Goal: Information Seeking & Learning: Learn about a topic

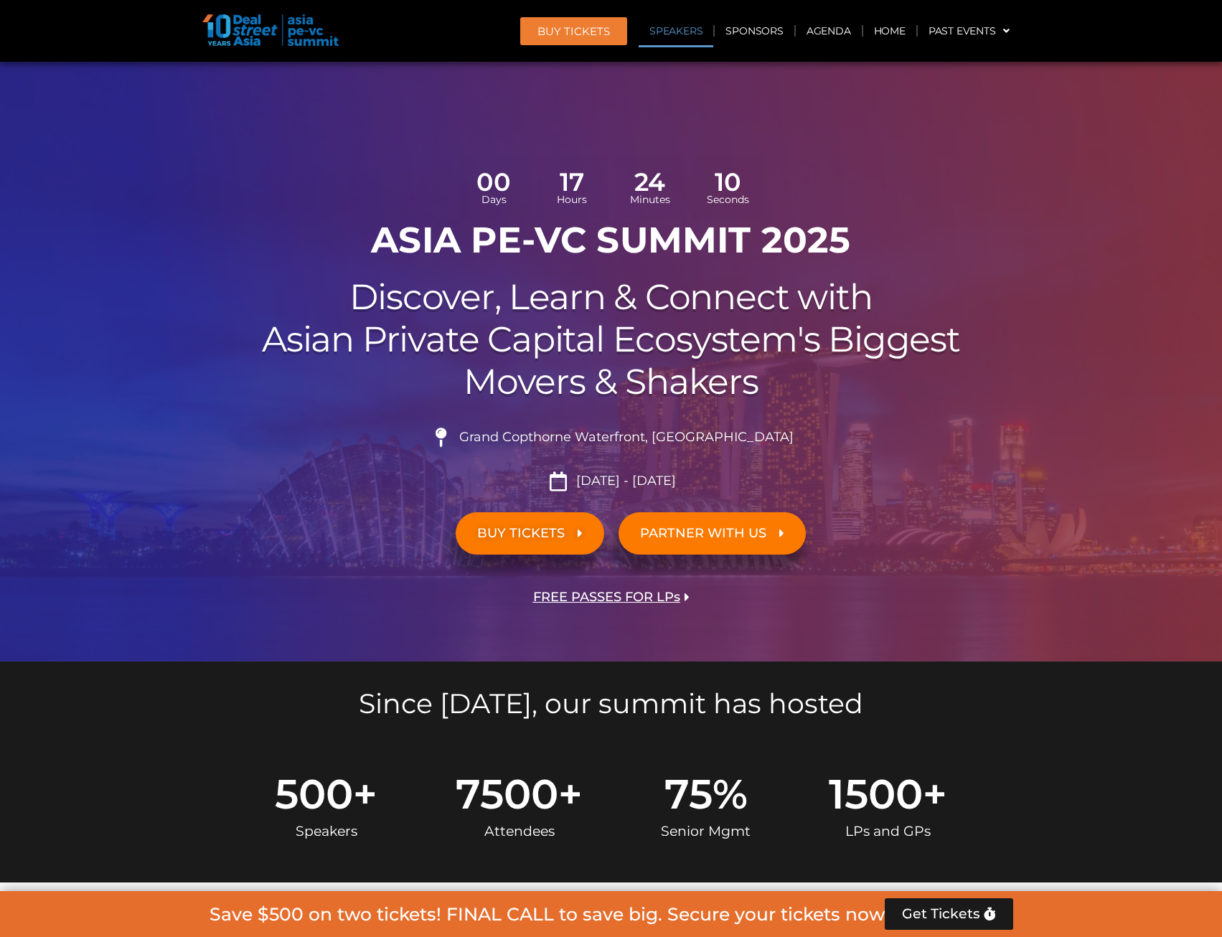
click at [666, 33] on link "Speakers" at bounding box center [675, 30] width 75 height 33
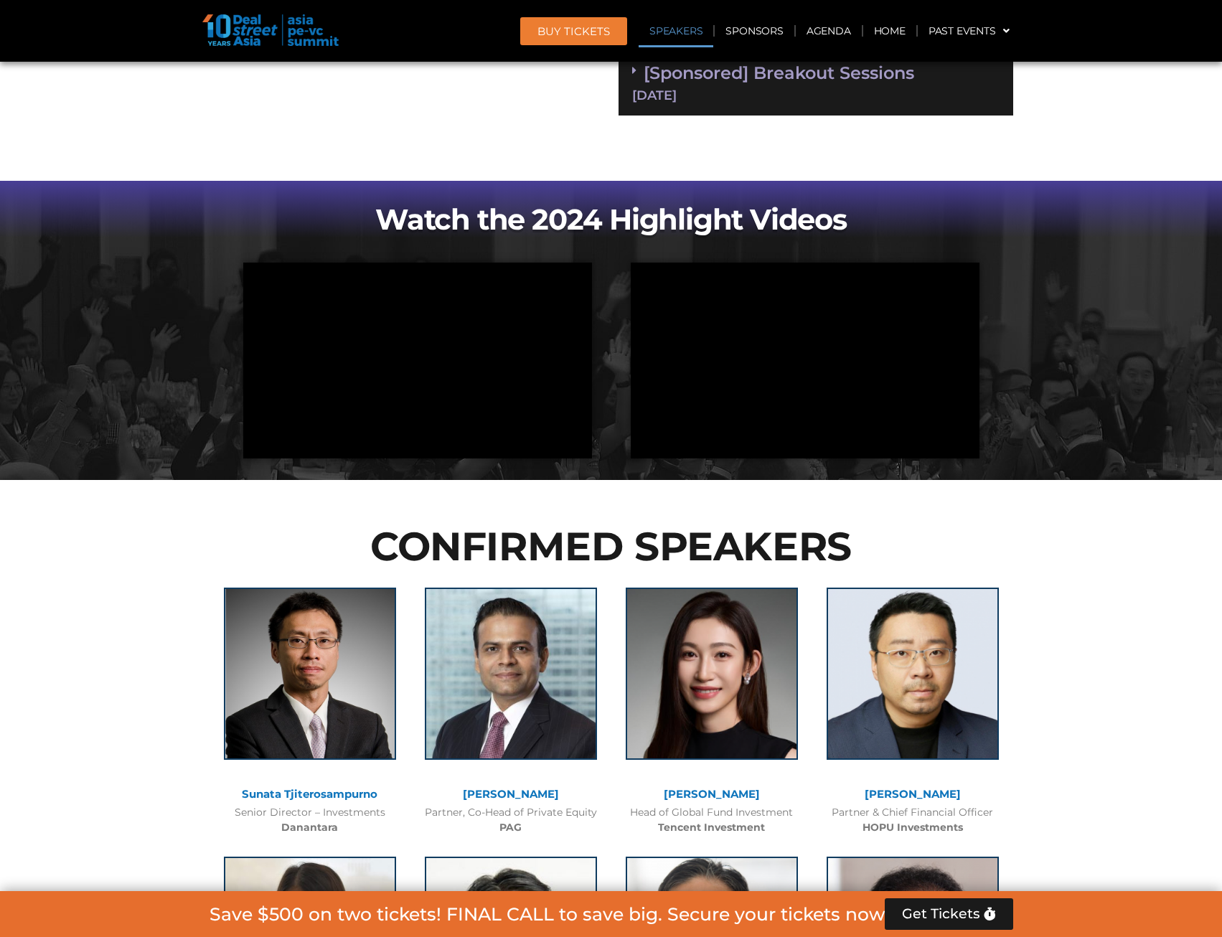
scroll to position [1637, 0]
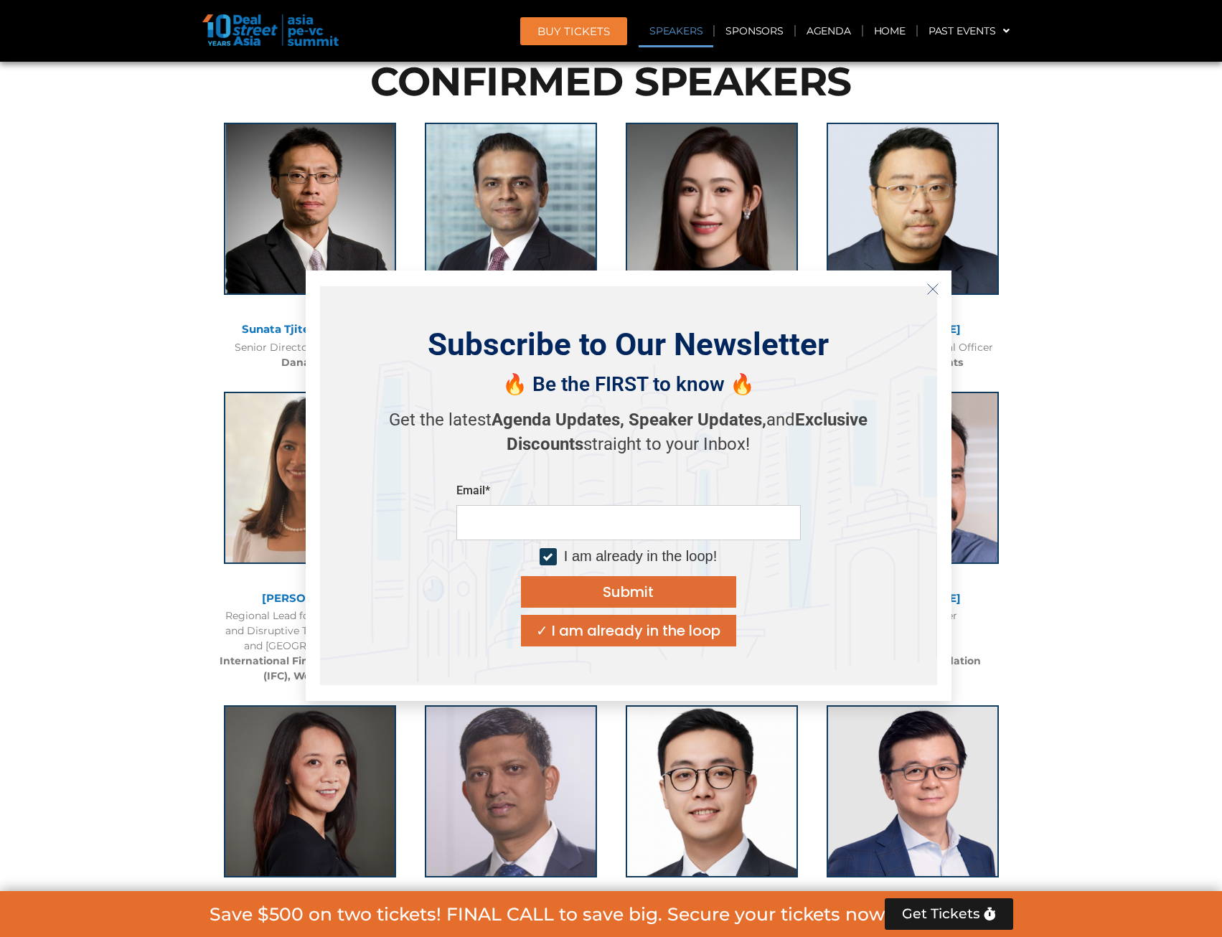
click at [935, 285] on icon "Close" at bounding box center [932, 289] width 13 height 13
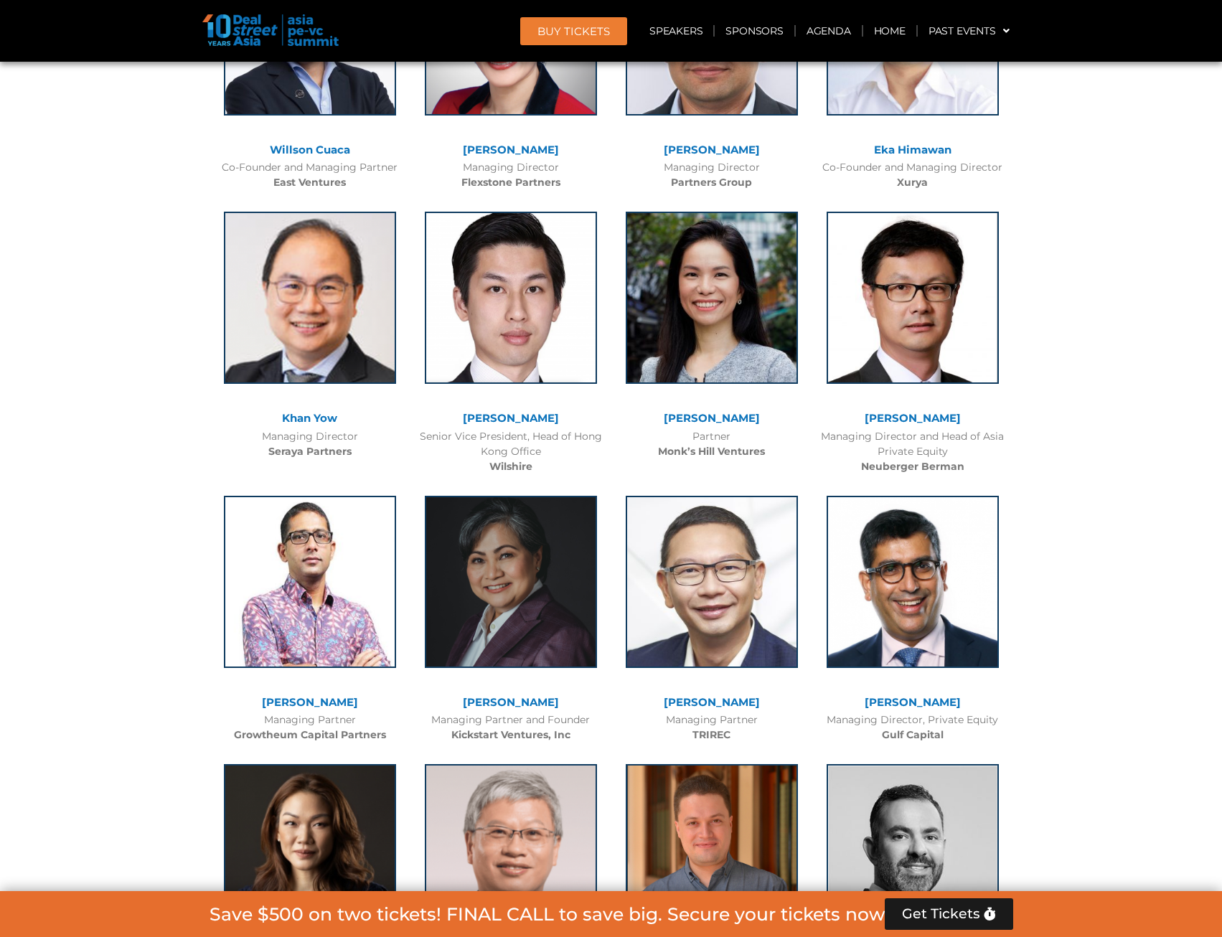
scroll to position [3366, 0]
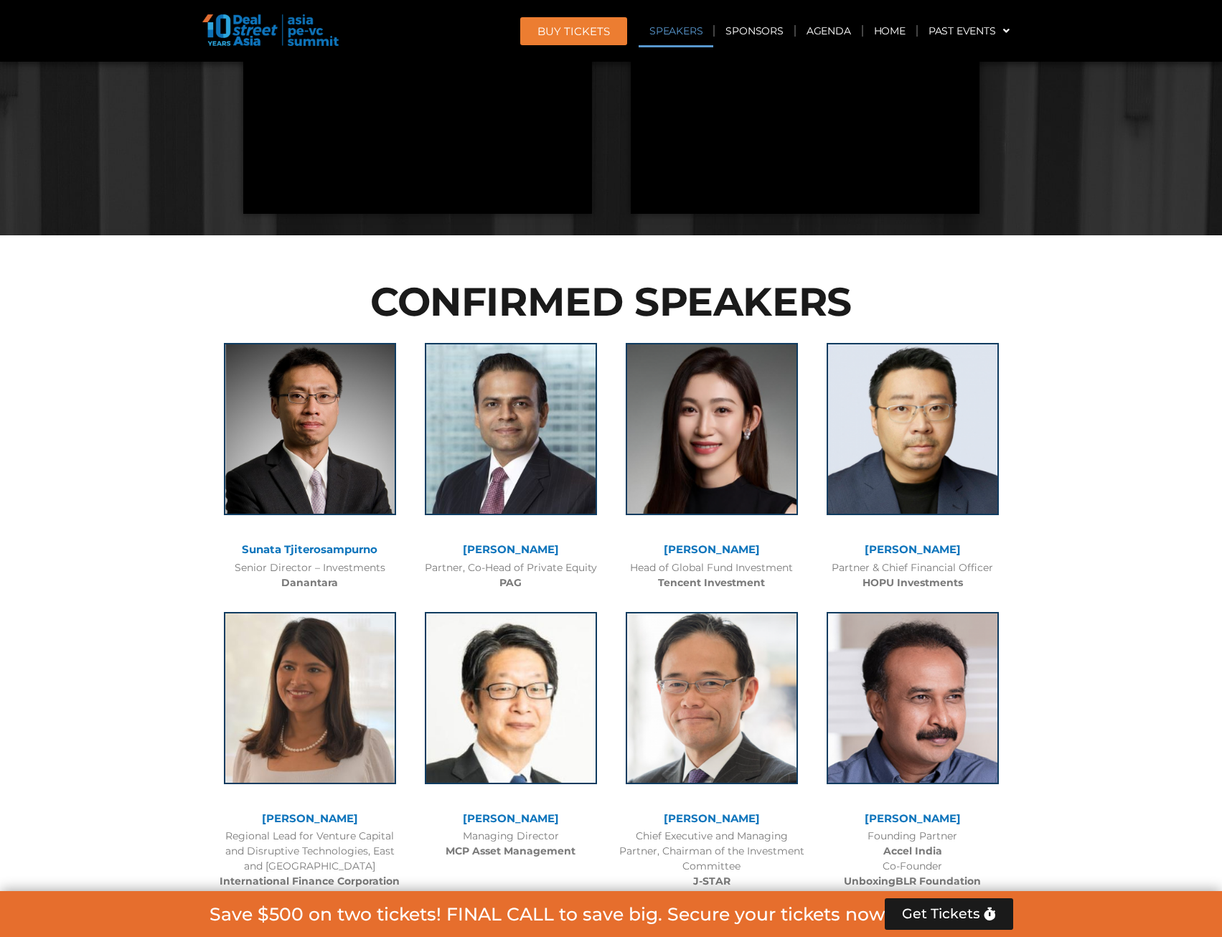
scroll to position [1420, 0]
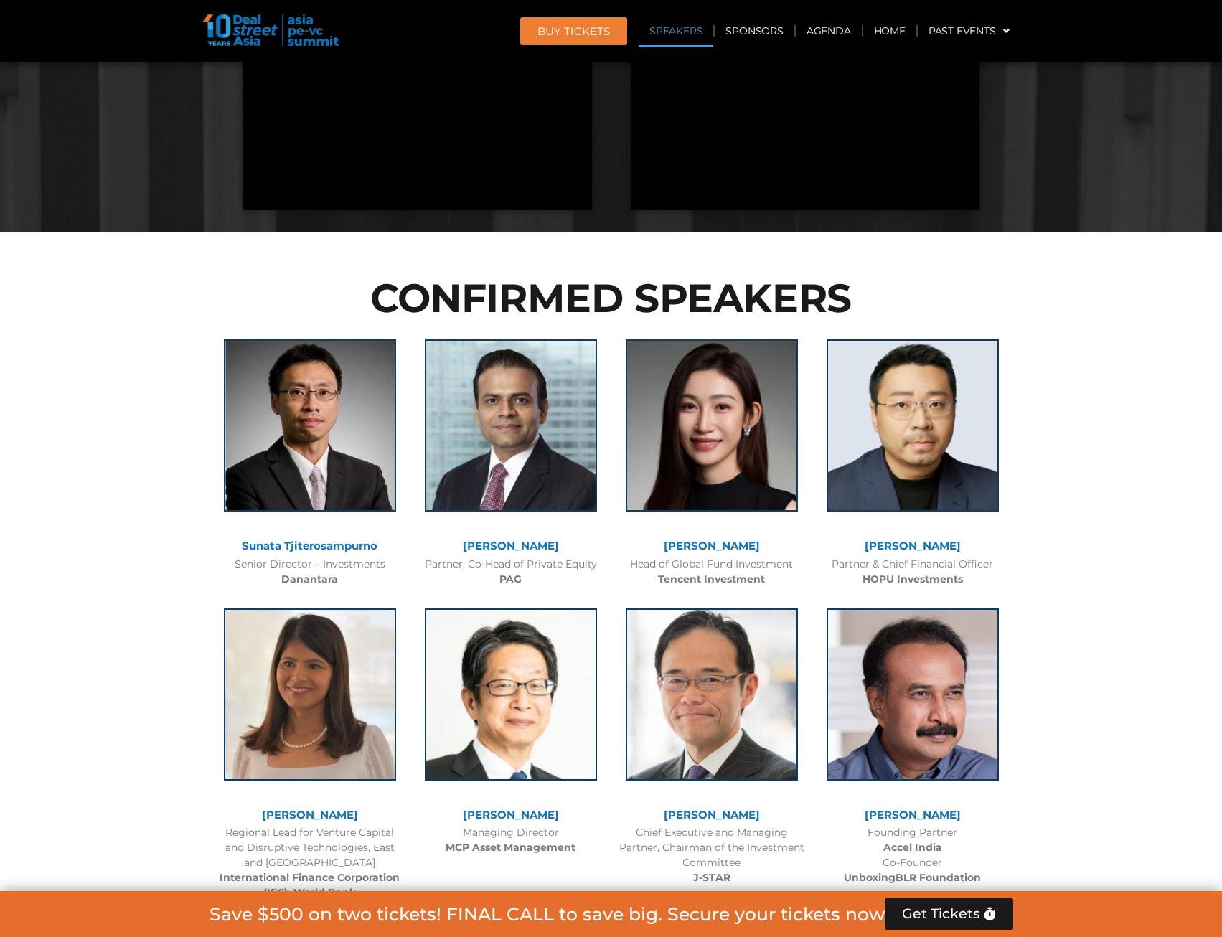
drag, startPoint x: 547, startPoint y: 344, endPoint x: 156, endPoint y: 578, distance: 455.9
click at [547, 400] on img at bounding box center [511, 423] width 172 height 172
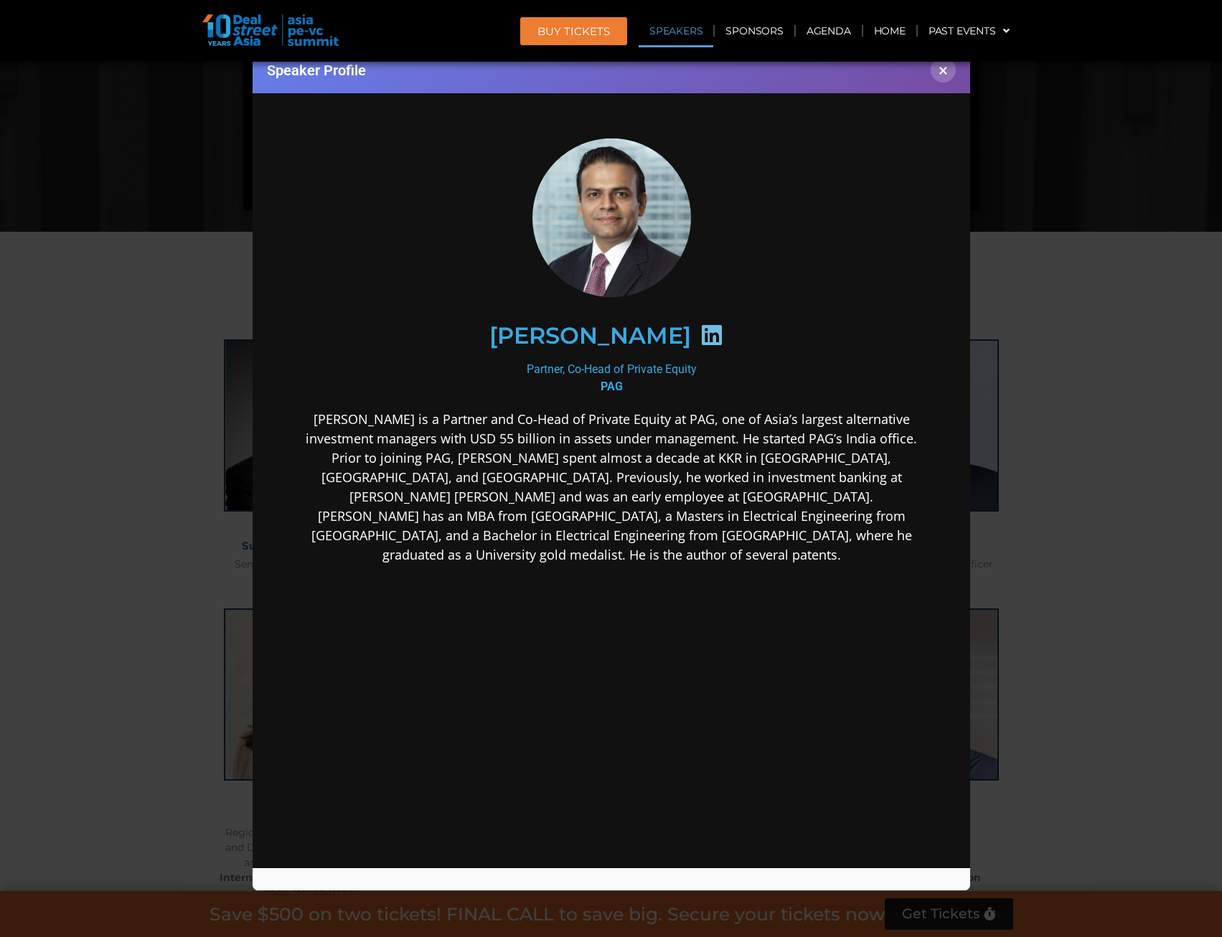
scroll to position [0, 0]
click at [941, 70] on button "×" at bounding box center [942, 69] width 25 height 25
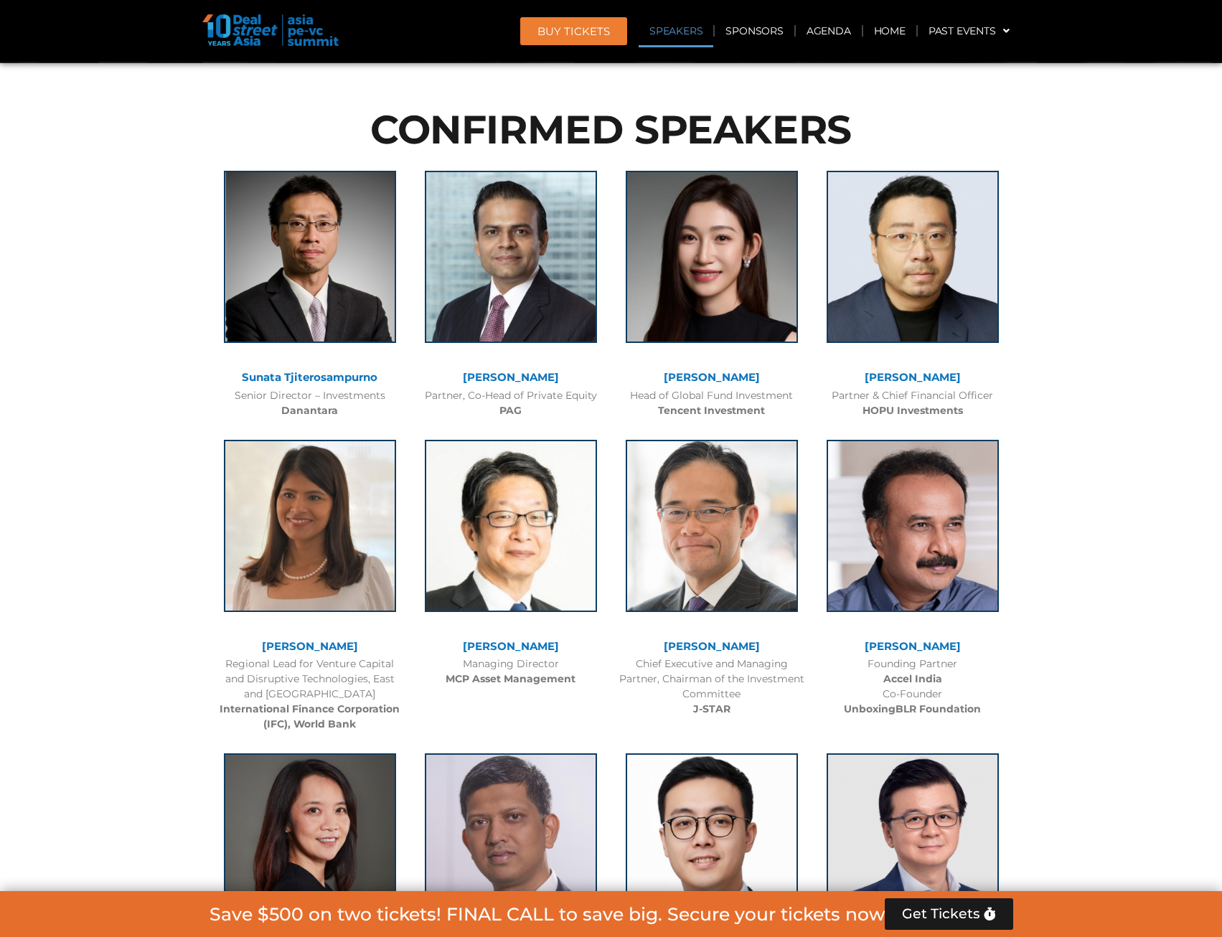
scroll to position [1742, 0]
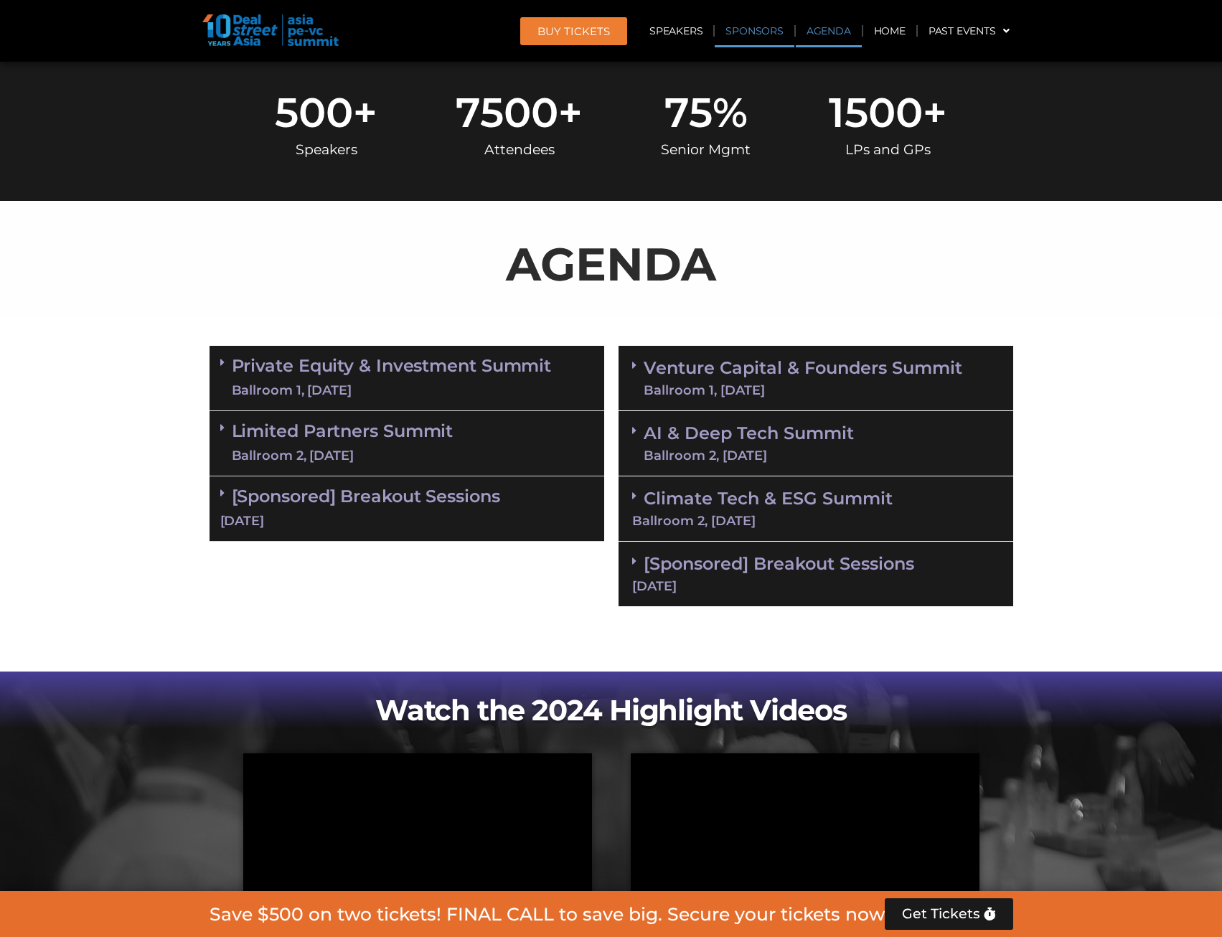
click at [743, 33] on link "Sponsors" at bounding box center [753, 30] width 79 height 33
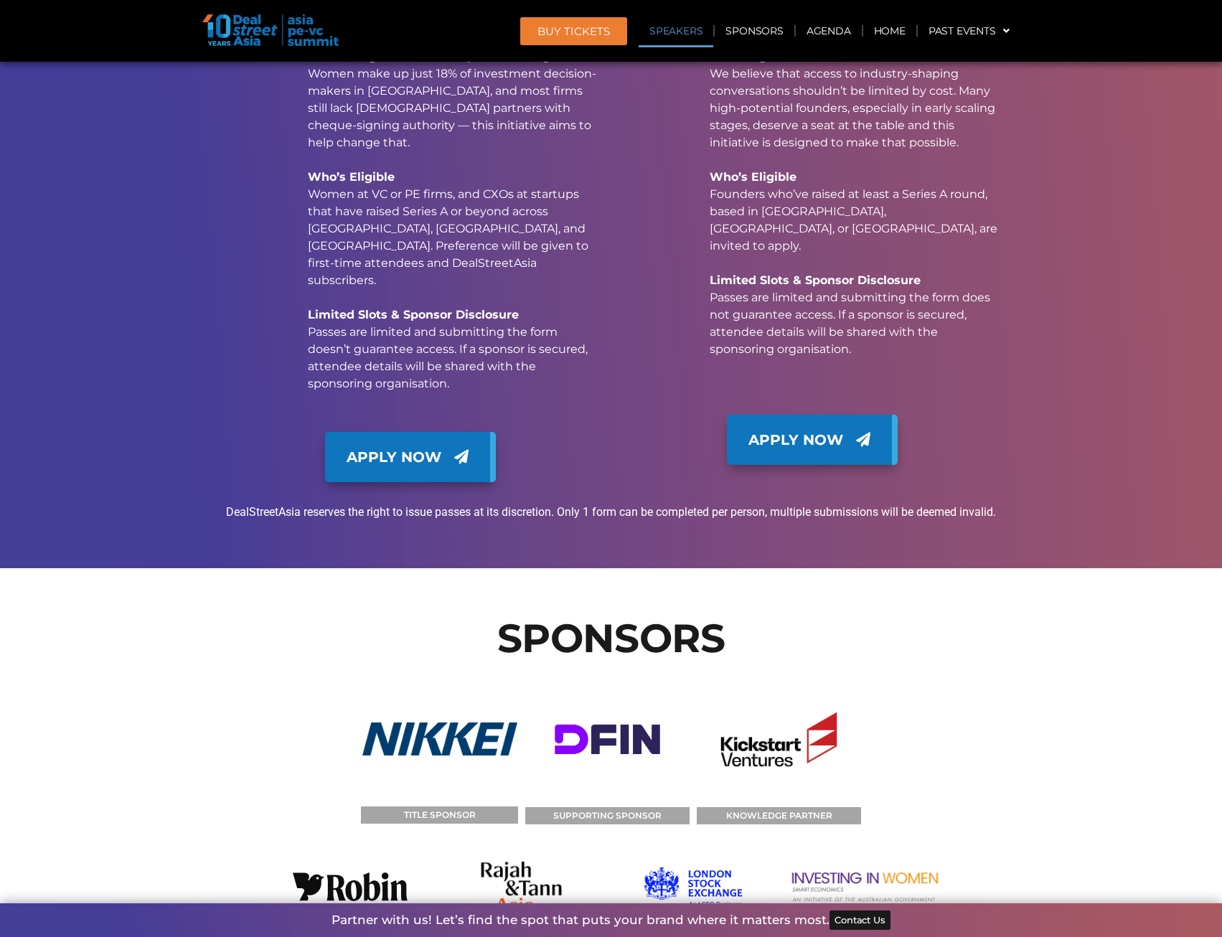
click at [697, 33] on link "Speakers" at bounding box center [675, 30] width 75 height 33
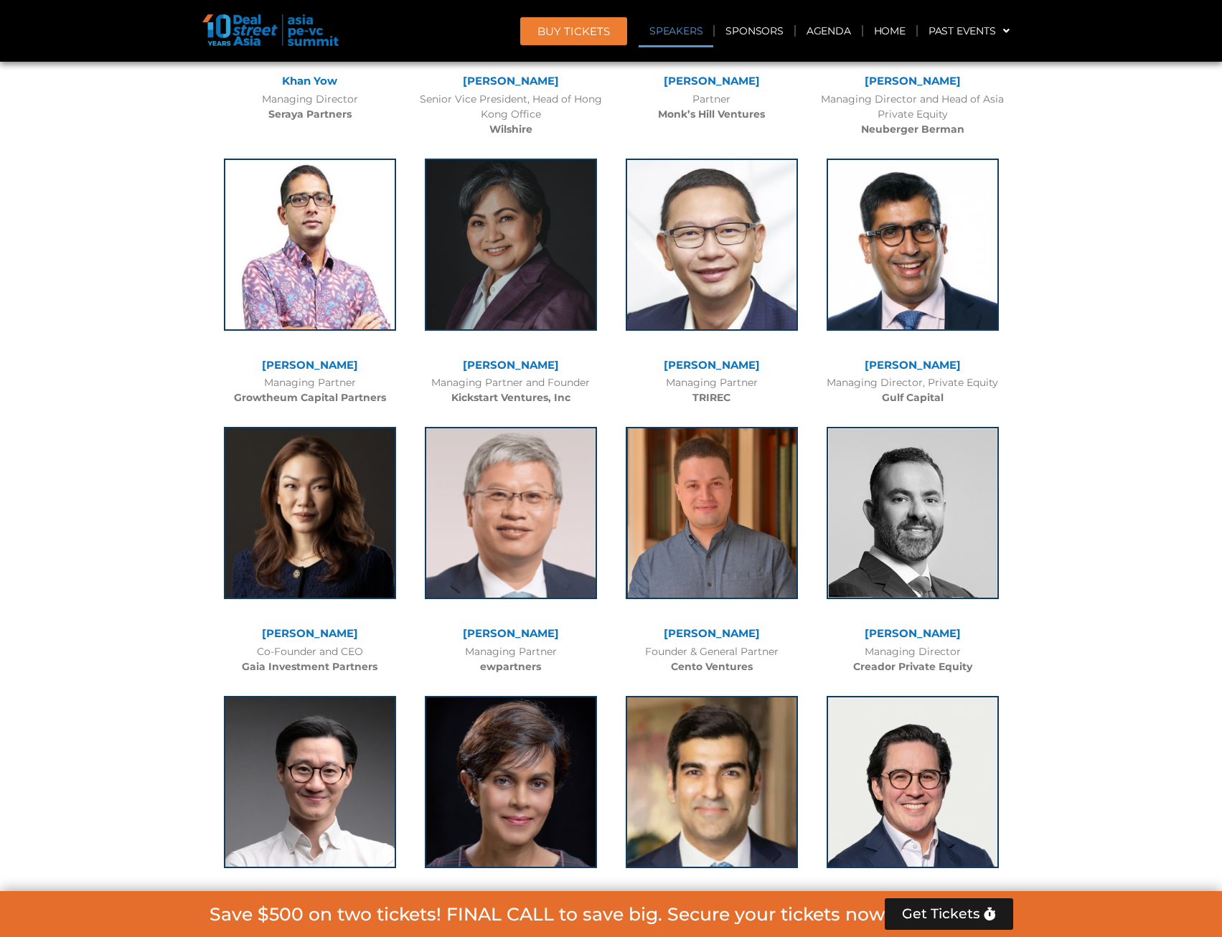
scroll to position [1637, 0]
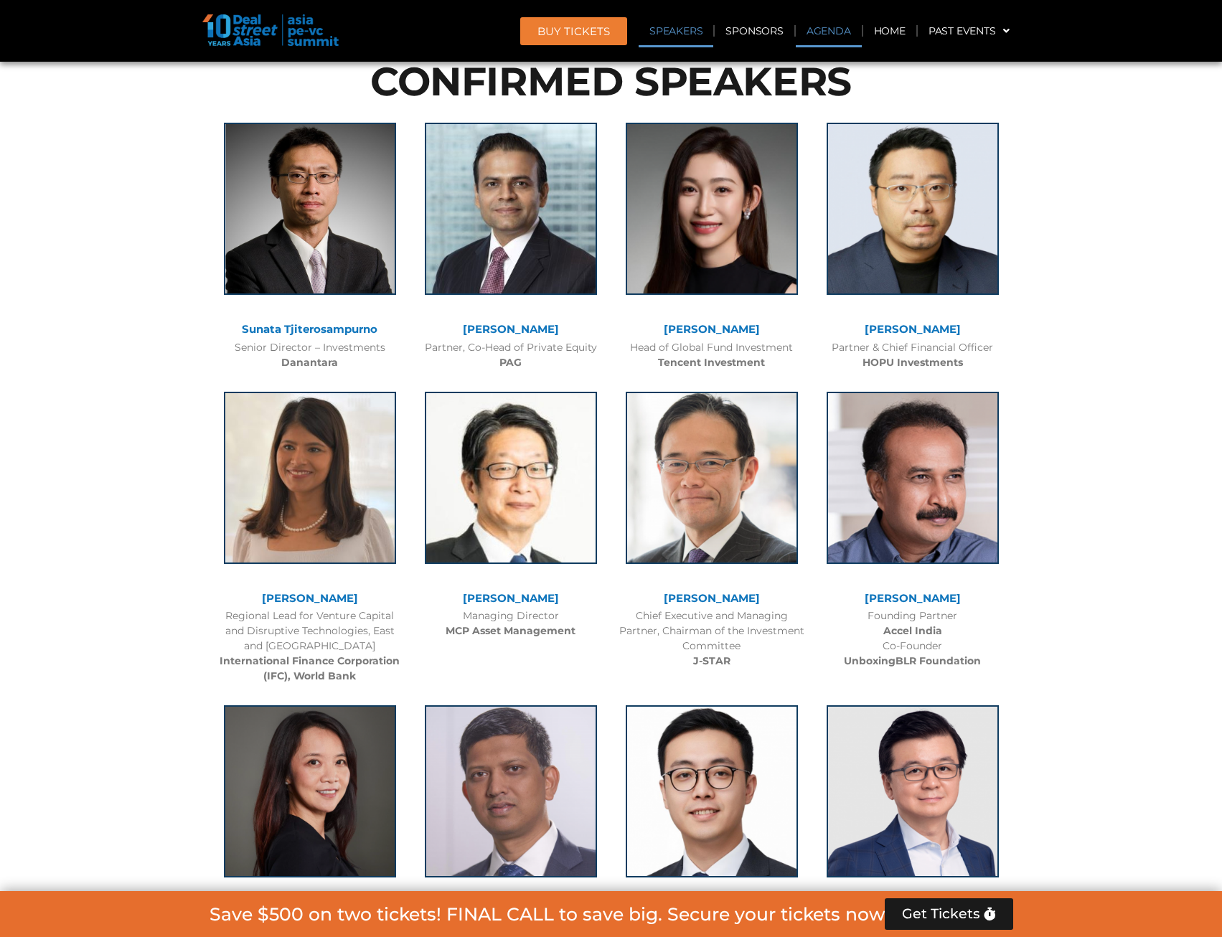
click at [815, 32] on link "Agenda" at bounding box center [829, 30] width 66 height 33
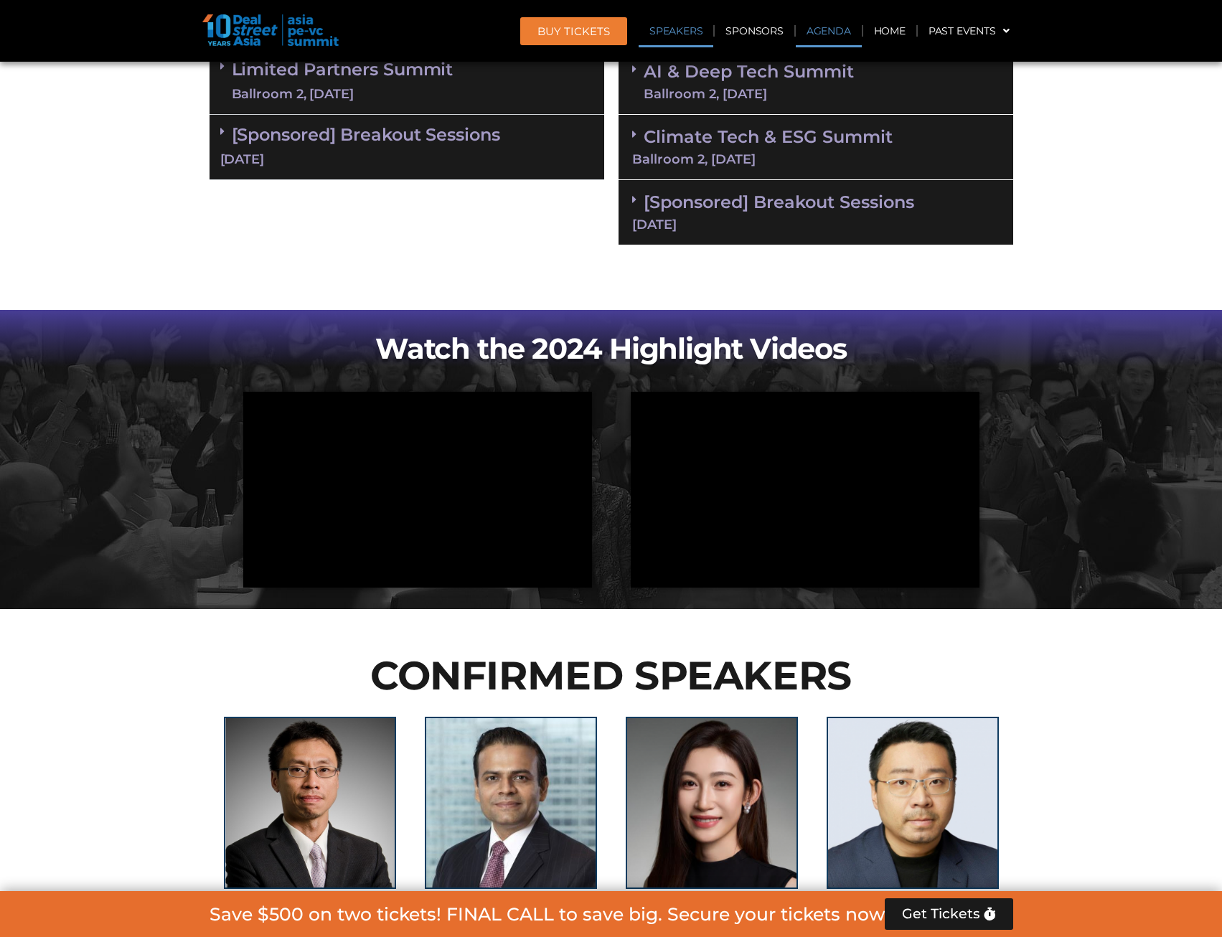
scroll to position [828, 0]
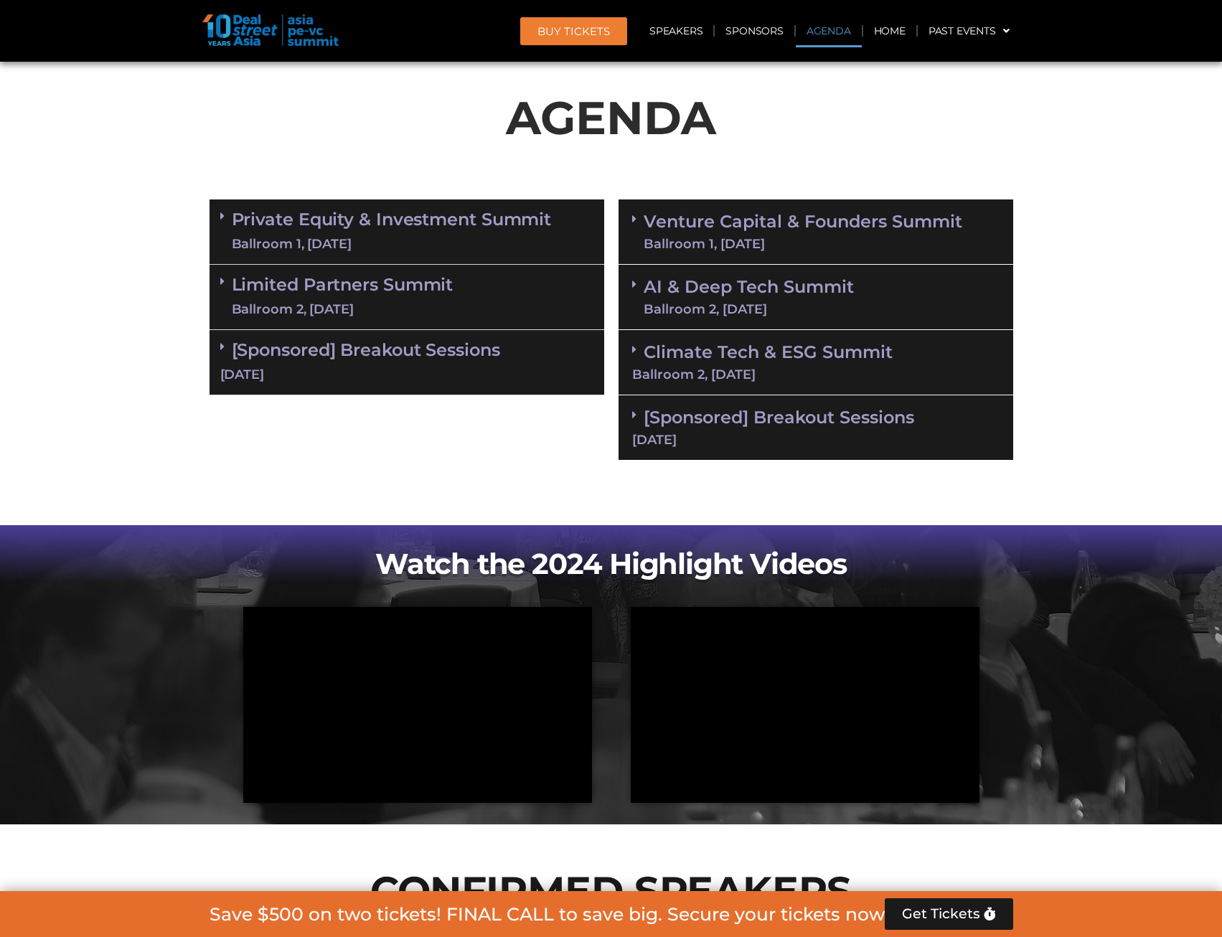
click at [476, 246] on div "Ballroom 1, [DATE]" at bounding box center [392, 244] width 320 height 18
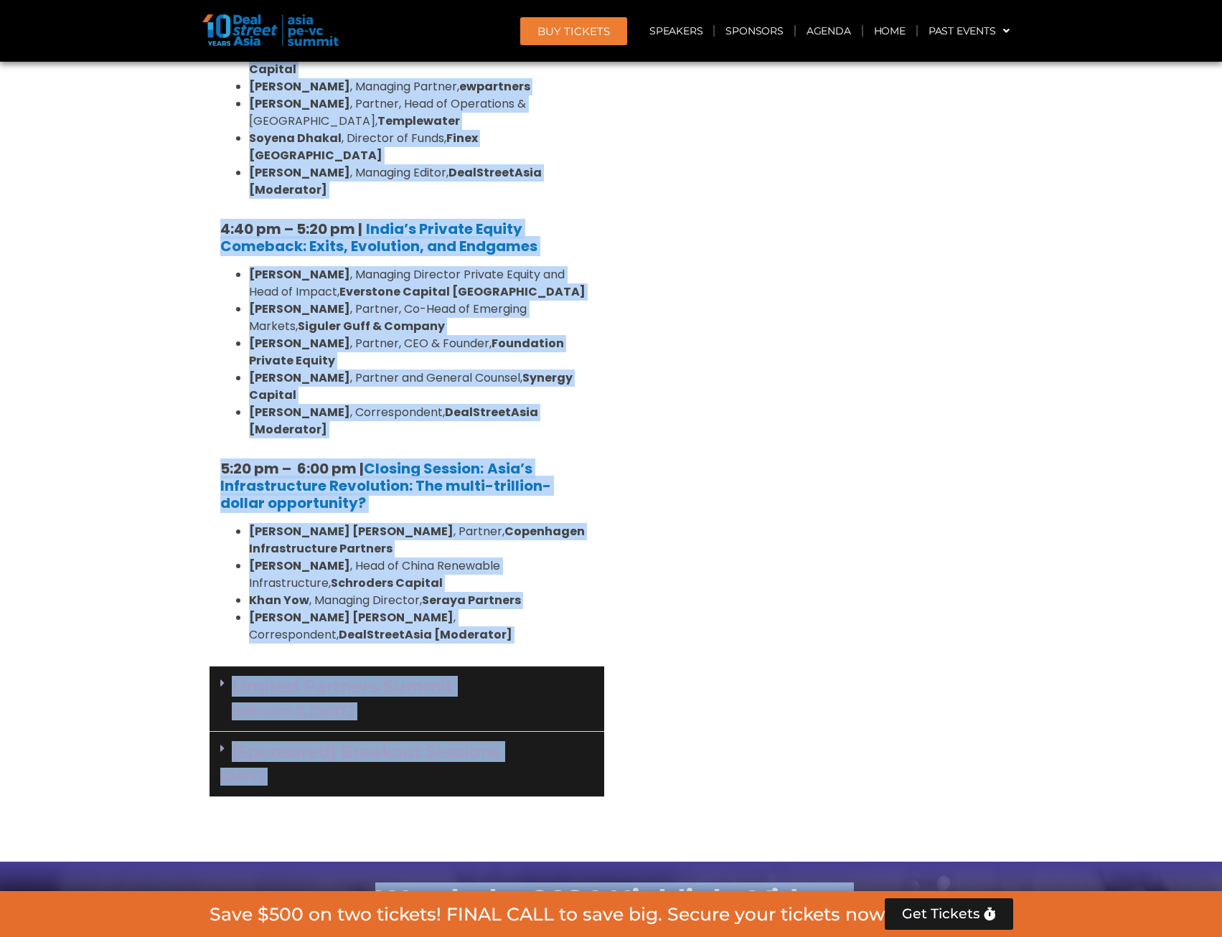
scroll to position [2875, 0]
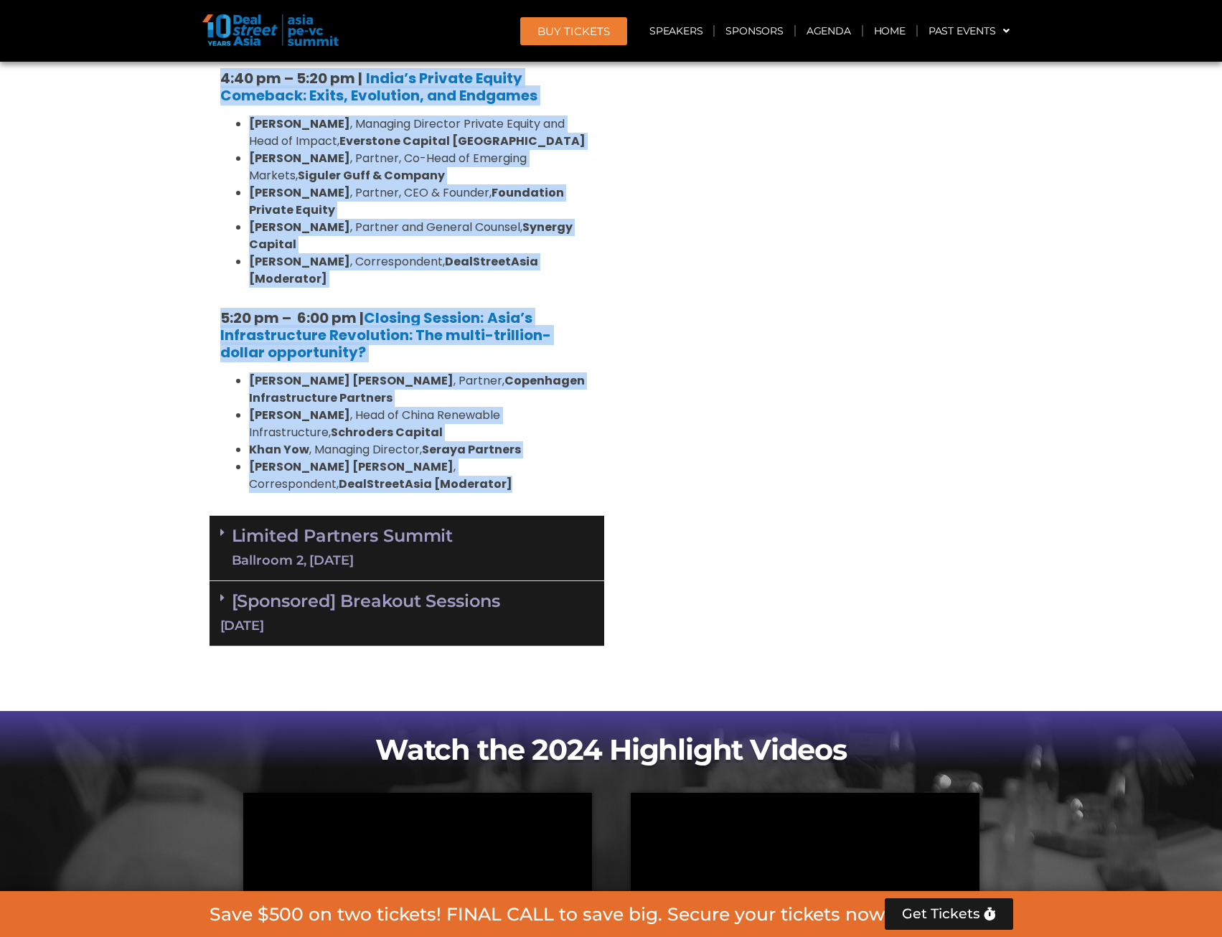
drag, startPoint x: 187, startPoint y: 294, endPoint x: 554, endPoint y: 270, distance: 368.7
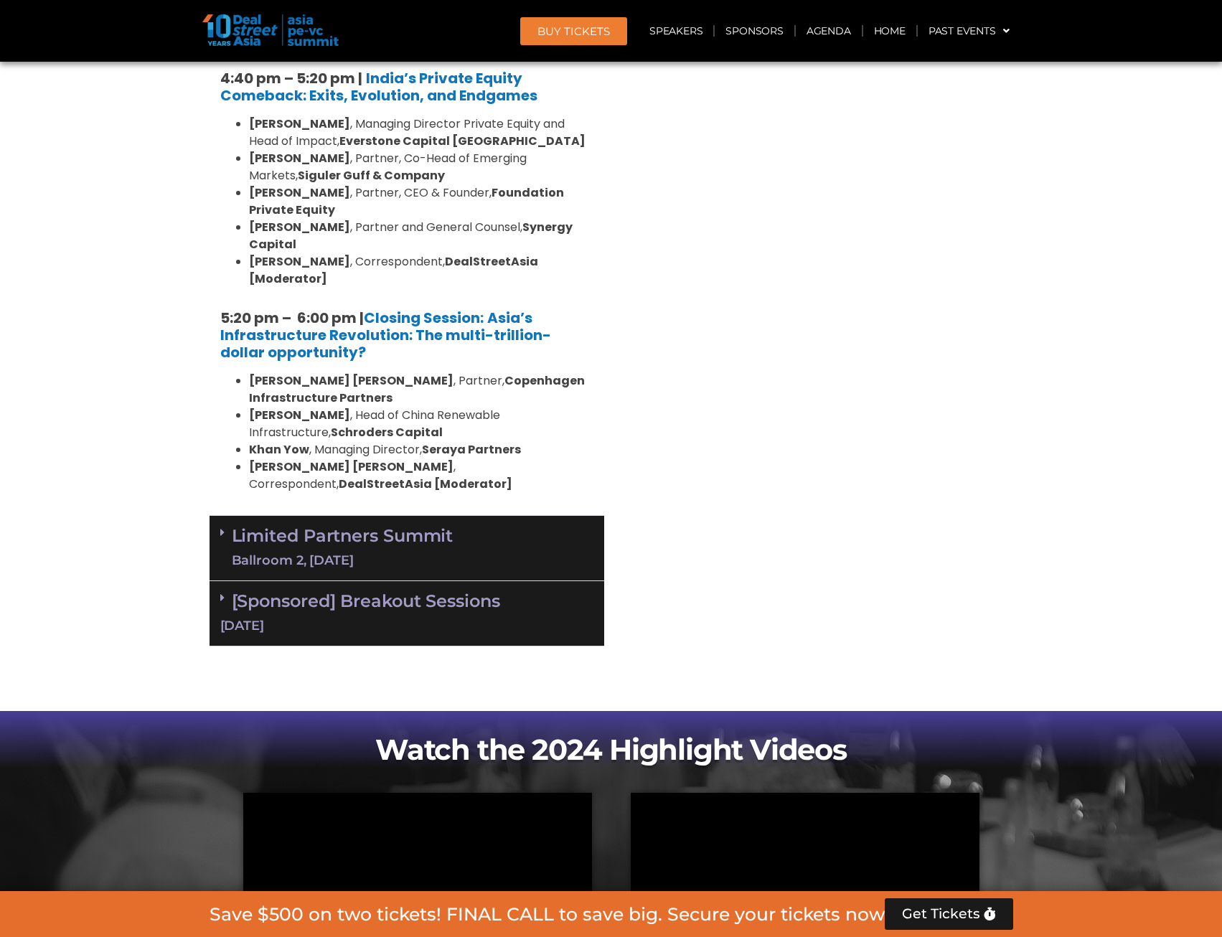
click at [496, 516] on div "Limited Partners Summit Ballroom 2, 10 Sept" at bounding box center [406, 548] width 395 height 65
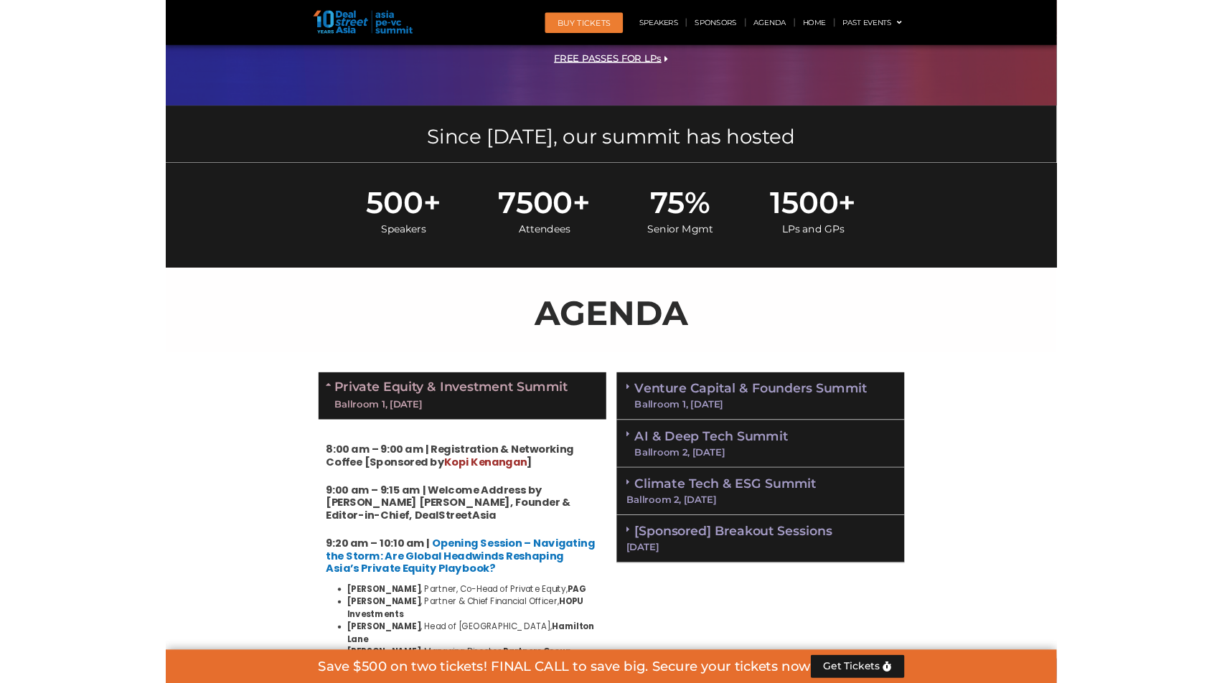
scroll to position [589, 0]
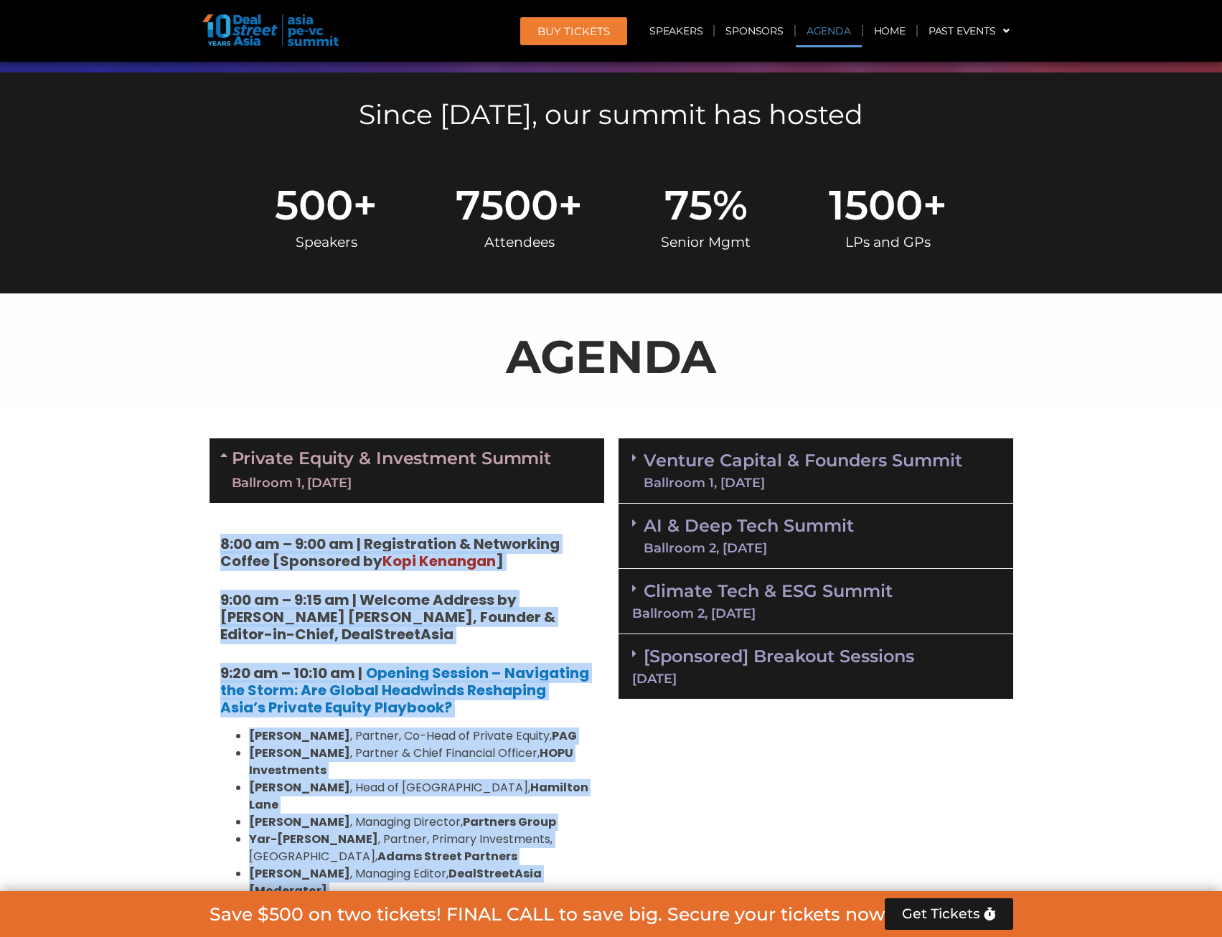
drag, startPoint x: 588, startPoint y: 681, endPoint x: 184, endPoint y: 540, distance: 428.3
copy div "8:00 am – 9:00 am | Registration & Networking Coffee [Sponsored by Kopi Kenanga…"
click at [774, 459] on link "Venture Capital & Founders​ Summit Ballroom 1, 11 Sept" at bounding box center [802, 470] width 318 height 37
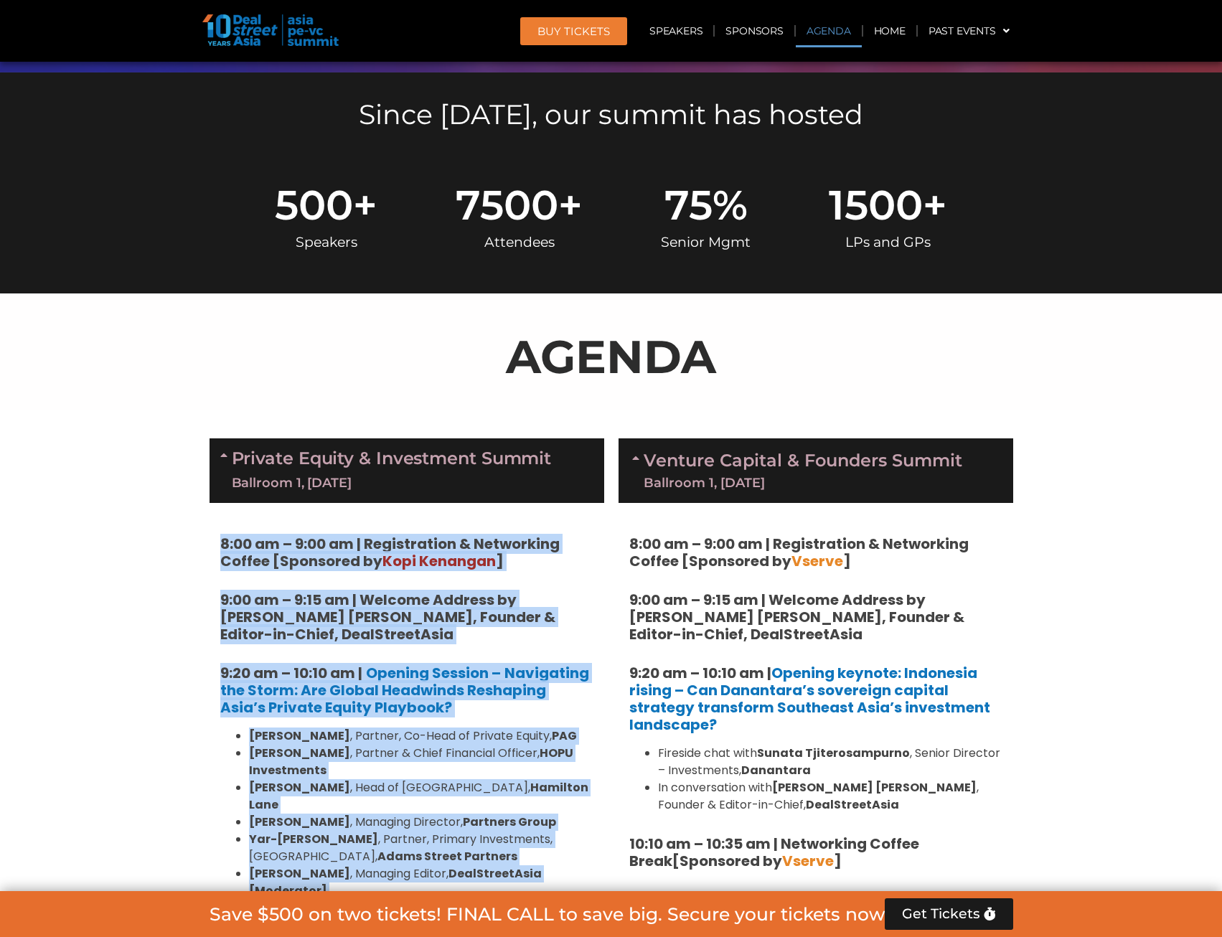
click at [769, 469] on link "Venture Capital & Founders​ Summit Ballroom 1, 11 Sept" at bounding box center [802, 470] width 318 height 37
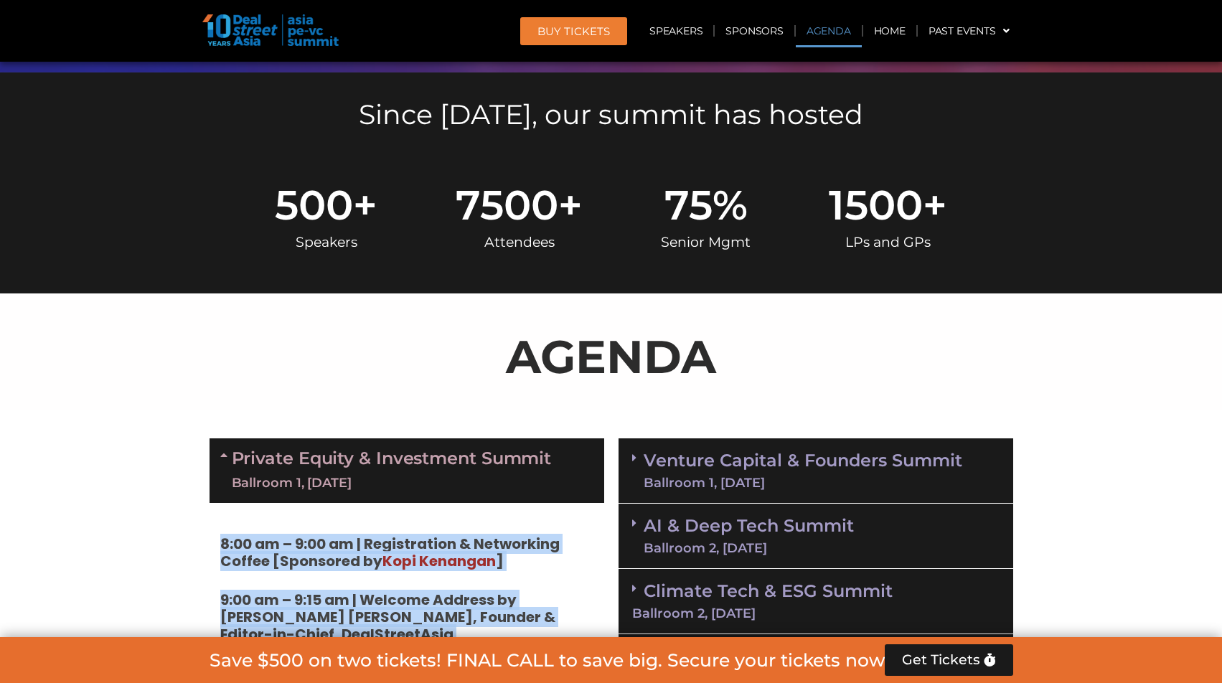
scroll to position [942, 0]
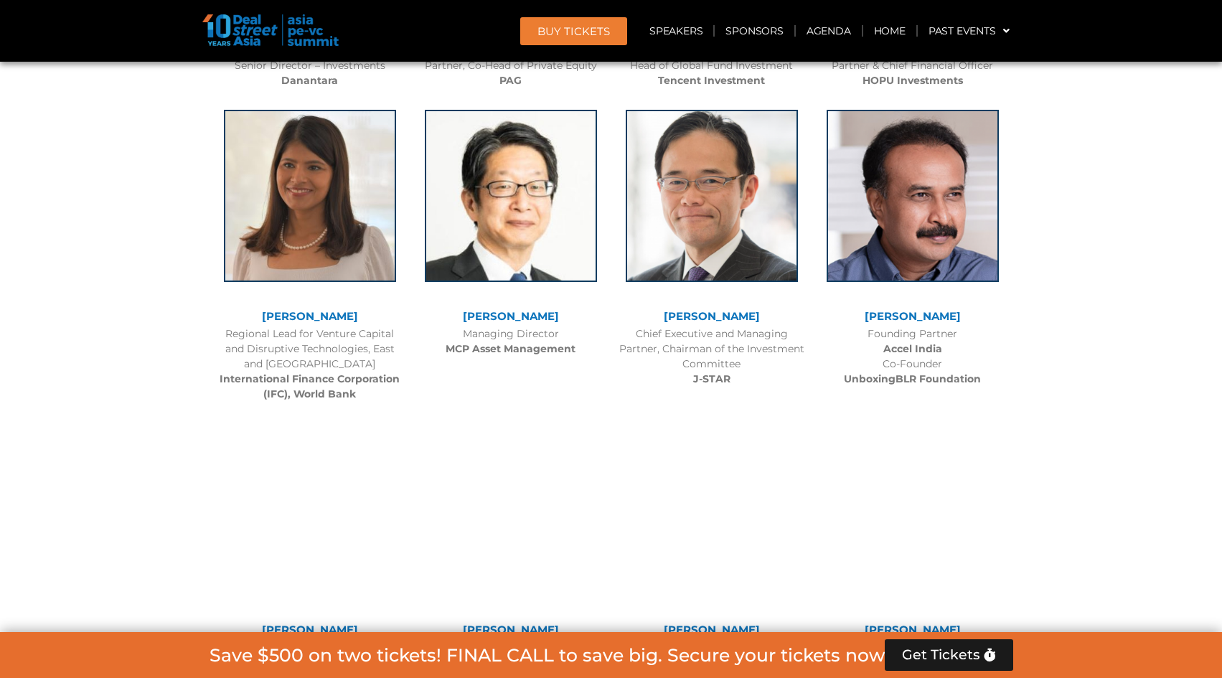
scroll to position [2178, 0]
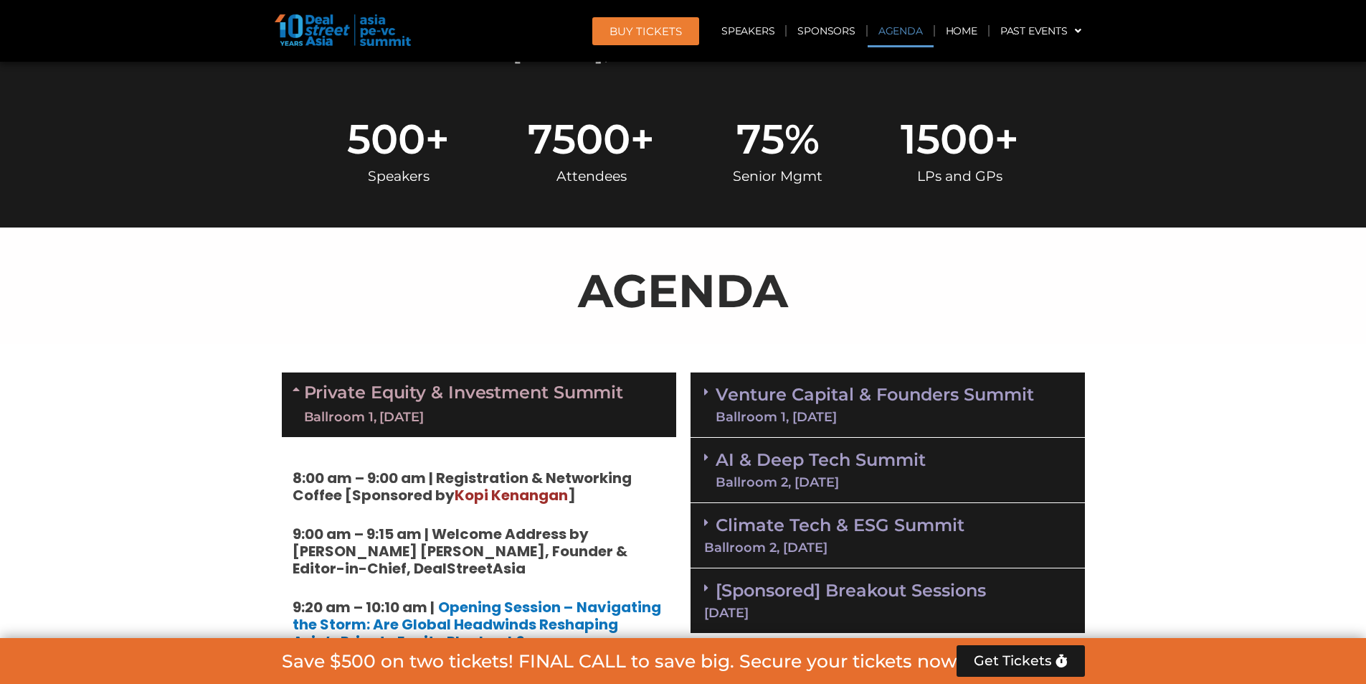
scroll to position [583, 0]
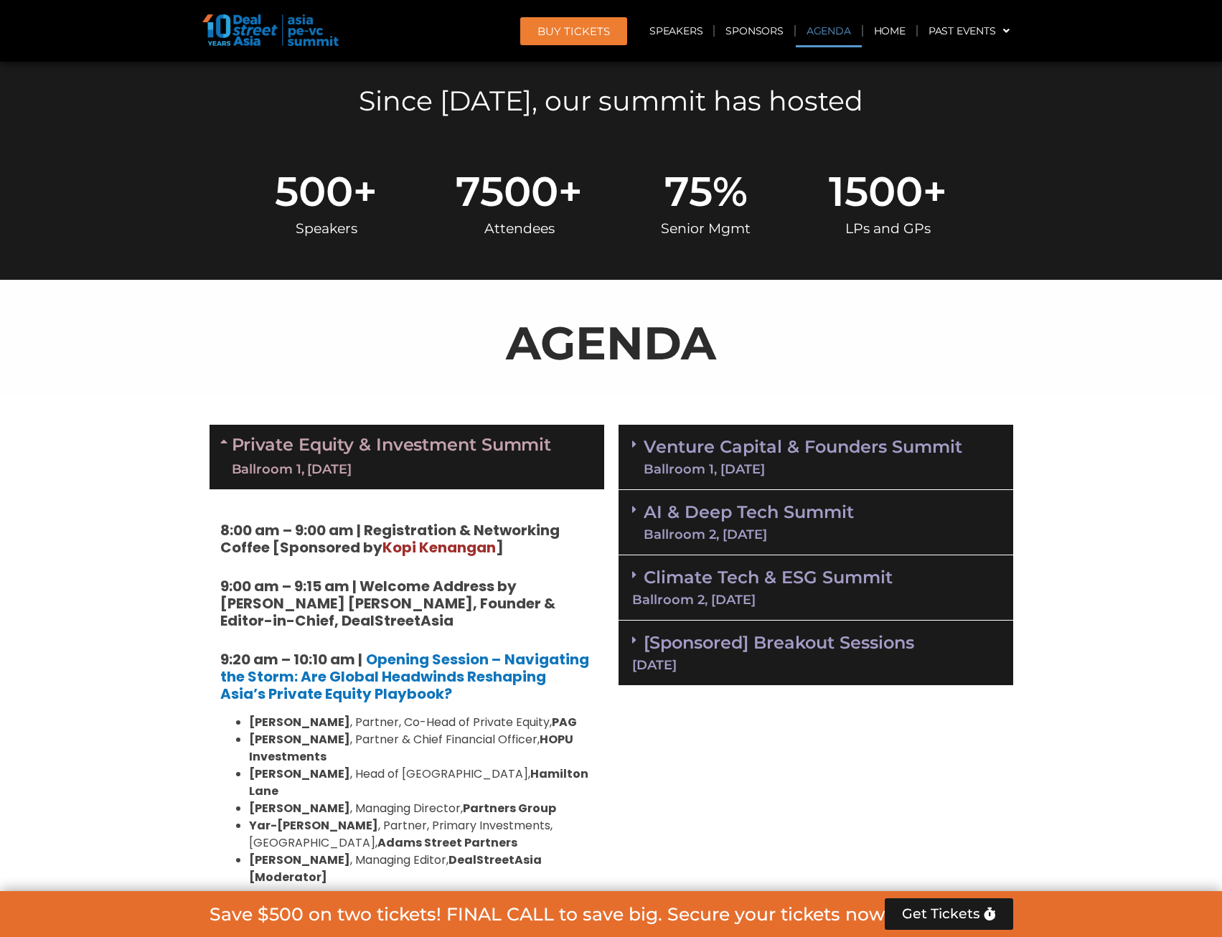
scroll to position [603, 0]
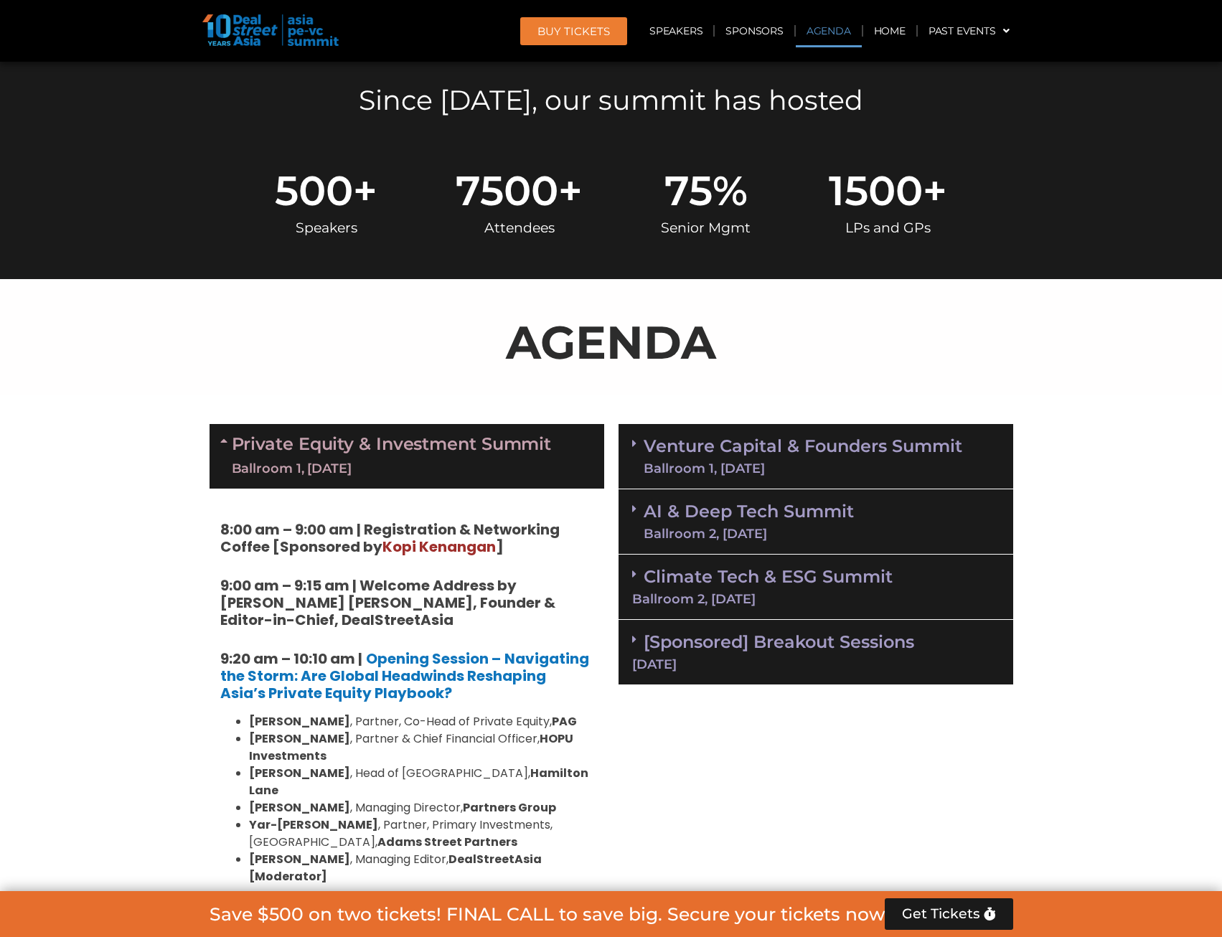
click at [893, 426] on div "Venture Capital & Founders​ Summit Ballroom 1, 11 Sept" at bounding box center [815, 456] width 395 height 65
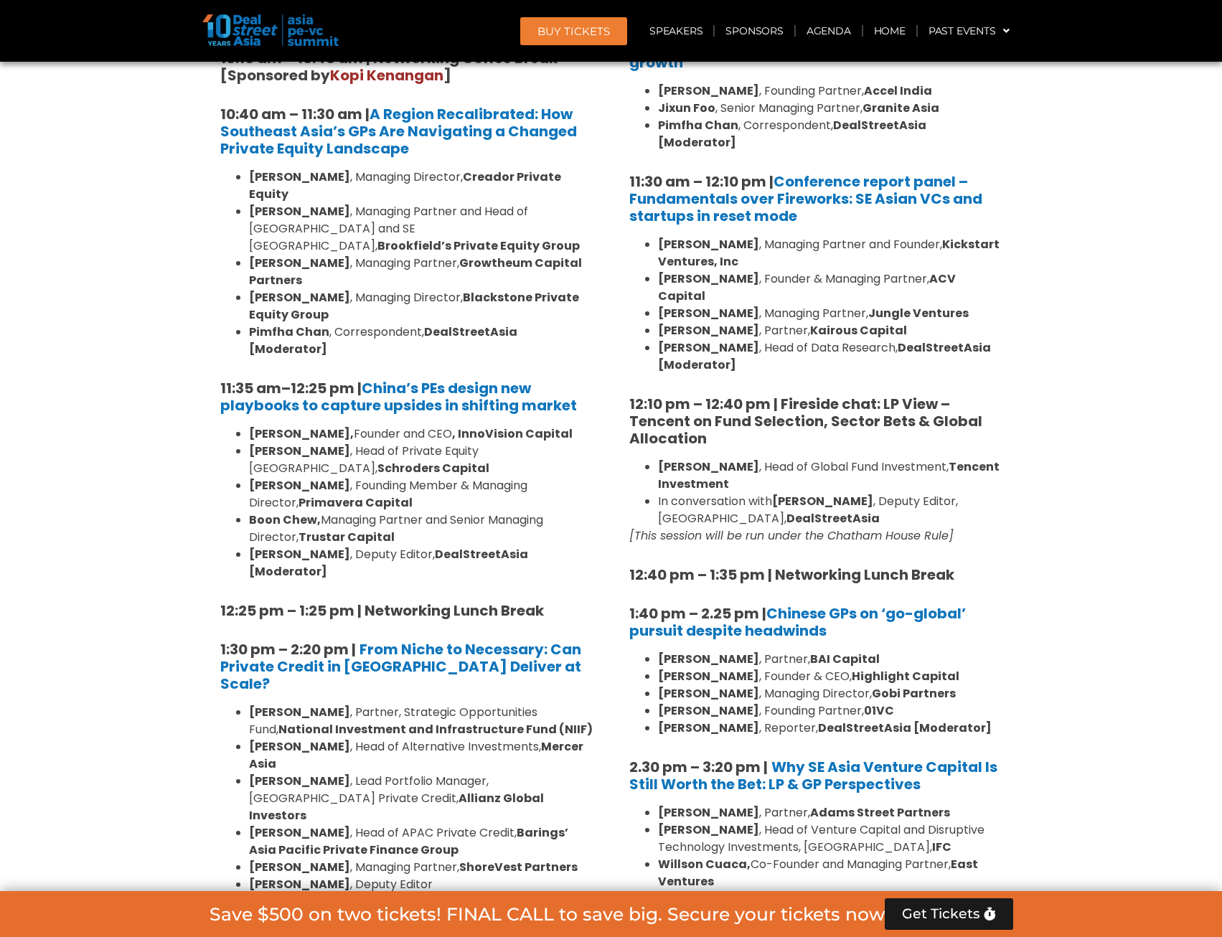
scroll to position [1500, 0]
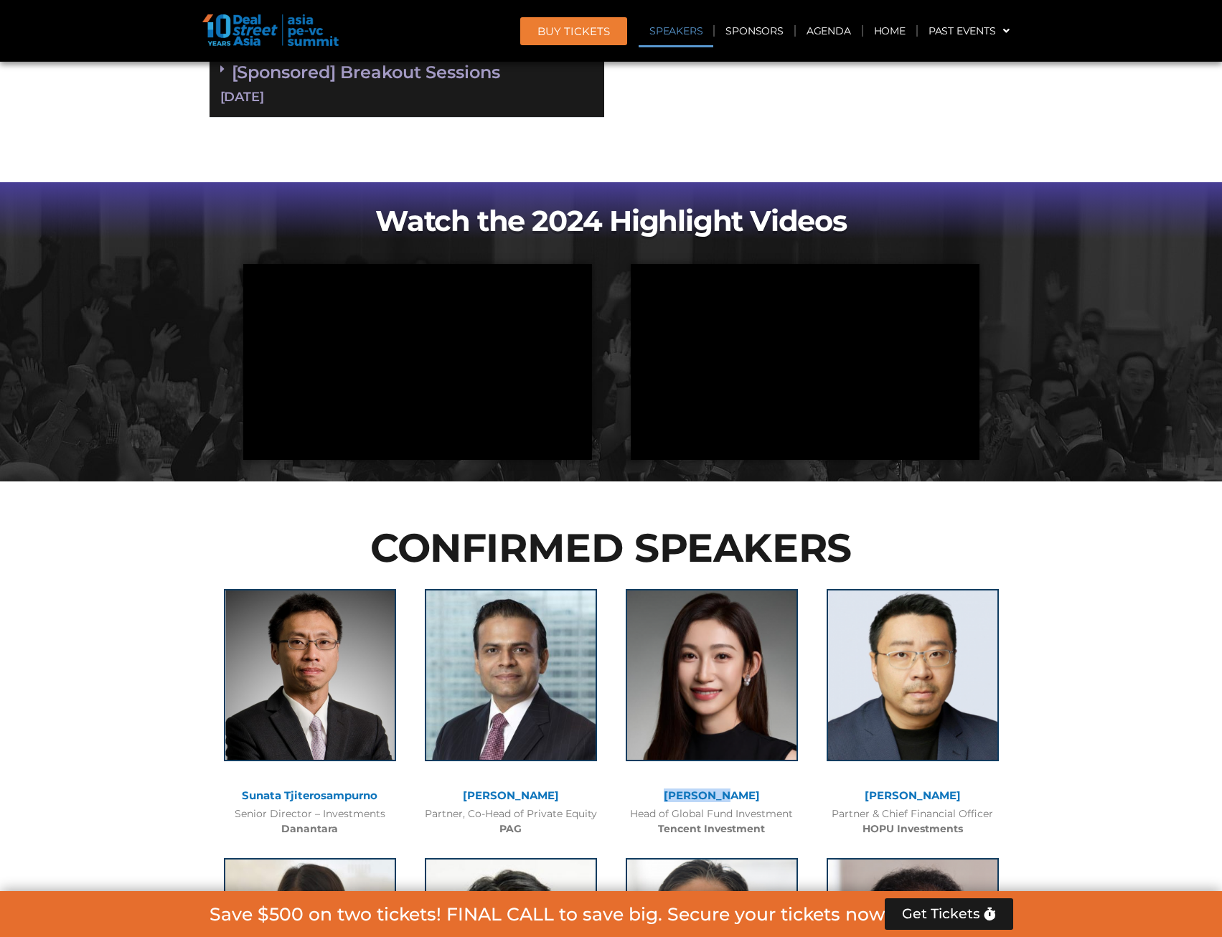
drag, startPoint x: 668, startPoint y: 468, endPoint x: 740, endPoint y: 465, distance: 72.5
click at [740, 683] on div "Flora Guo" at bounding box center [711, 796] width 187 height 12
copy link "Flora Guo"
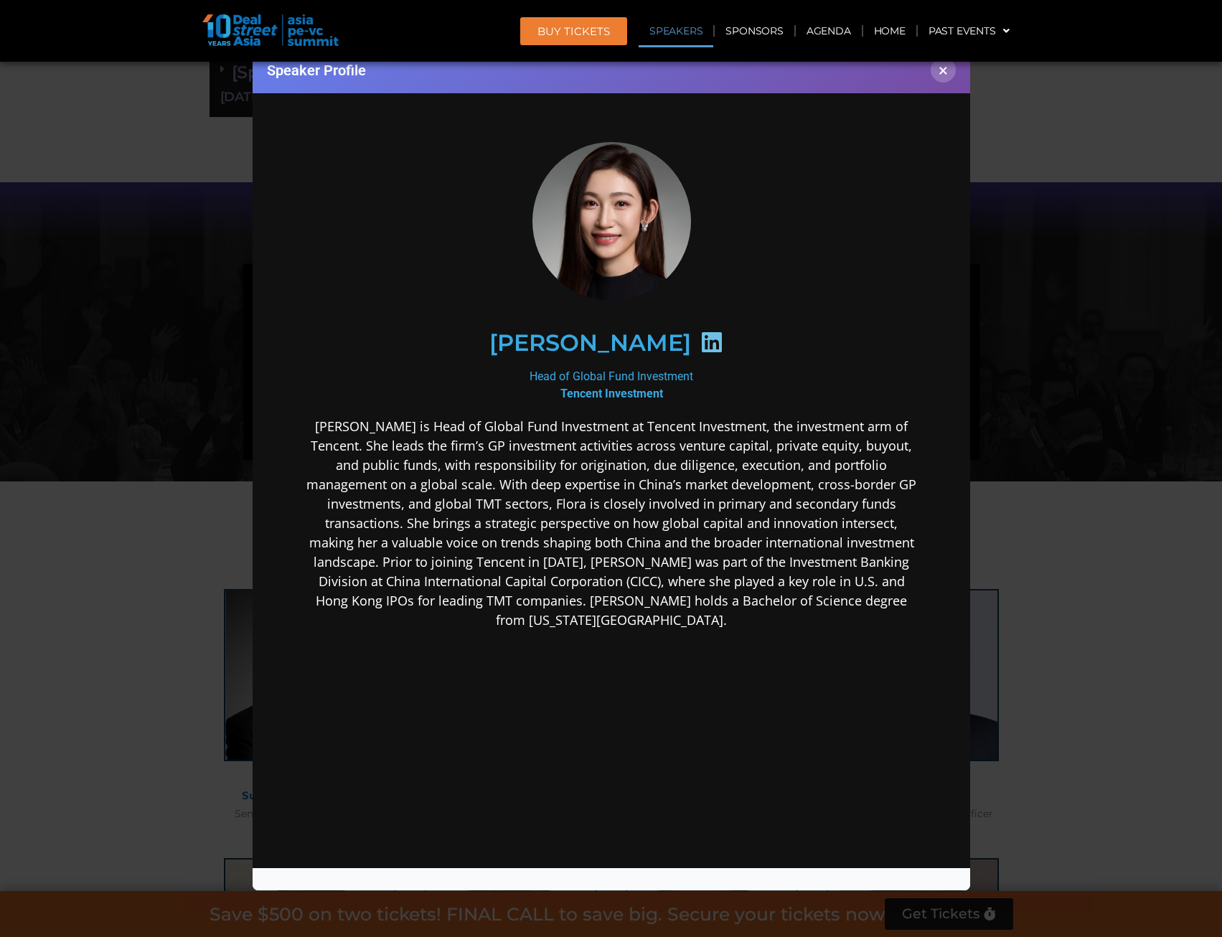
scroll to position [0, 0]
click at [699, 342] on icon at bounding box center [710, 342] width 23 height 23
click at [936, 75] on button "×" at bounding box center [942, 69] width 25 height 25
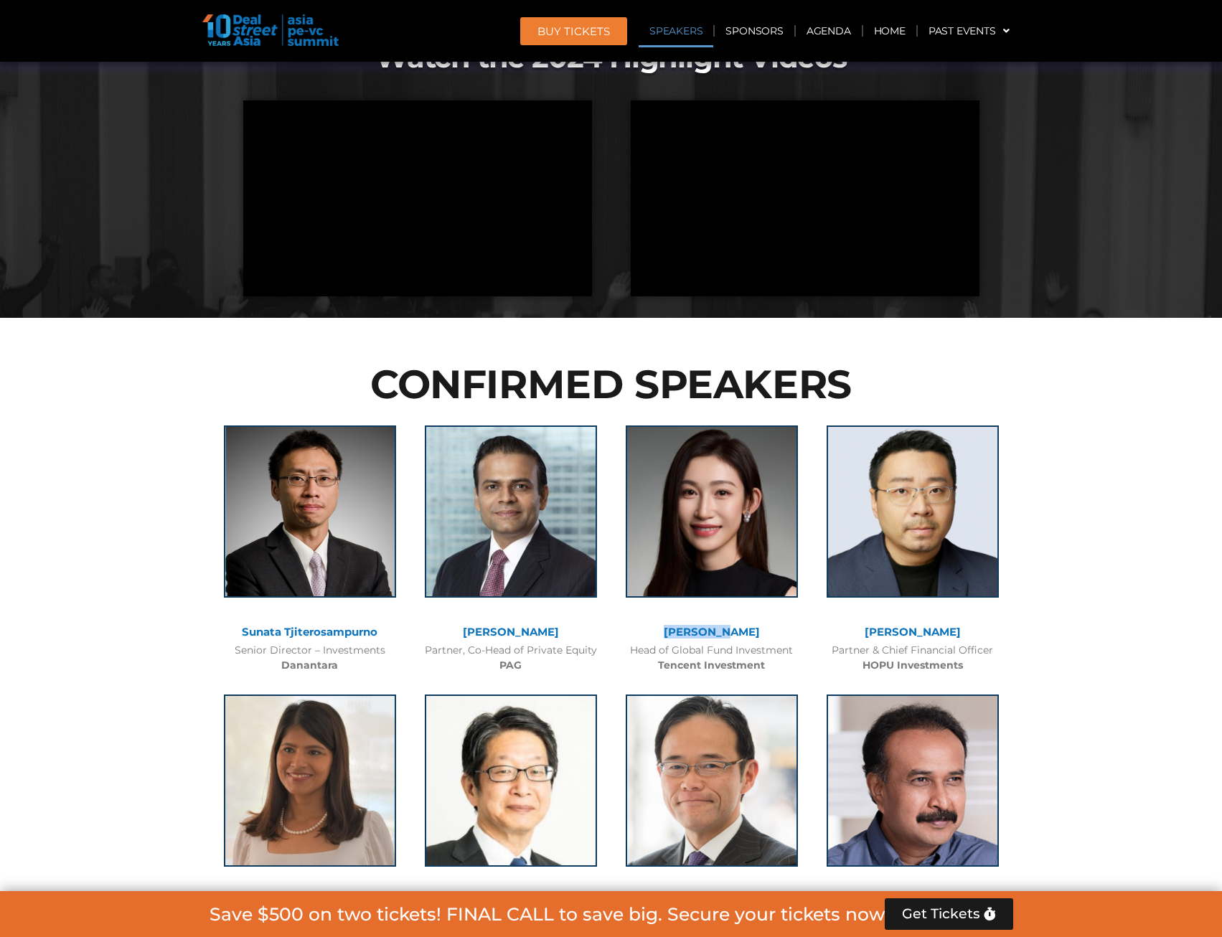
scroll to position [5193, 0]
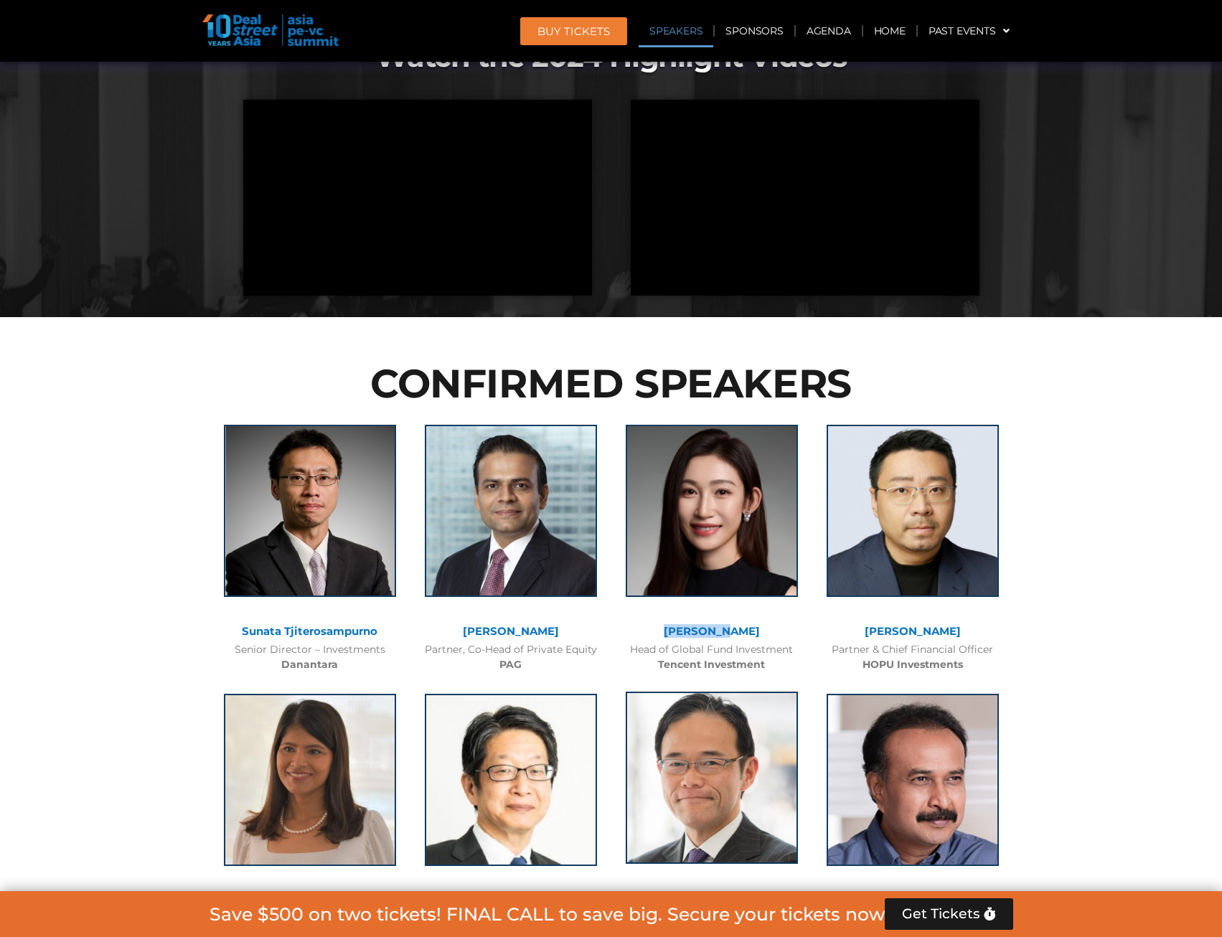
click at [765, 683] on img at bounding box center [712, 777] width 172 height 172
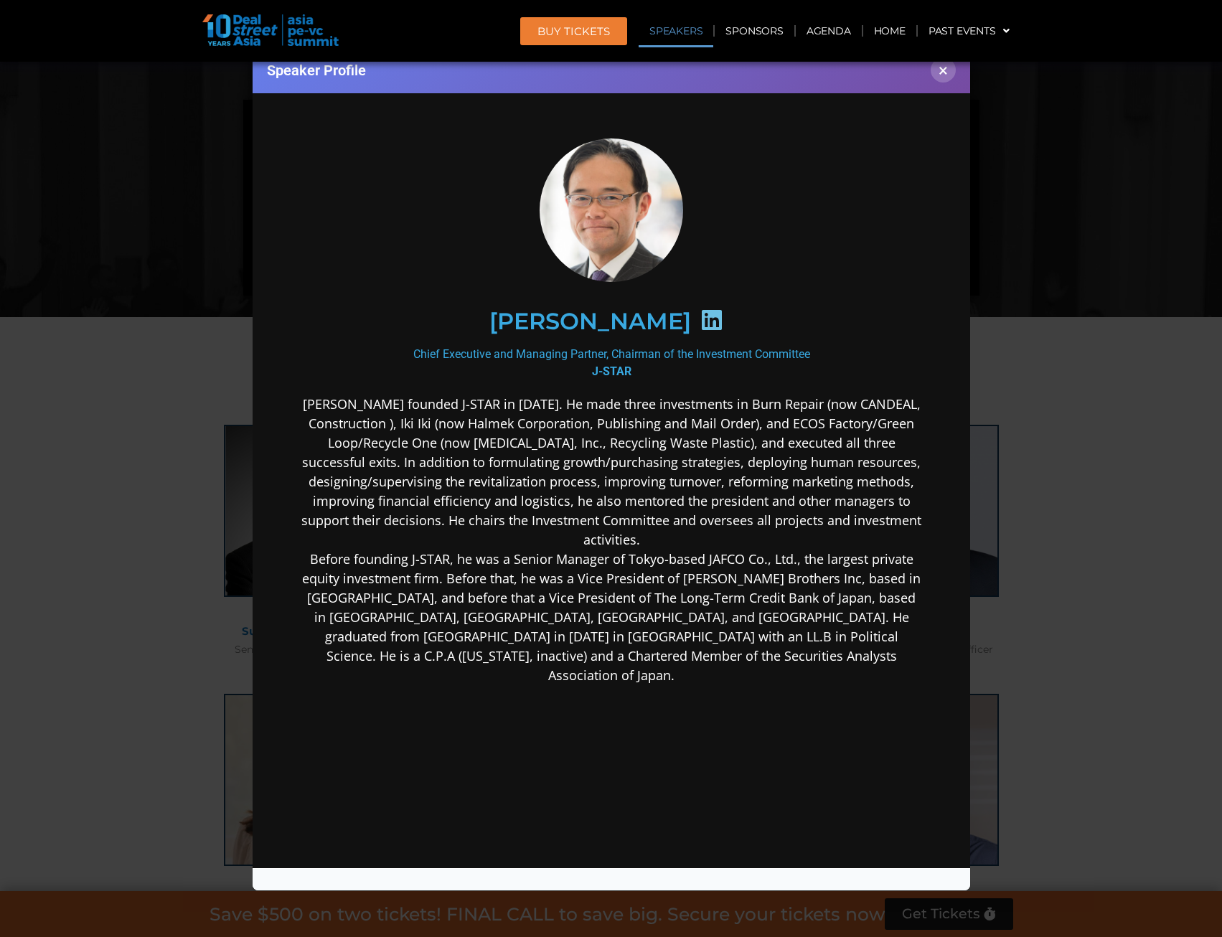
scroll to position [0, 0]
click at [1111, 363] on div "Speaker Profile ×" at bounding box center [611, 468] width 1222 height 937
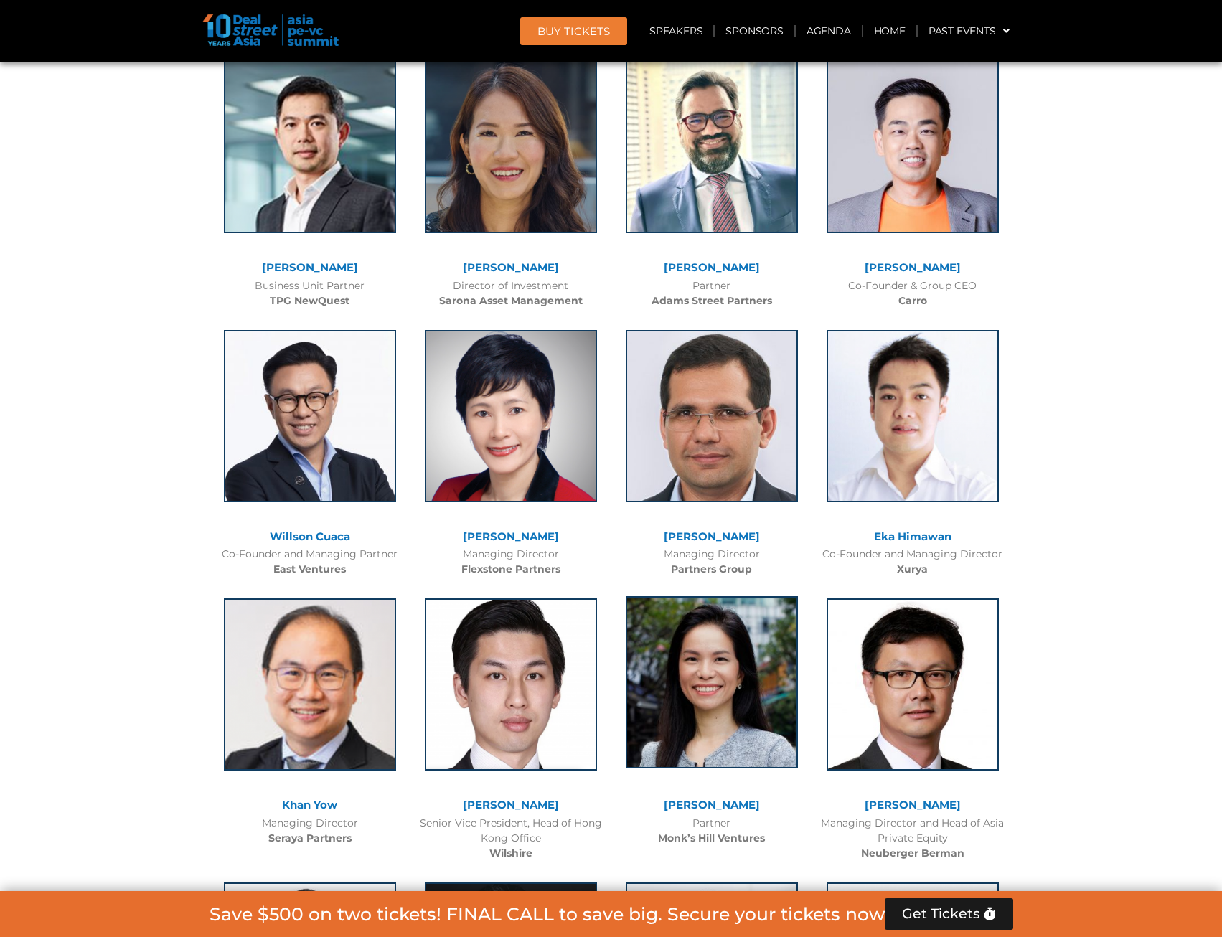
scroll to position [6769, 0]
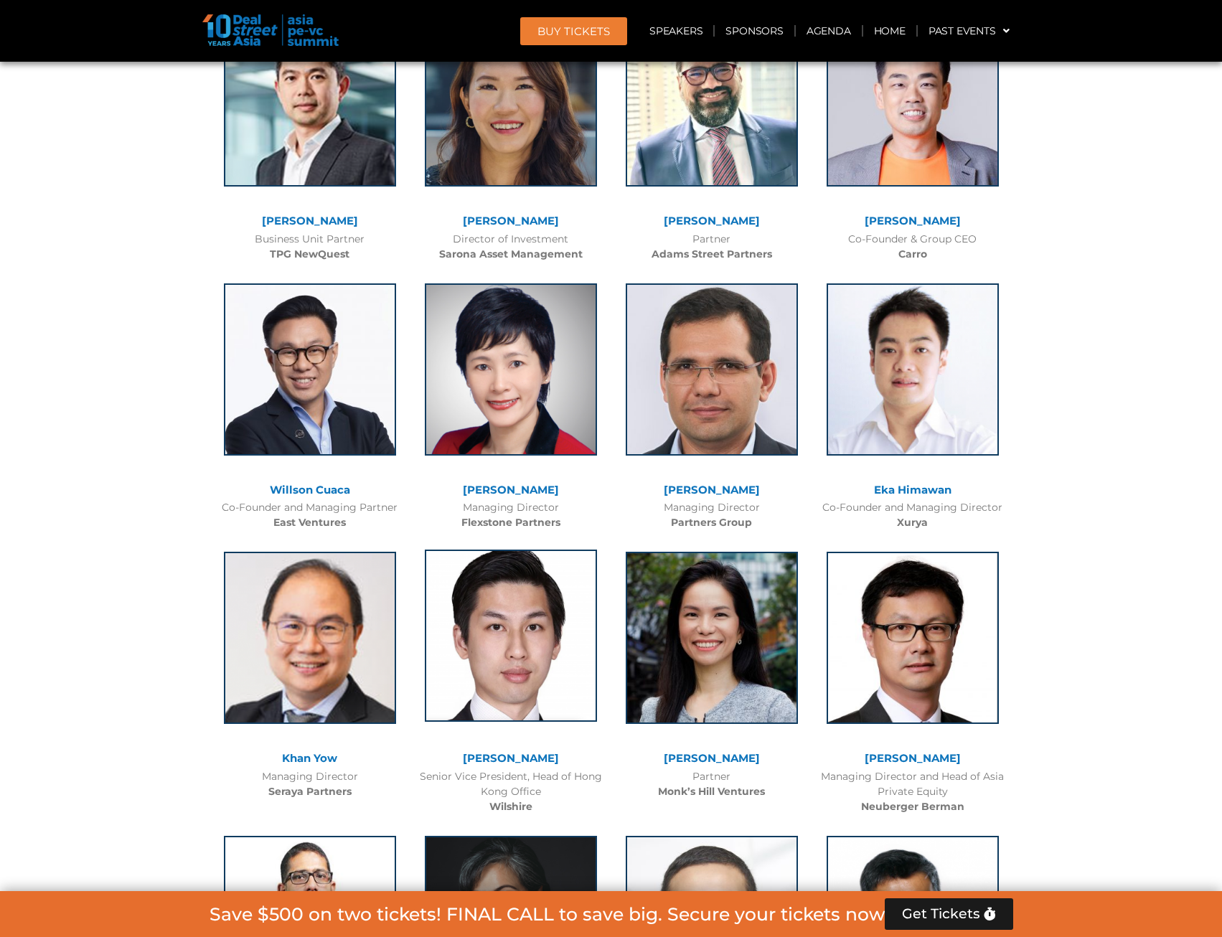
click at [527, 549] on img at bounding box center [511, 635] width 172 height 172
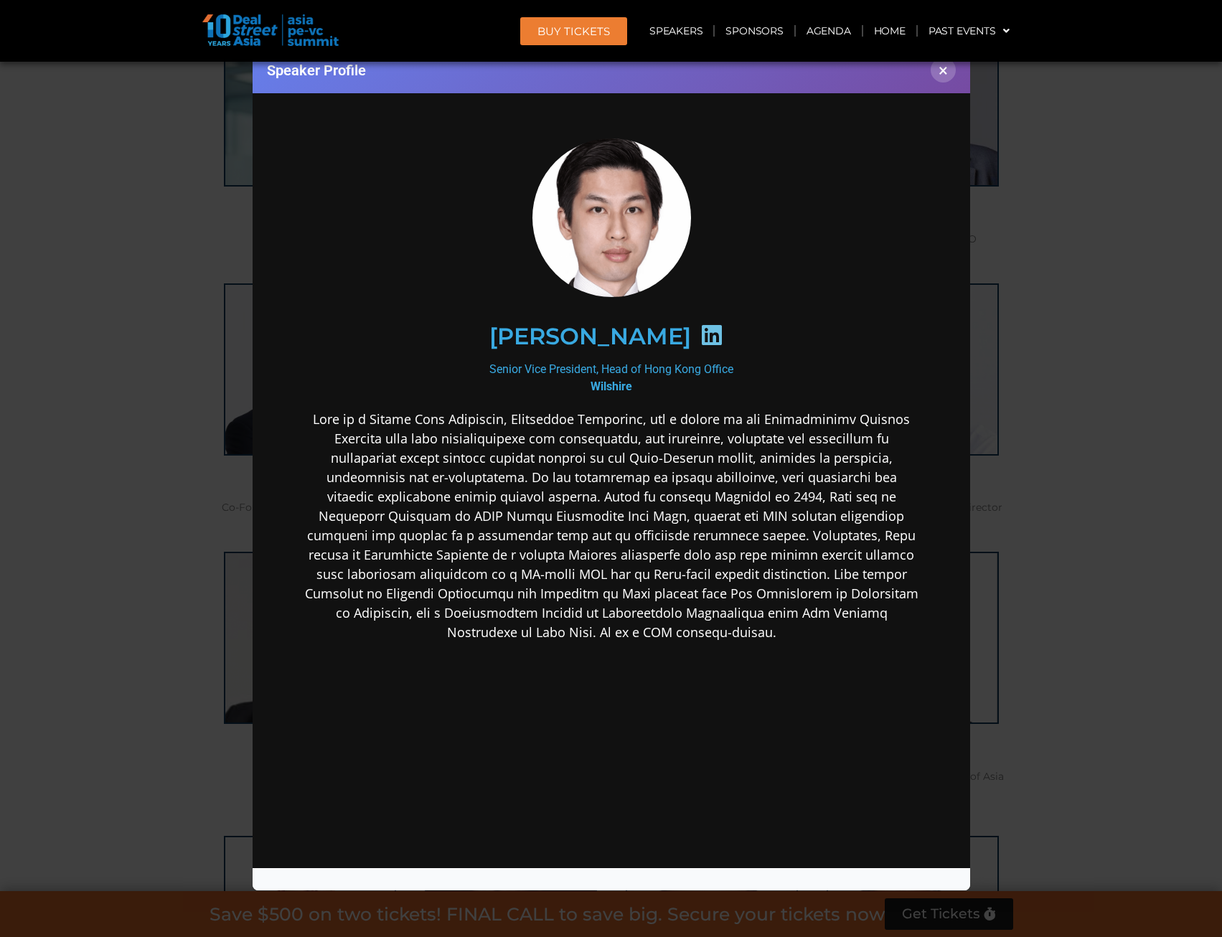
scroll to position [0, 0]
click at [699, 338] on icon at bounding box center [710, 335] width 23 height 23
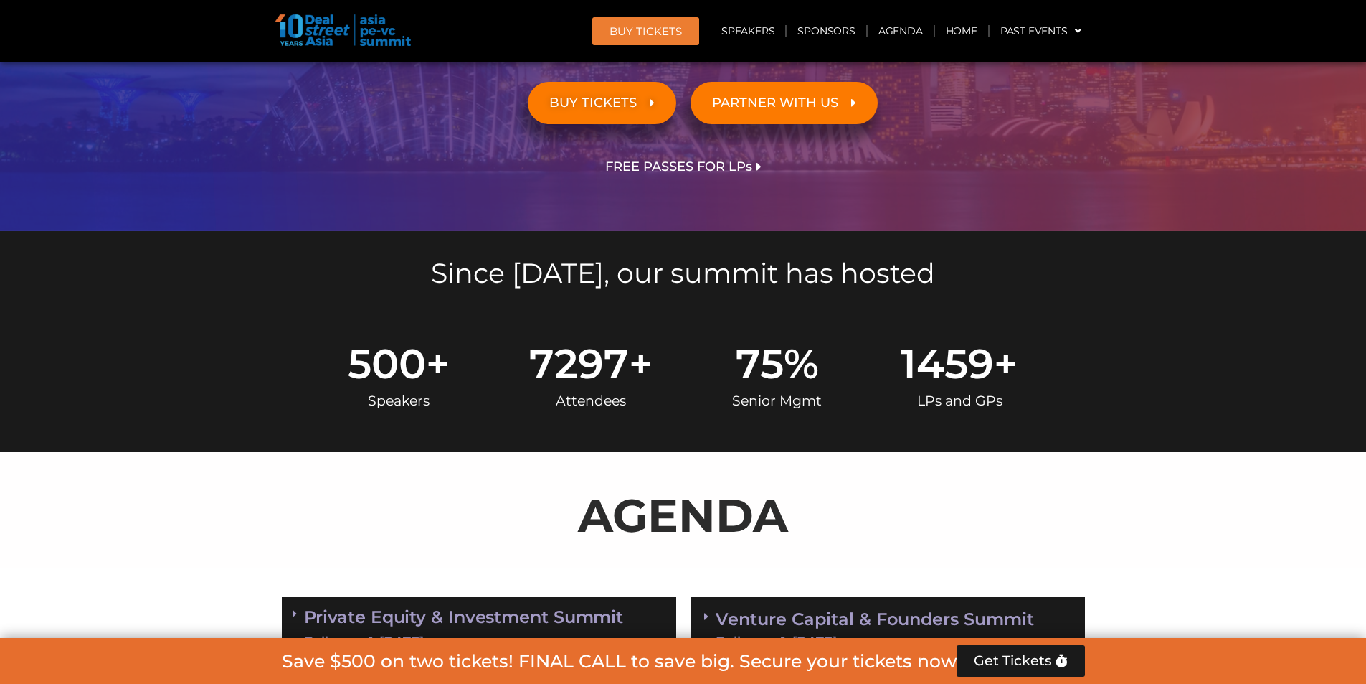
scroll to position [574, 0]
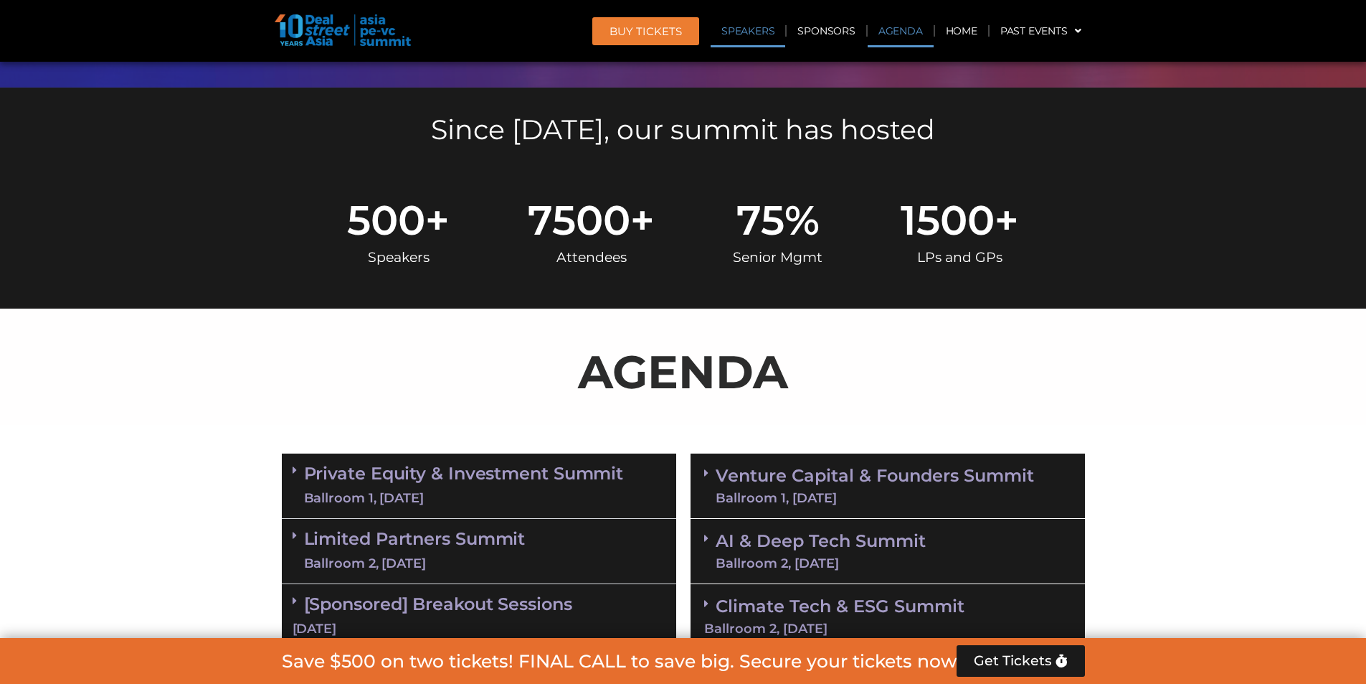
click at [759, 31] on link "Speakers" at bounding box center [748, 30] width 75 height 33
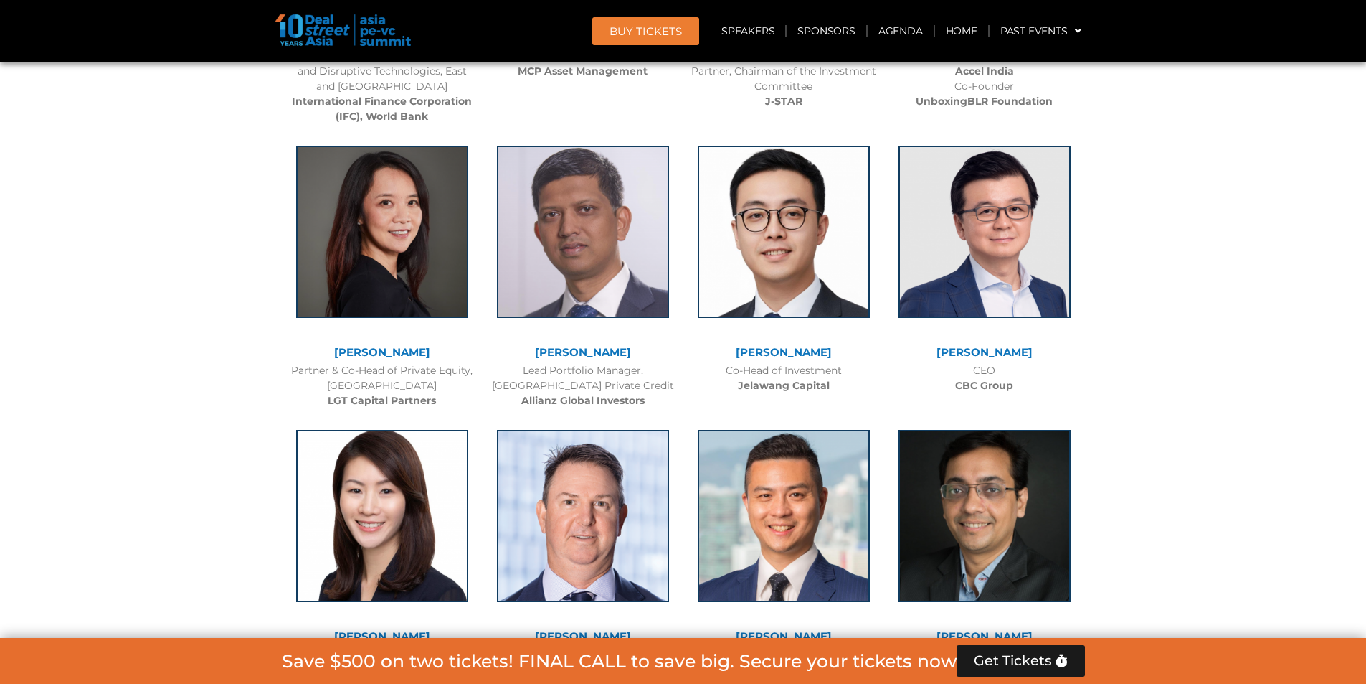
scroll to position [2211, 0]
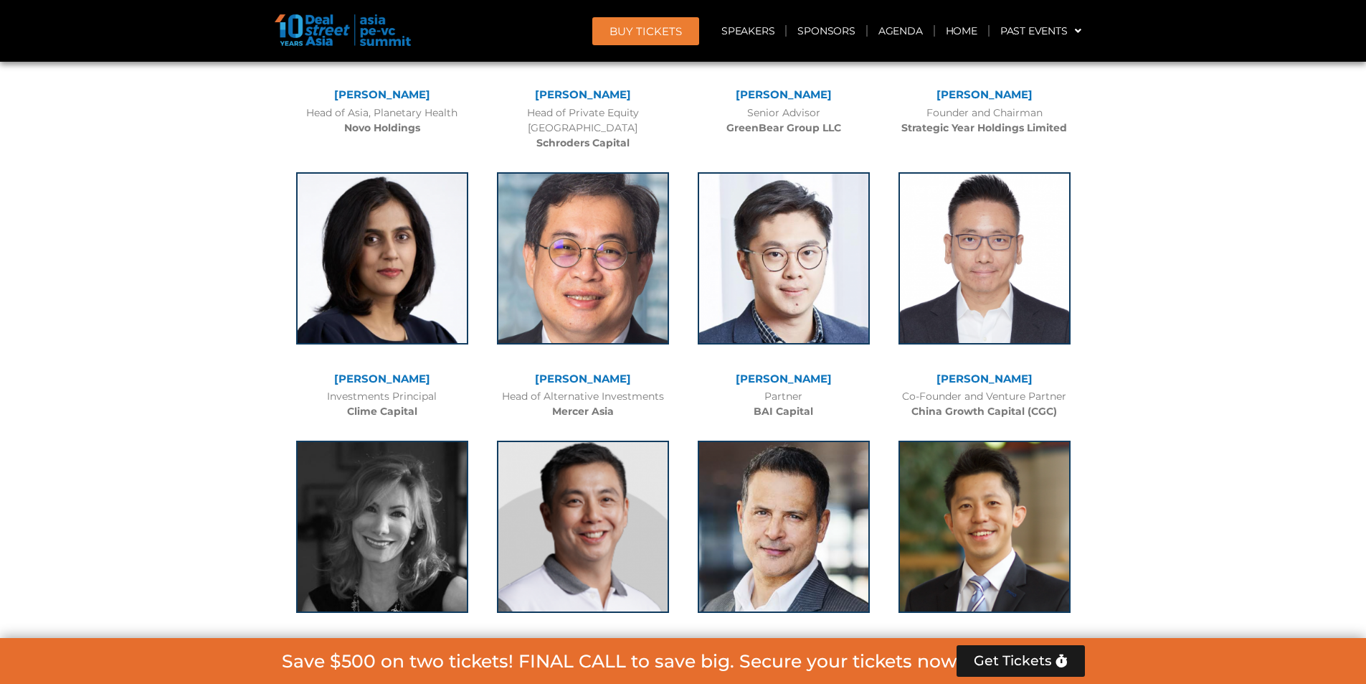
scroll to position [5292, 0]
click at [975, 233] on img at bounding box center [985, 255] width 172 height 172
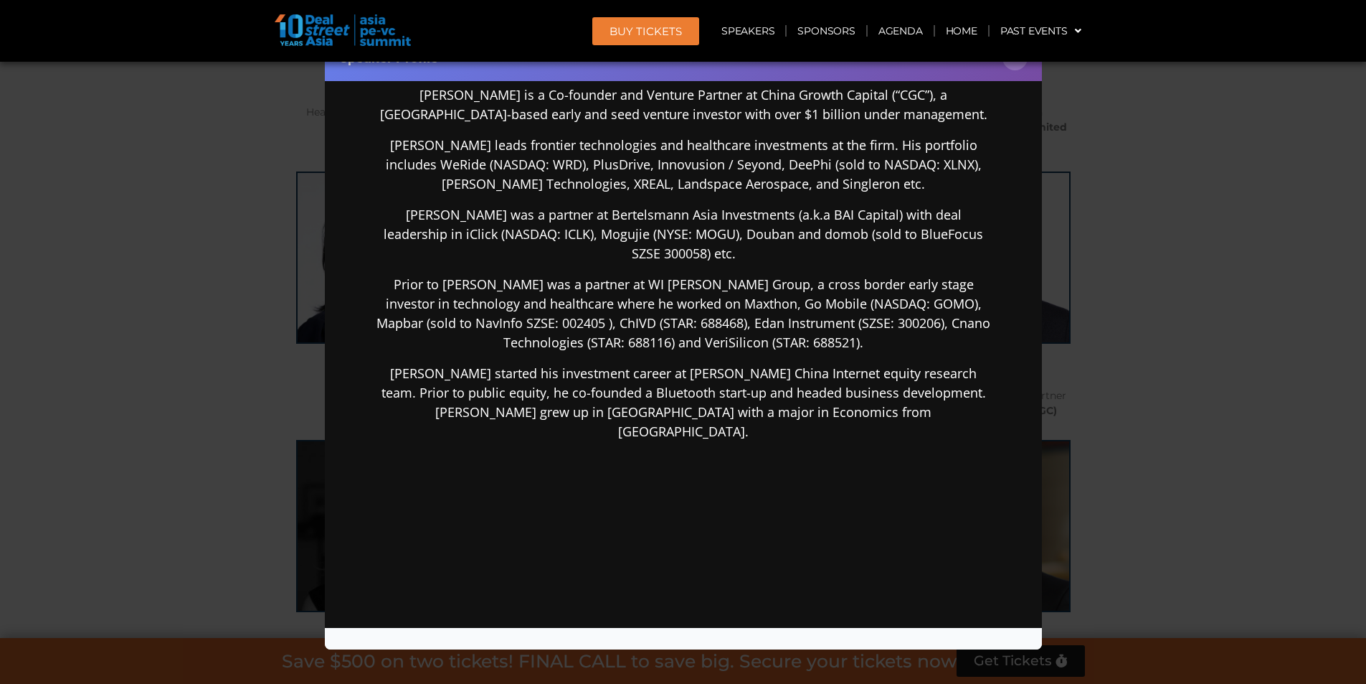
scroll to position [163, 0]
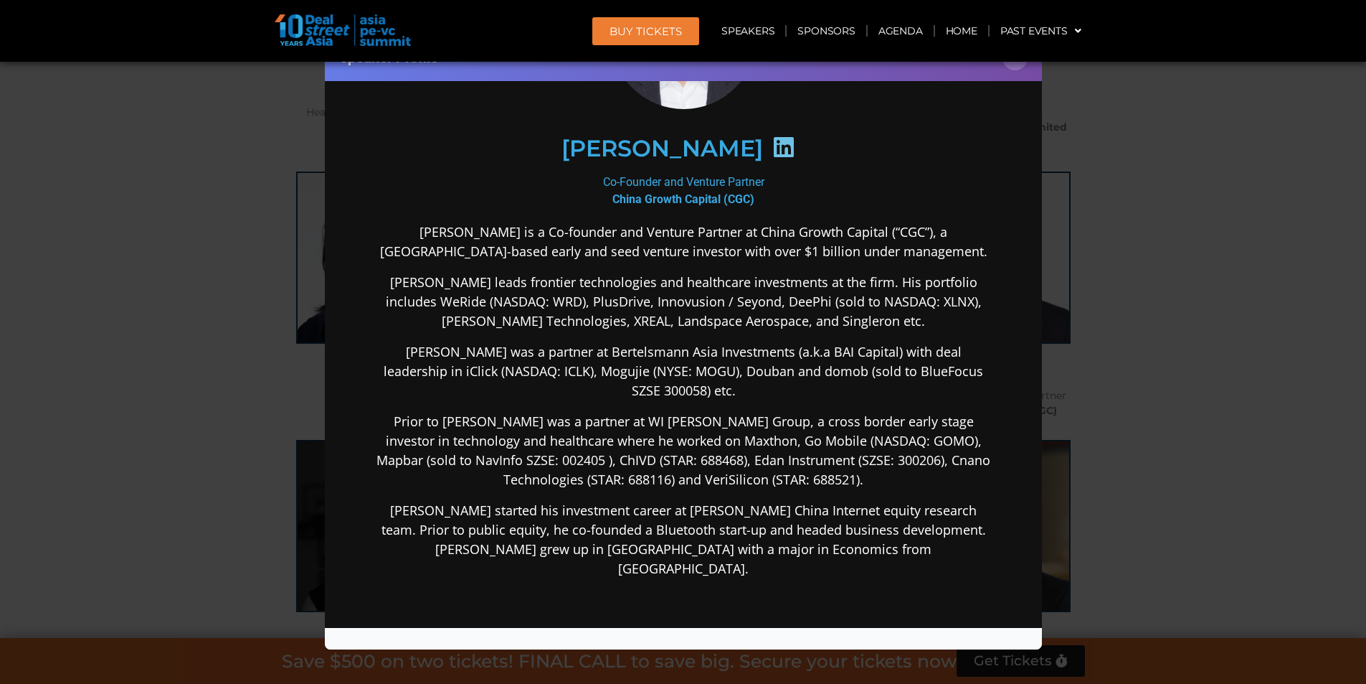
click at [1270, 190] on div "Speaker Profile ×" at bounding box center [683, 342] width 1366 height 684
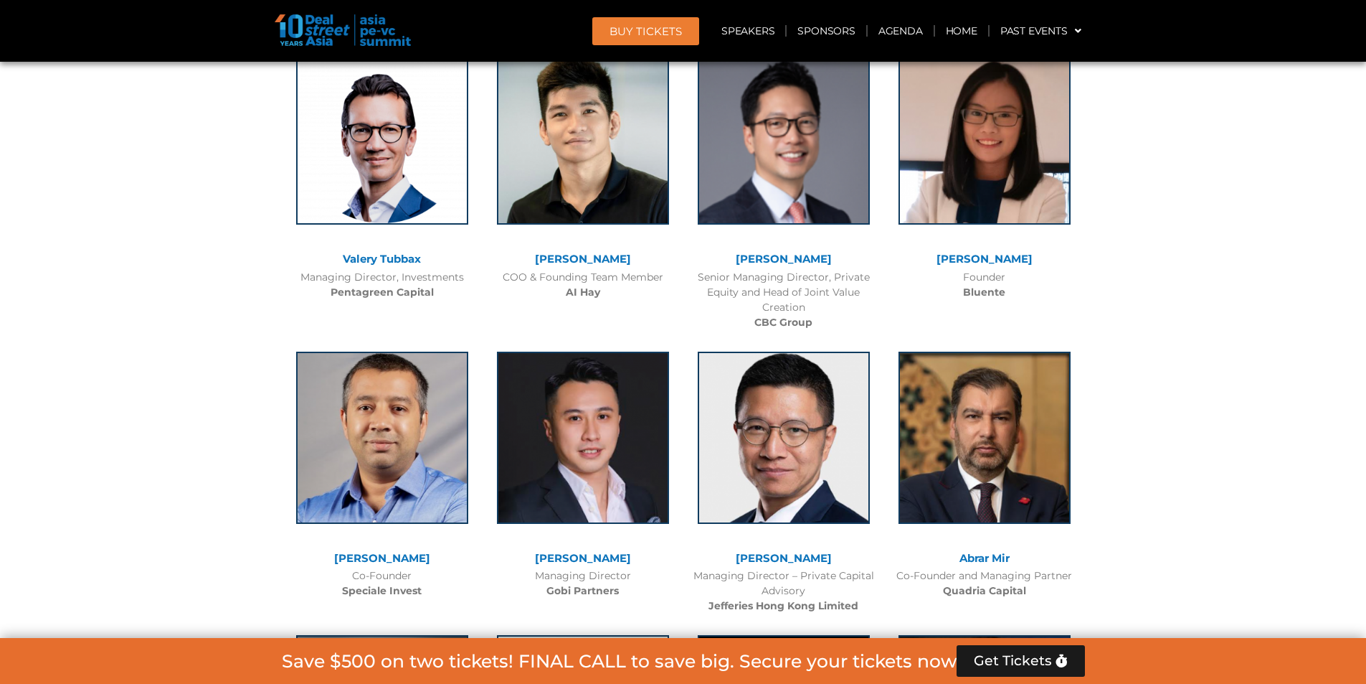
scroll to position [8842, 0]
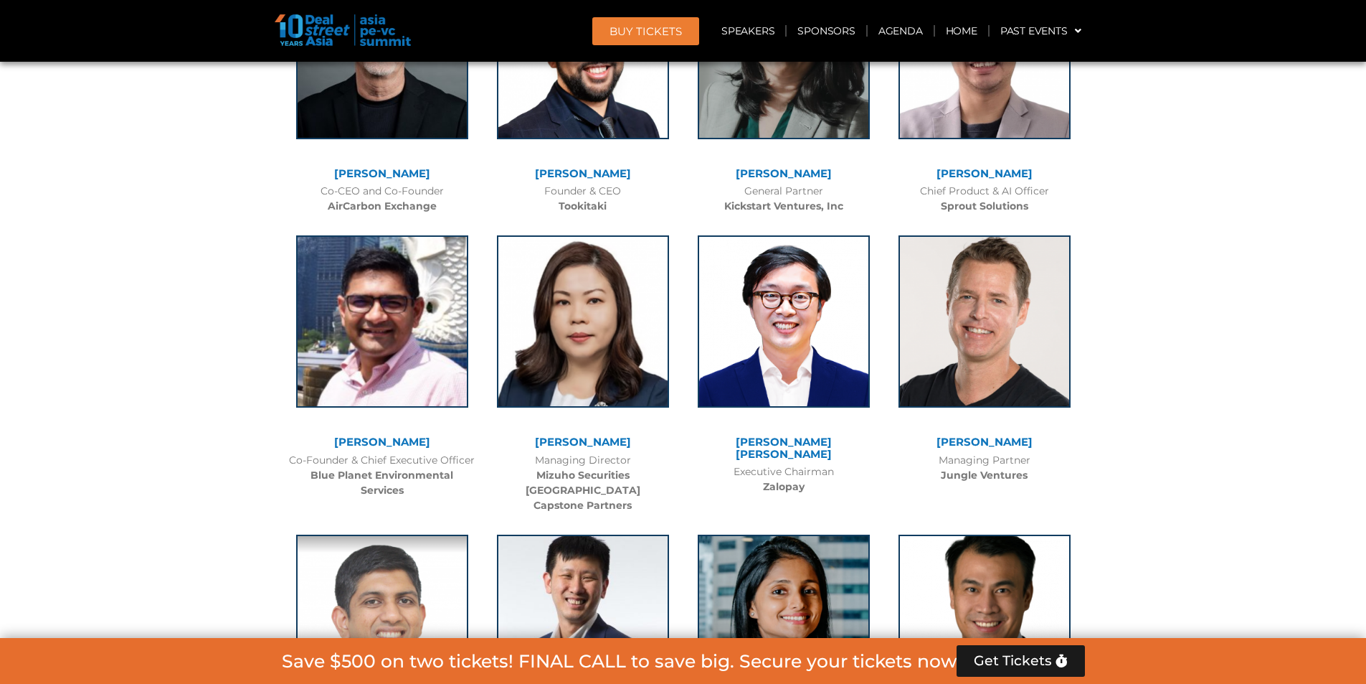
scroll to position [9823, 0]
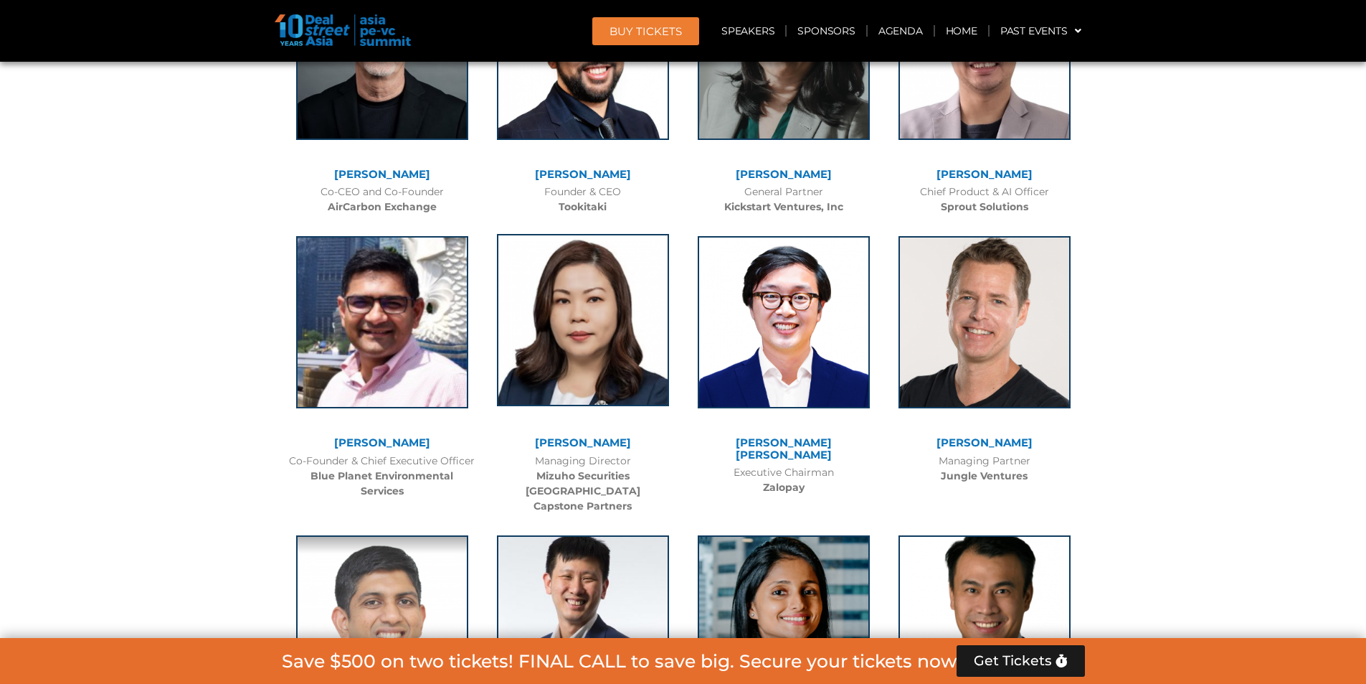
click at [516, 234] on img at bounding box center [583, 320] width 172 height 172
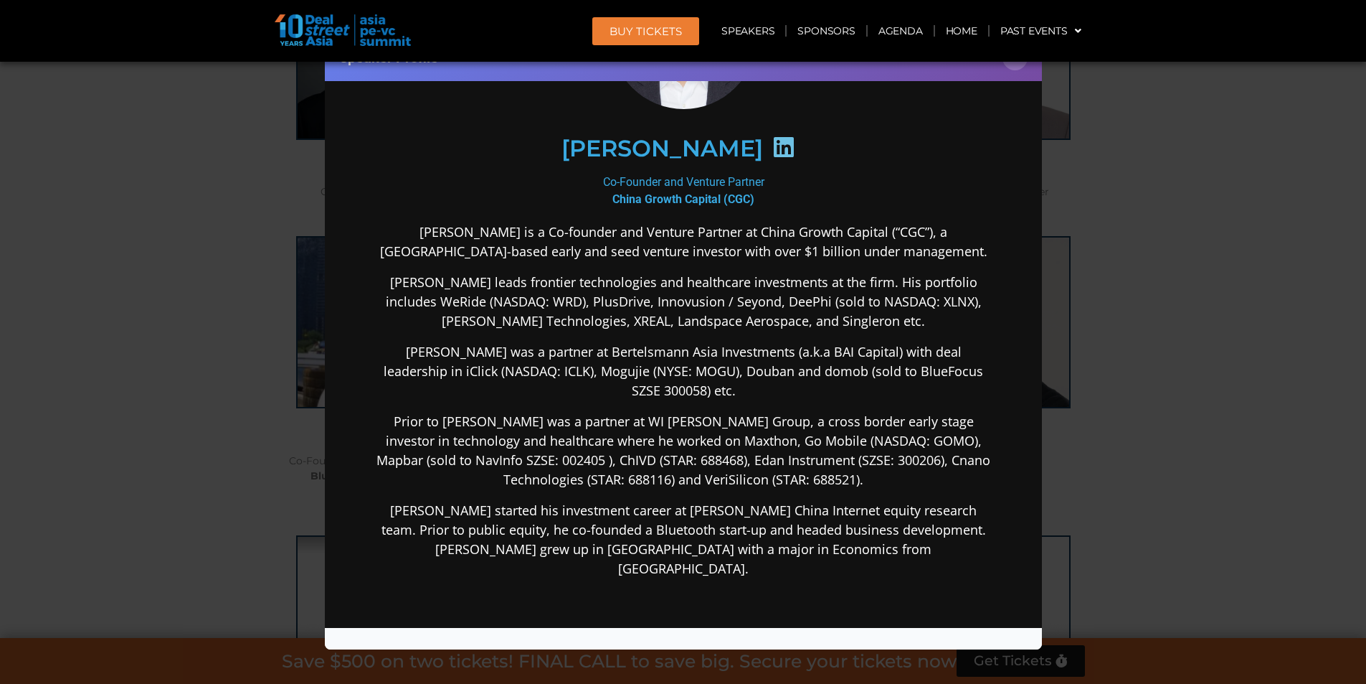
click at [1202, 359] on div "Speaker Profile ×" at bounding box center [683, 342] width 1366 height 684
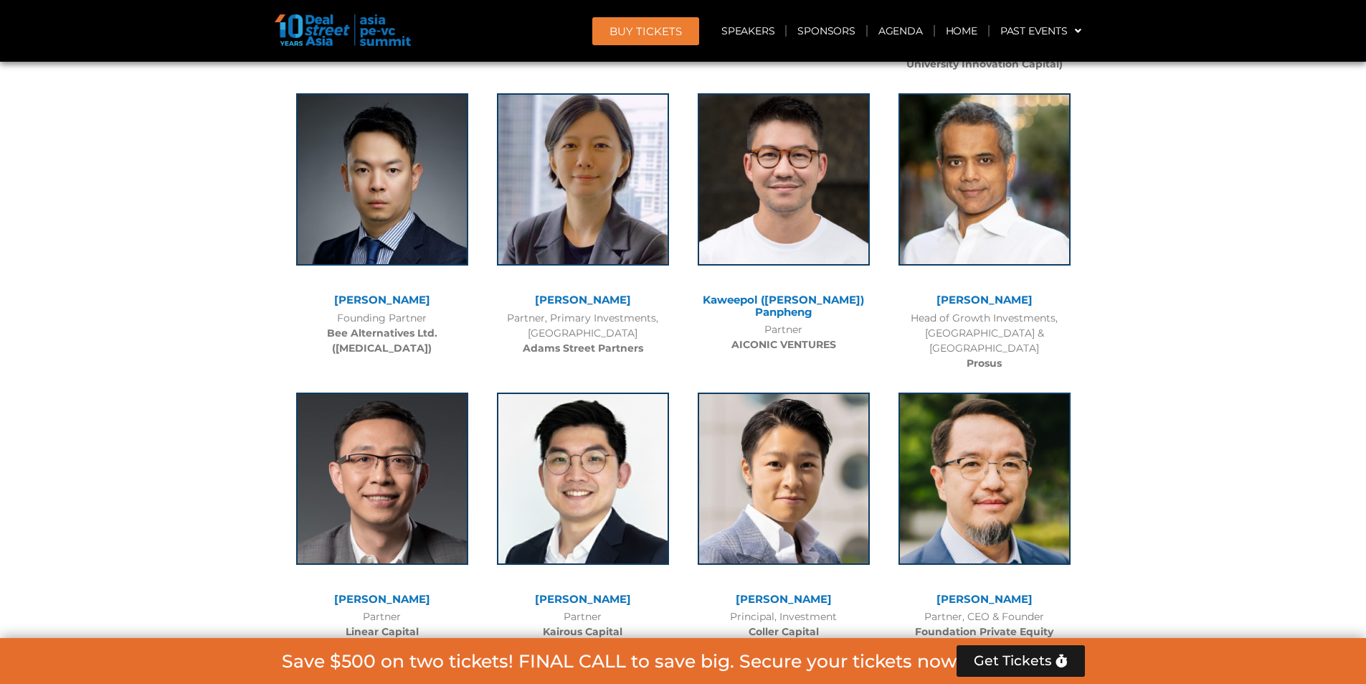
scroll to position [5939, 0]
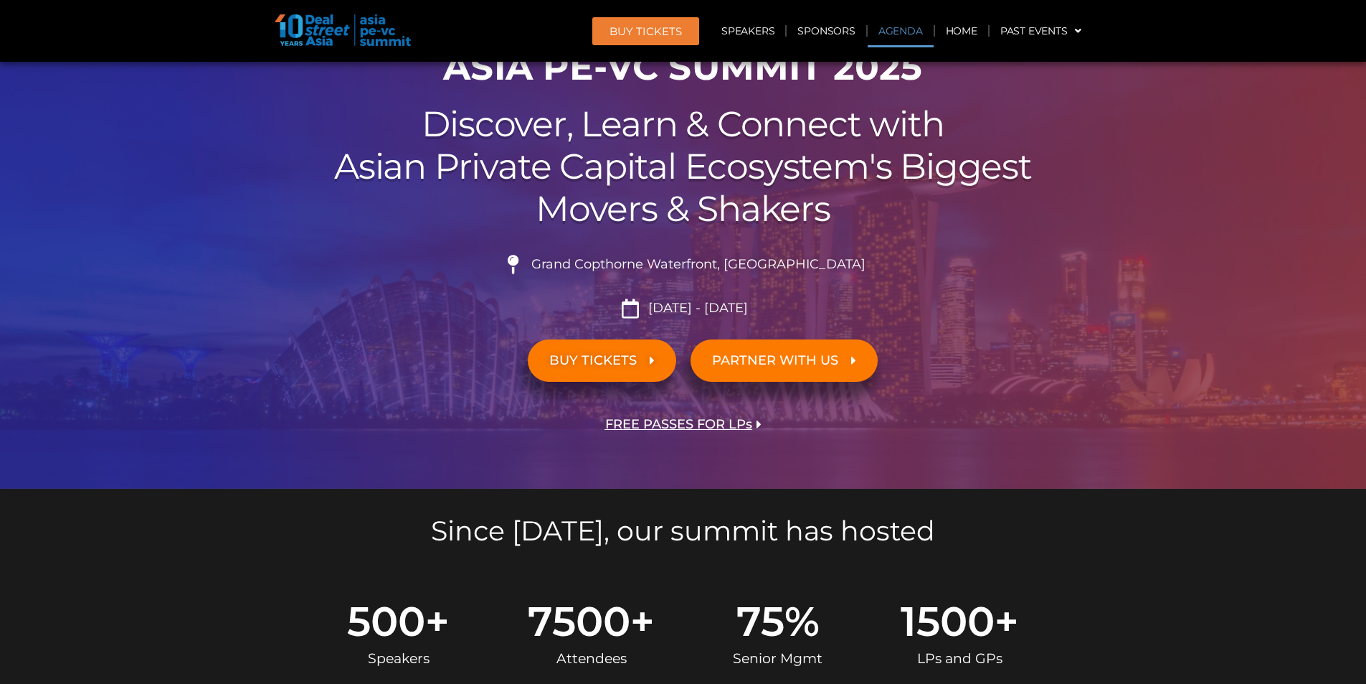
click at [893, 32] on link "Agenda" at bounding box center [901, 30] width 66 height 33
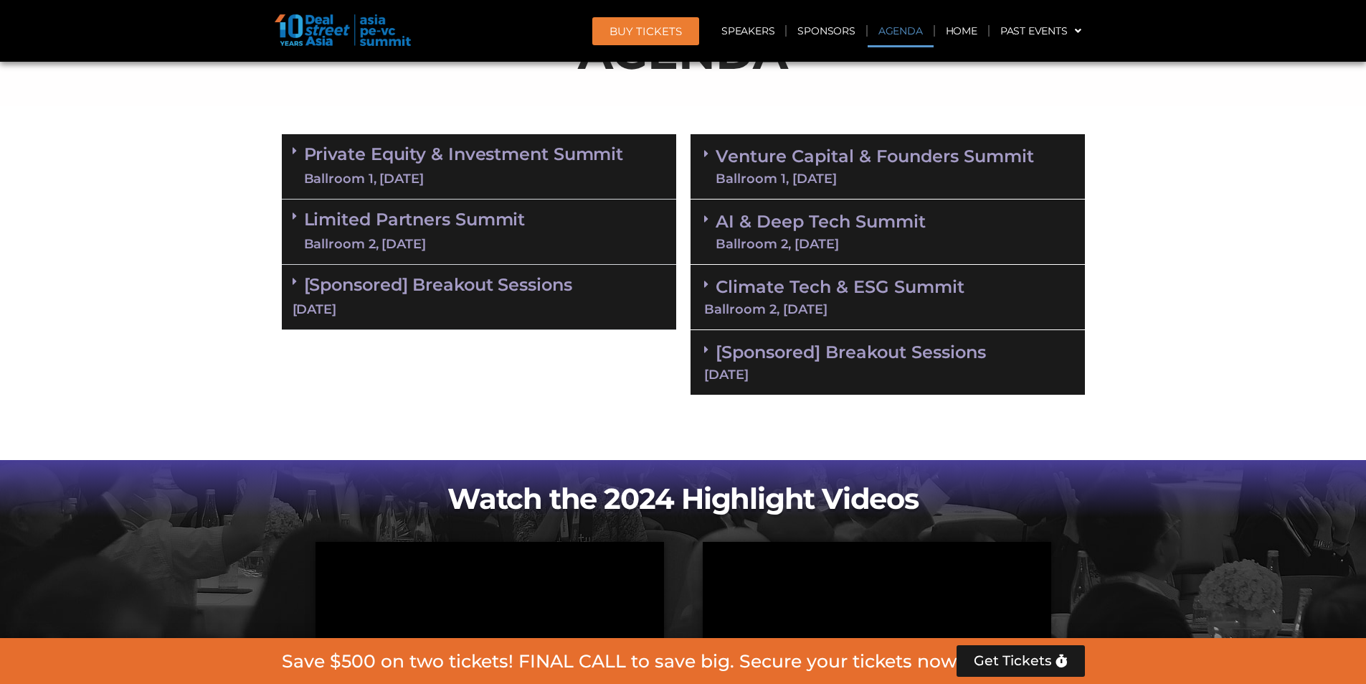
scroll to position [900, 0]
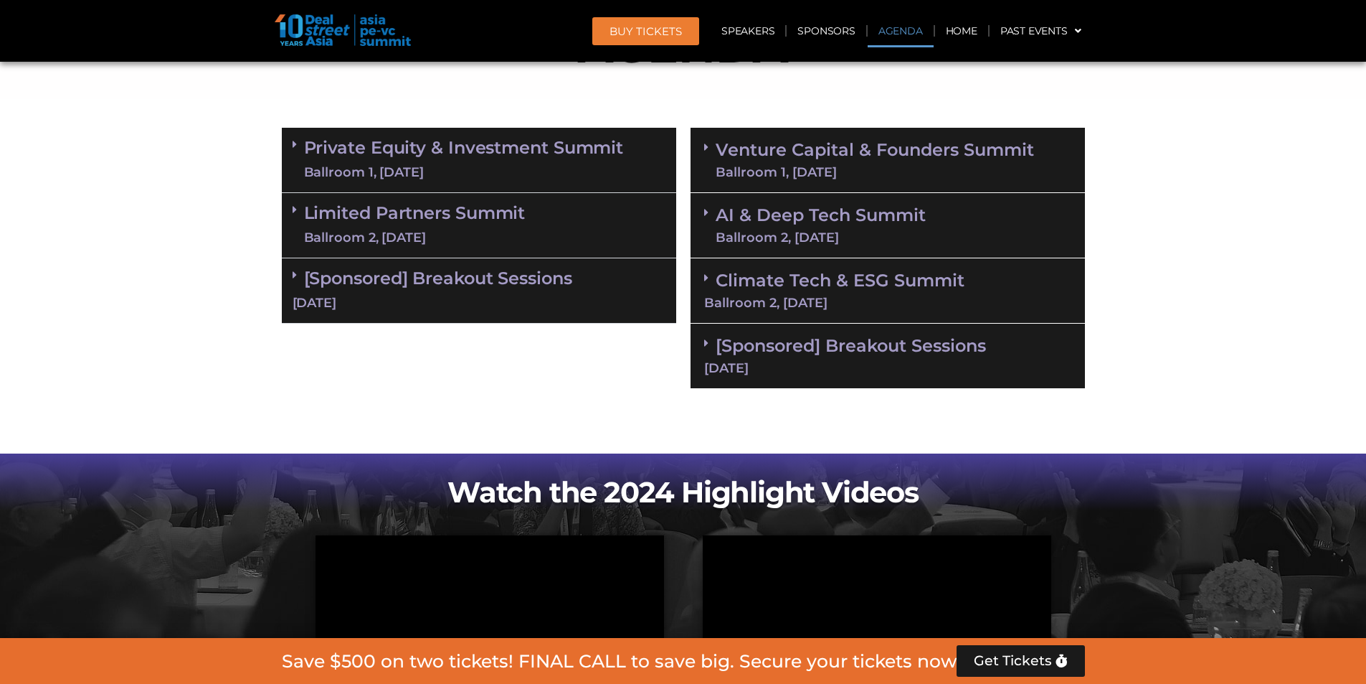
click at [1194, 186] on section "Private Equity & Investment Summit Ballroom 1, 10 Sept 8:00 am – 9:00 am | Regi…" at bounding box center [683, 258] width 1366 height 275
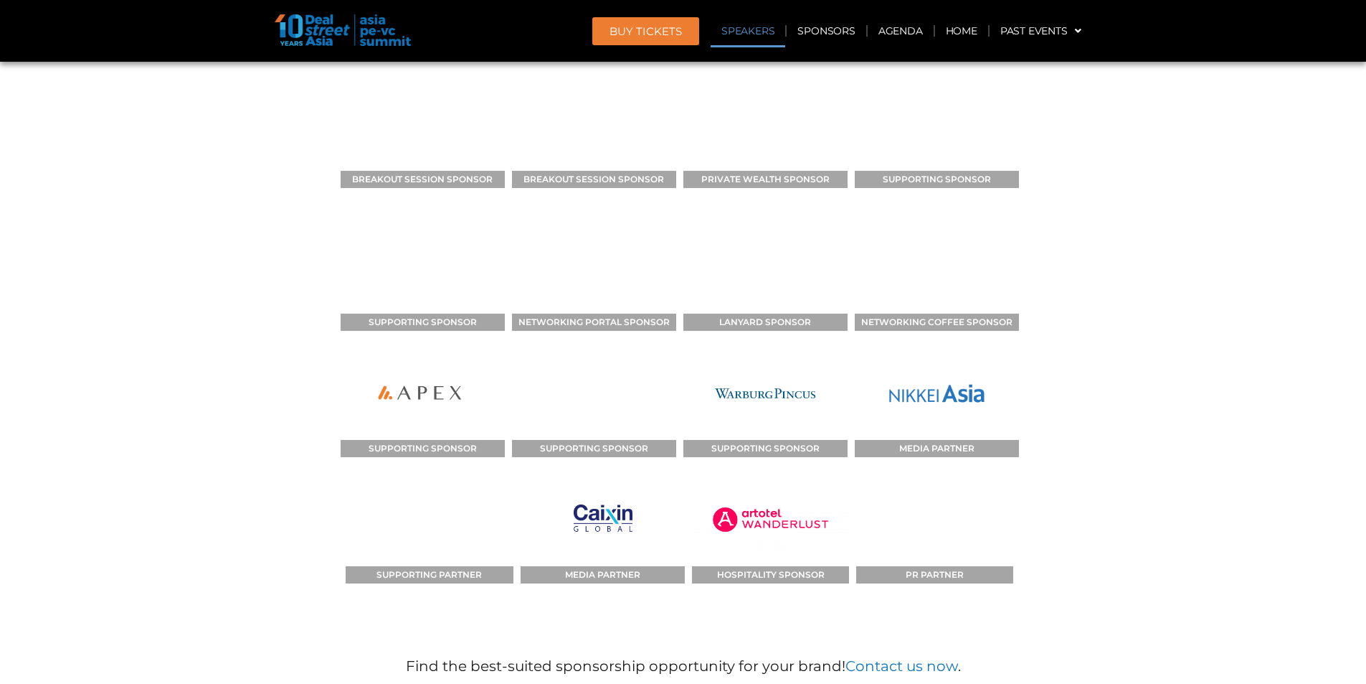
scroll to position [16142, 0]
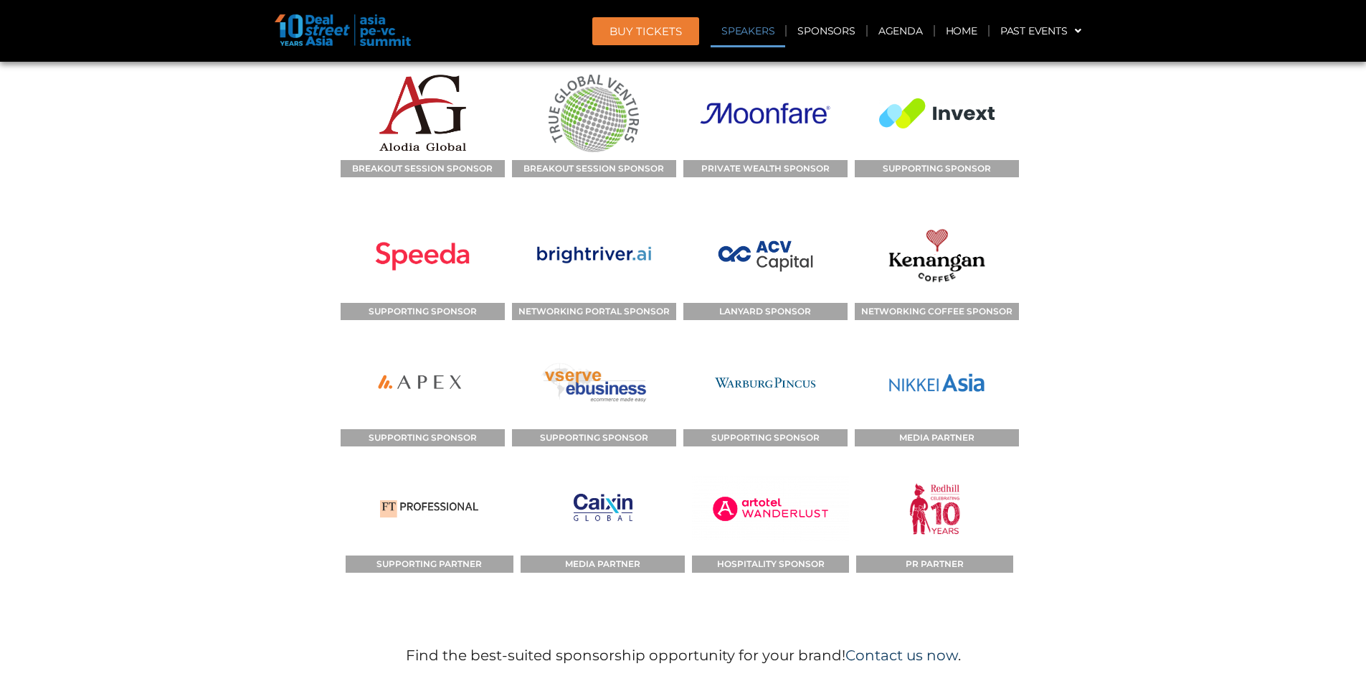
click at [904, 646] on link "Contact us now" at bounding box center [902, 654] width 113 height 17
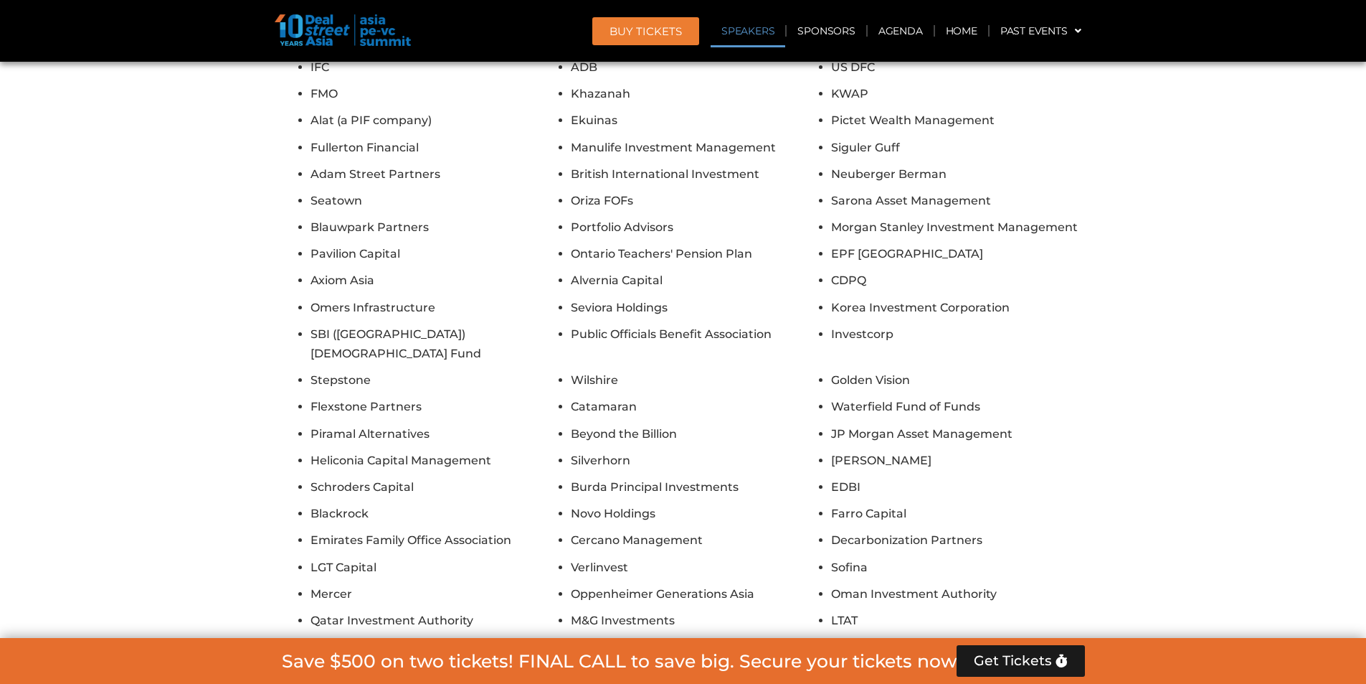
scroll to position [12823, 0]
click at [1215, 301] on section "Unparalleled networking opportunities Join 1,300+ GPs, LPs, founders, and famil…" at bounding box center [683, 291] width 1366 height 869
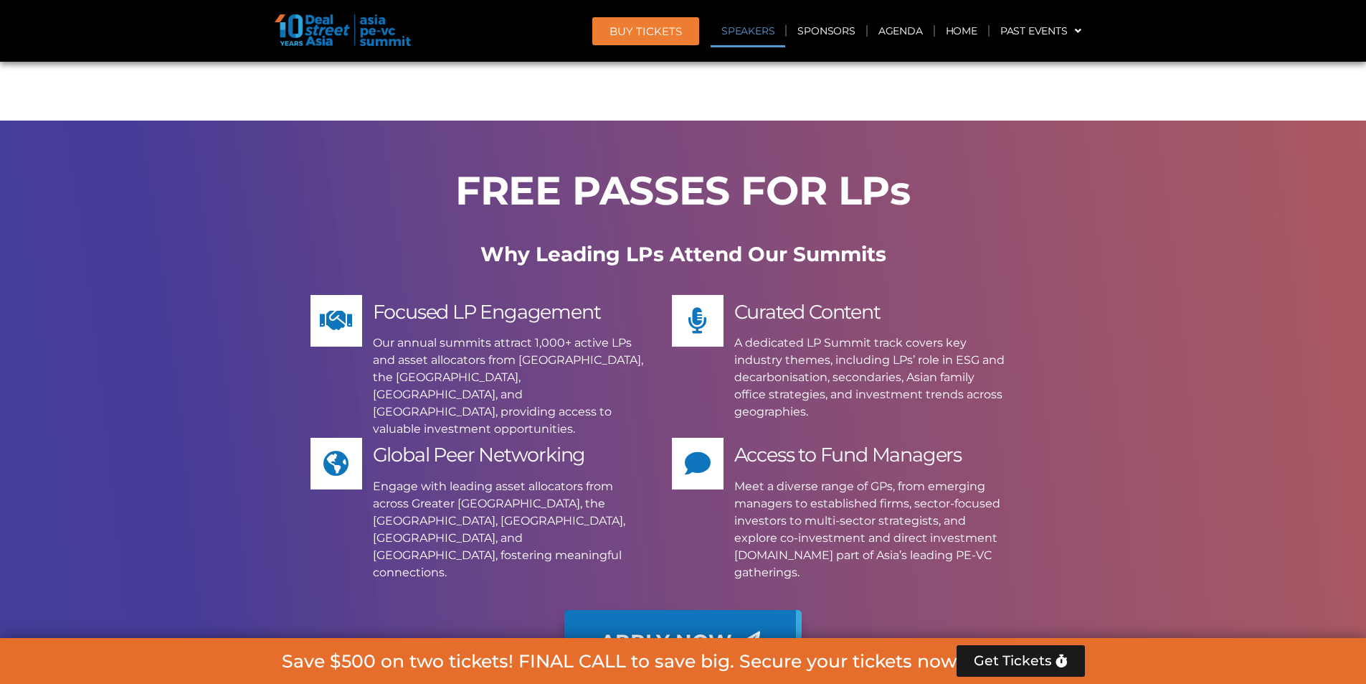
scroll to position [11707, 0]
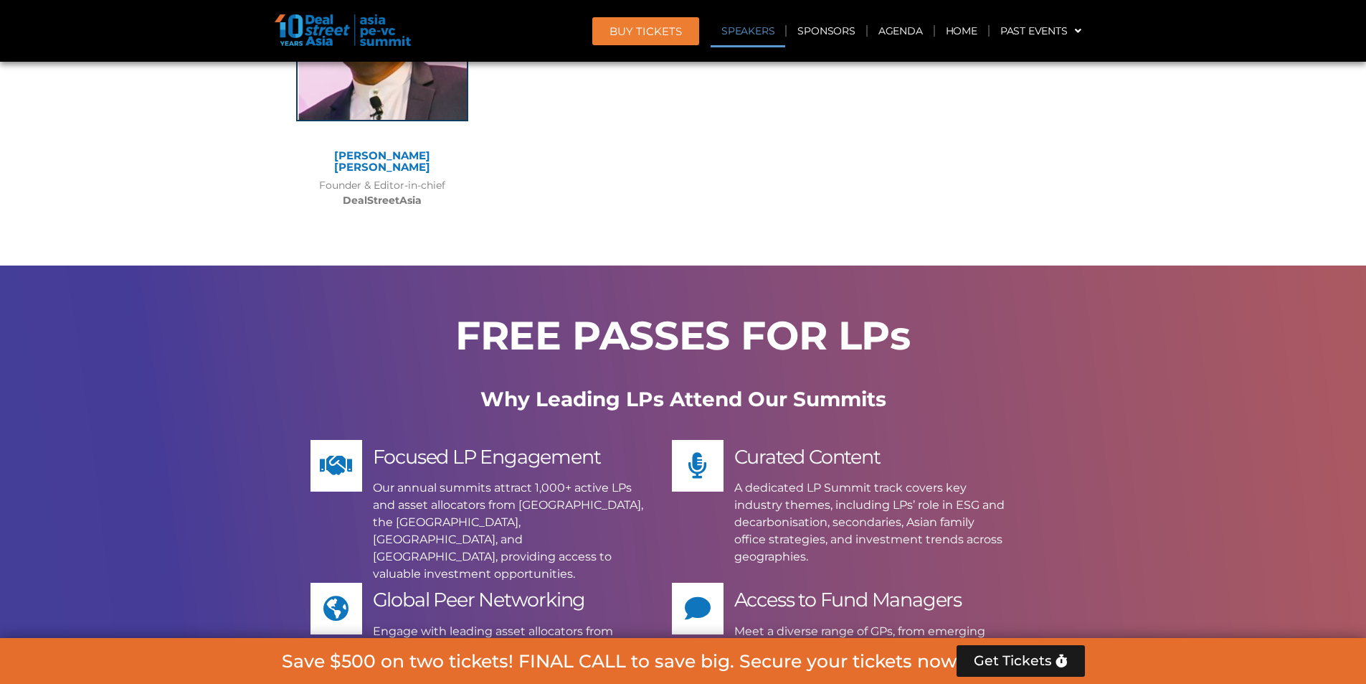
click at [751, 24] on link "Speakers" at bounding box center [748, 30] width 75 height 33
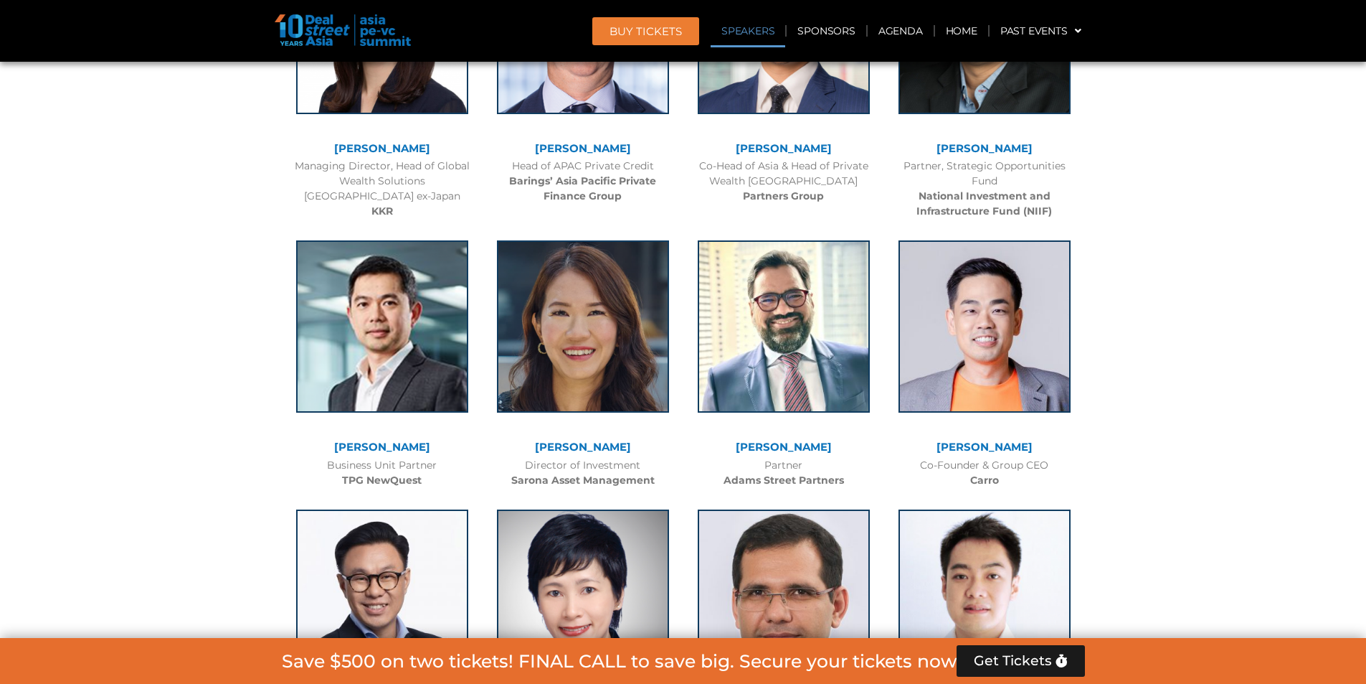
scroll to position [1637, 0]
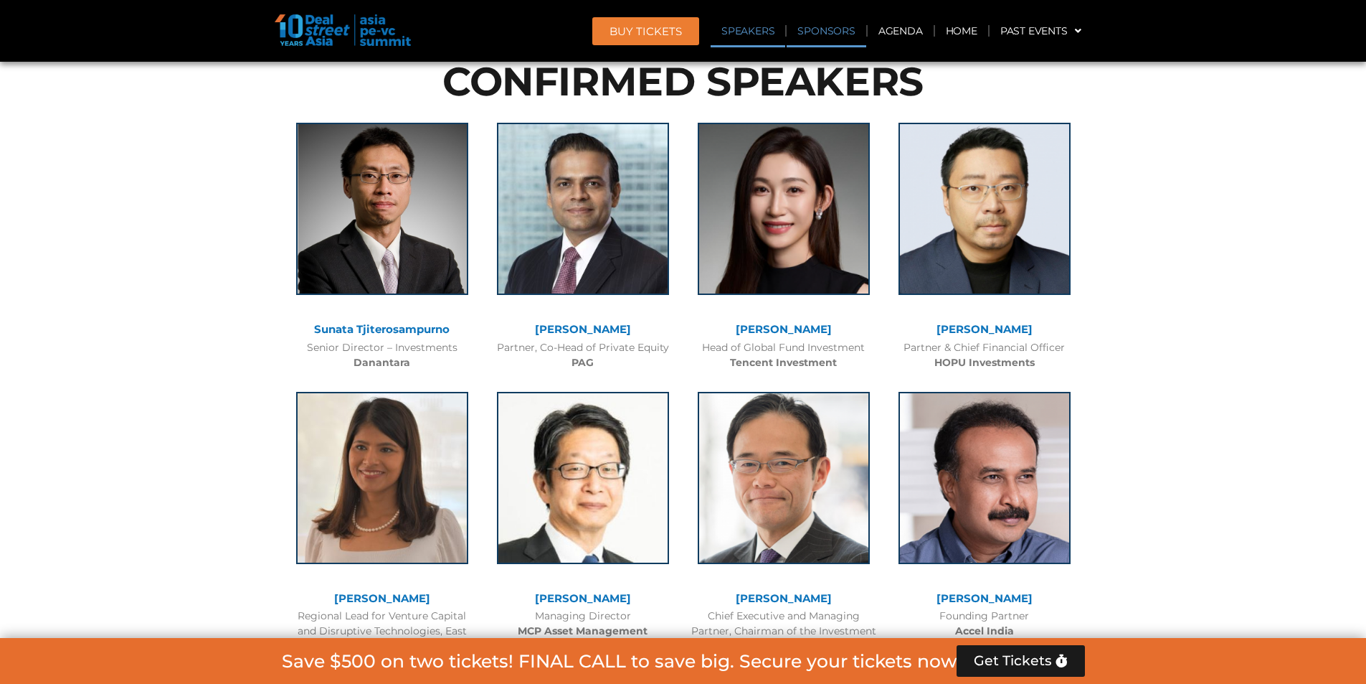
click at [813, 39] on link "Sponsors" at bounding box center [826, 30] width 79 height 33
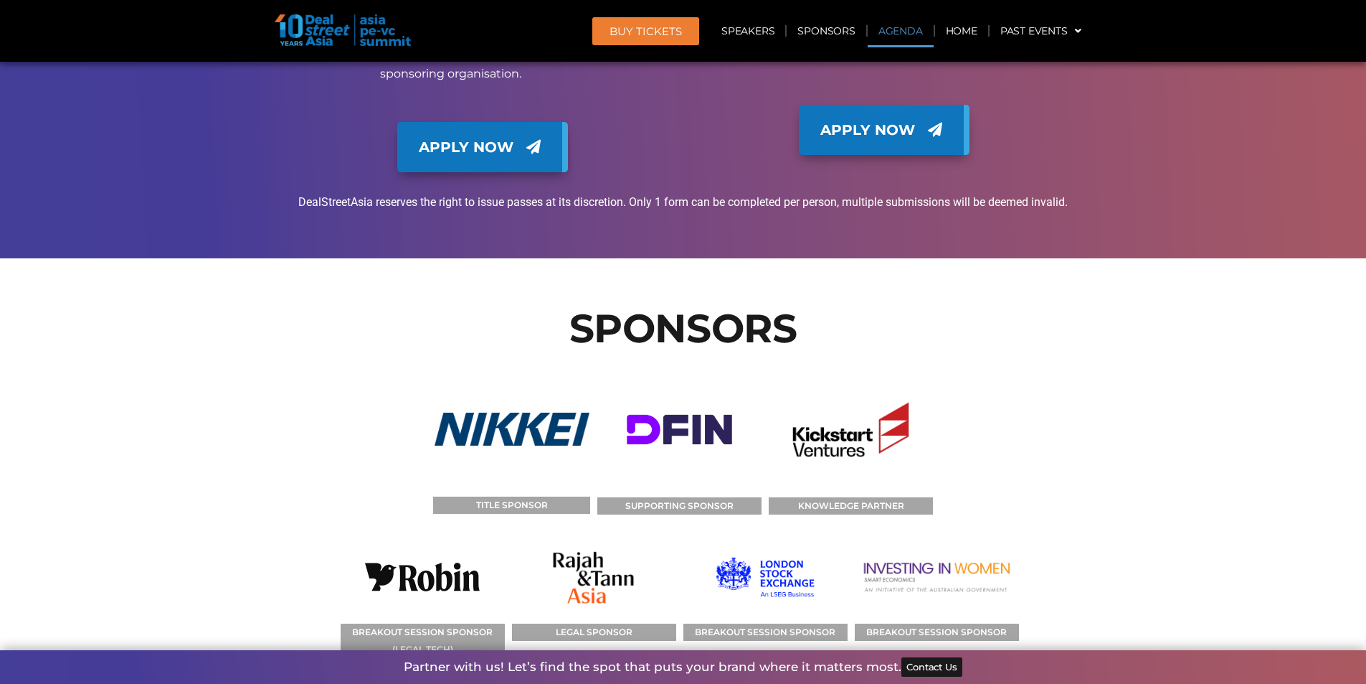
click at [890, 39] on link "Agenda" at bounding box center [901, 30] width 66 height 33
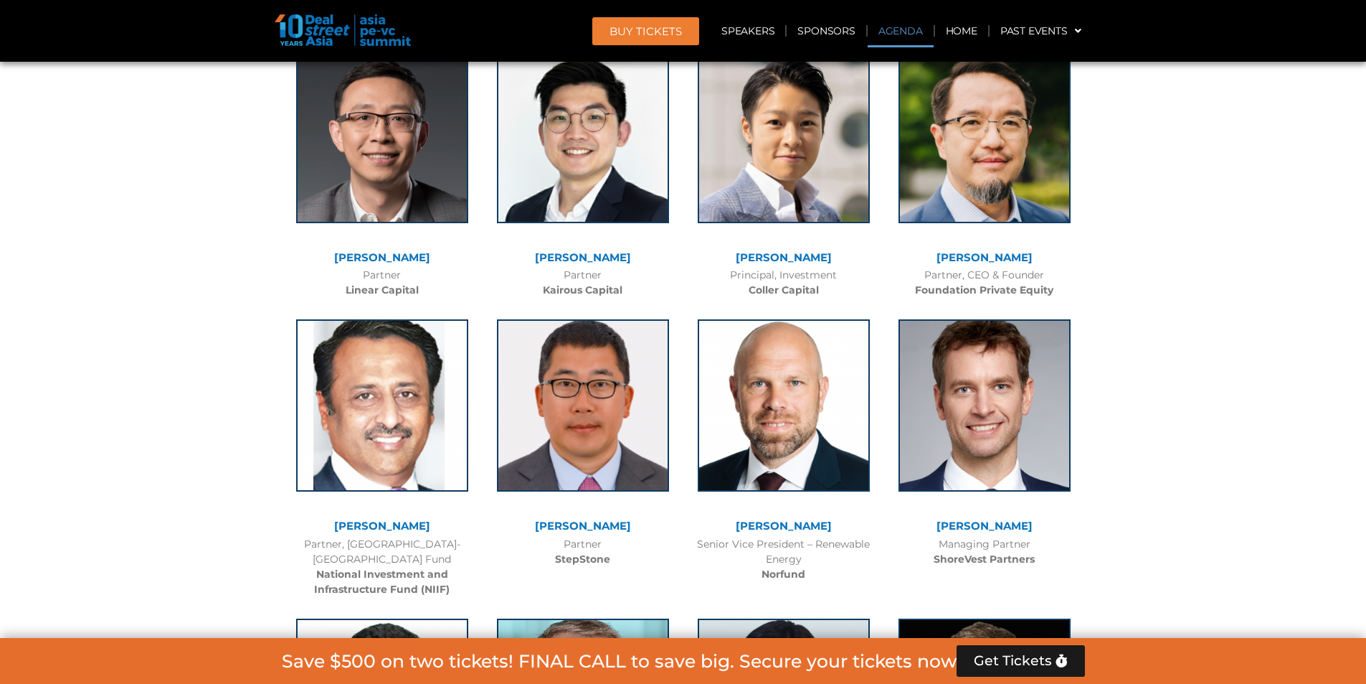
scroll to position [828, 0]
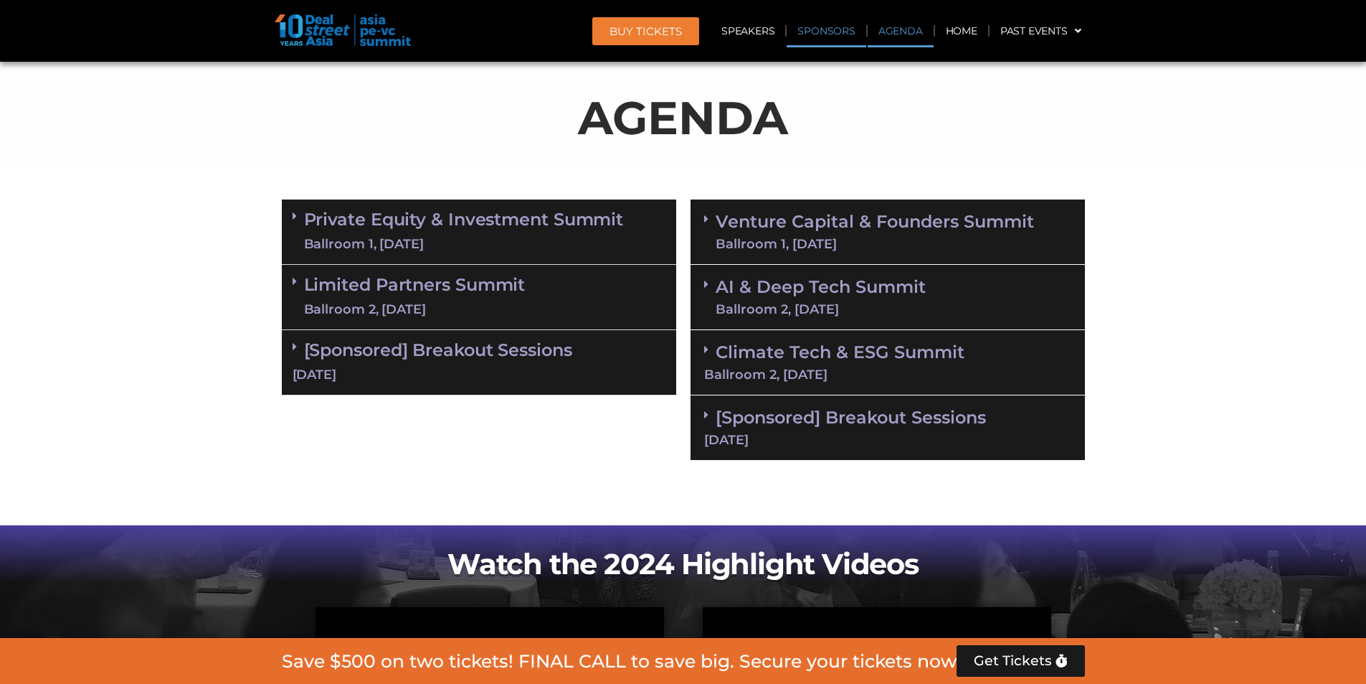
click at [815, 35] on link "Sponsors" at bounding box center [826, 30] width 79 height 33
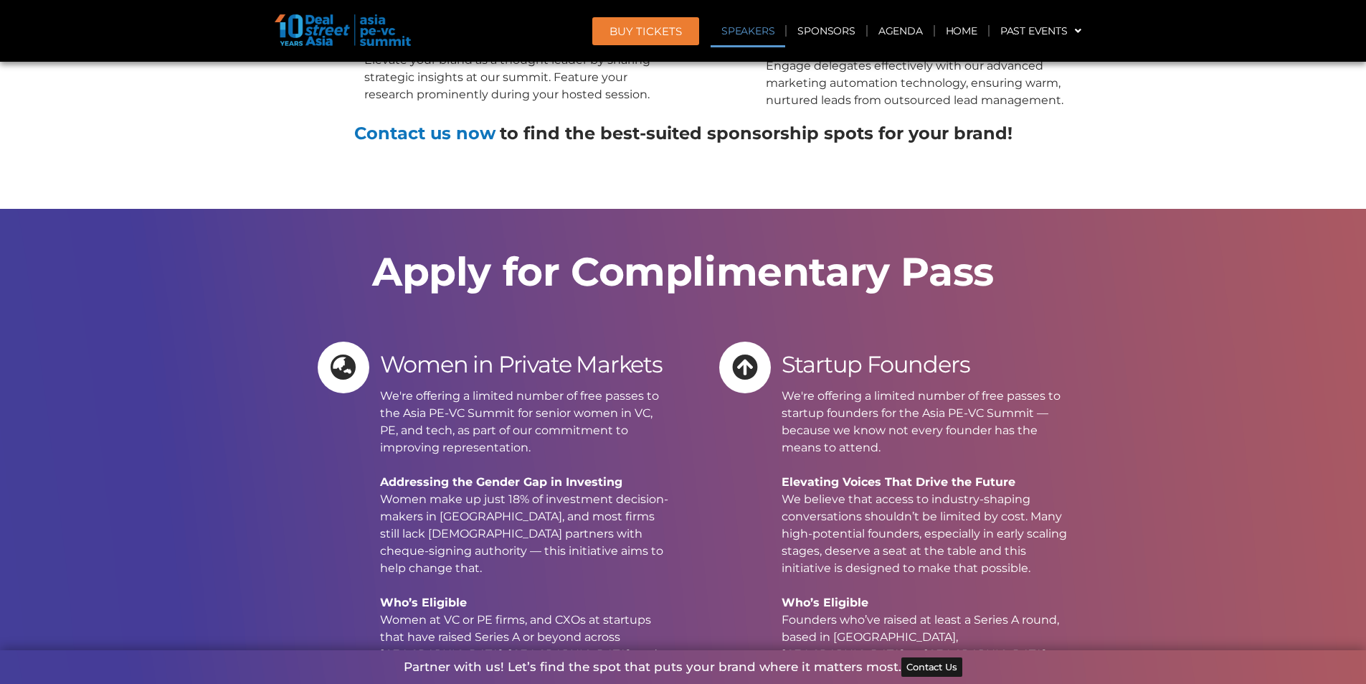
scroll to position [15530, 0]
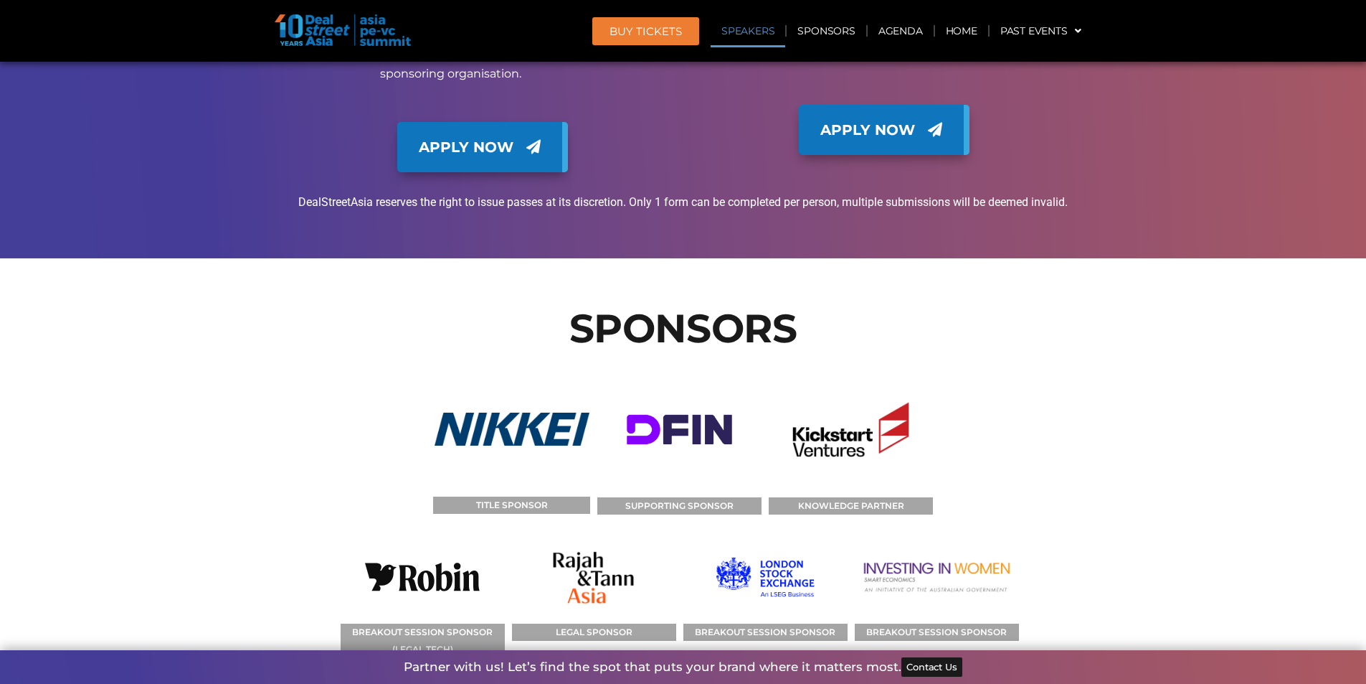
click at [768, 30] on link "Speakers" at bounding box center [748, 30] width 75 height 33
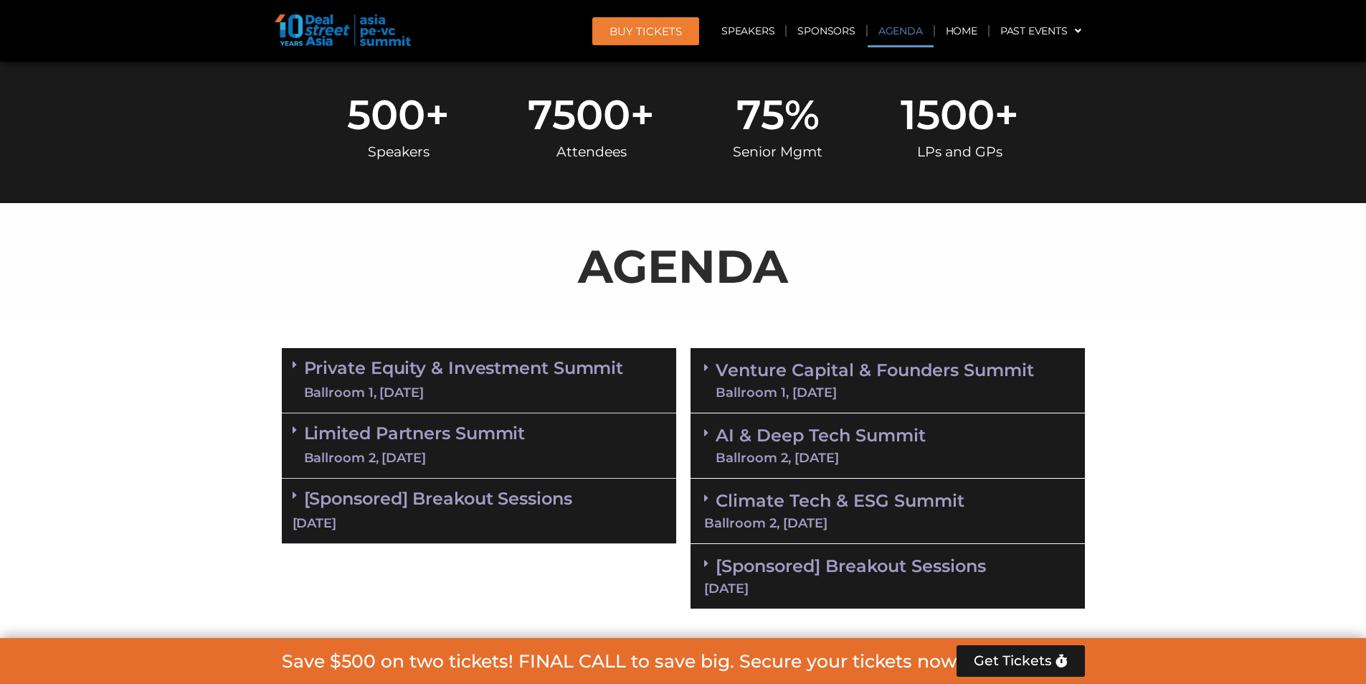
scroll to position [679, 0]
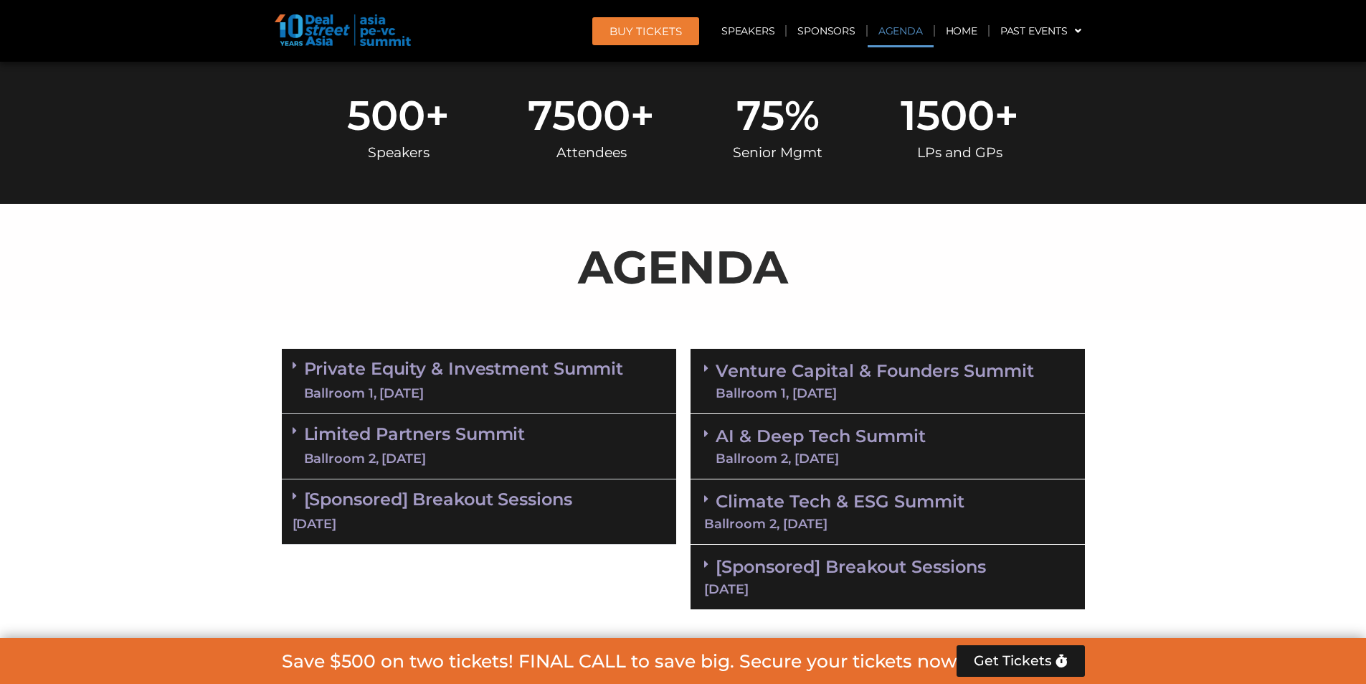
click at [913, 362] on link "Venture Capital & Founders​ Summit Ballroom 1, 11 Sept" at bounding box center [875, 380] width 318 height 37
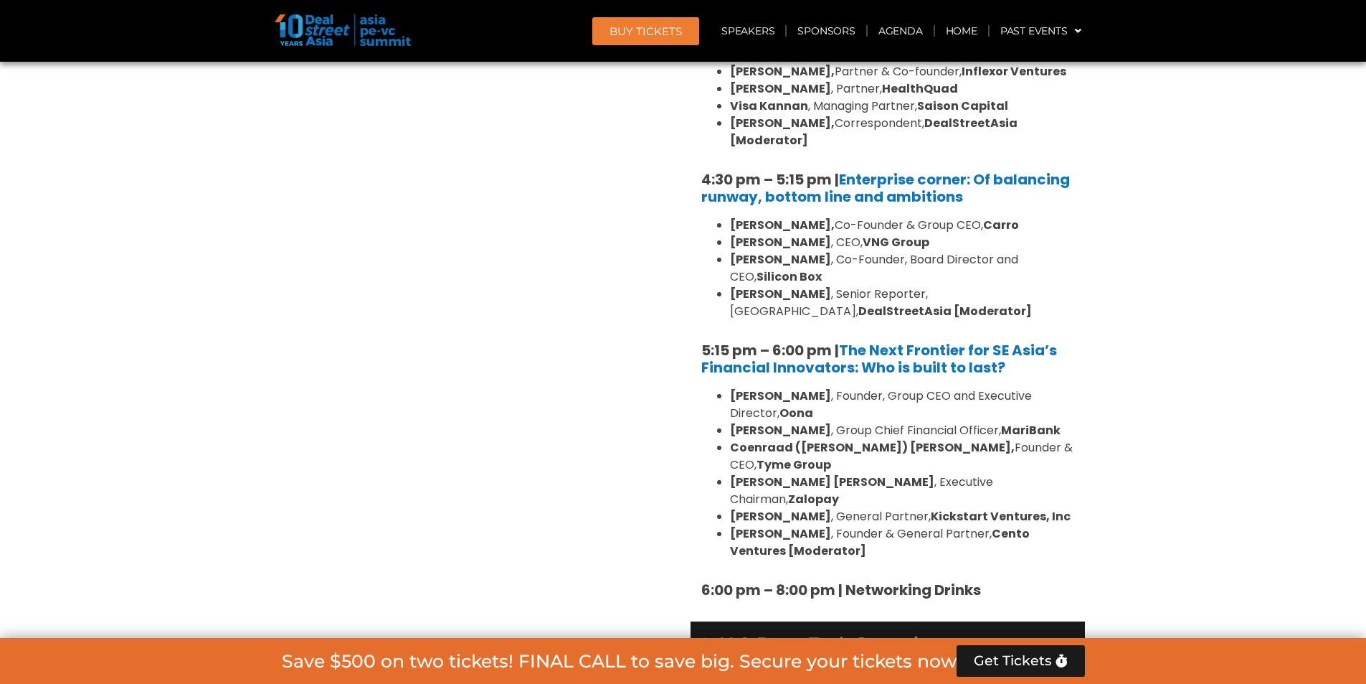
scroll to position [2549, 0]
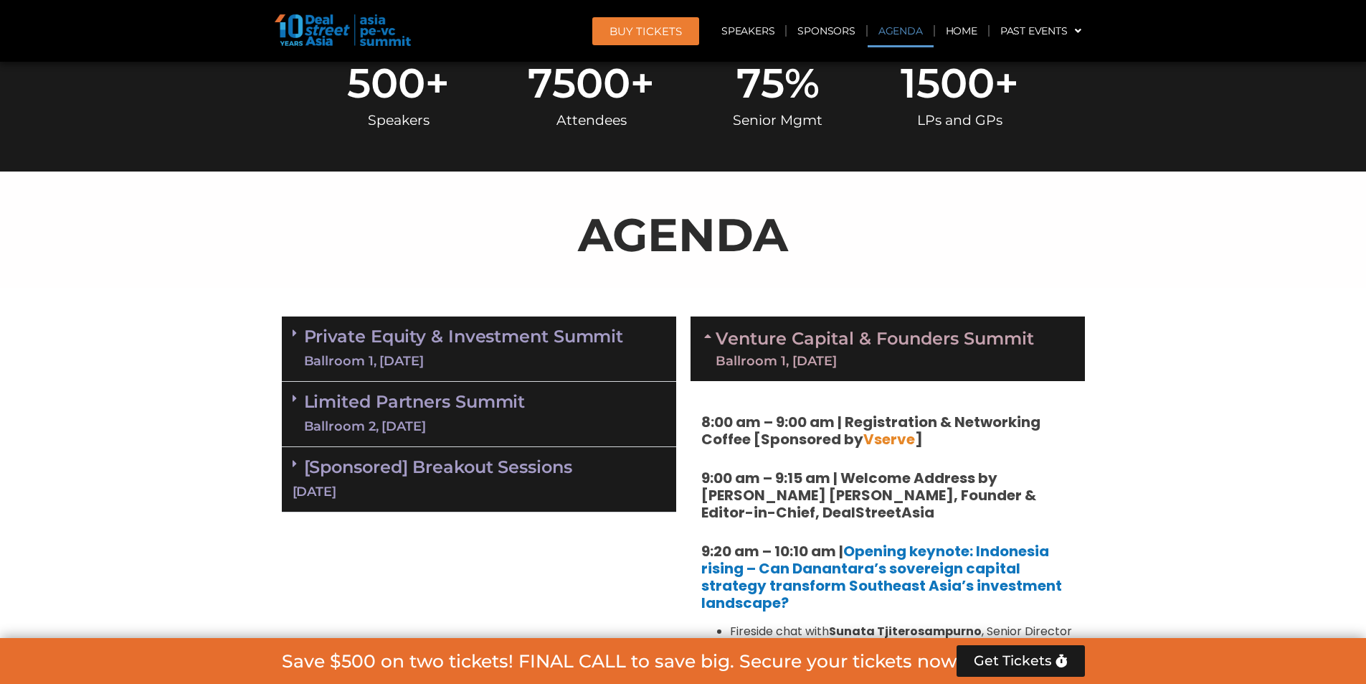
scroll to position [712, 0]
click at [377, 350] on link "Private Equity & Investment Summit Ballroom 1, 10 Sept" at bounding box center [464, 347] width 320 height 43
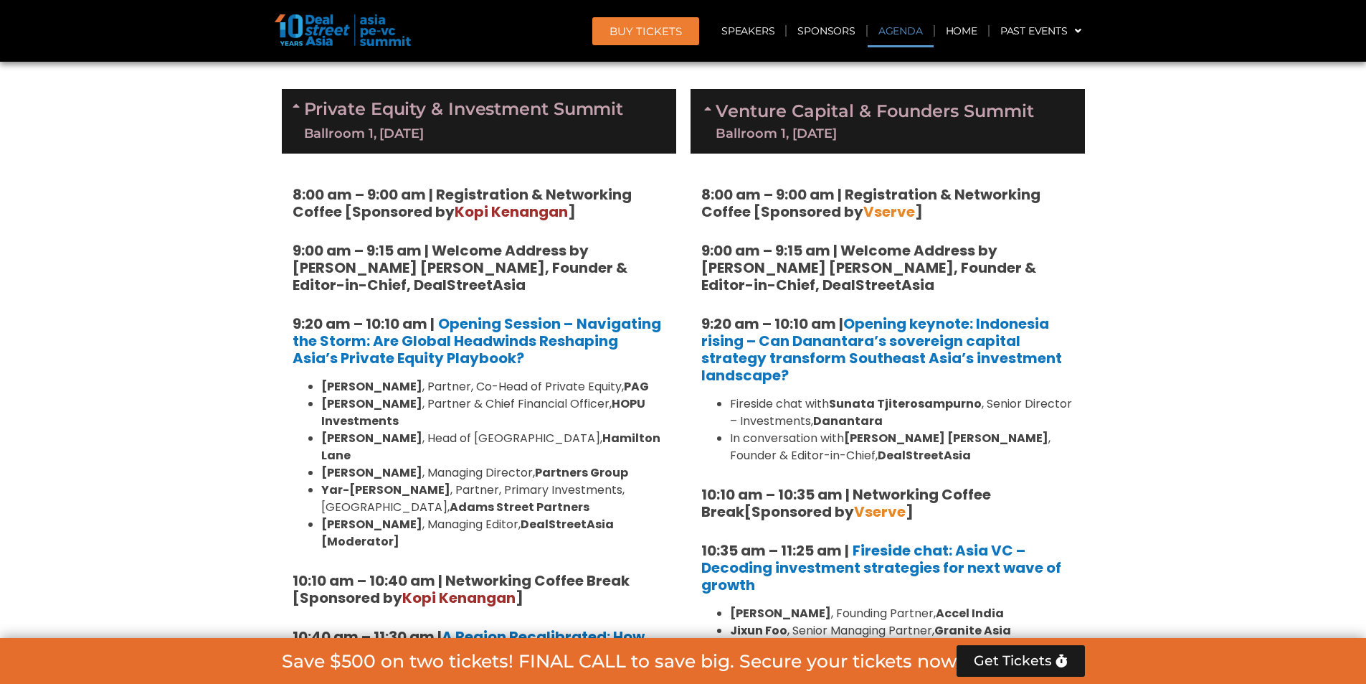
scroll to position [1078, 0]
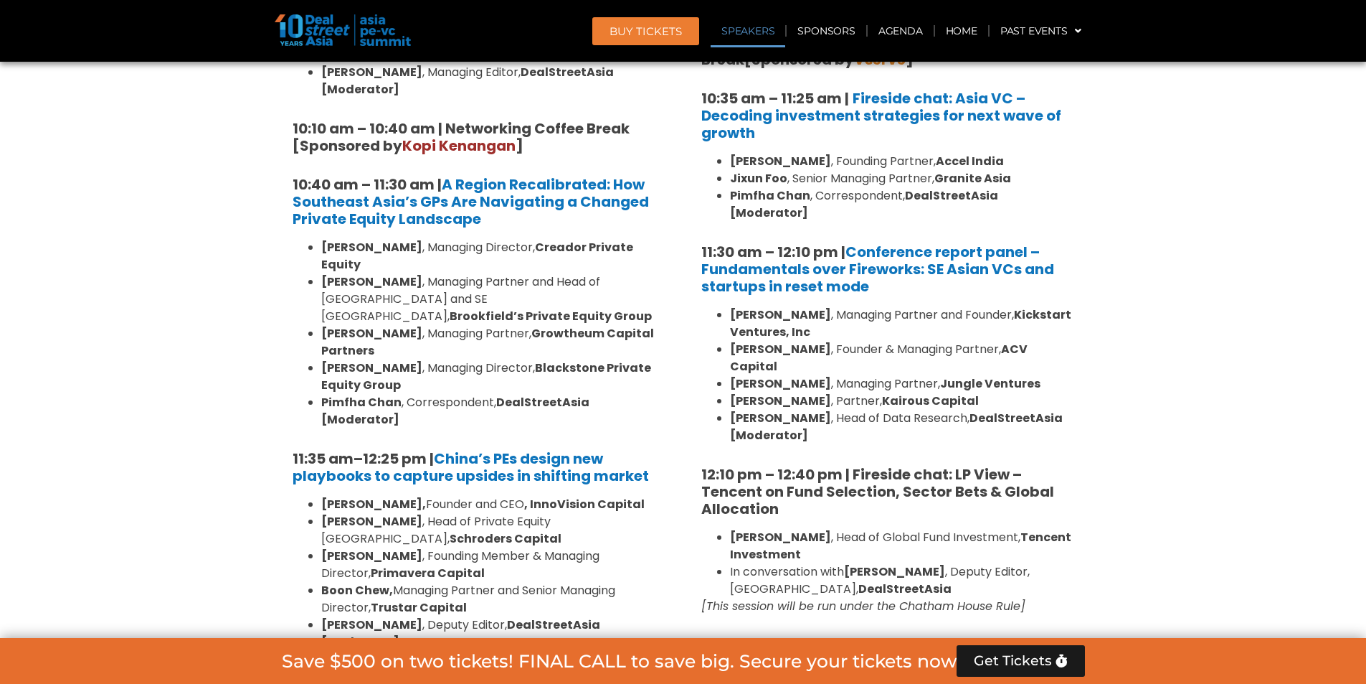
scroll to position [1462, 0]
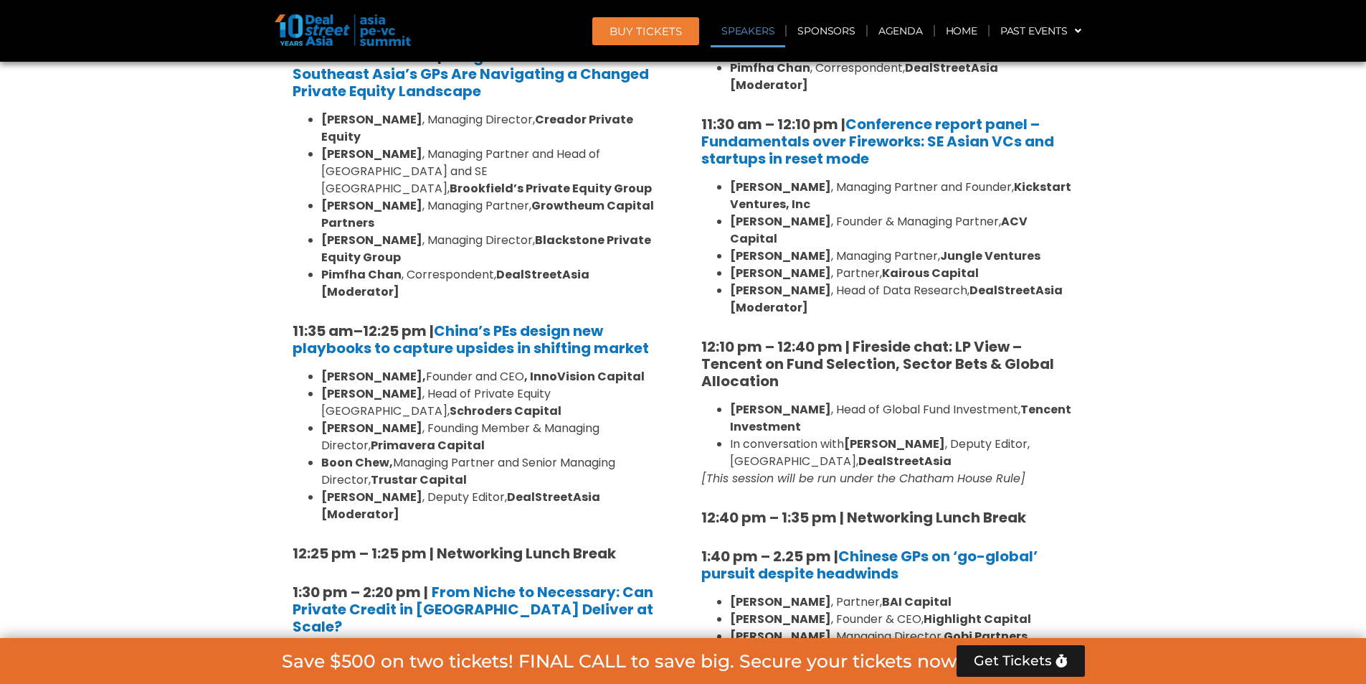
scroll to position [1534, 0]
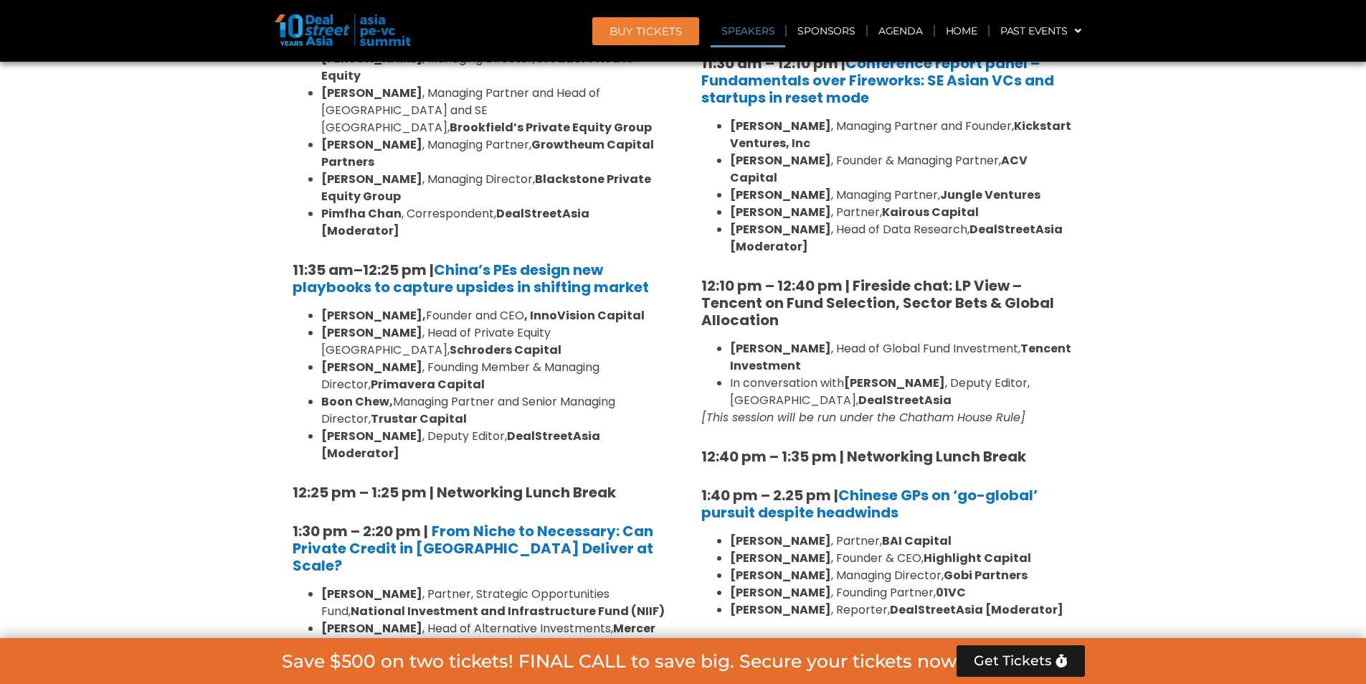
scroll to position [1677, 0]
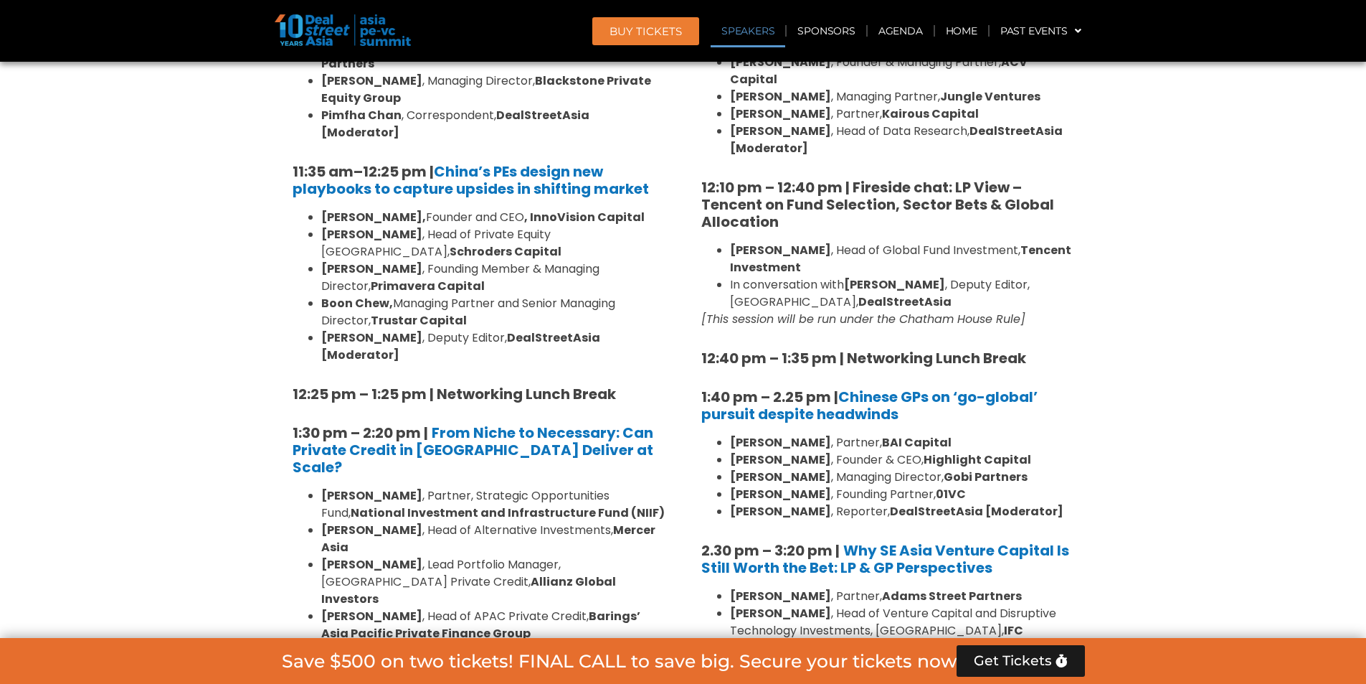
click at [1177, 367] on section "Private Equity & Investment Summit Ballroom 1, 10 Sept 8:00 am – 9:00 am | Regi…" at bounding box center [683, 597] width 1366 height 2508
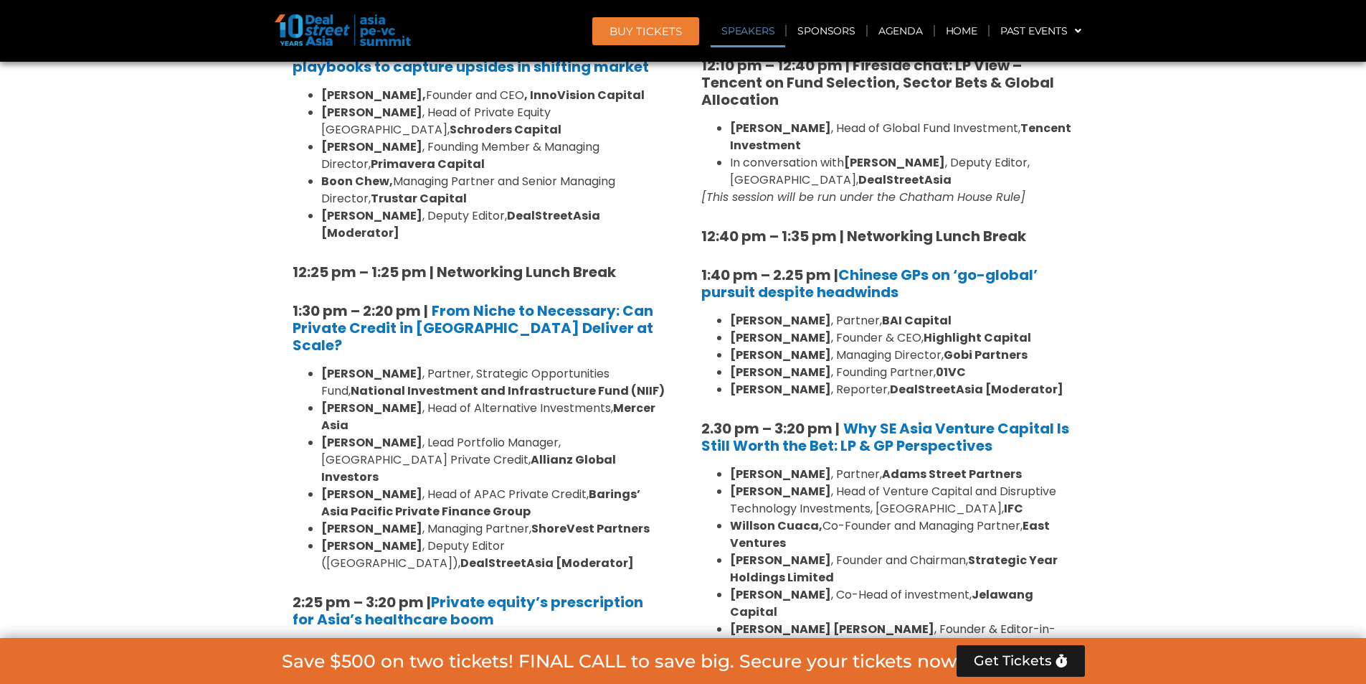
scroll to position [1892, 0]
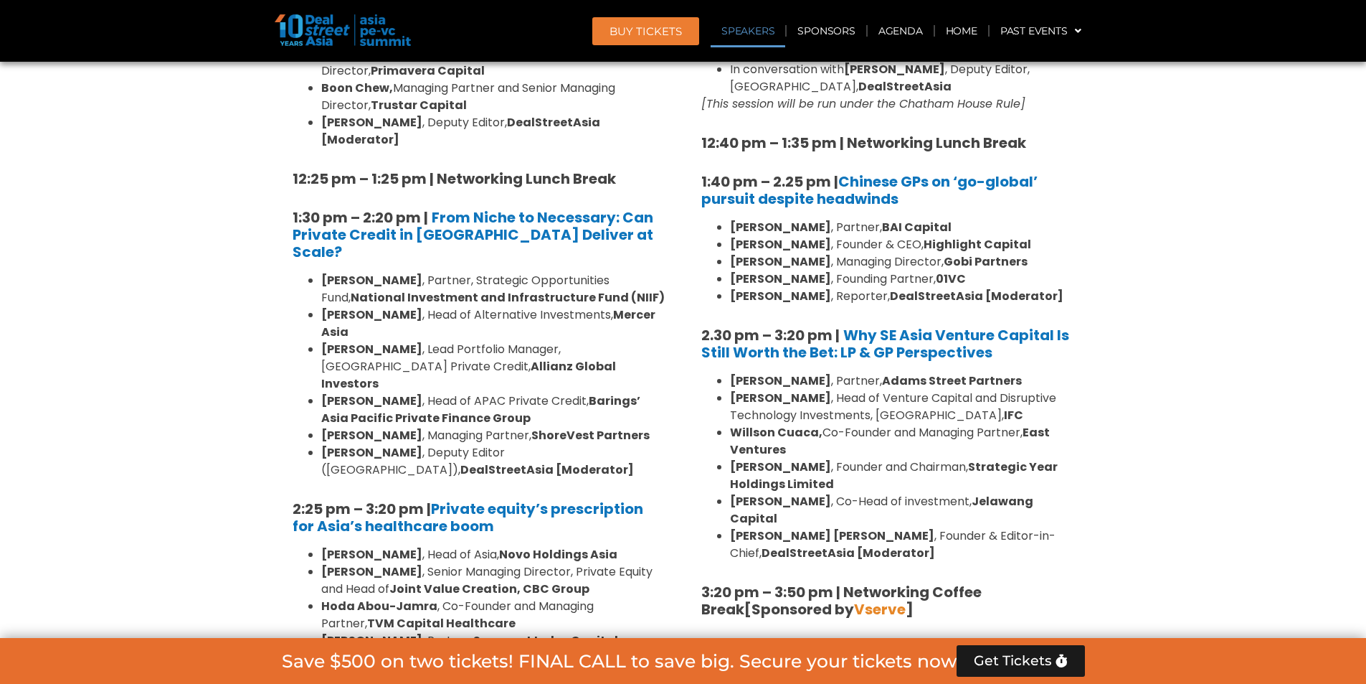
click at [1300, 318] on section "Private Equity & Investment Summit Ballroom 1, 10 Sept 8:00 am – 9:00 am | Regi…" at bounding box center [683, 382] width 1366 height 2508
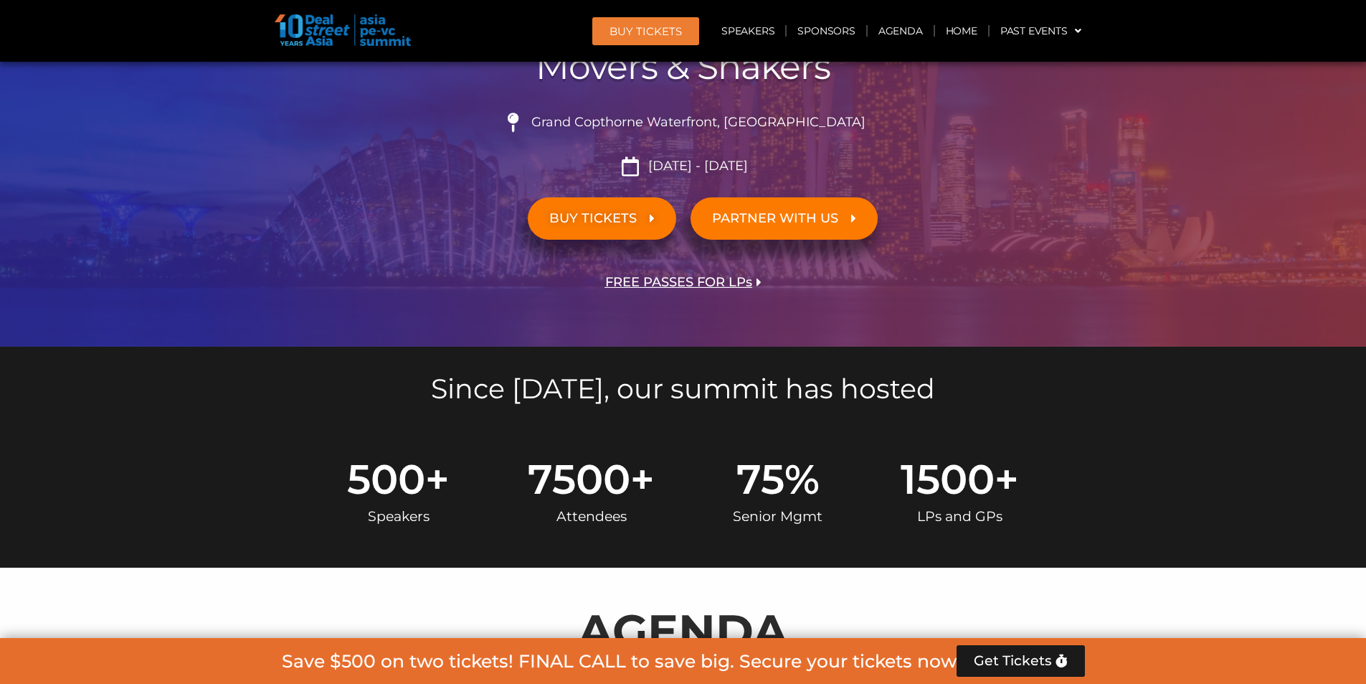
scroll to position [314, 0]
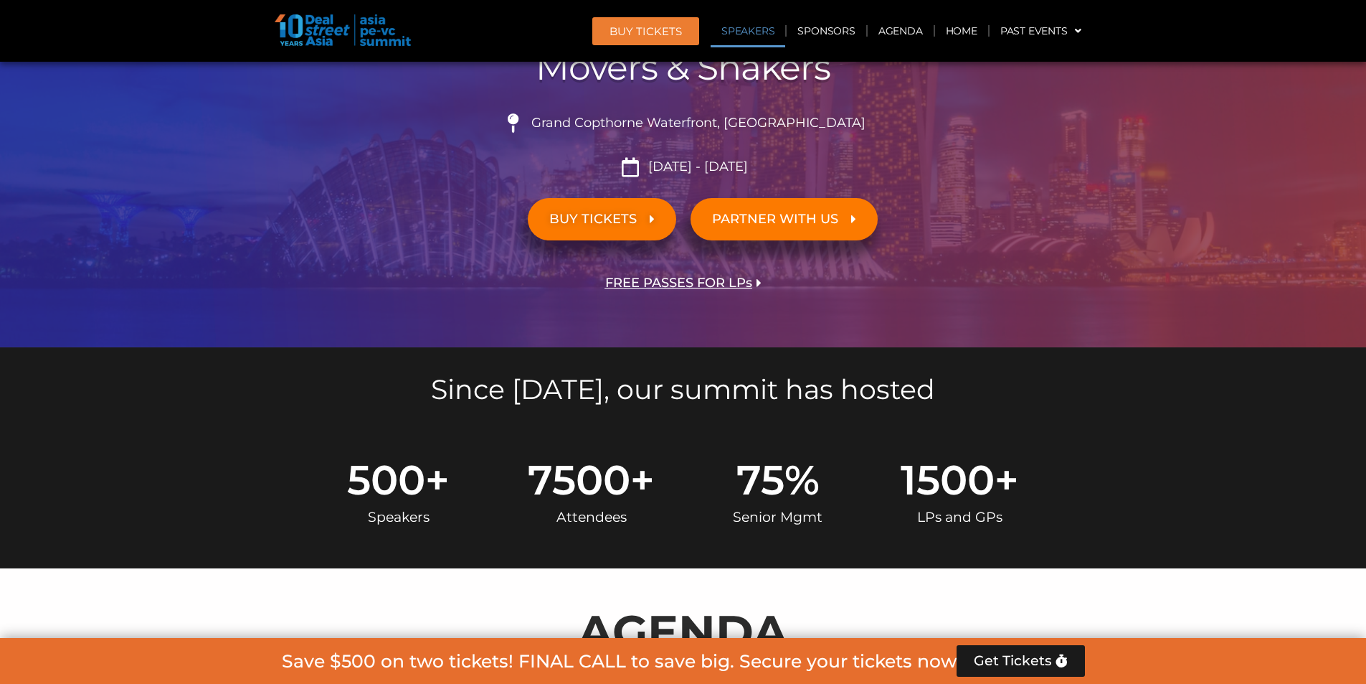
click at [765, 32] on link "Speakers" at bounding box center [748, 30] width 75 height 33
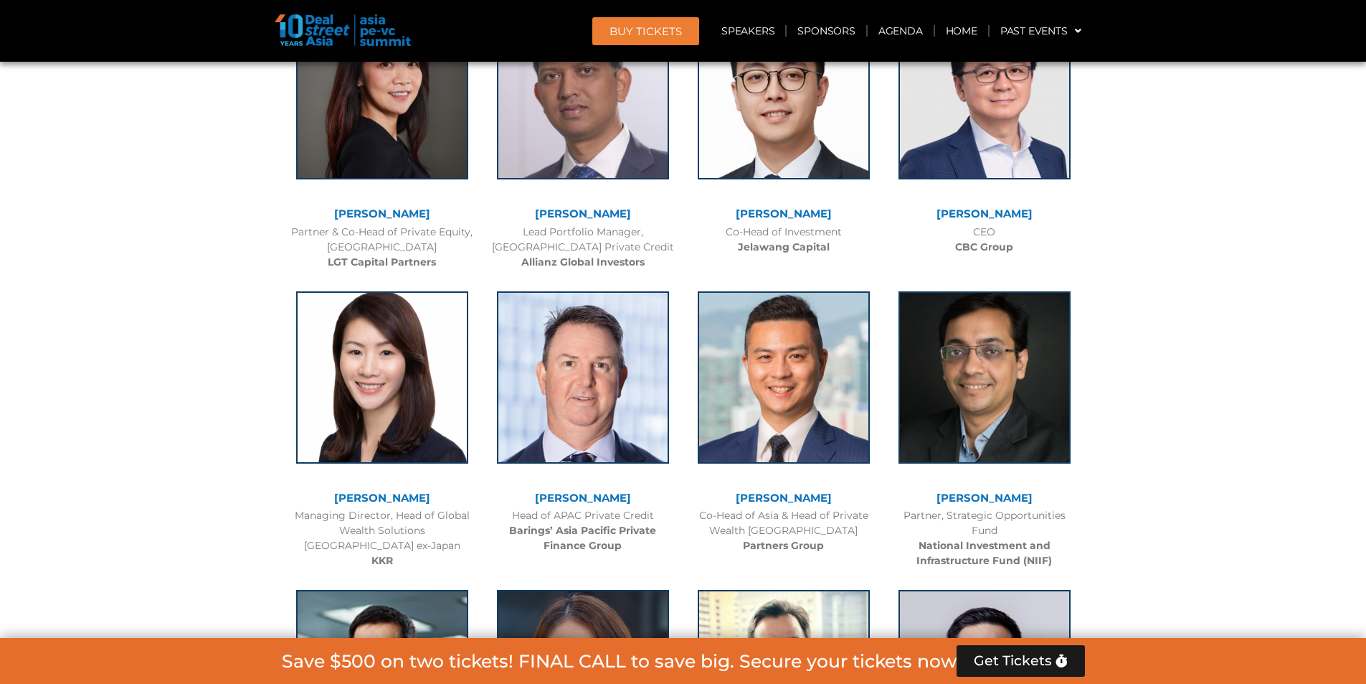
scroll to position [4819, 0]
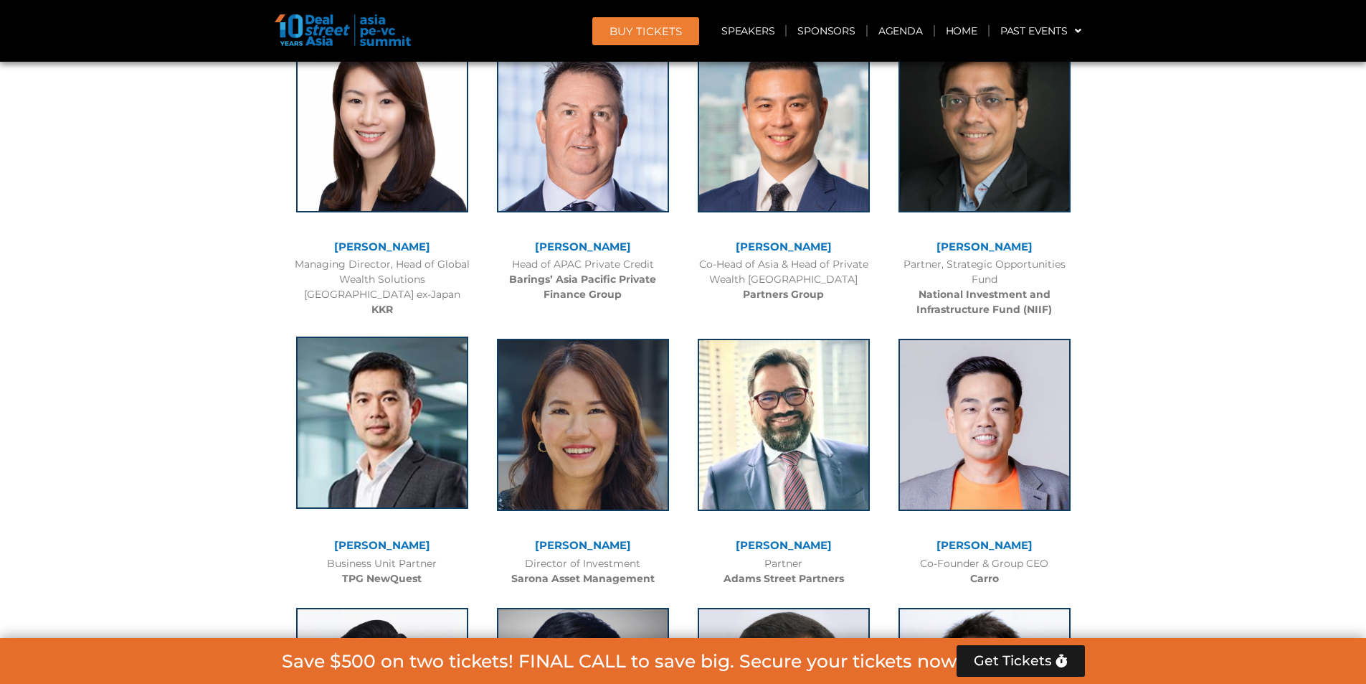
click at [399, 336] on img at bounding box center [382, 422] width 172 height 172
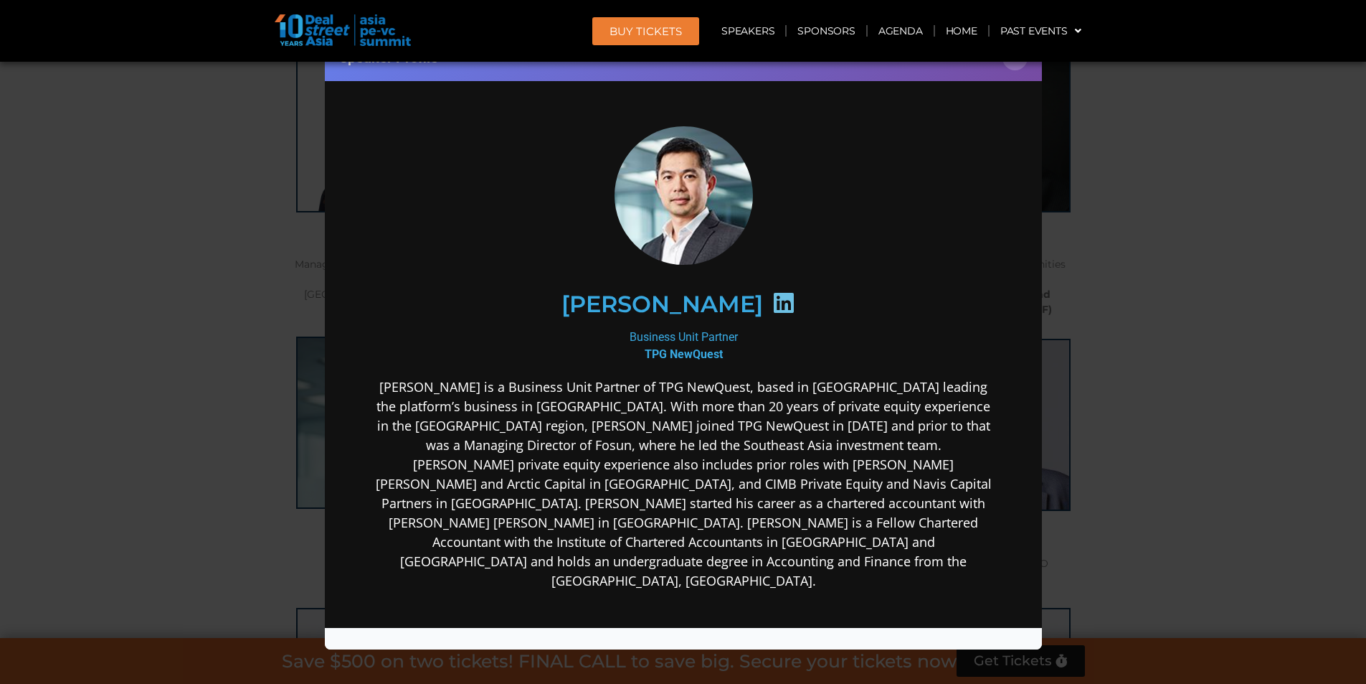
scroll to position [0, 0]
click at [1144, 441] on div "Speaker Profile ×" at bounding box center [683, 342] width 1366 height 684
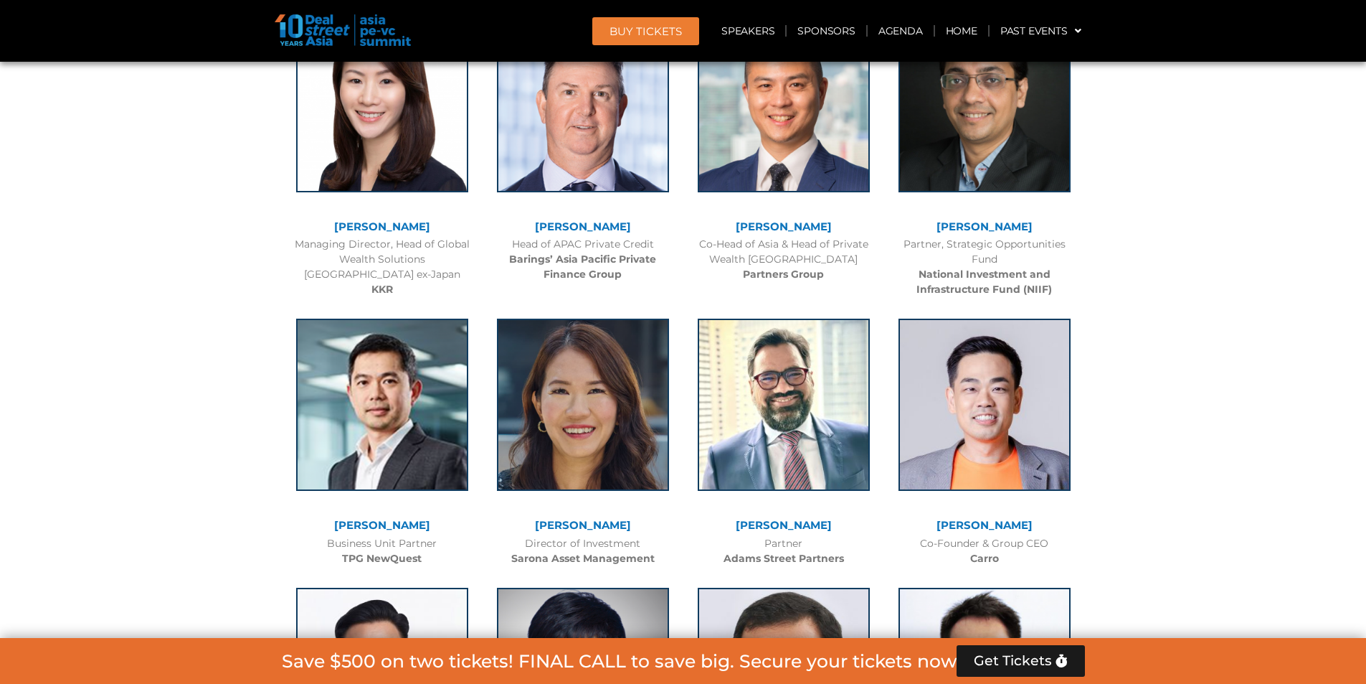
scroll to position [4840, 0]
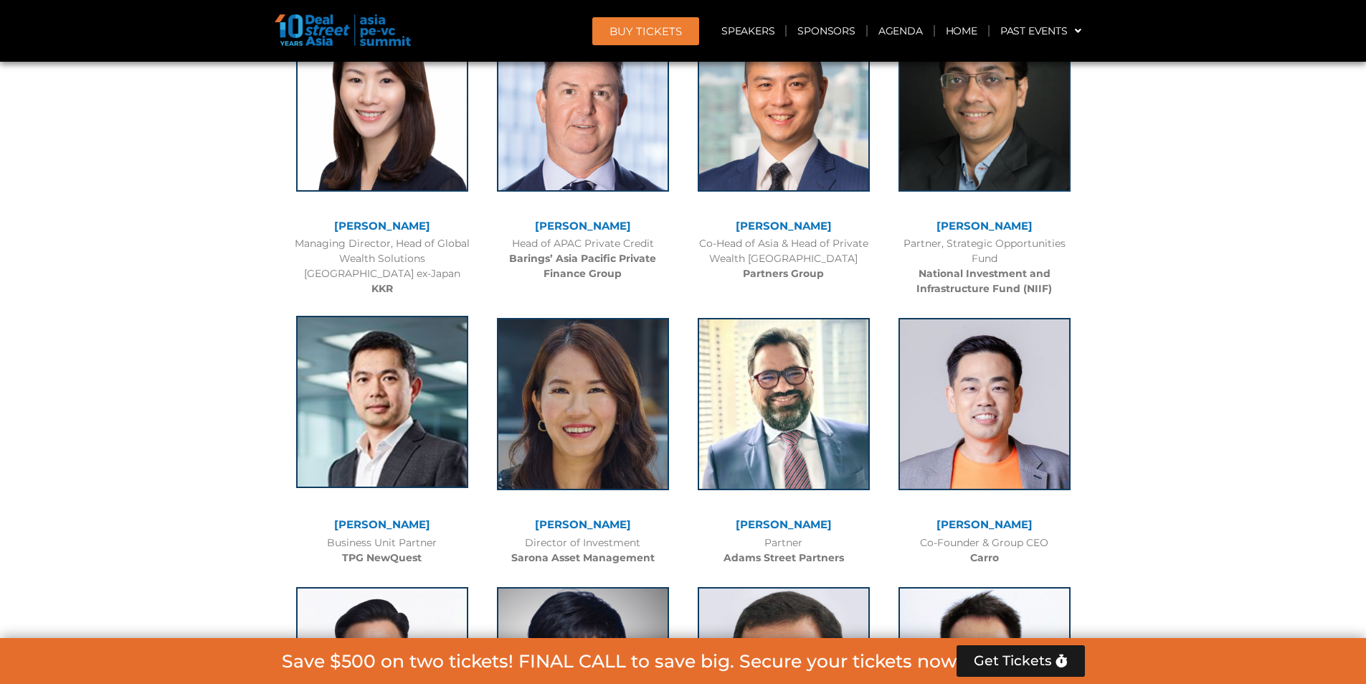
click at [359, 316] on img at bounding box center [382, 402] width 172 height 172
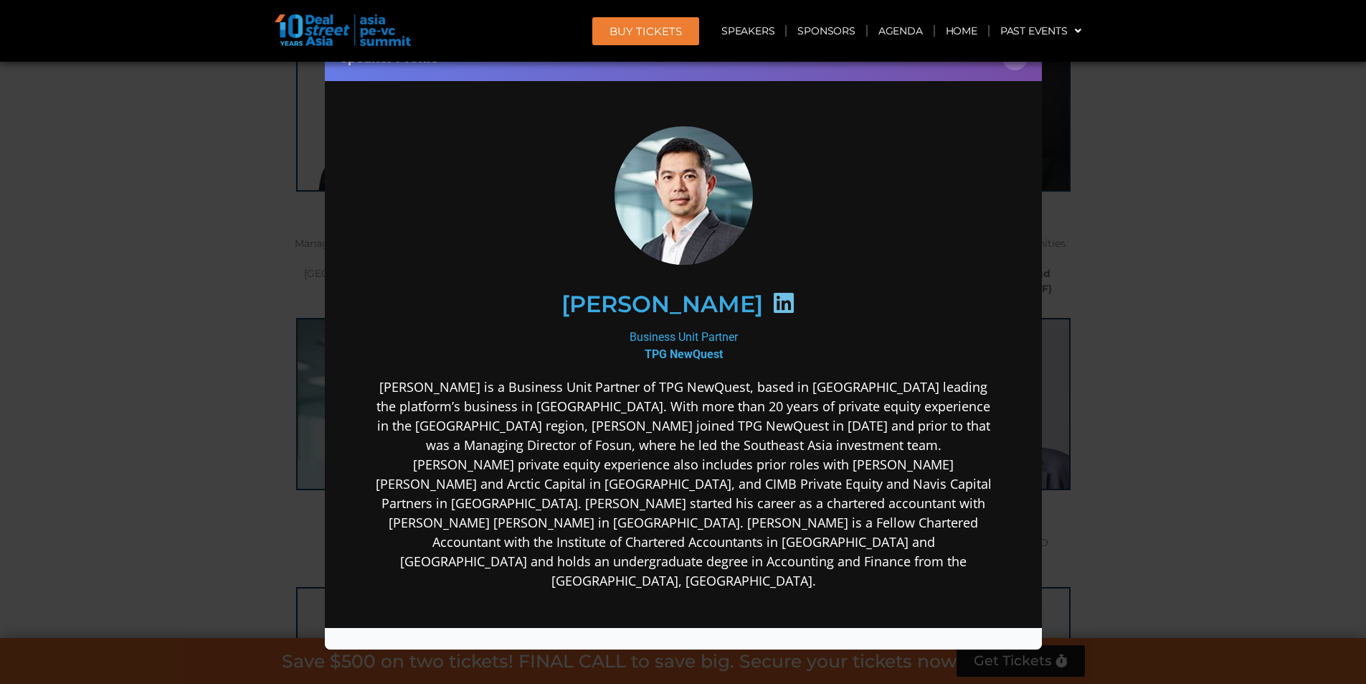
scroll to position [0, 0]
click at [1227, 237] on div "Speaker Profile ×" at bounding box center [683, 342] width 1366 height 684
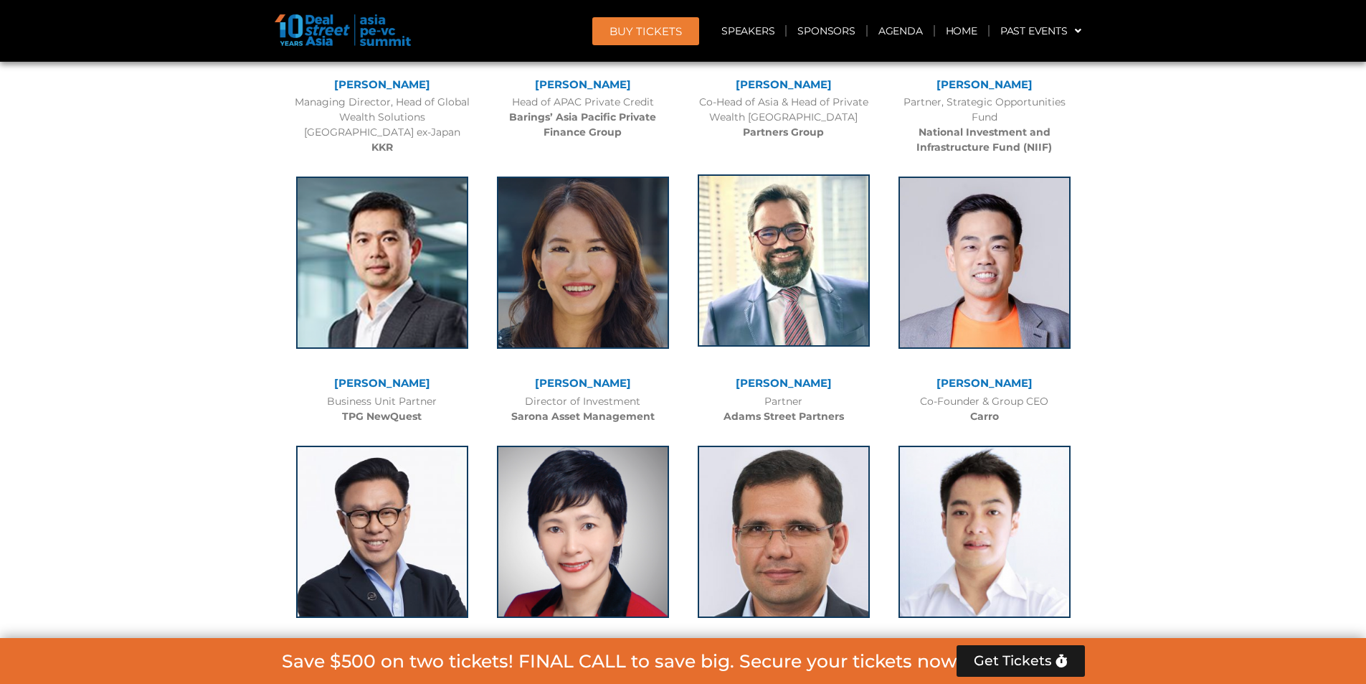
scroll to position [4764, 0]
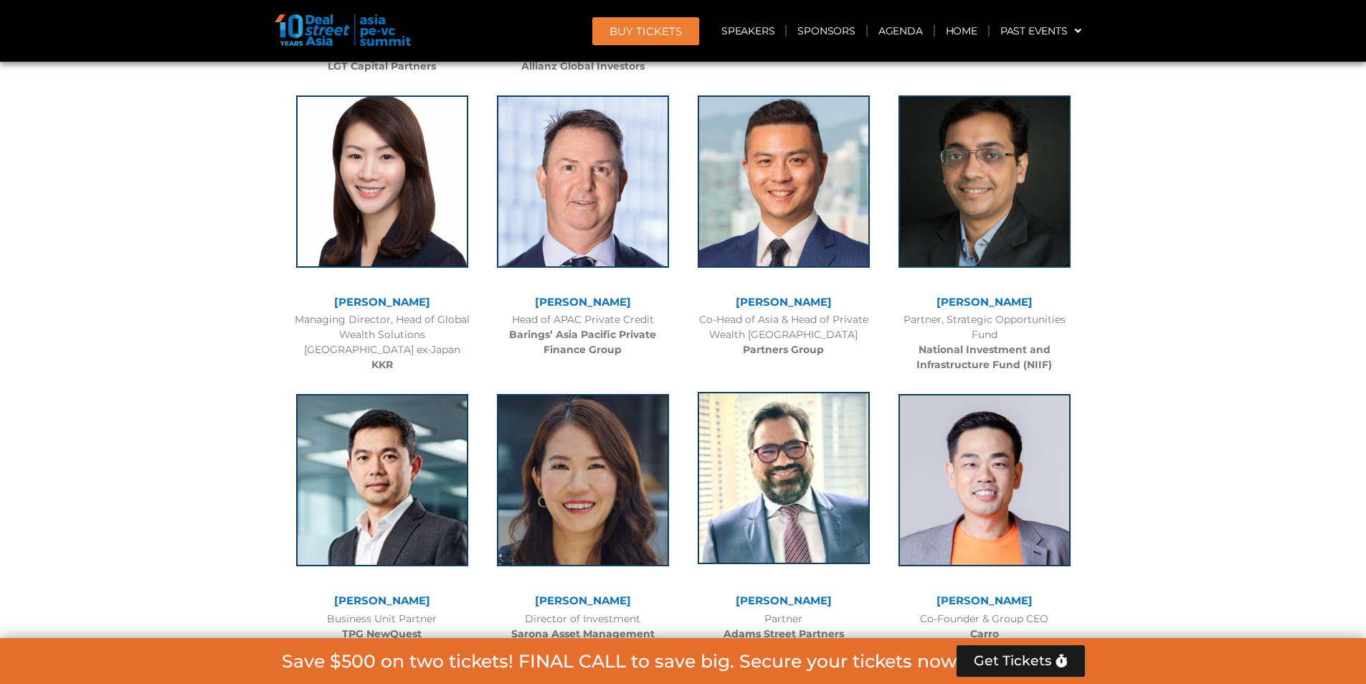
click at [797, 392] on img at bounding box center [784, 478] width 172 height 172
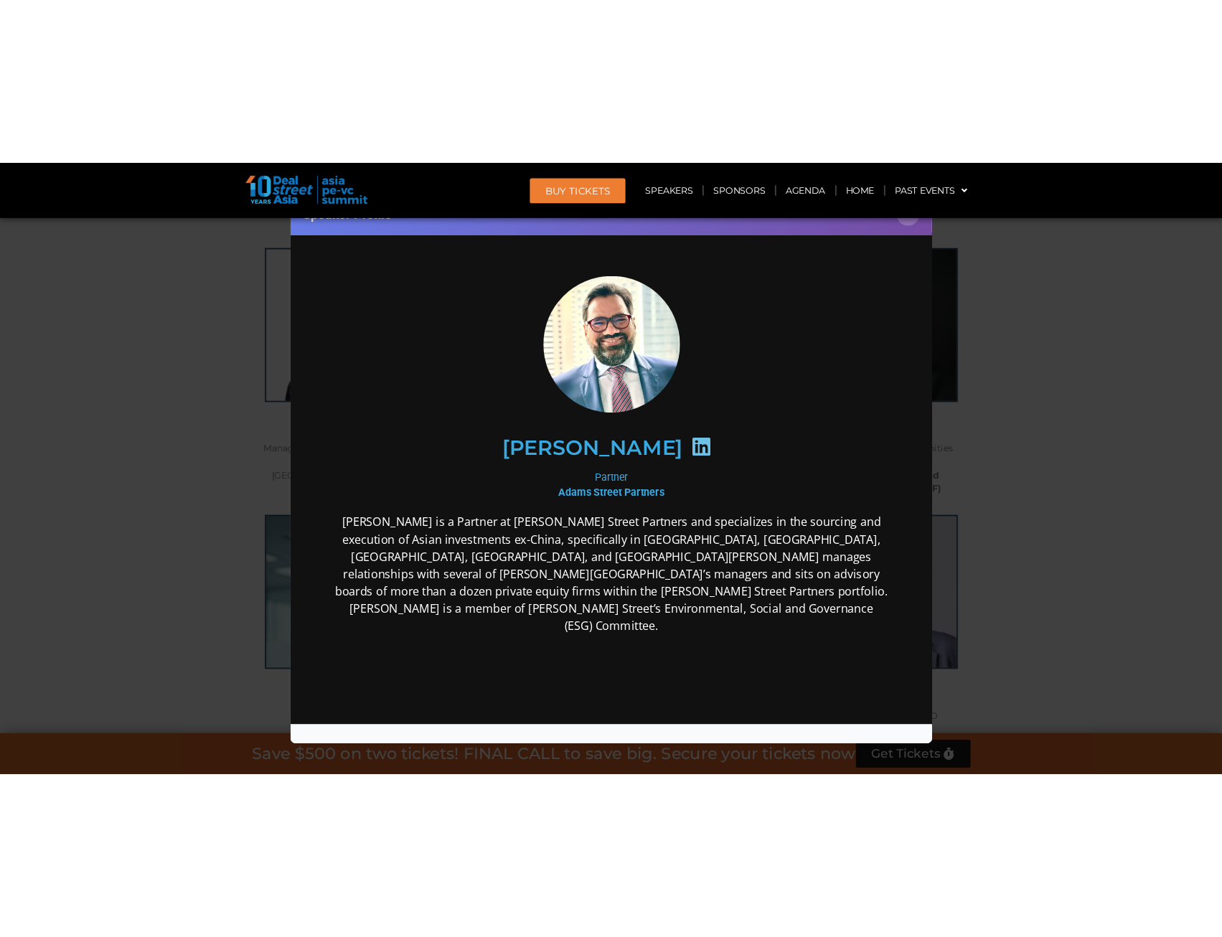
scroll to position [0, 0]
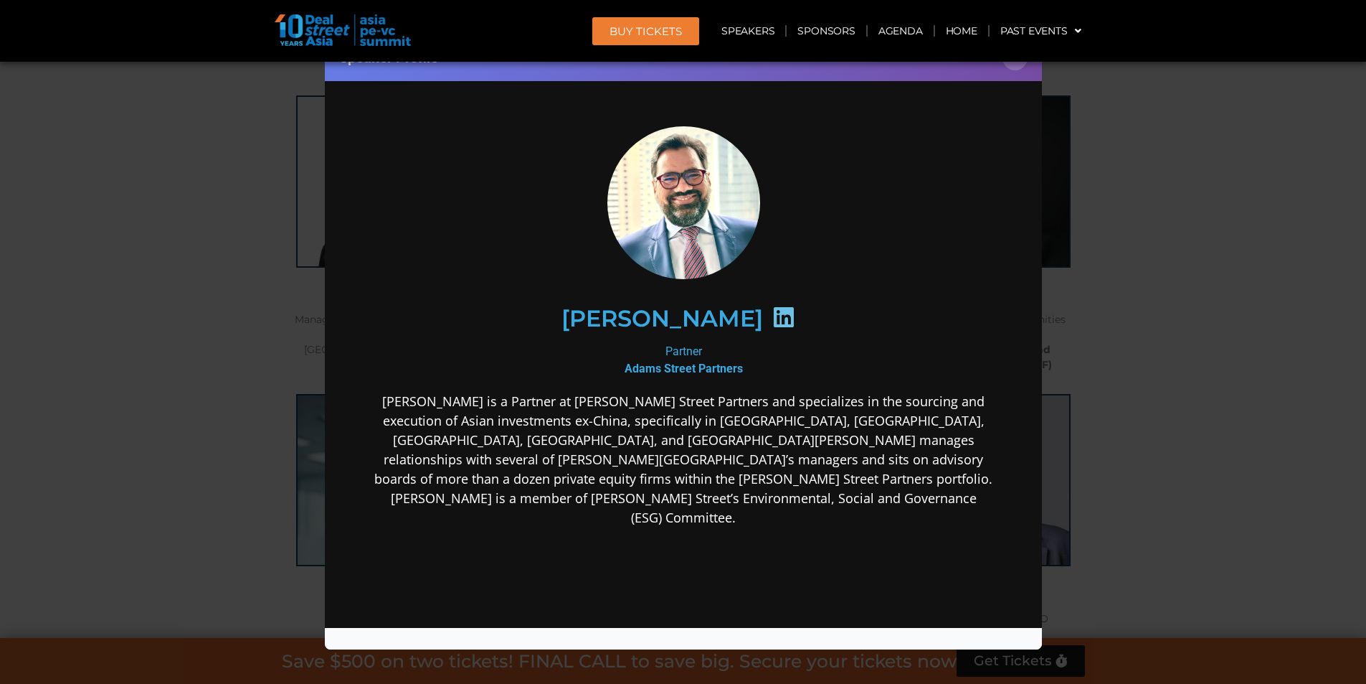
click at [772, 322] on icon at bounding box center [783, 316] width 23 height 23
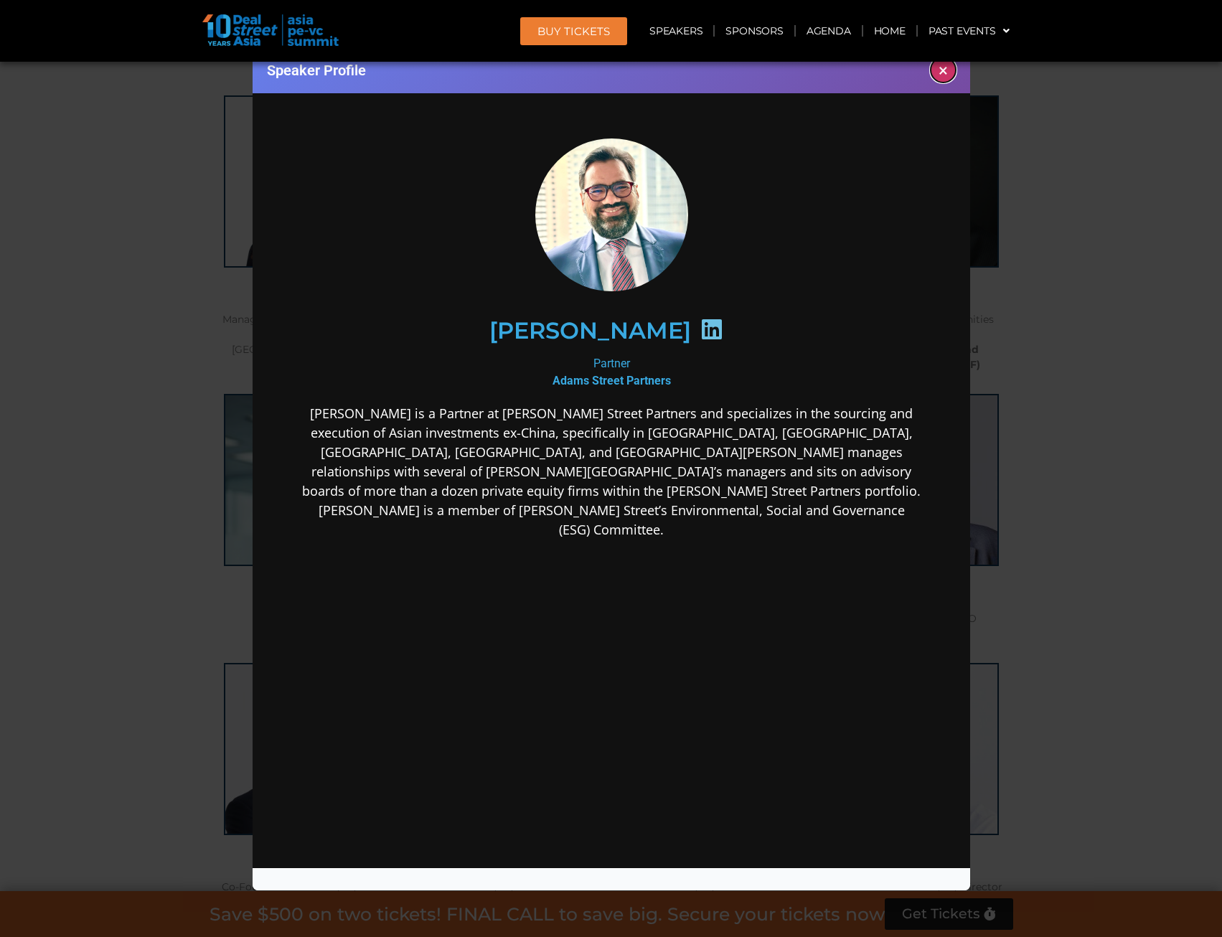
click at [943, 70] on button "×" at bounding box center [942, 69] width 25 height 25
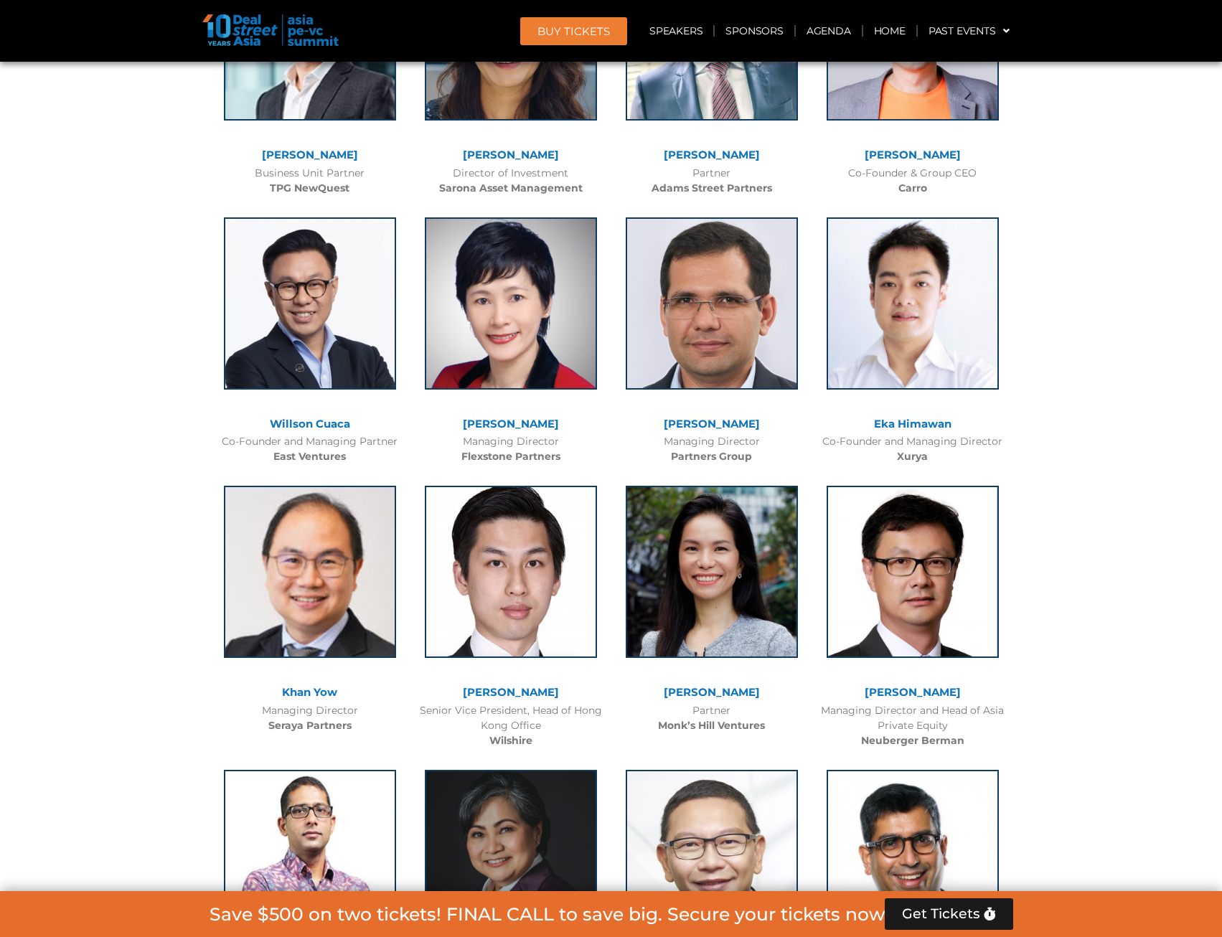
scroll to position [5266, 0]
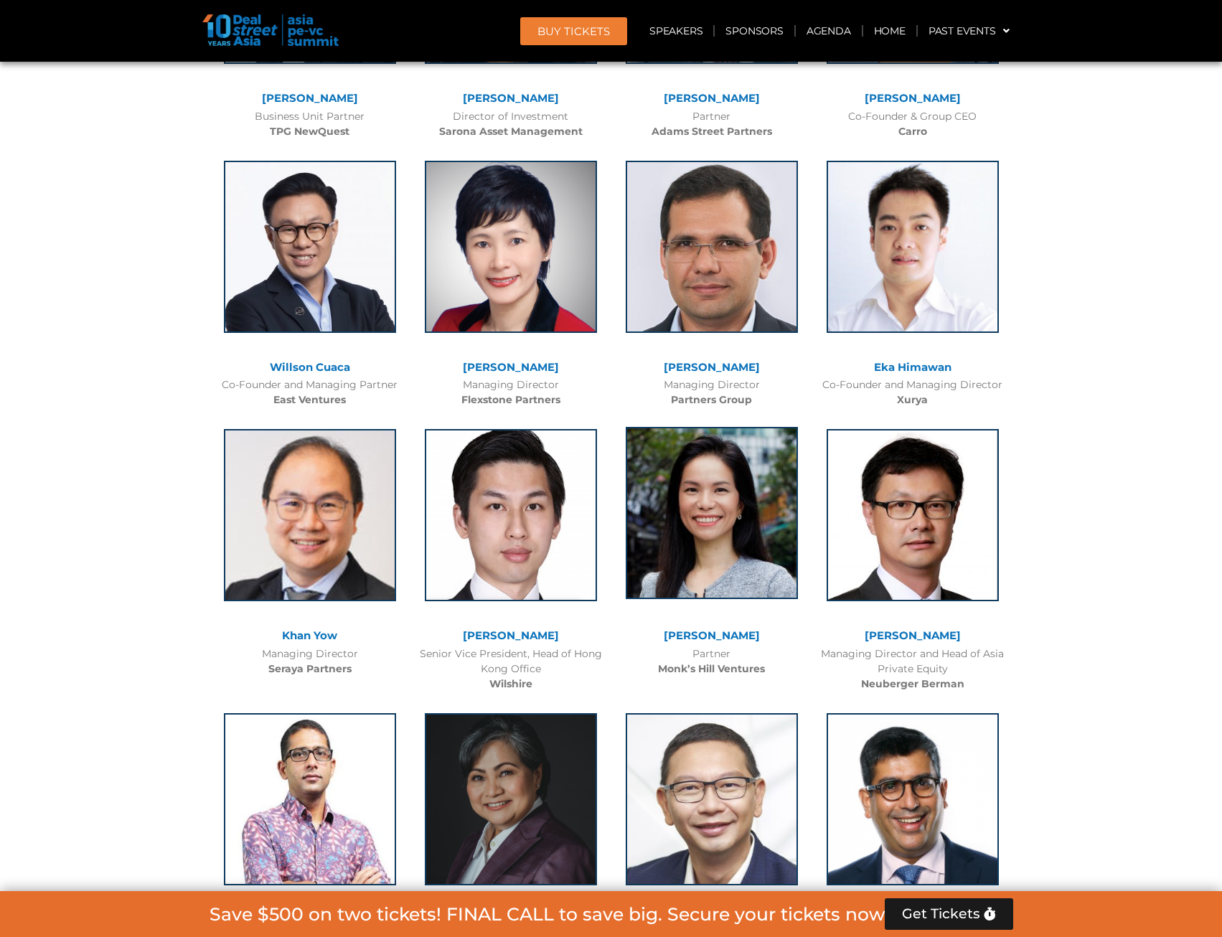
click at [732, 427] on img at bounding box center [712, 513] width 172 height 172
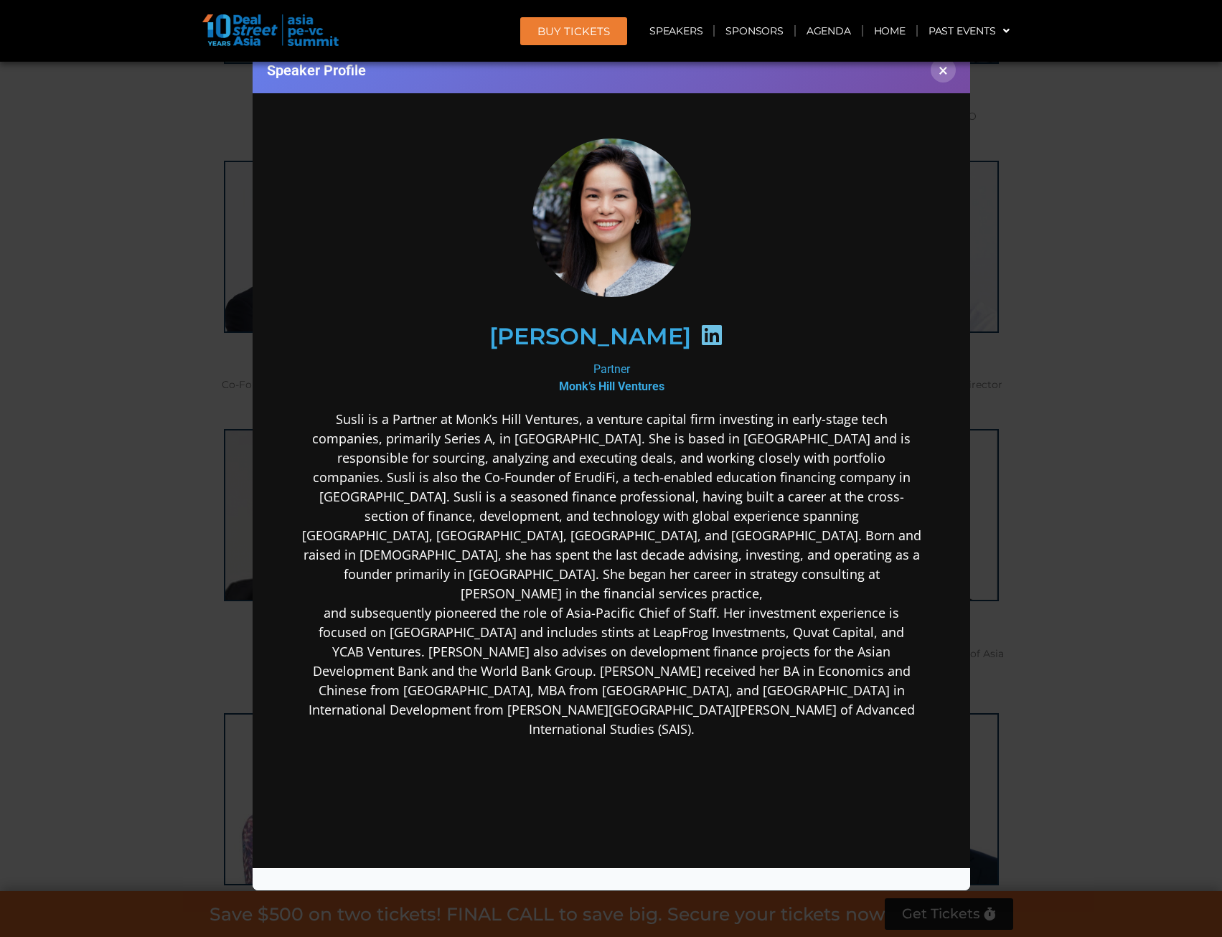
scroll to position [0, 0]
click at [481, 527] on p "Susli is a Partner at Monk’s Hill Ventures, a venture capital firm investing in…" at bounding box center [611, 574] width 620 height 329
click at [1126, 539] on div "Speaker Profile ×" at bounding box center [611, 468] width 1222 height 937
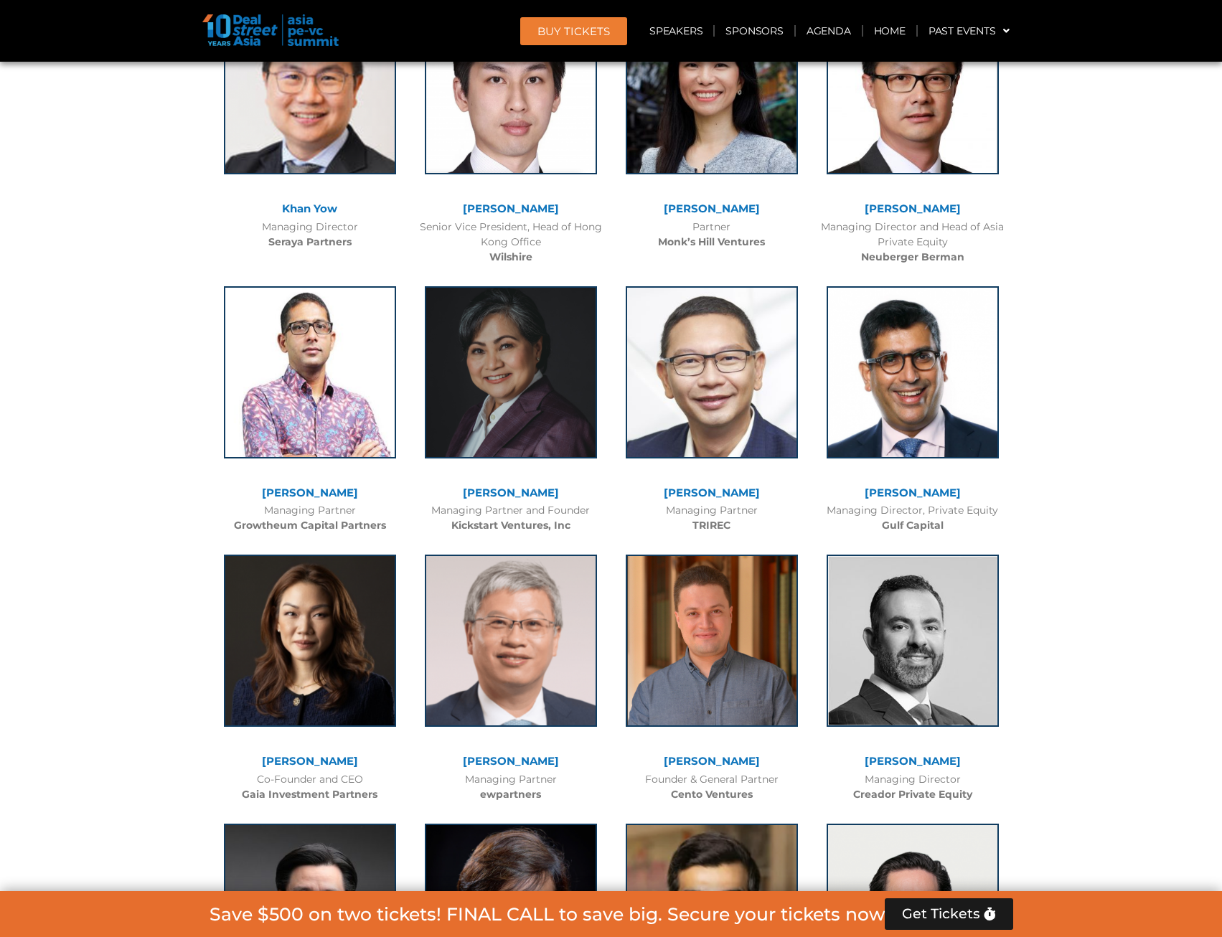
scroll to position [5768, 0]
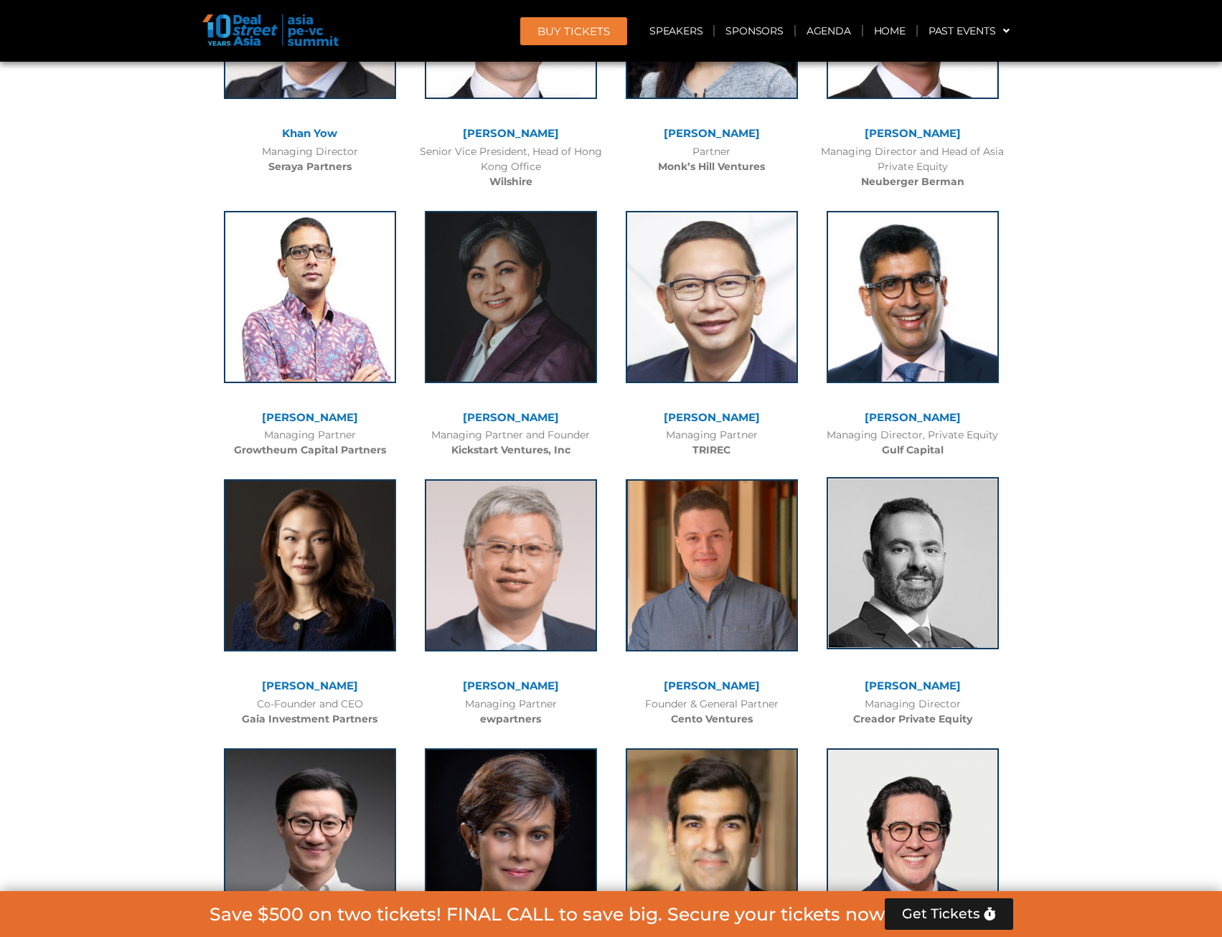
click at [895, 477] on img at bounding box center [912, 563] width 172 height 172
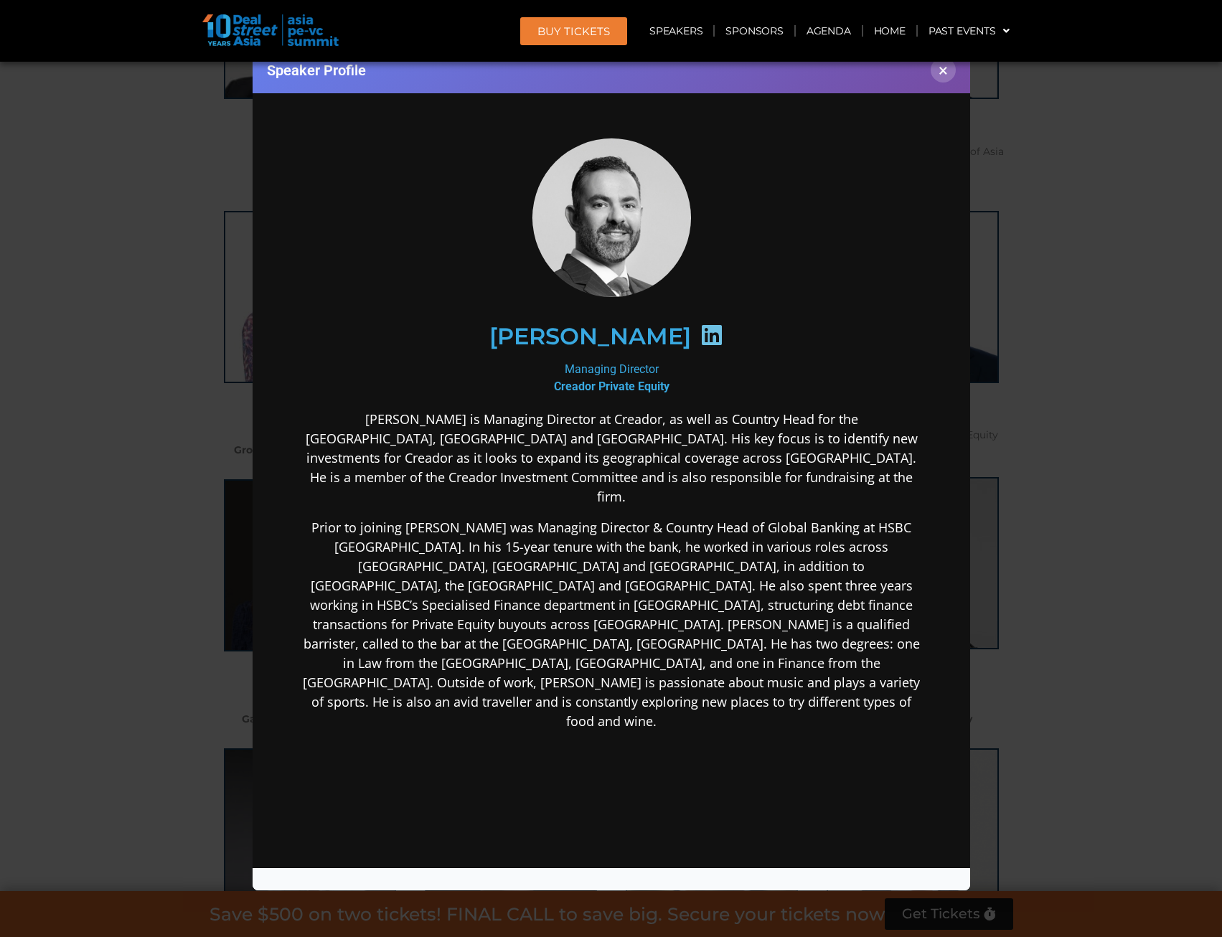
scroll to position [0, 0]
click at [1052, 411] on div "Speaker Profile ×" at bounding box center [611, 468] width 1222 height 937
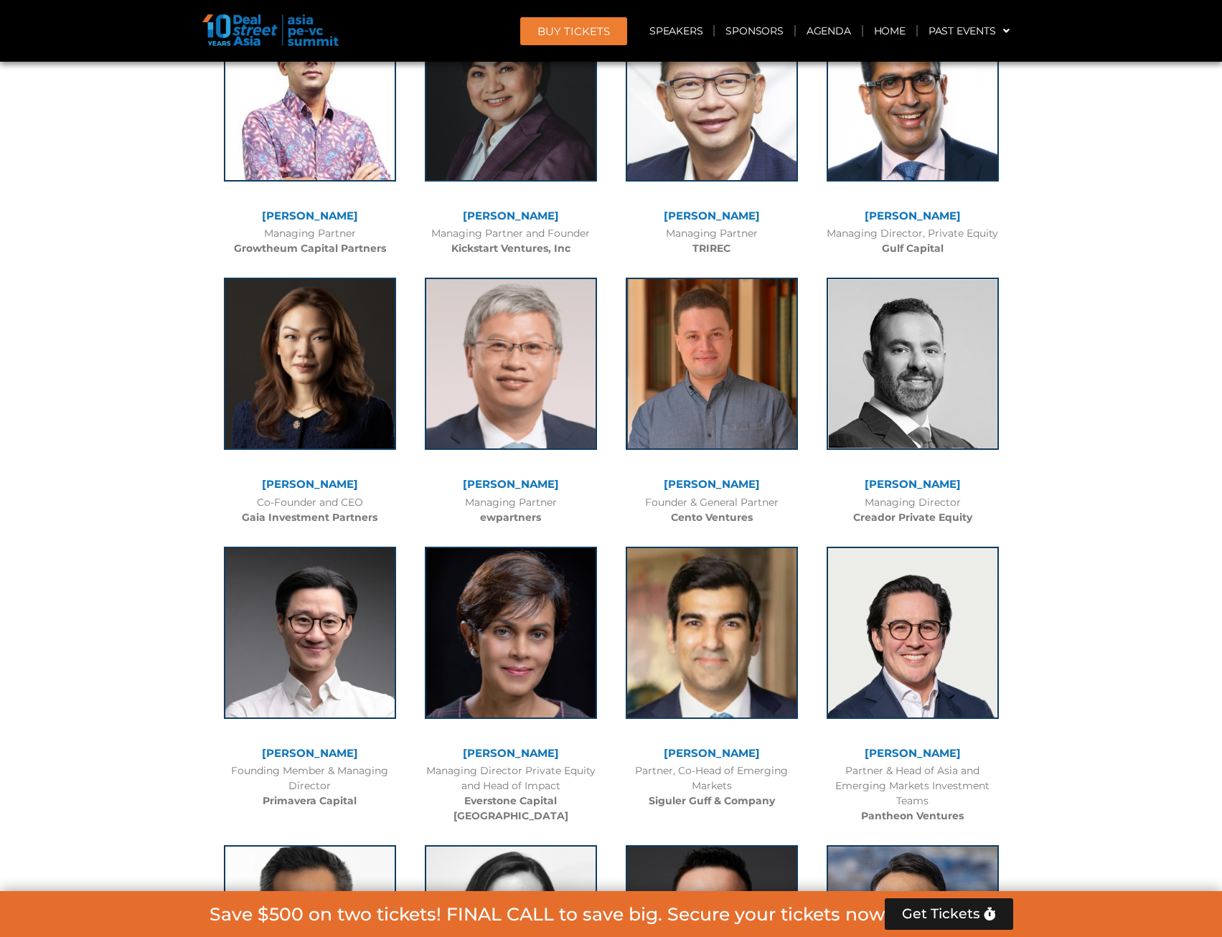
scroll to position [6004, 0]
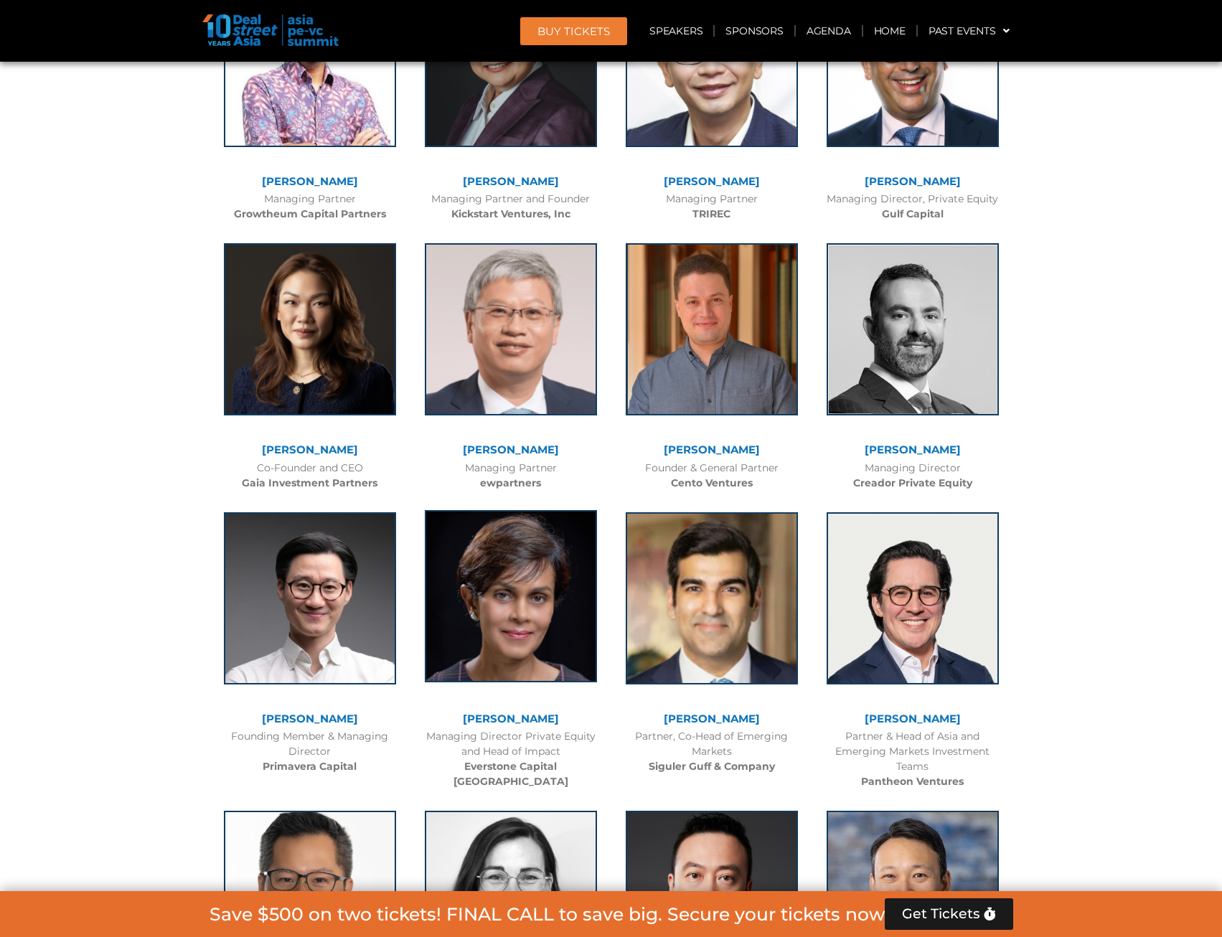
click at [534, 510] on img at bounding box center [511, 596] width 172 height 172
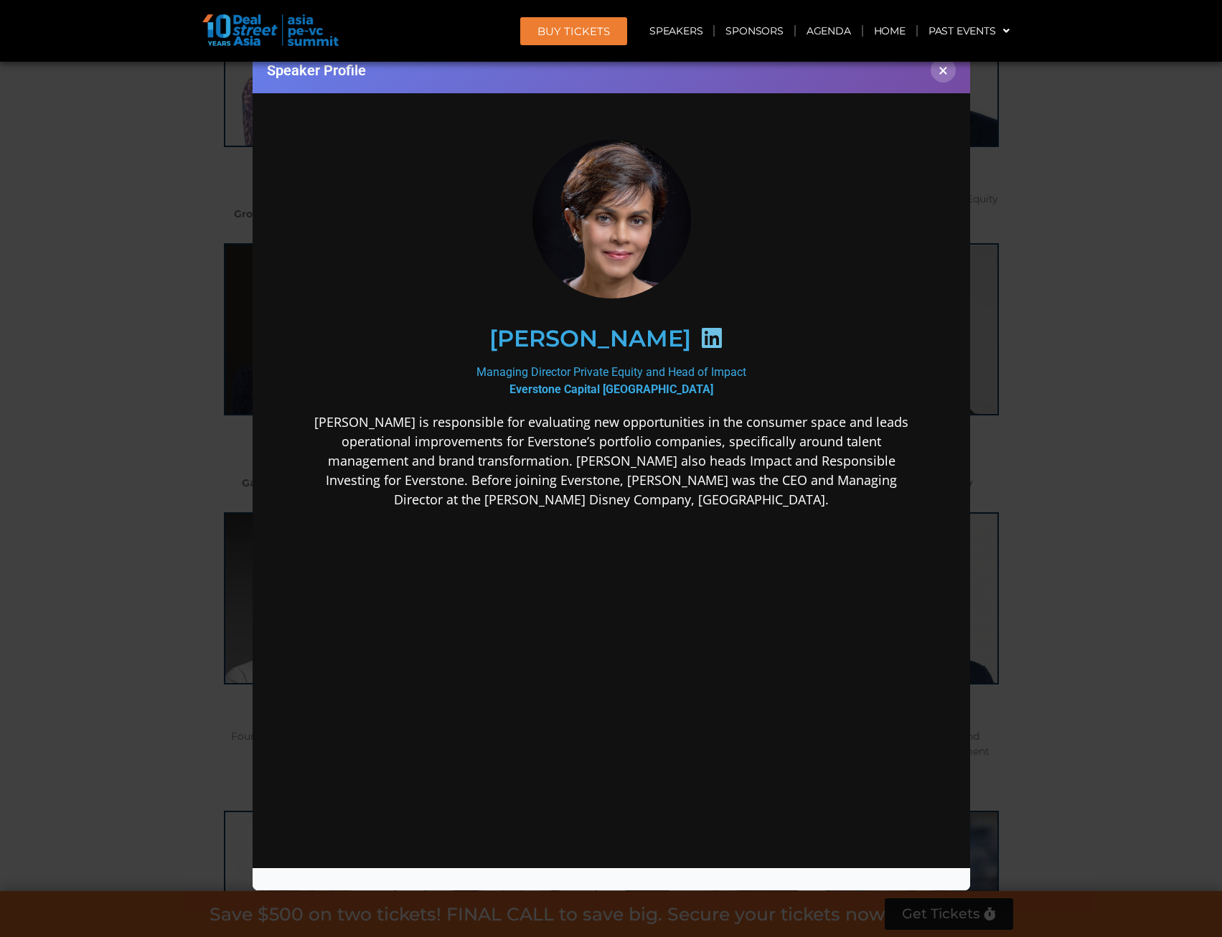
scroll to position [0, 0]
click at [999, 486] on div "Speaker Profile ×" at bounding box center [611, 468] width 1222 height 937
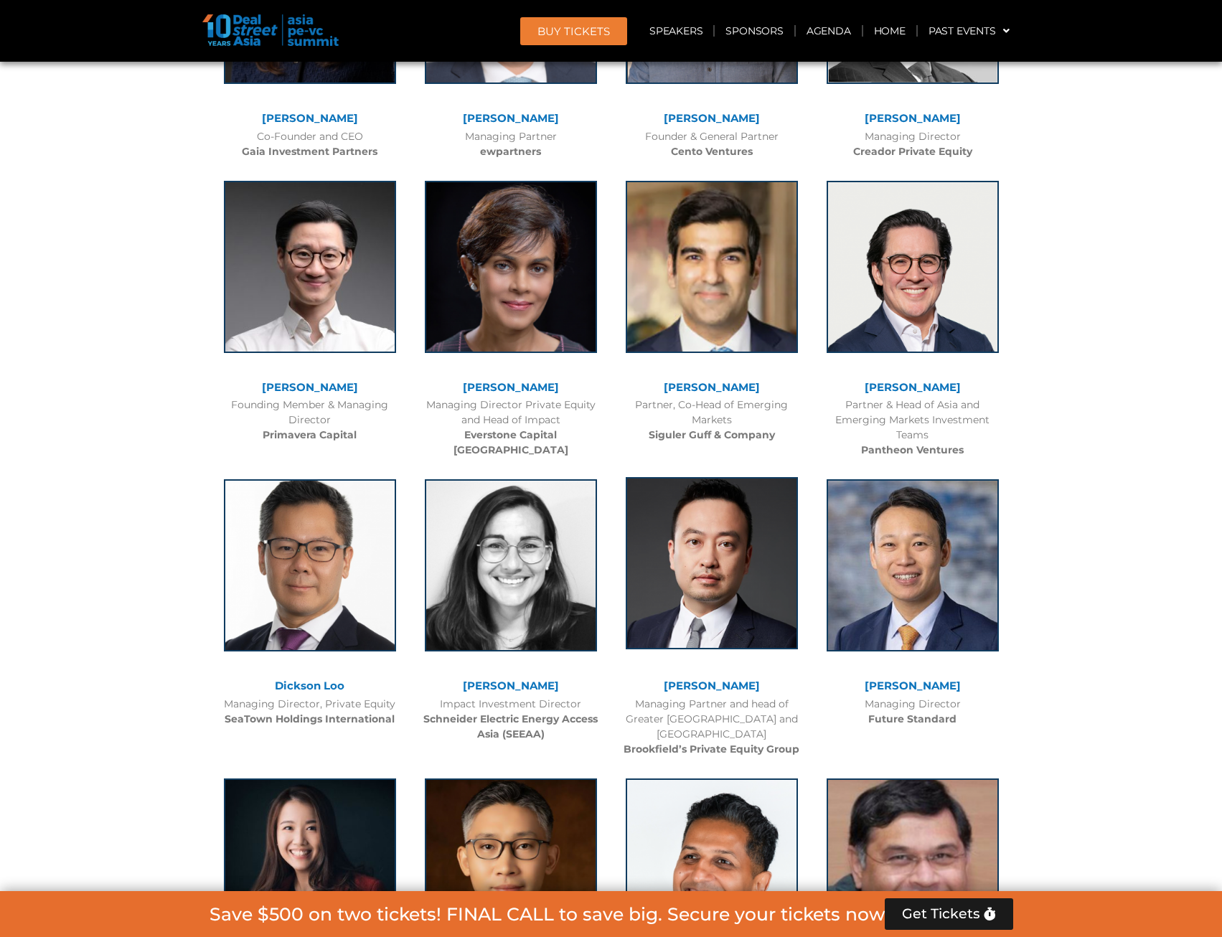
scroll to position [6371, 0]
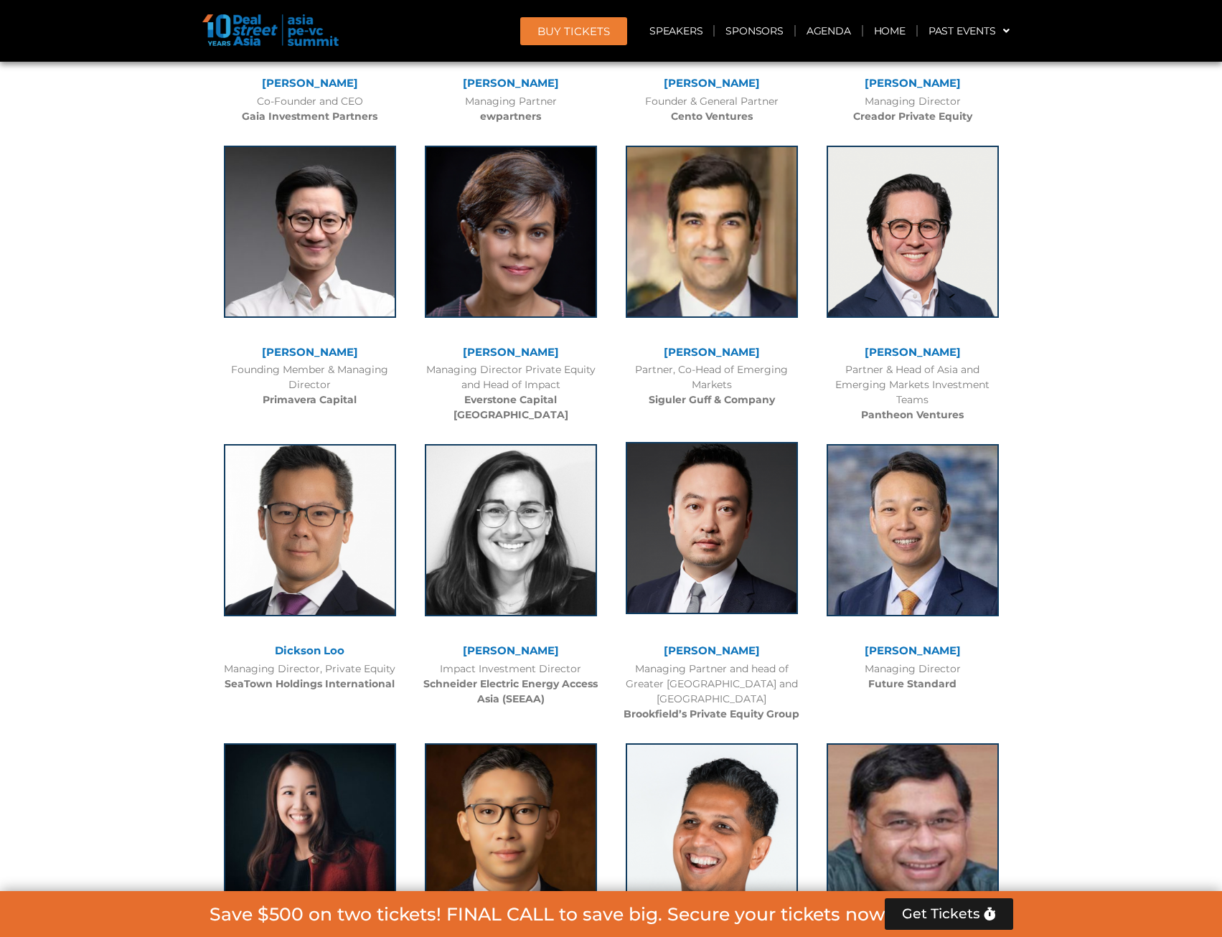
click at [690, 442] on img at bounding box center [712, 528] width 172 height 172
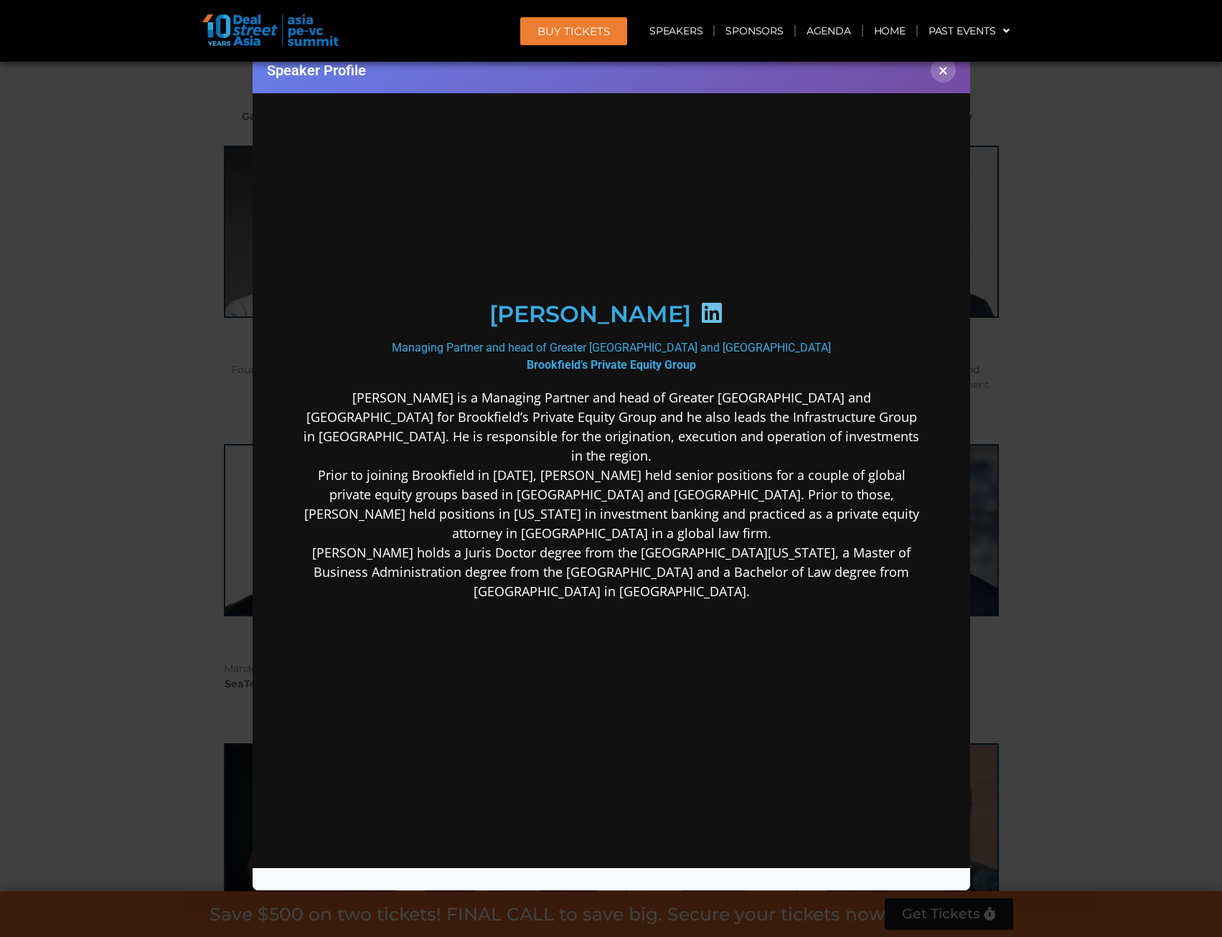
scroll to position [0, 0]
click at [699, 324] on icon at bounding box center [710, 312] width 23 height 23
click at [1051, 353] on div "Speaker Profile ×" at bounding box center [611, 468] width 1222 height 937
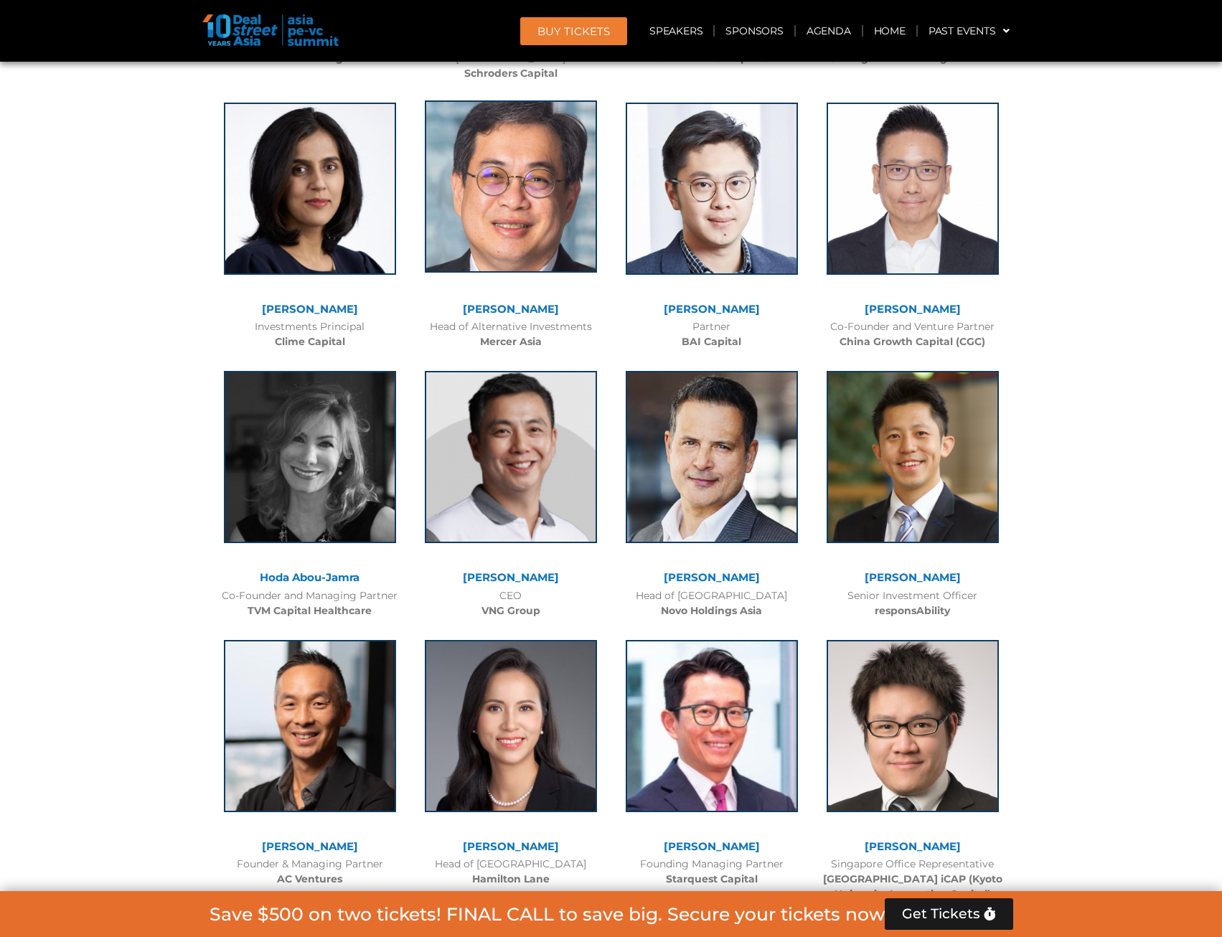
scroll to position [7692, 0]
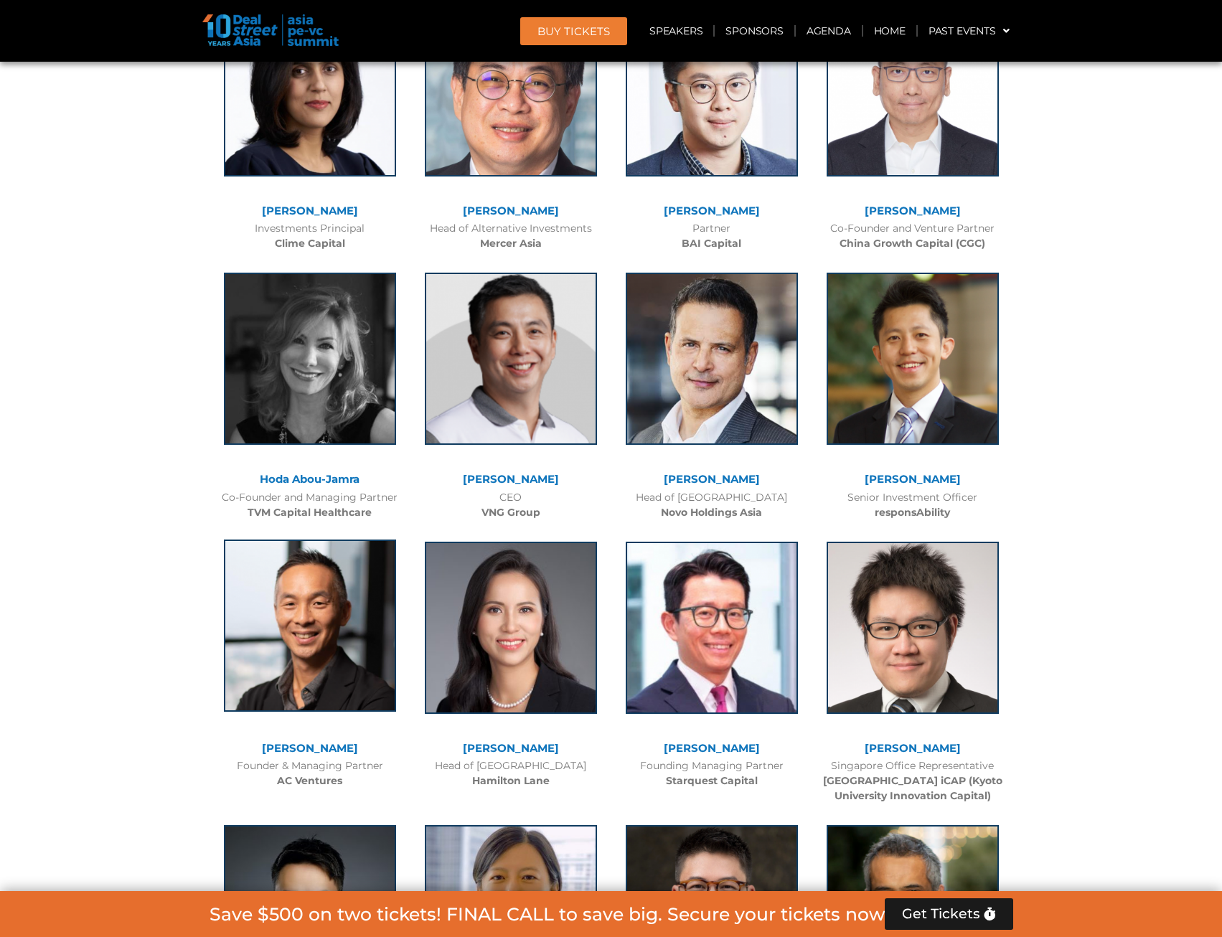
click at [349, 539] on img at bounding box center [310, 625] width 172 height 172
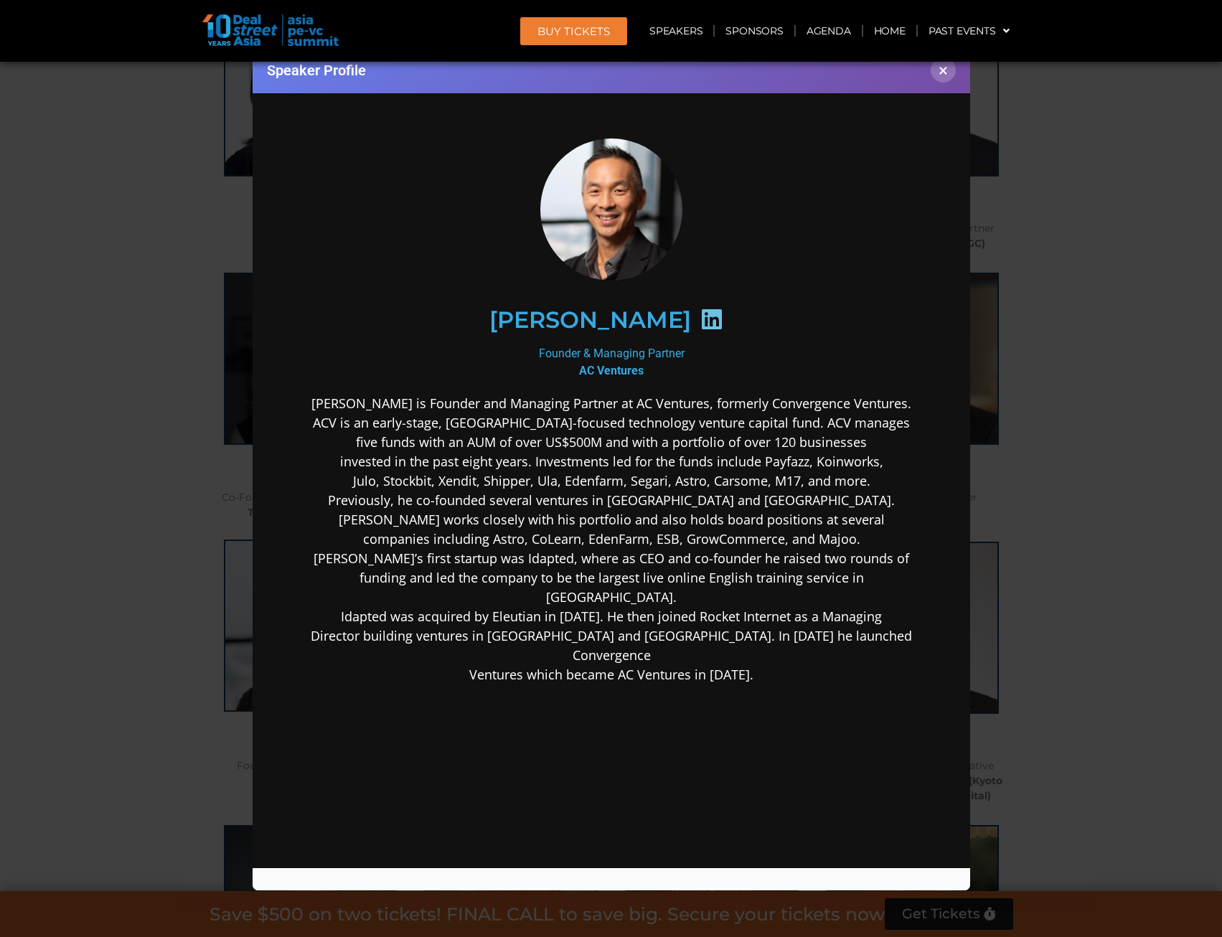
scroll to position [0, 0]
click at [1121, 628] on div "Speaker Profile ×" at bounding box center [611, 468] width 1222 height 937
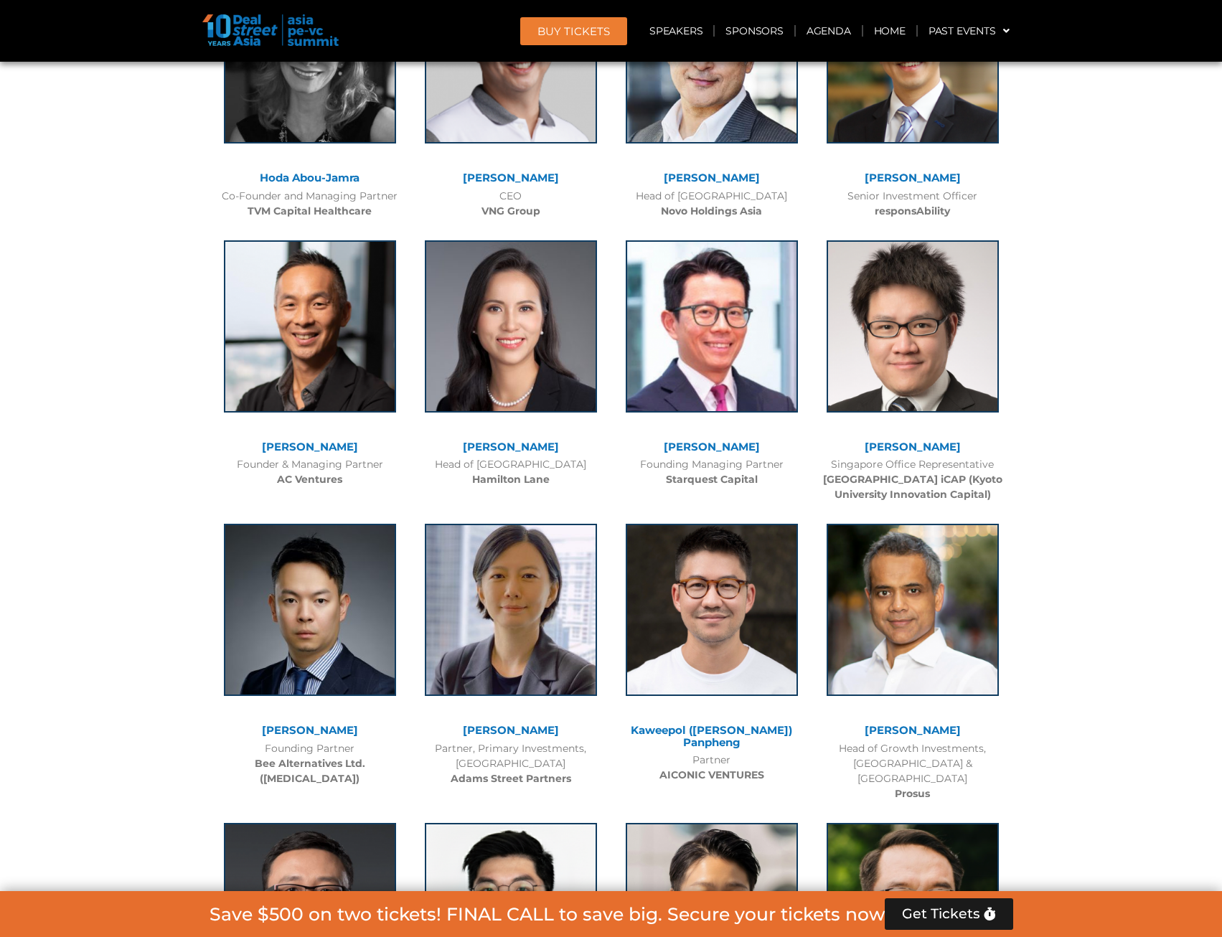
scroll to position [8131, 0]
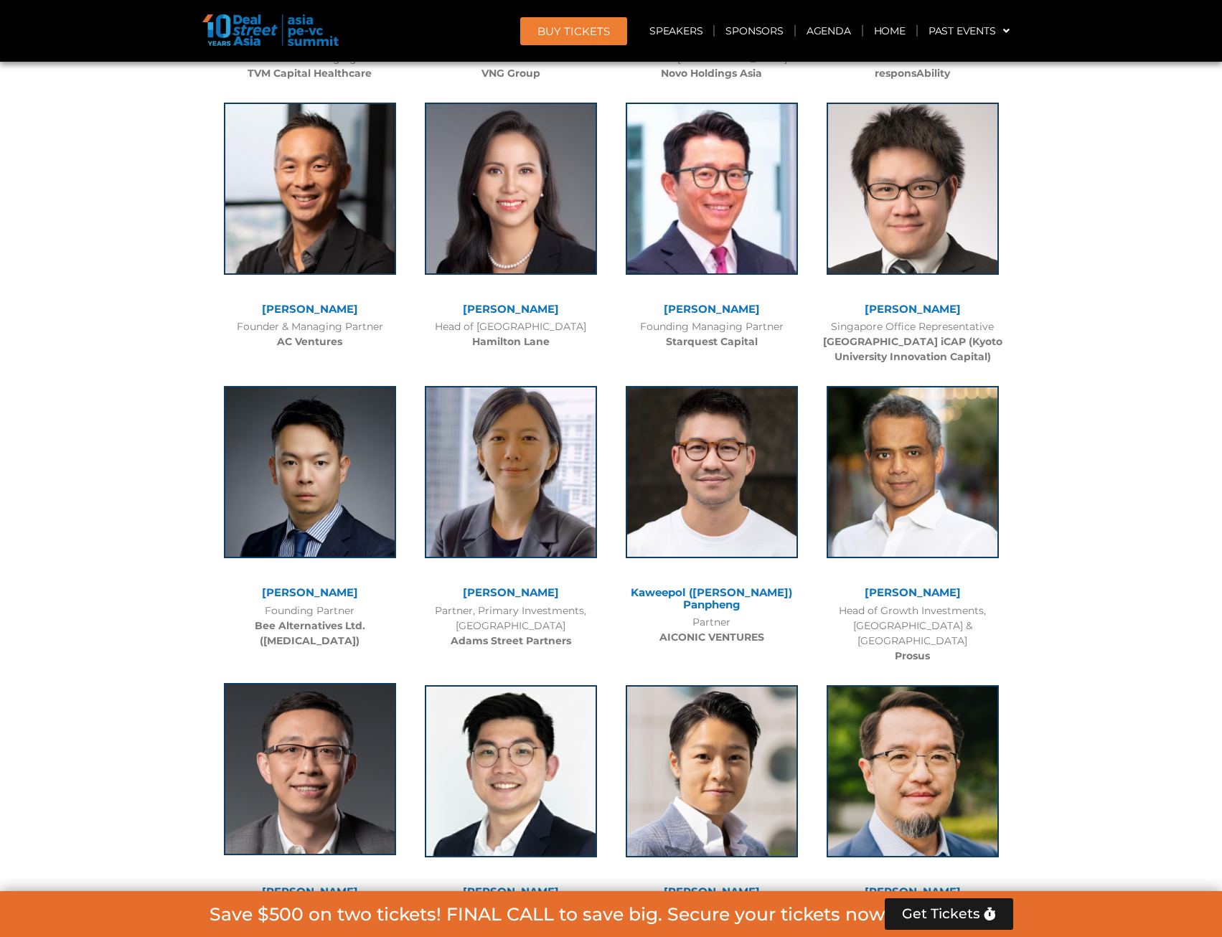
click at [360, 683] on img at bounding box center [310, 769] width 172 height 172
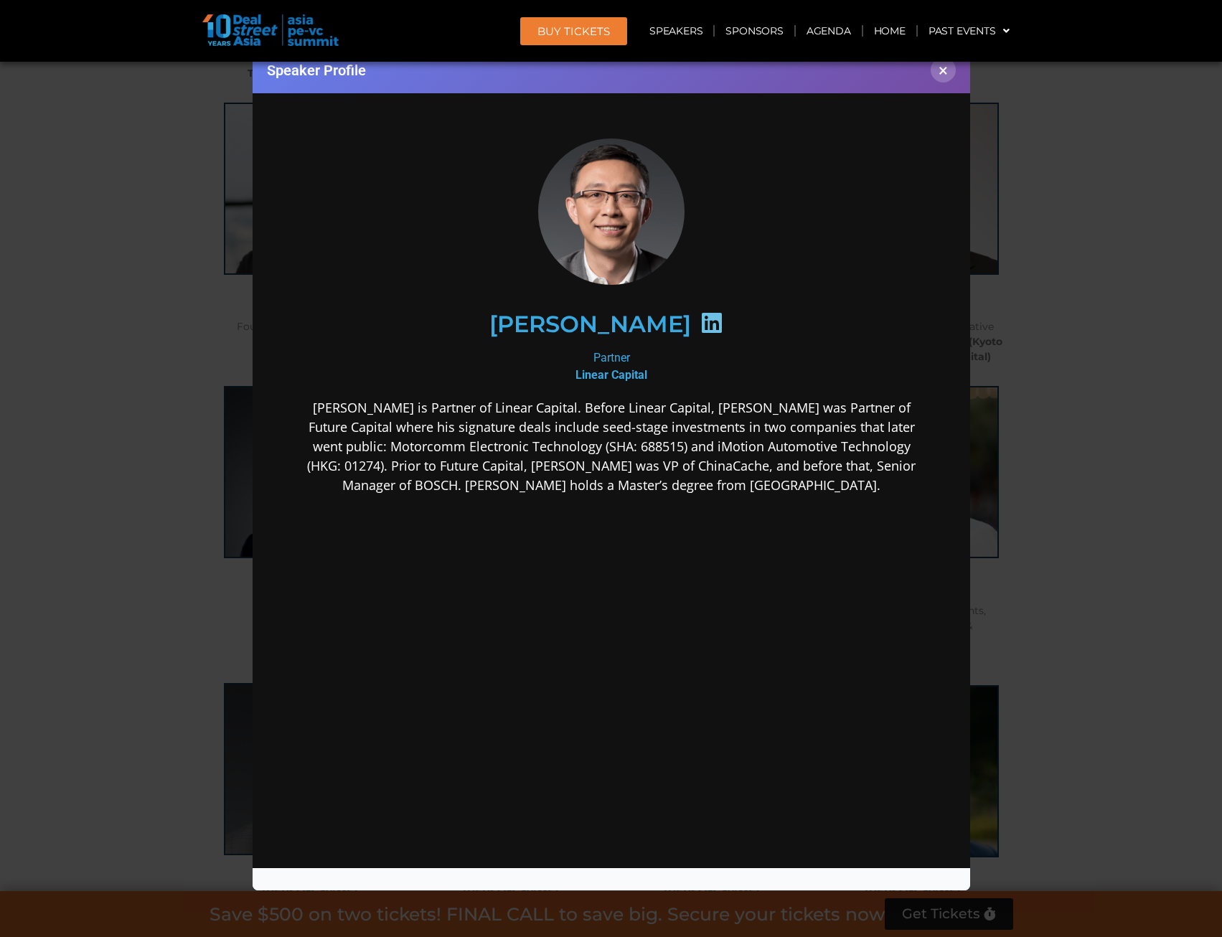
scroll to position [0, 0]
click at [699, 317] on icon at bounding box center [710, 322] width 23 height 23
click at [699, 322] on icon at bounding box center [710, 322] width 23 height 23
click at [1095, 364] on div "Speaker Profile ×" at bounding box center [611, 468] width 1222 height 937
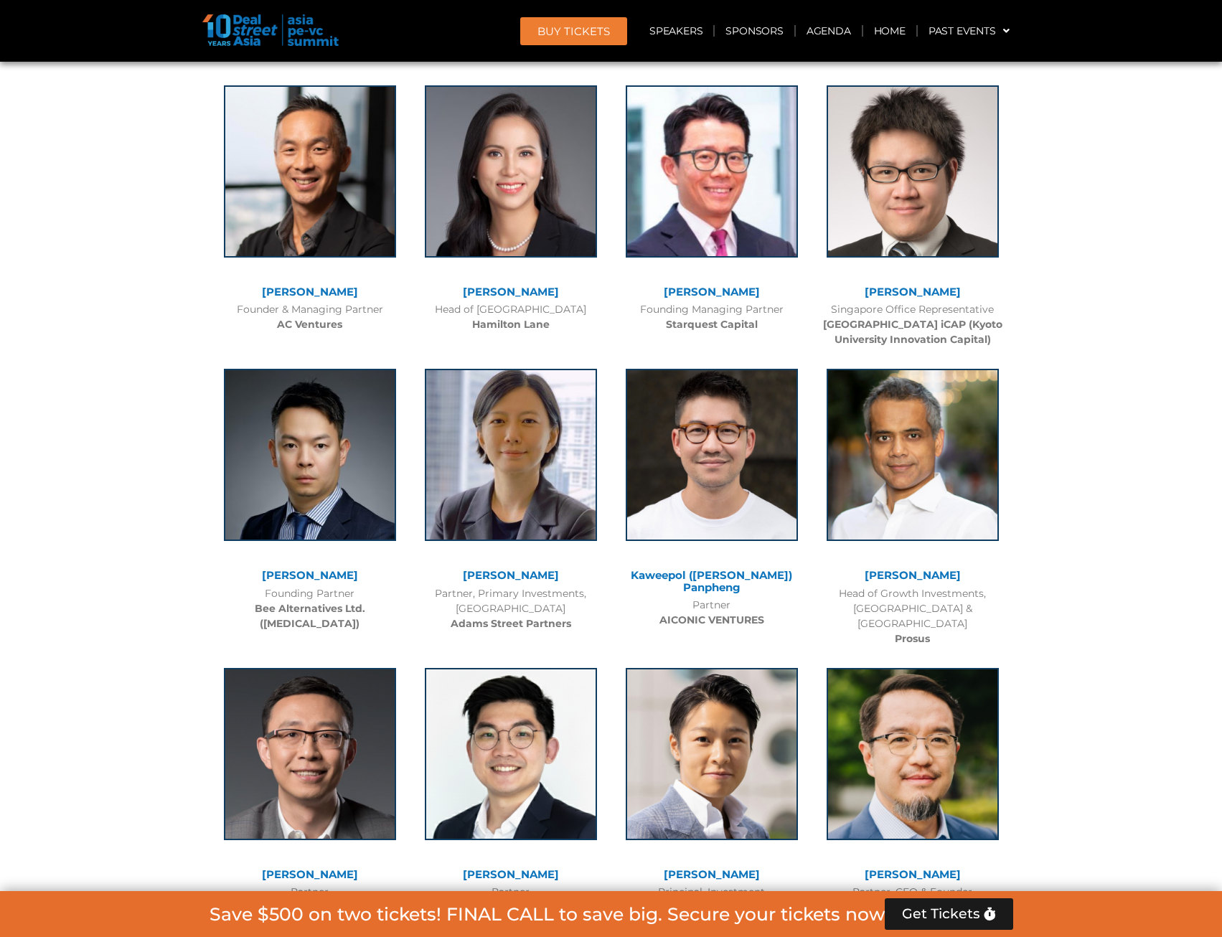
scroll to position [8162, 0]
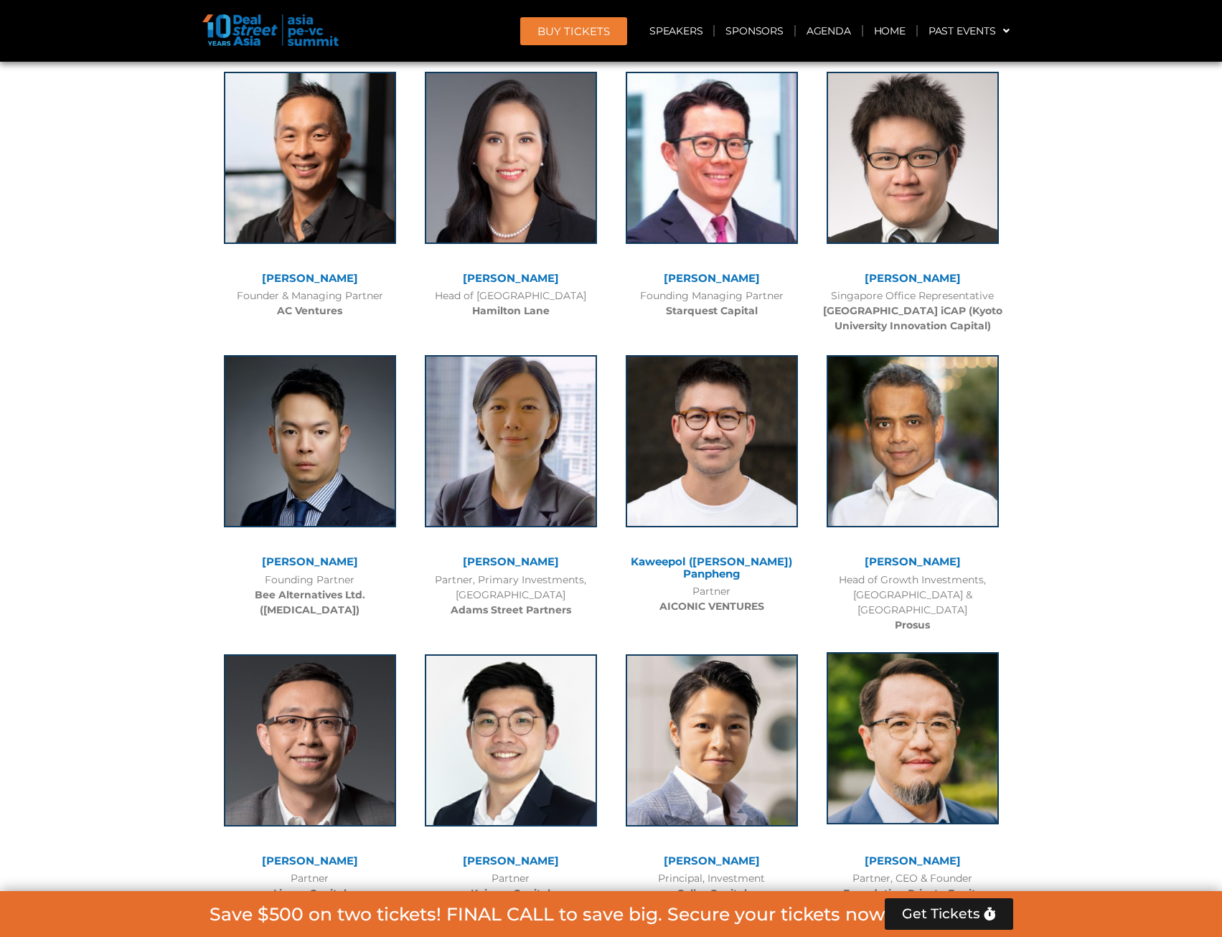
click at [948, 652] on img at bounding box center [912, 738] width 172 height 172
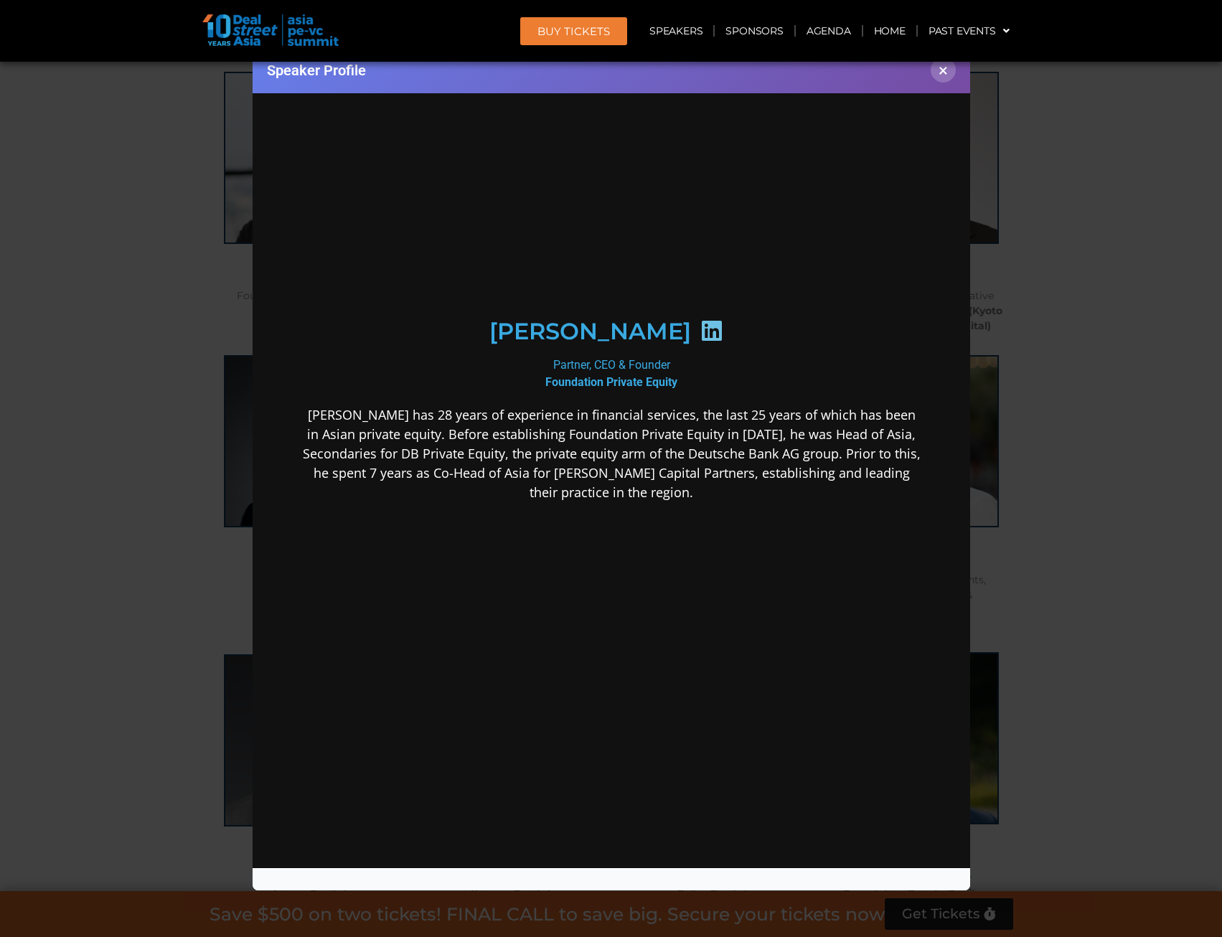
scroll to position [0, 0]
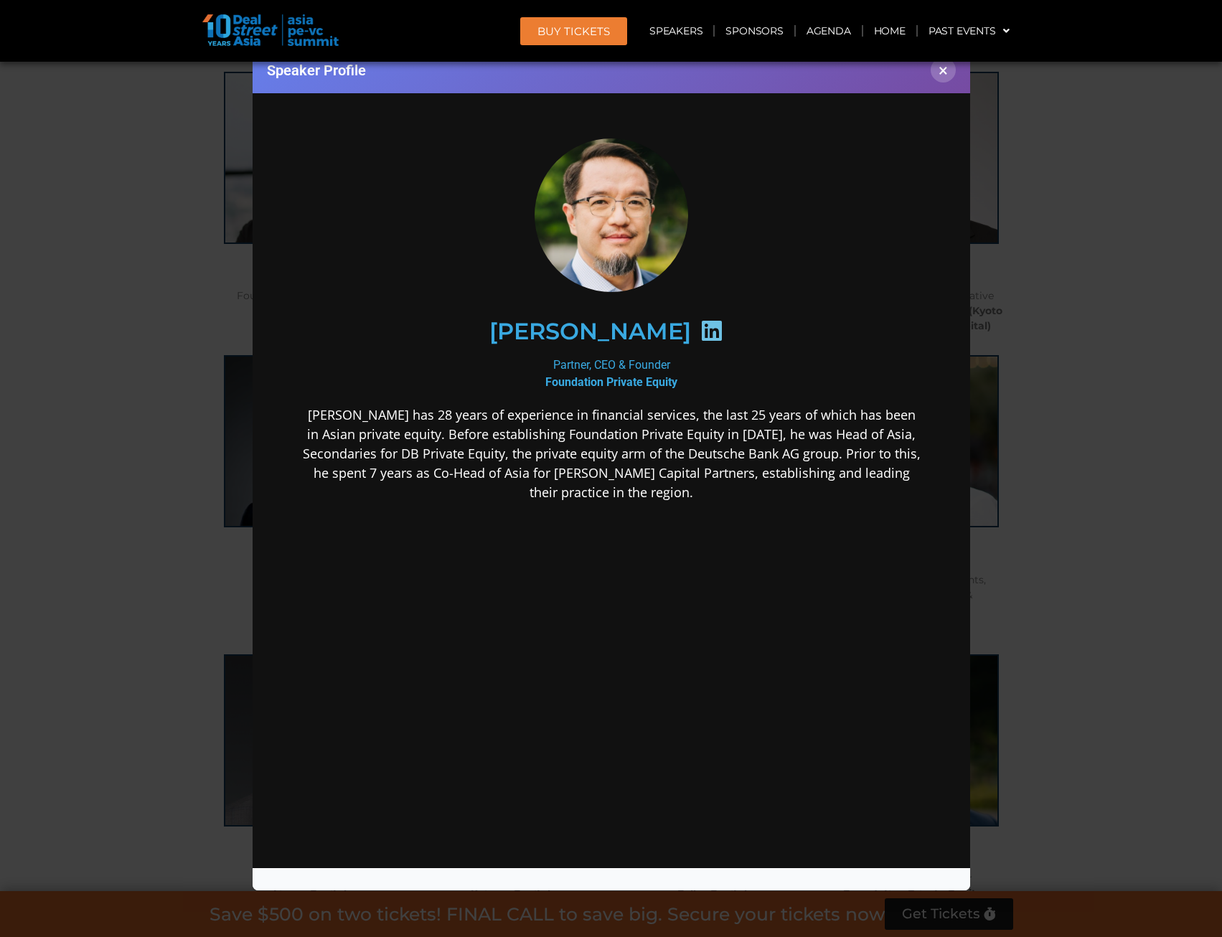
click at [702, 324] on icon at bounding box center [710, 330] width 23 height 23
click at [1037, 240] on div "Speaker Profile ×" at bounding box center [611, 468] width 1222 height 937
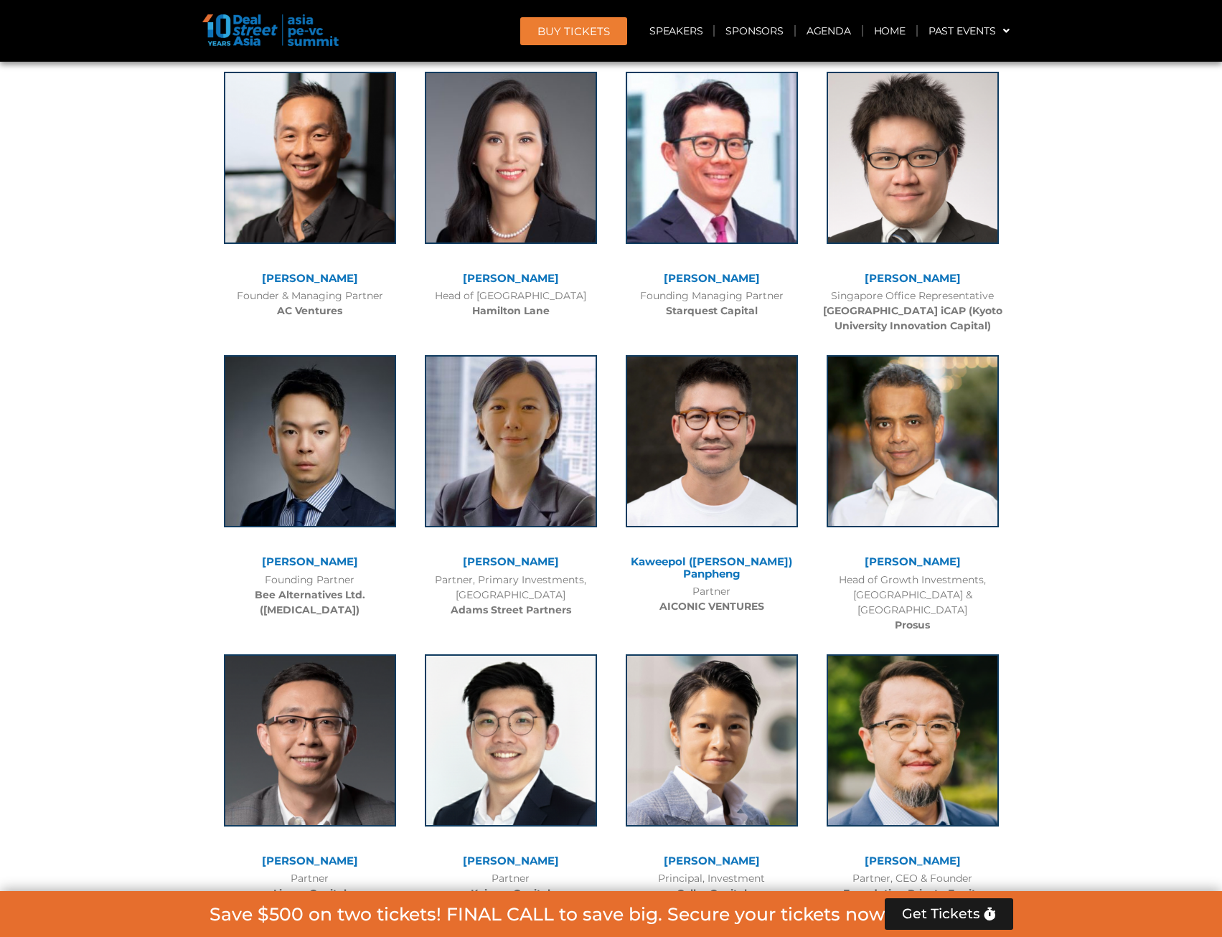
scroll to position [8436, 0]
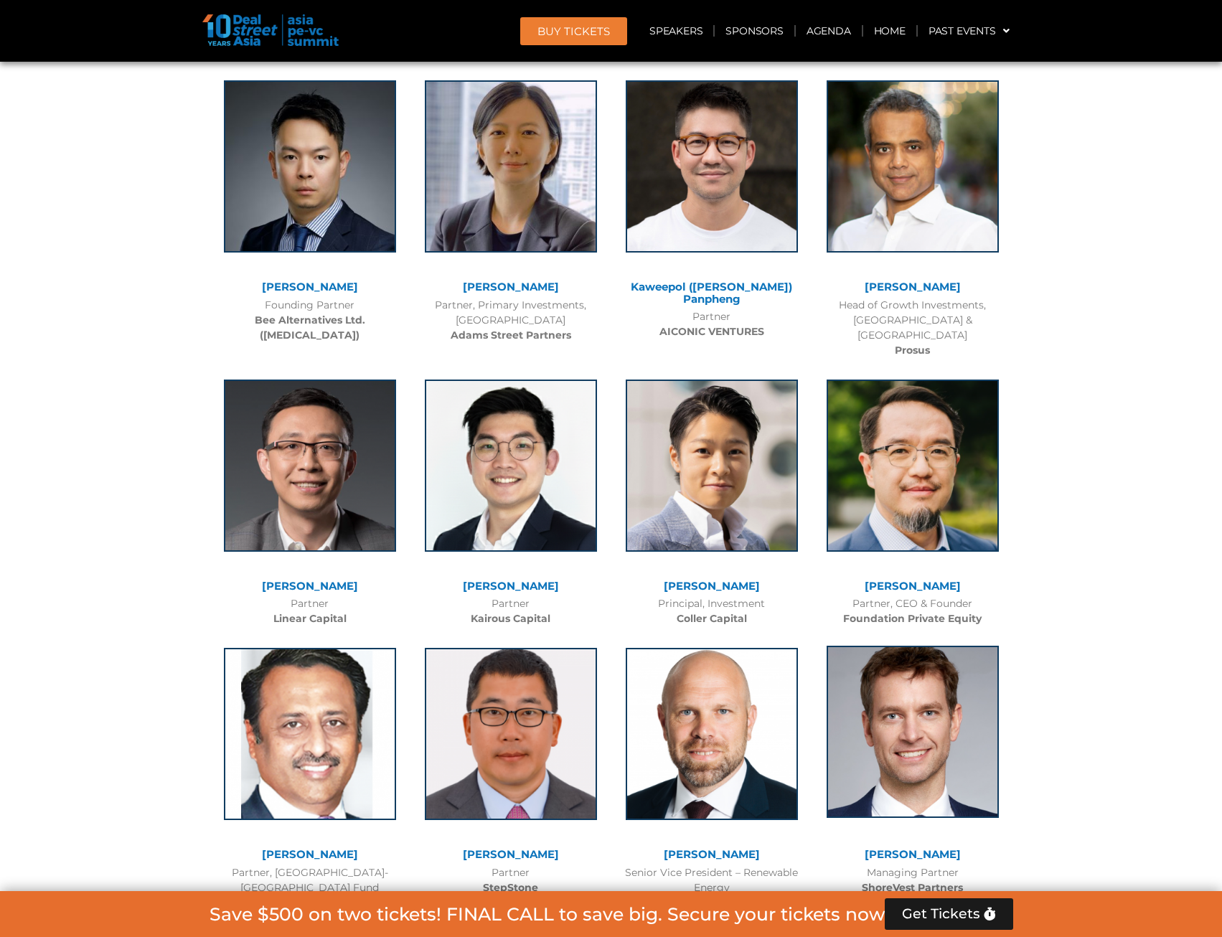
click at [928, 646] on img at bounding box center [912, 732] width 172 height 172
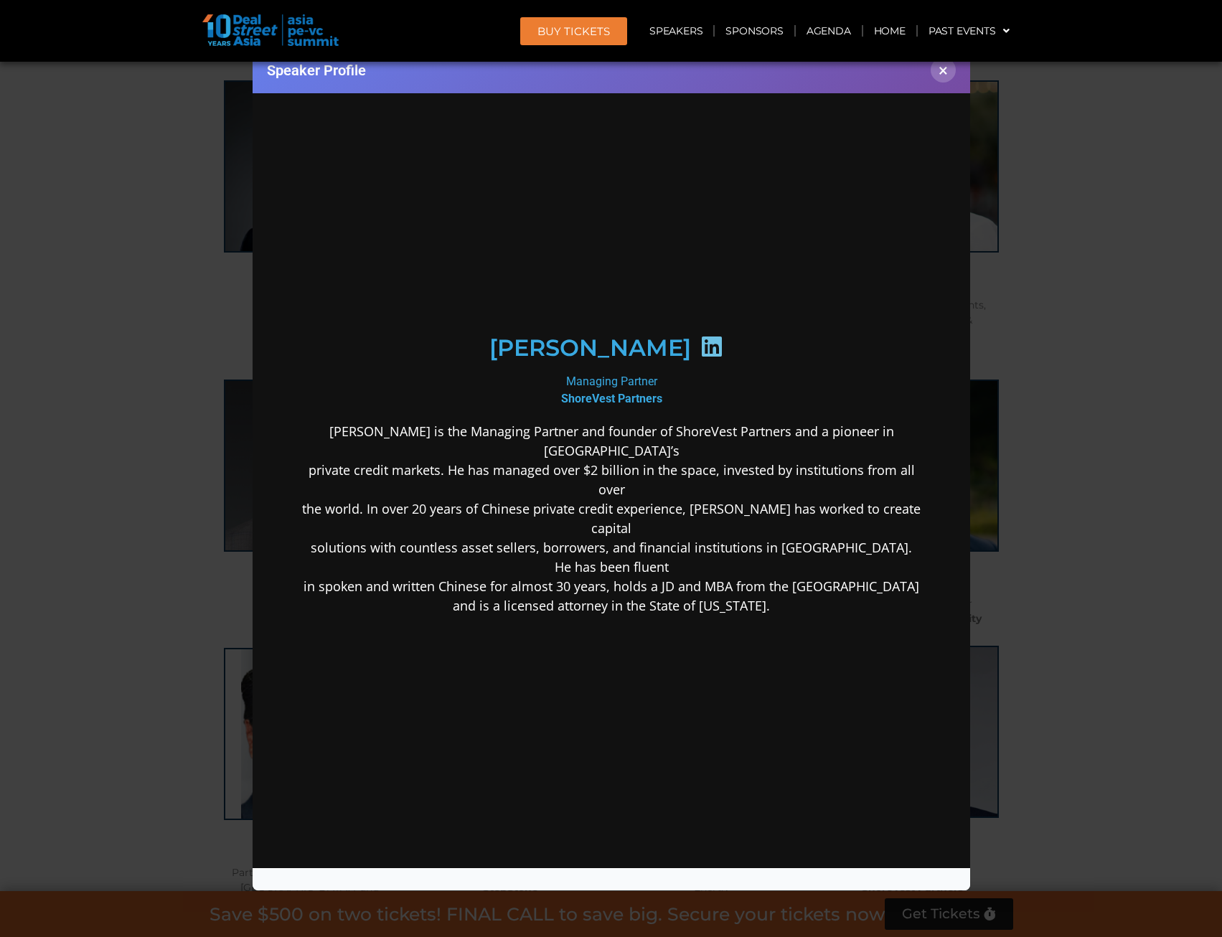
scroll to position [0, 0]
click at [715, 335] on icon at bounding box center [710, 346] width 23 height 23
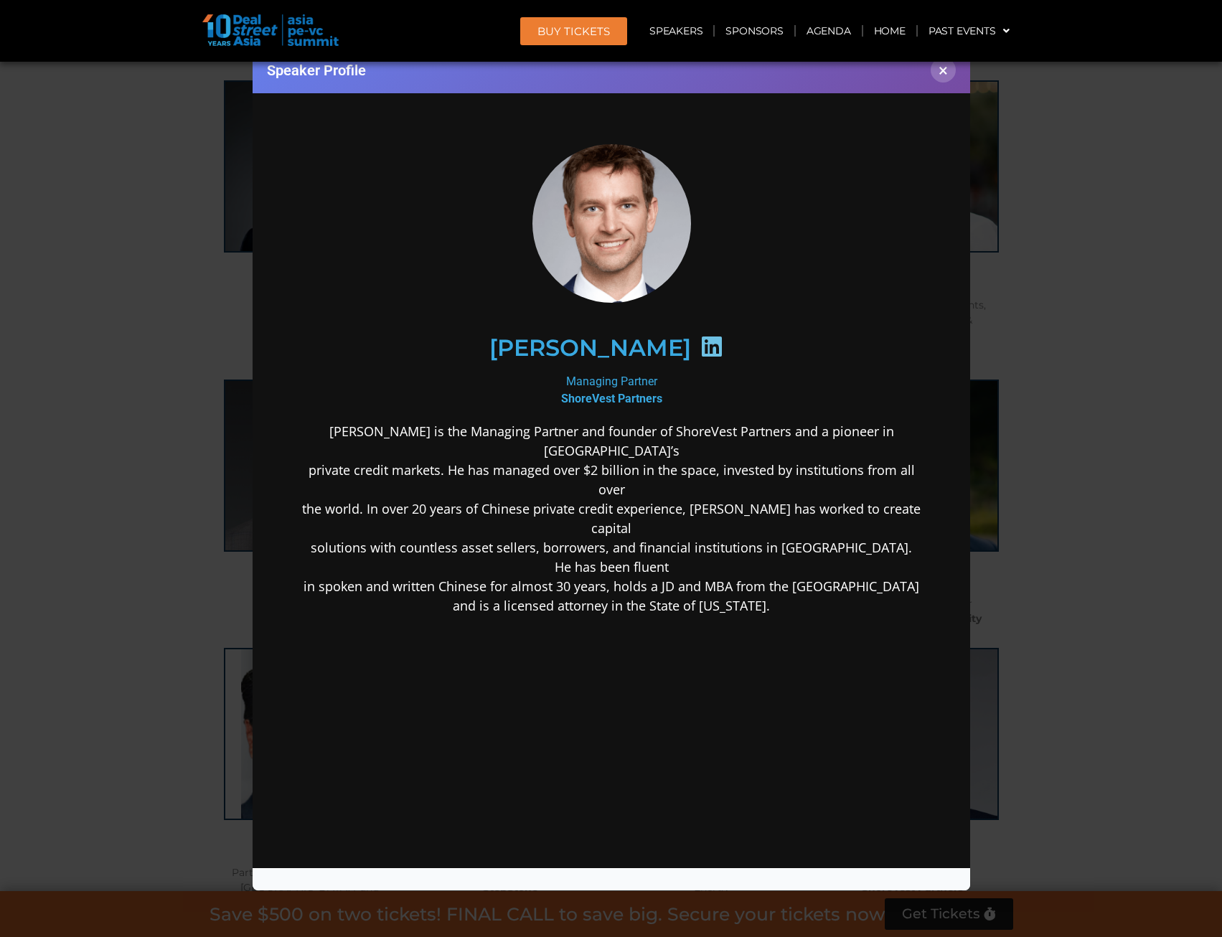
click at [1042, 311] on div "Speaker Profile ×" at bounding box center [611, 468] width 1222 height 937
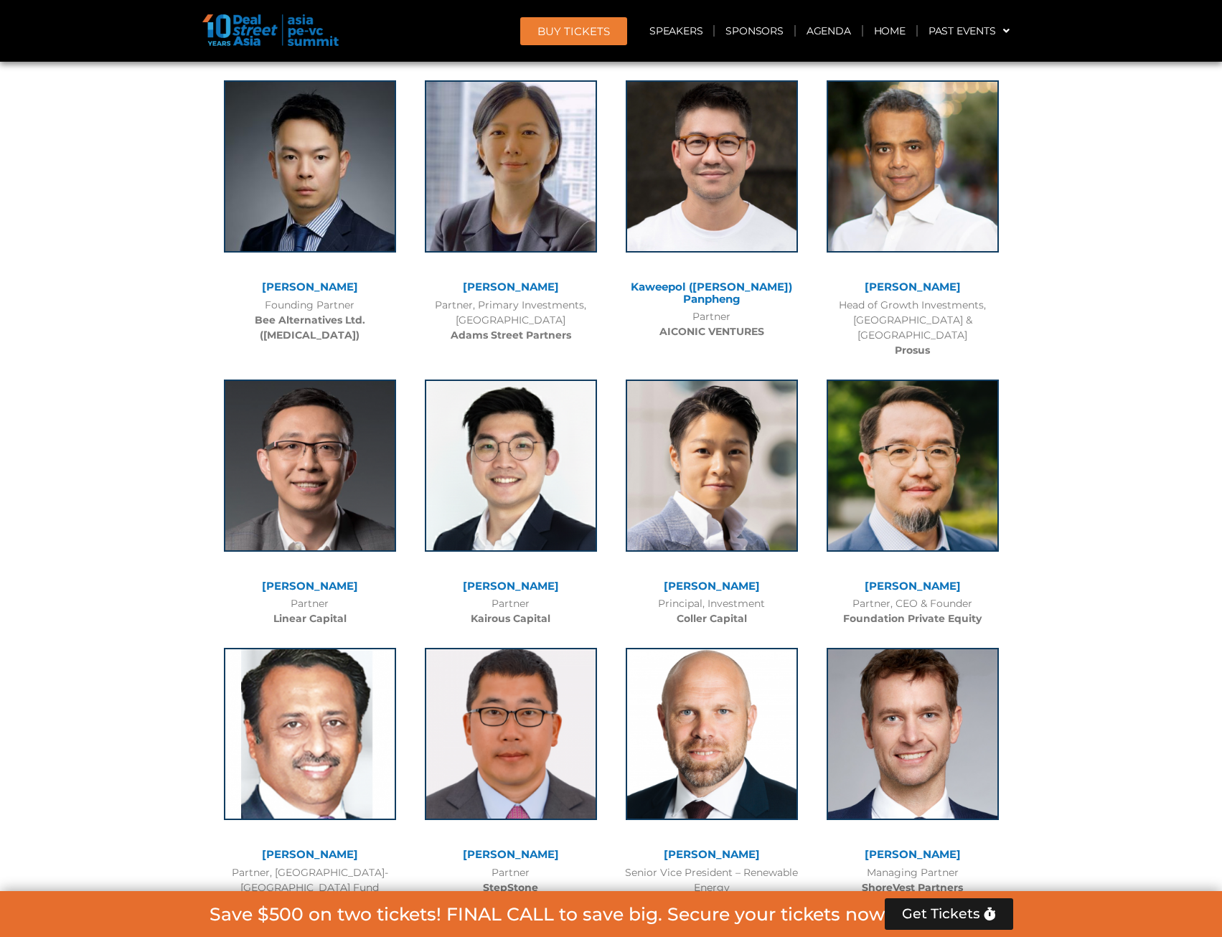
click at [547, 646] on img at bounding box center [511, 732] width 172 height 172
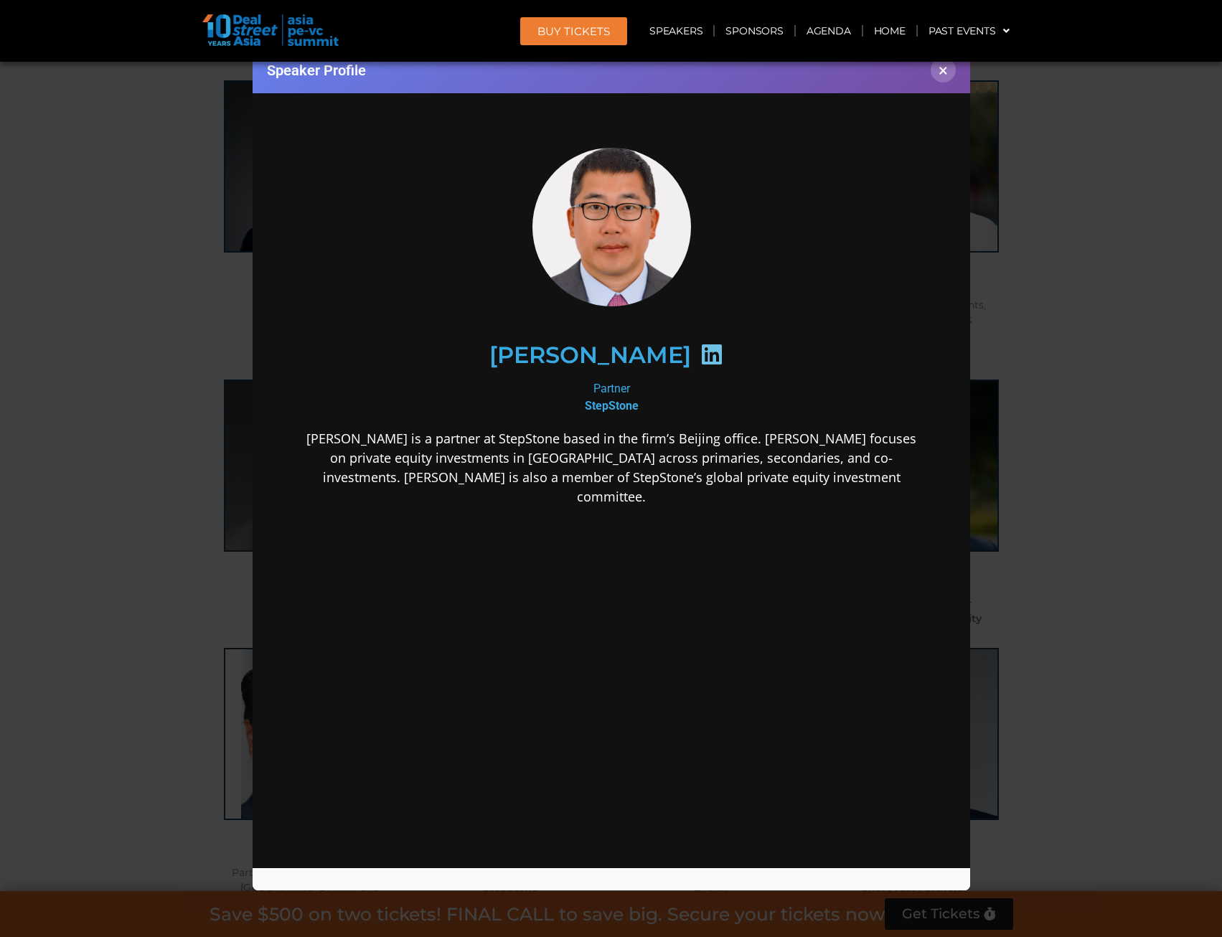
click at [699, 357] on icon at bounding box center [710, 354] width 23 height 23
click at [939, 72] on button "×" at bounding box center [942, 69] width 25 height 25
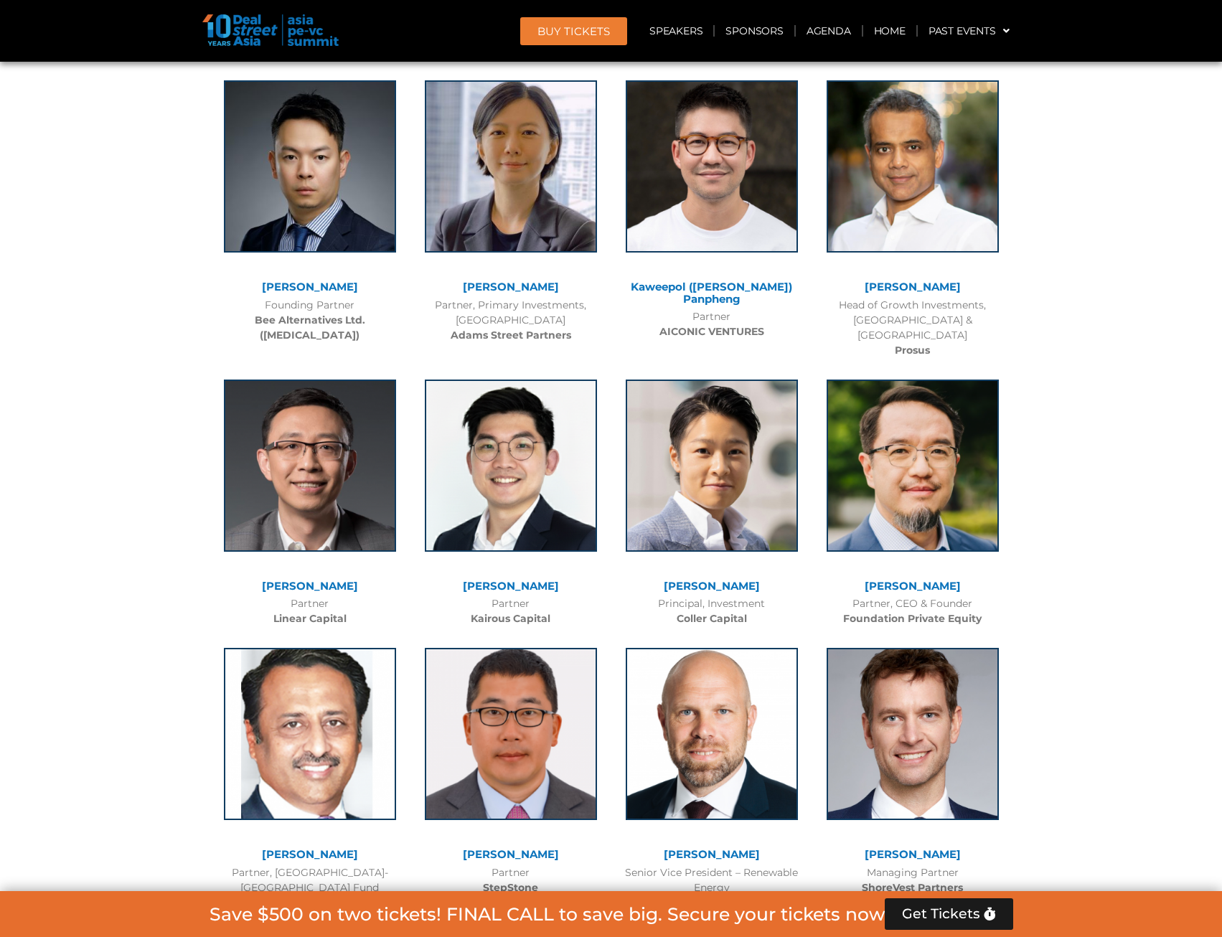
click at [532, 683] on link "[PERSON_NAME]" at bounding box center [511, 854] width 96 height 14
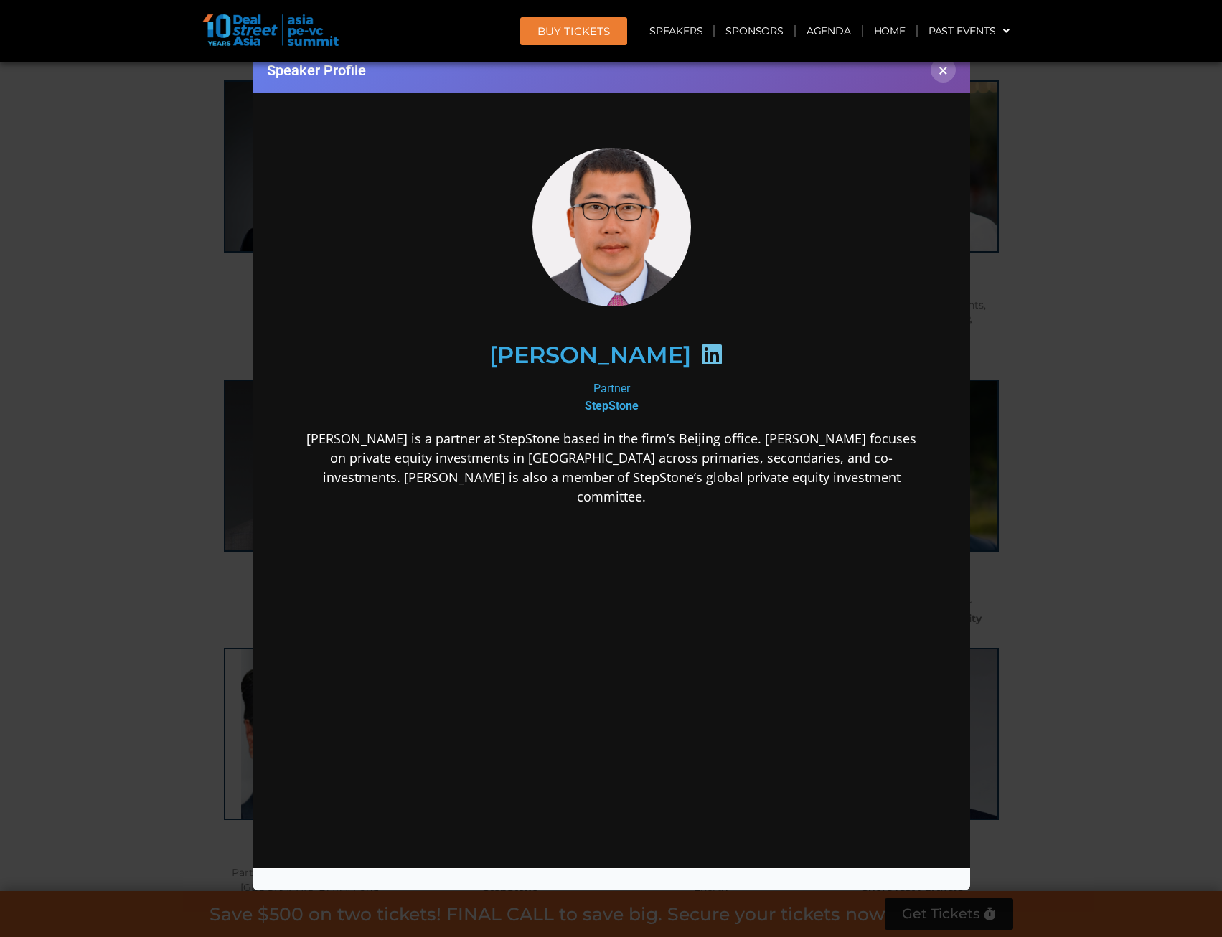
click at [1136, 415] on div "Speaker Profile ×" at bounding box center [611, 468] width 1222 height 937
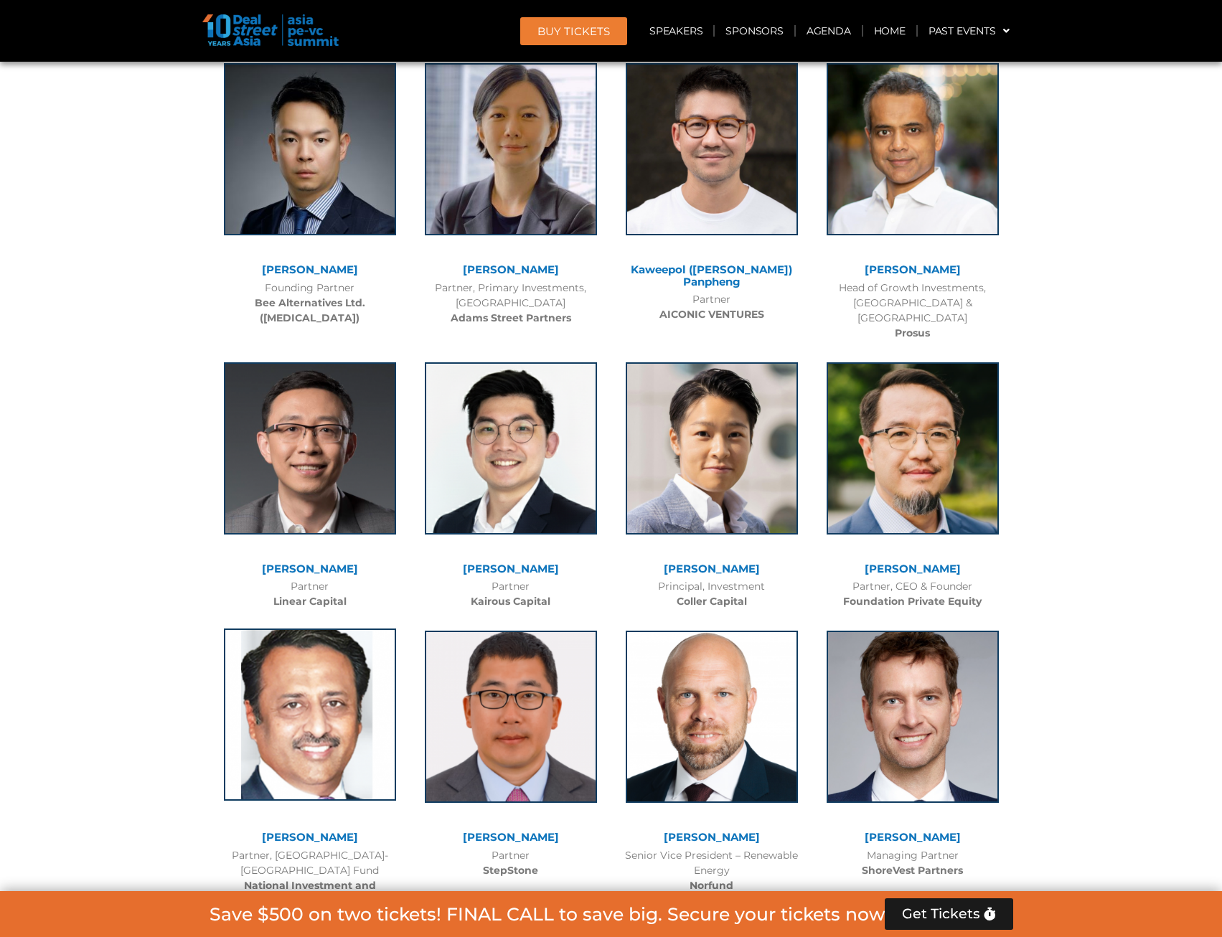
scroll to position [8701, 0]
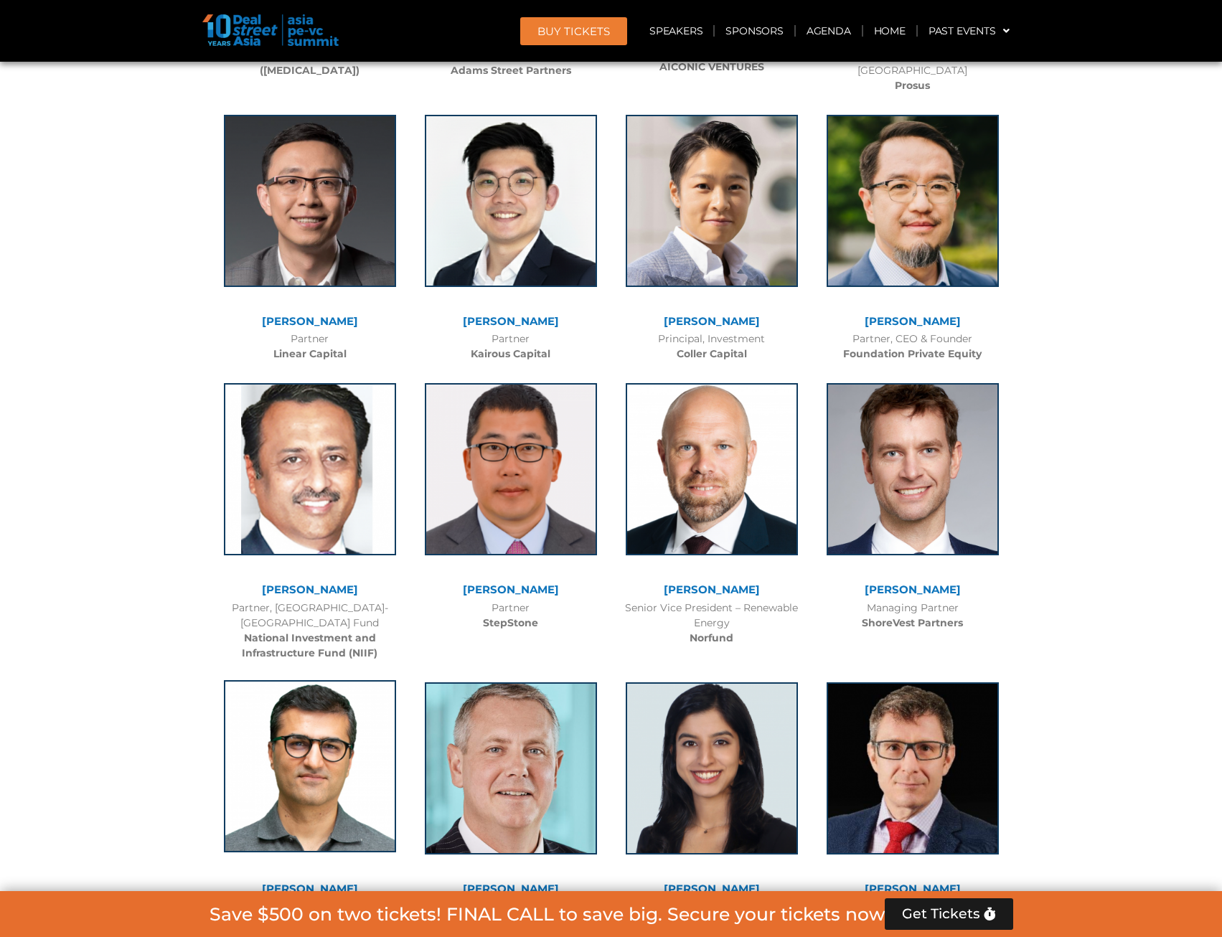
click at [326, 680] on img at bounding box center [310, 766] width 172 height 172
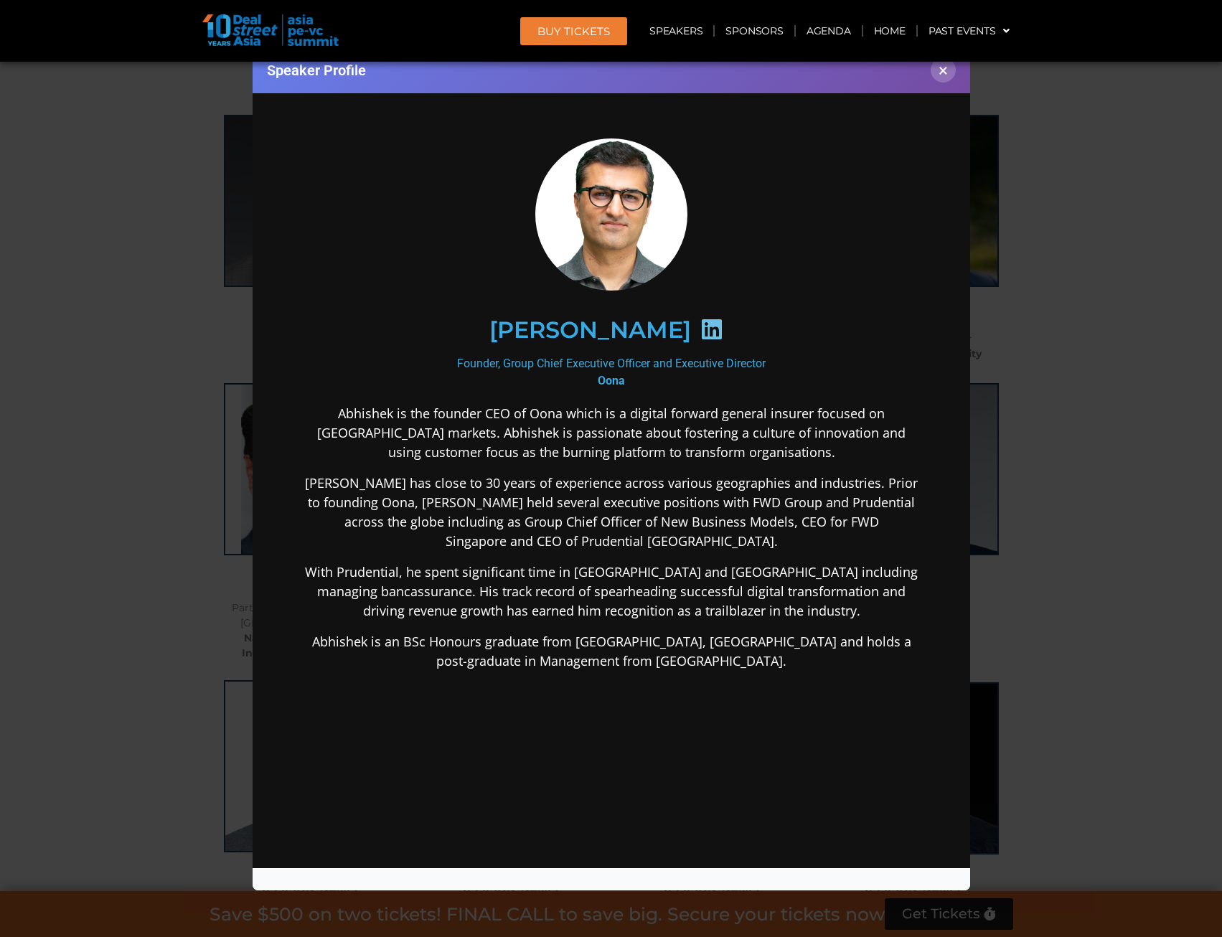
scroll to position [0, 0]
click at [941, 72] on button "×" at bounding box center [942, 69] width 25 height 25
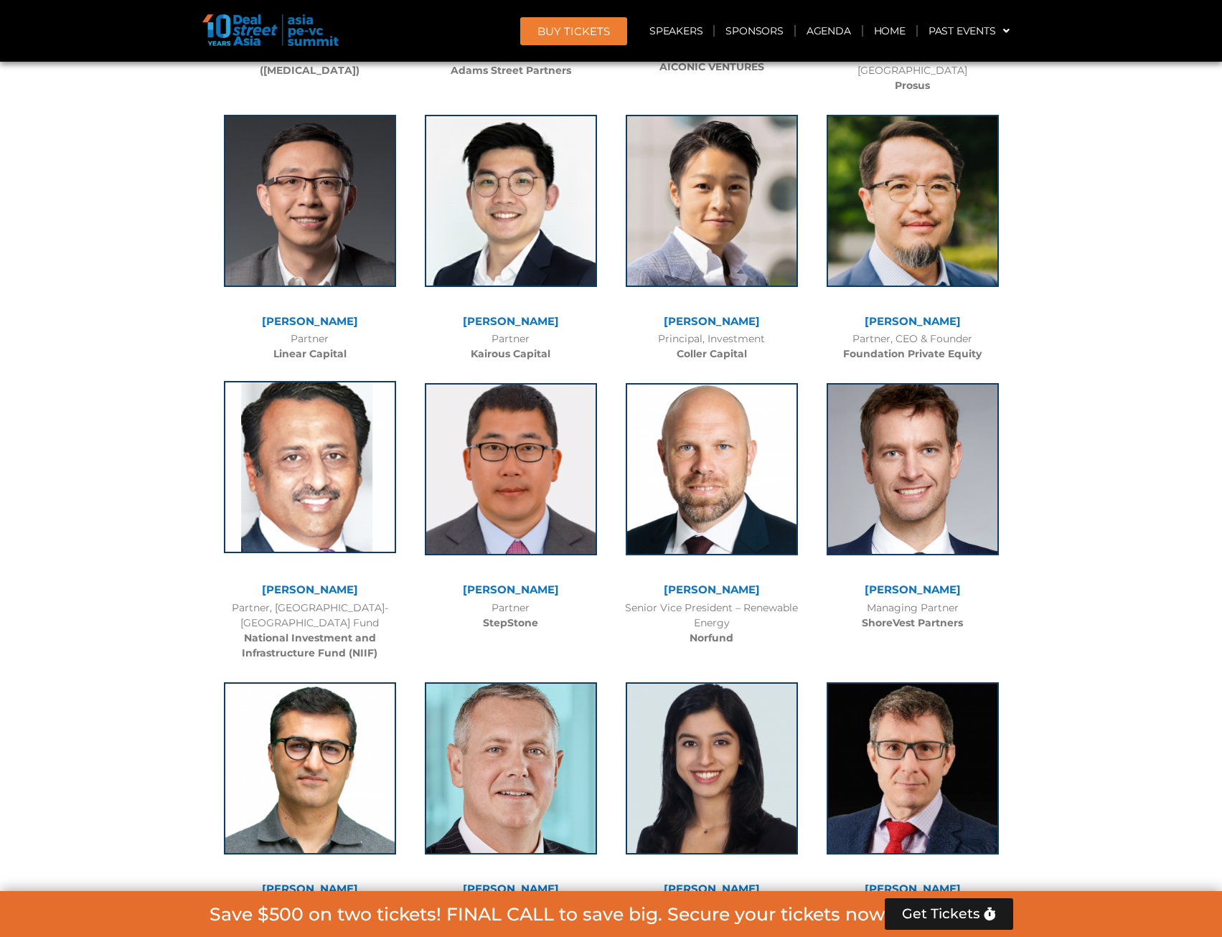
scroll to position [8654, 0]
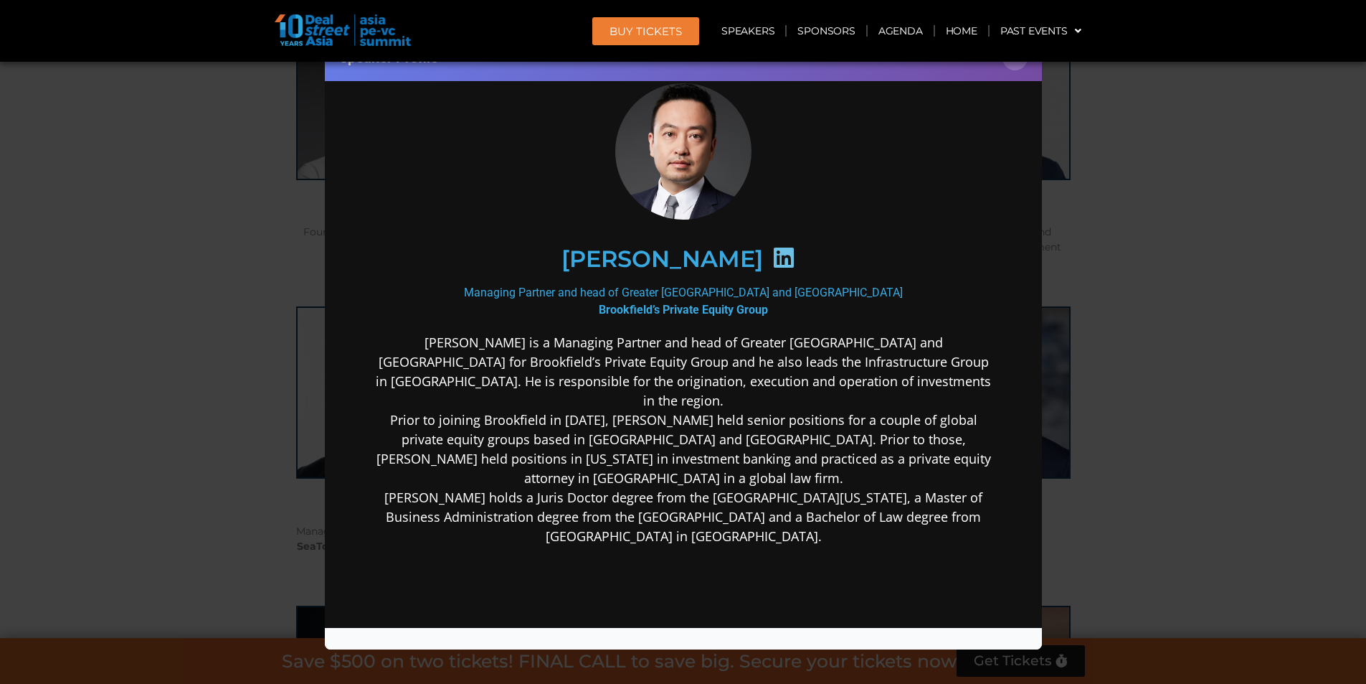
scroll to position [44, 0]
click at [772, 258] on icon at bounding box center [783, 256] width 23 height 23
click at [1137, 167] on div "Speaker Profile ×" at bounding box center [683, 342] width 1366 height 684
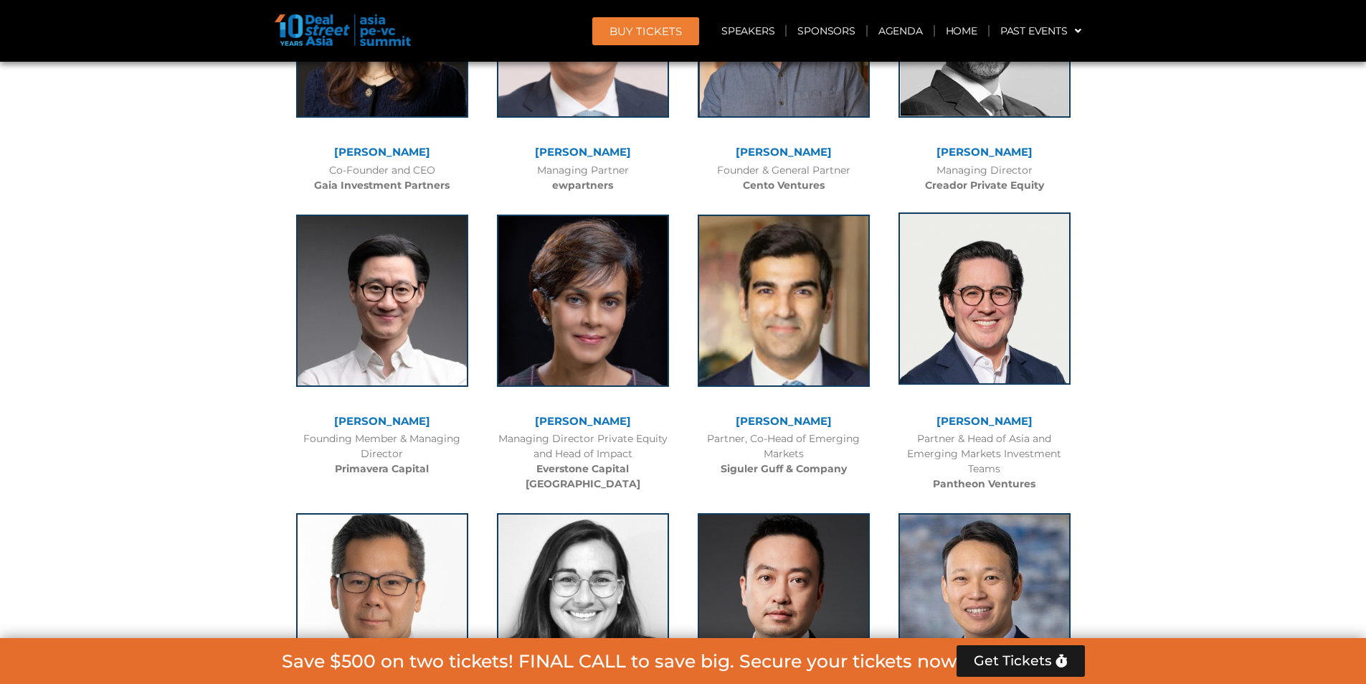
scroll to position [4060, 0]
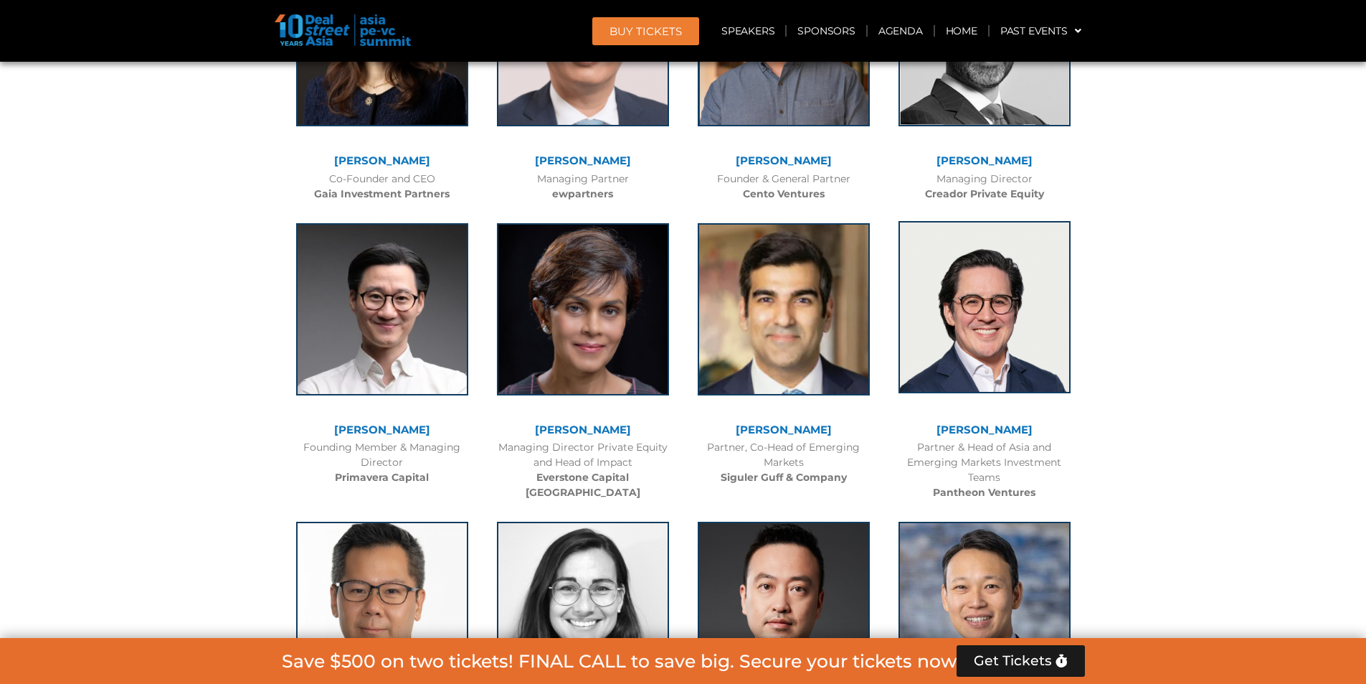
click at [964, 341] on img at bounding box center [985, 307] width 172 height 172
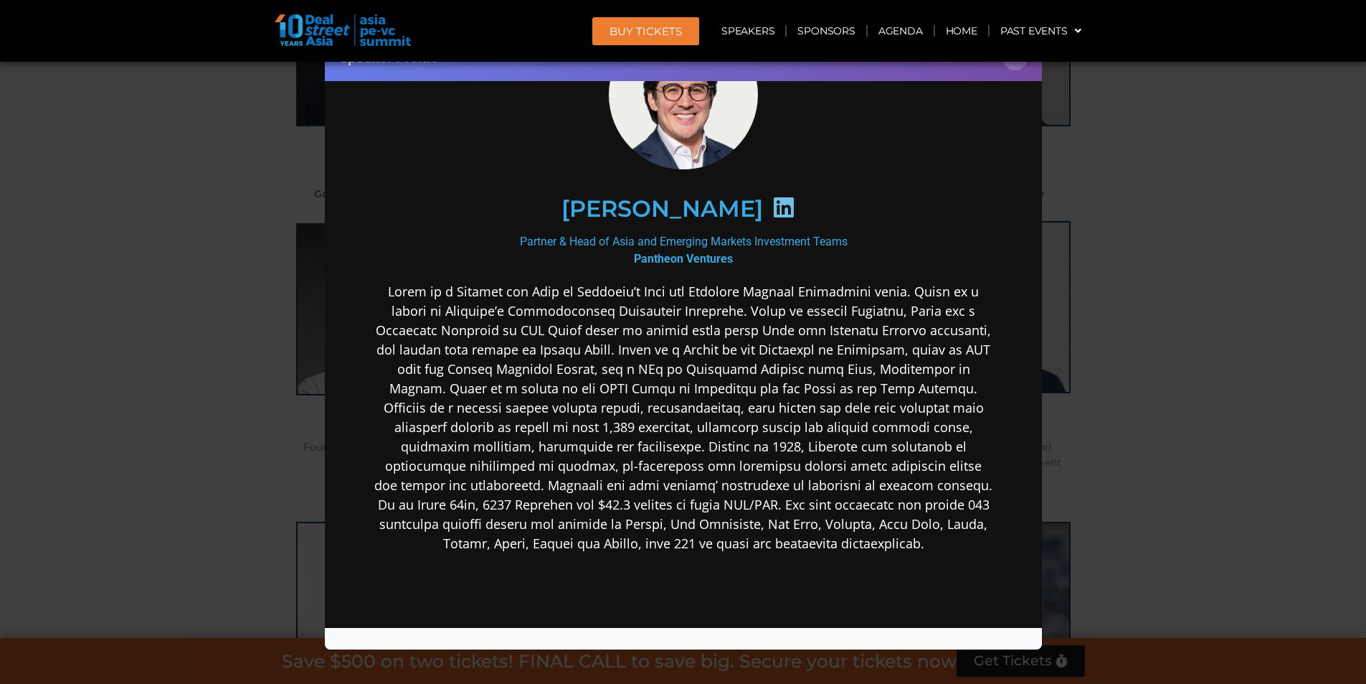
scroll to position [105, 0]
click at [1148, 285] on div "Speaker Profile ×" at bounding box center [683, 342] width 1366 height 684
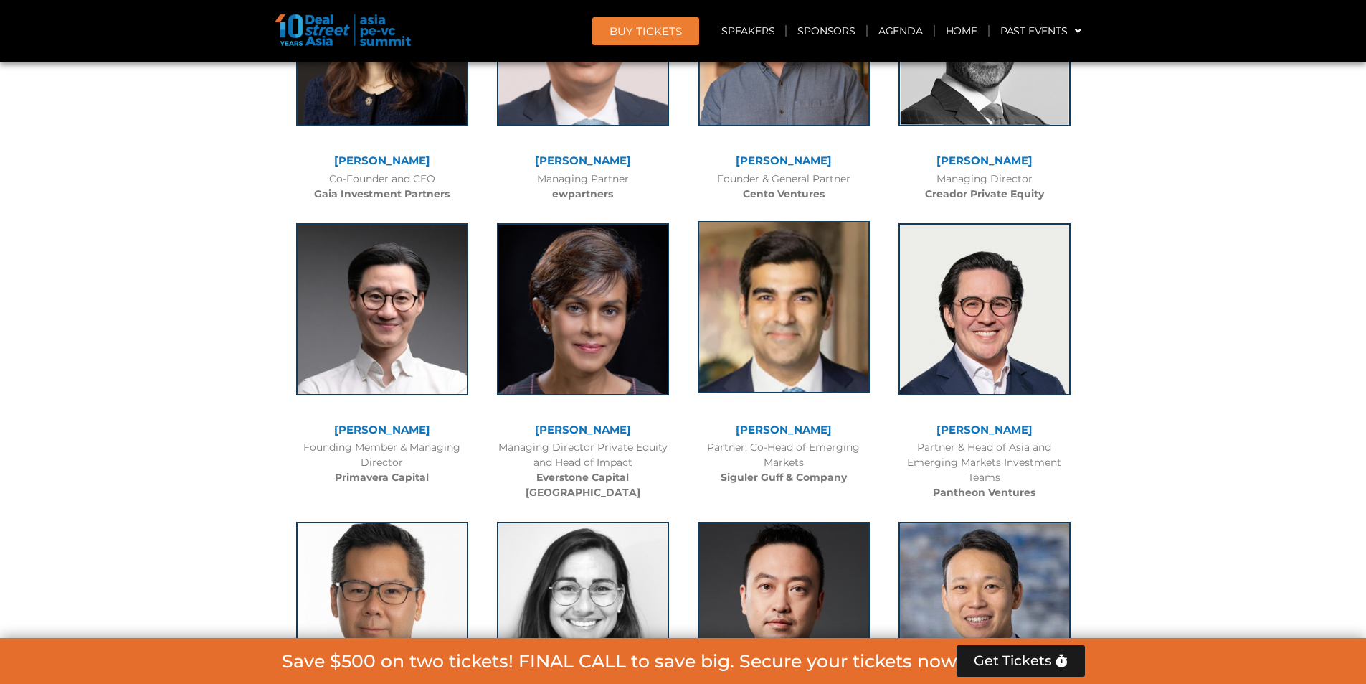
scroll to position [3995, 0]
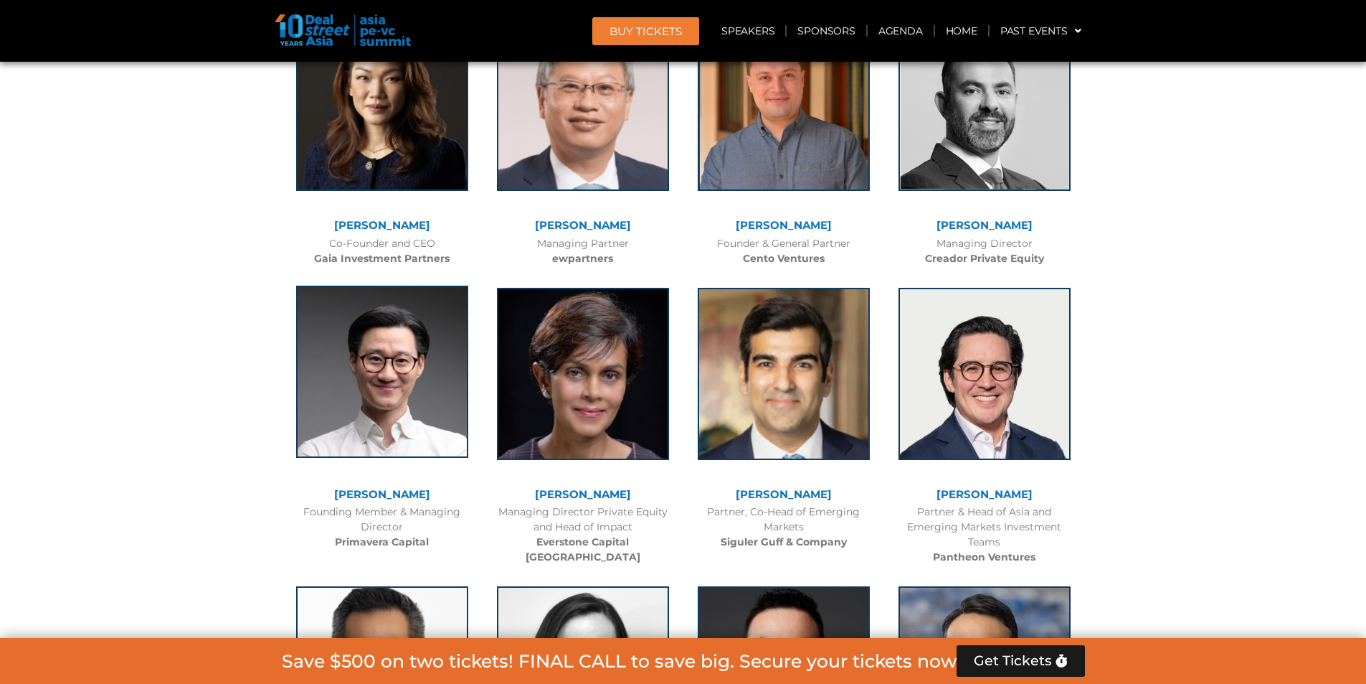
click at [417, 398] on img at bounding box center [382, 371] width 172 height 172
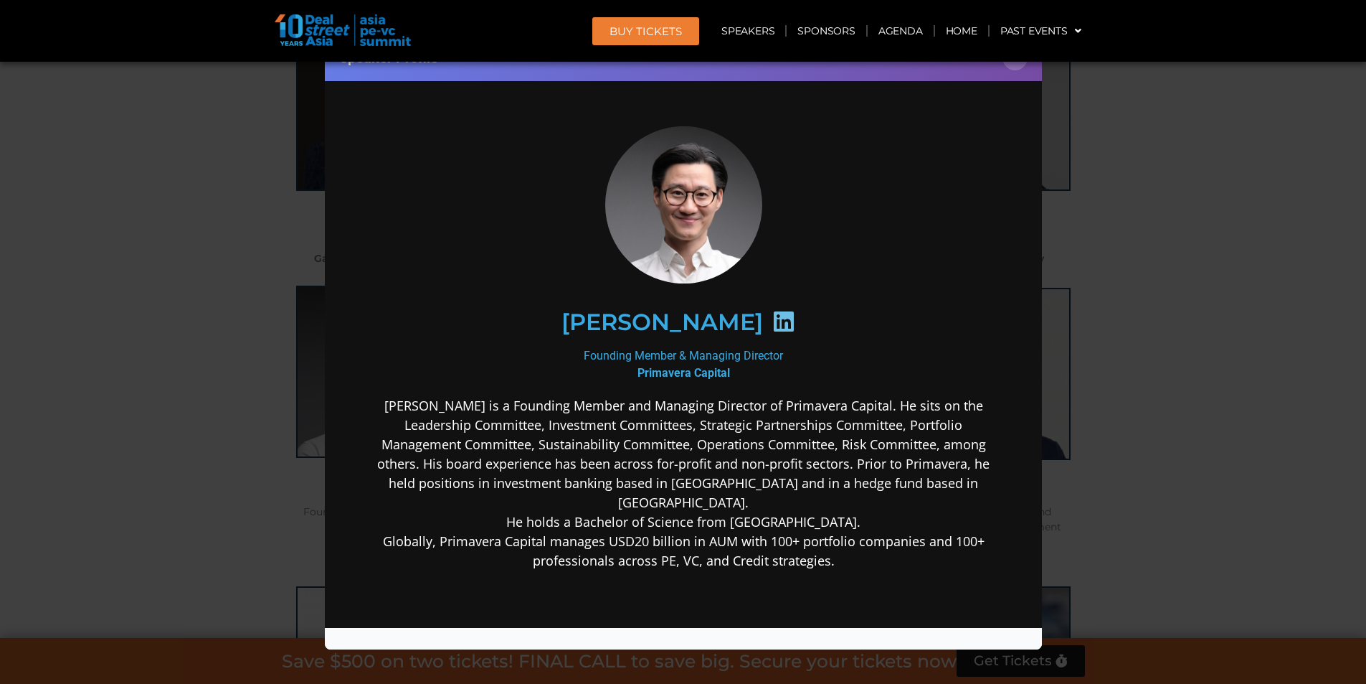
scroll to position [0, 0]
click at [1084, 306] on div "Speaker Profile ×" at bounding box center [683, 342] width 1366 height 684
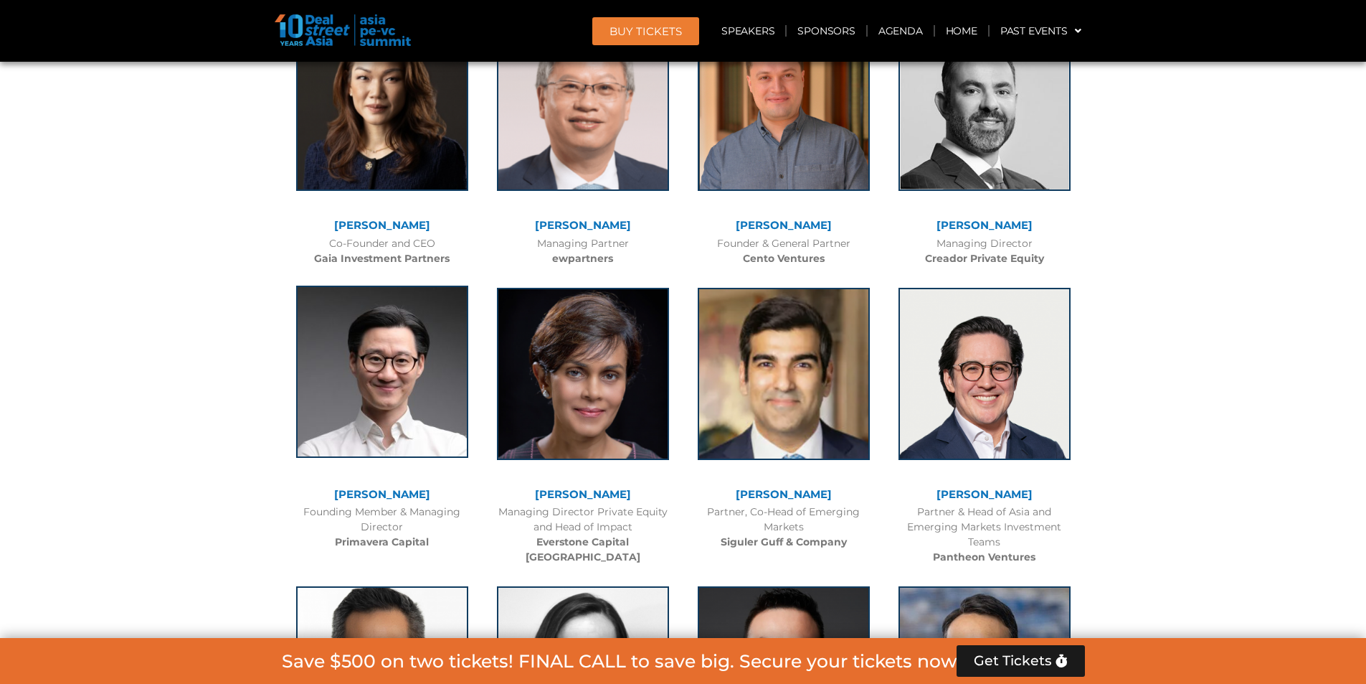
click at [374, 386] on img at bounding box center [382, 371] width 172 height 172
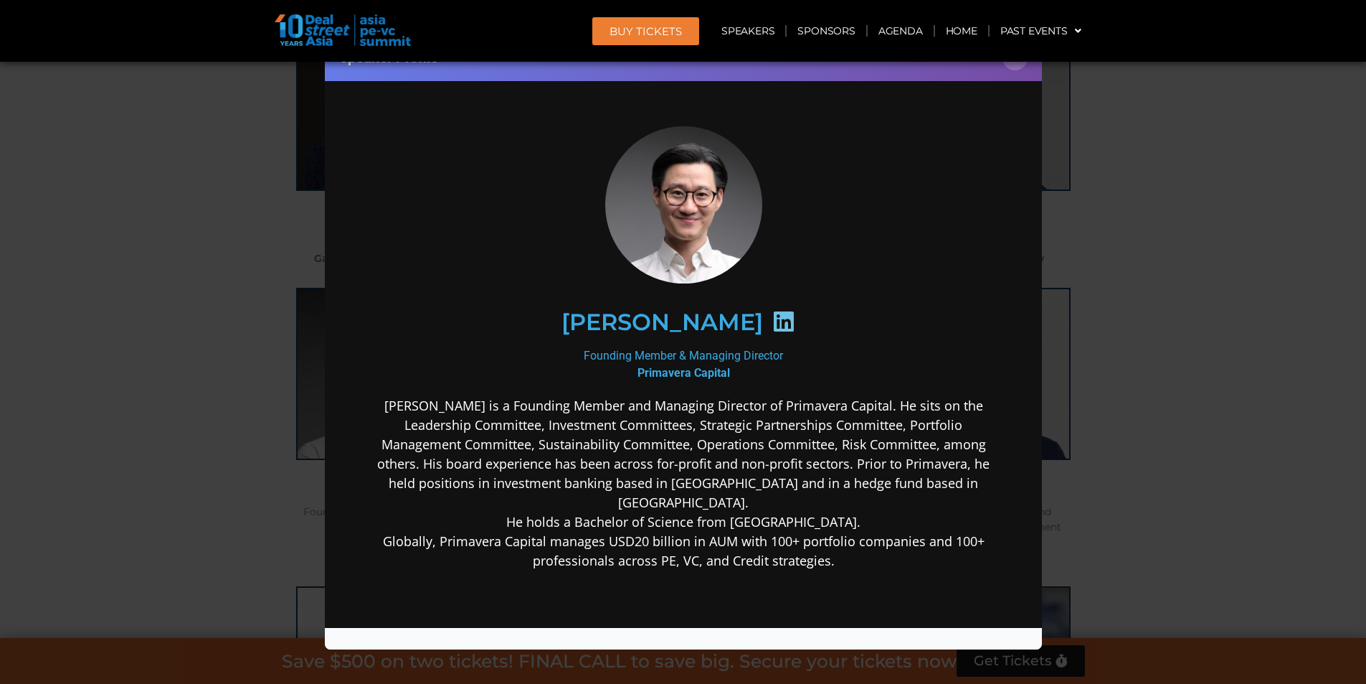
click at [772, 320] on icon at bounding box center [783, 320] width 23 height 23
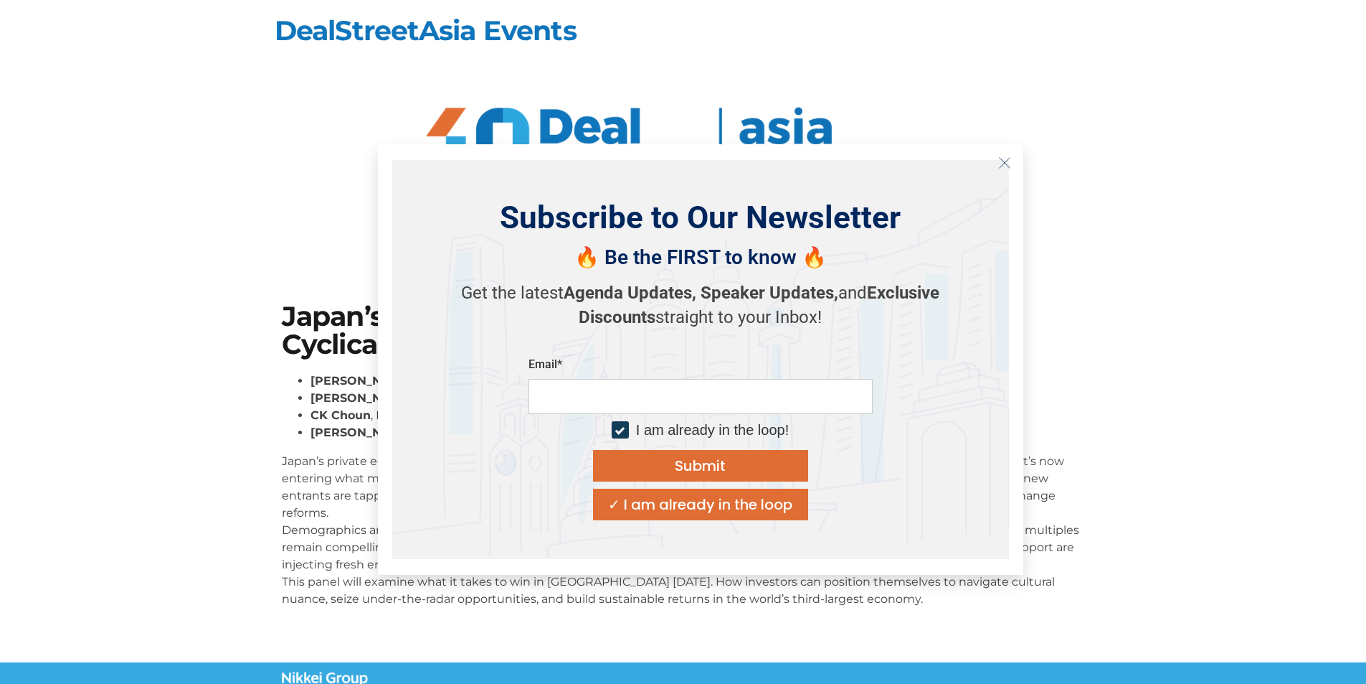
scroll to position [72, 0]
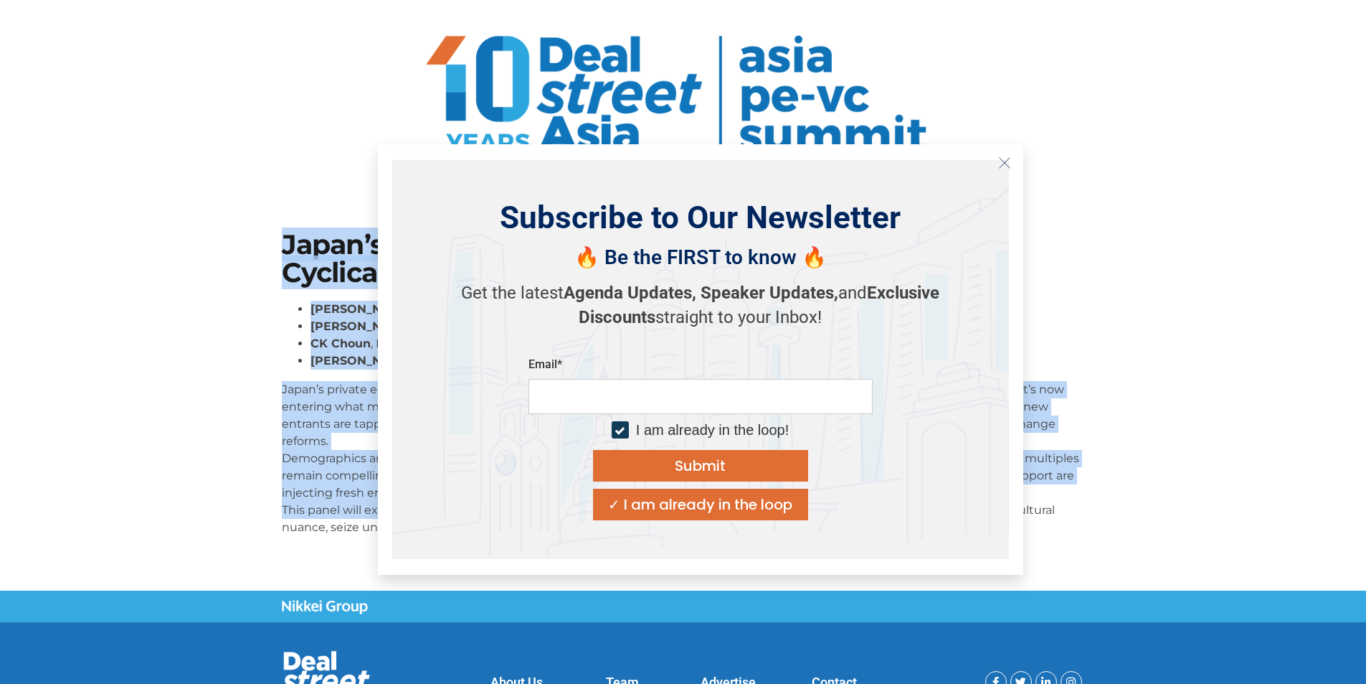
click at [1204, 256] on section "Japan’s Private Equity Moment: Real Momentum or Cyclical Mirage? [PERSON_NAME] …" at bounding box center [683, 389] width 1366 height 402
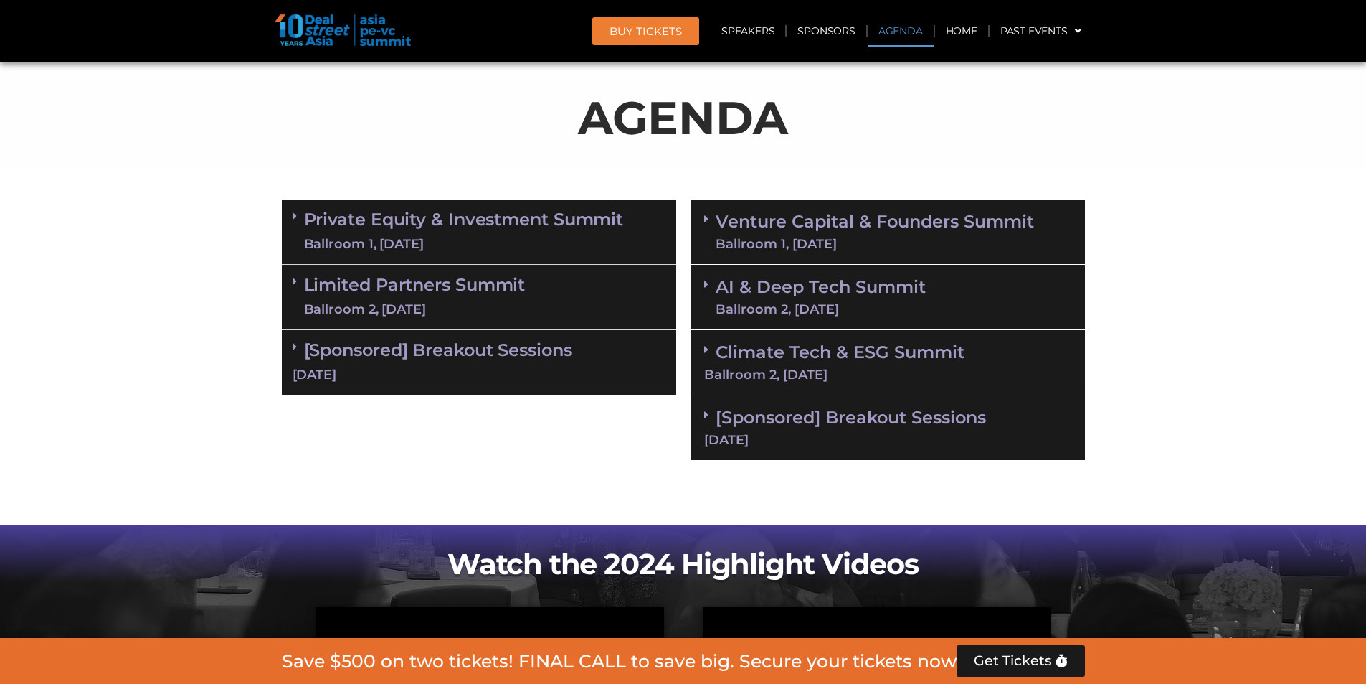
click at [1255, 236] on section "Private Equity & Investment Summit Ballroom 1, [DATE] 8:00 am – 9:00 am | Regis…" at bounding box center [683, 329] width 1366 height 275
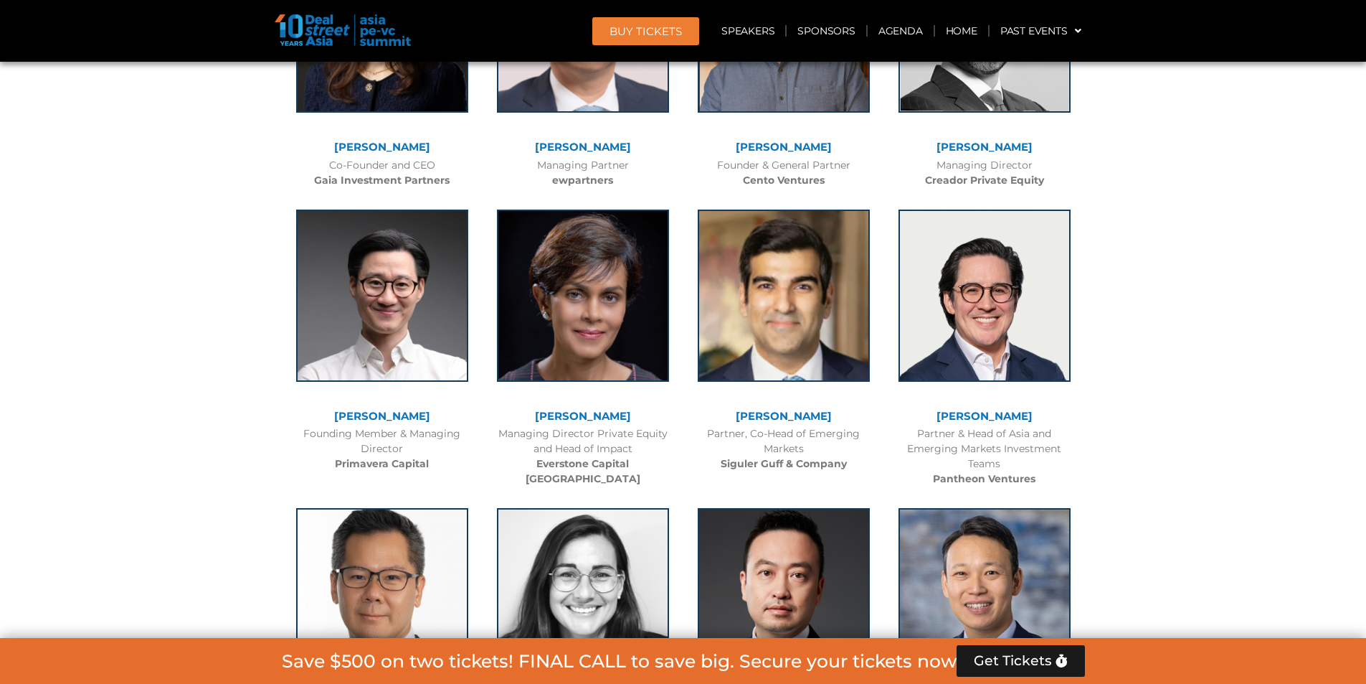
scroll to position [4199, 0]
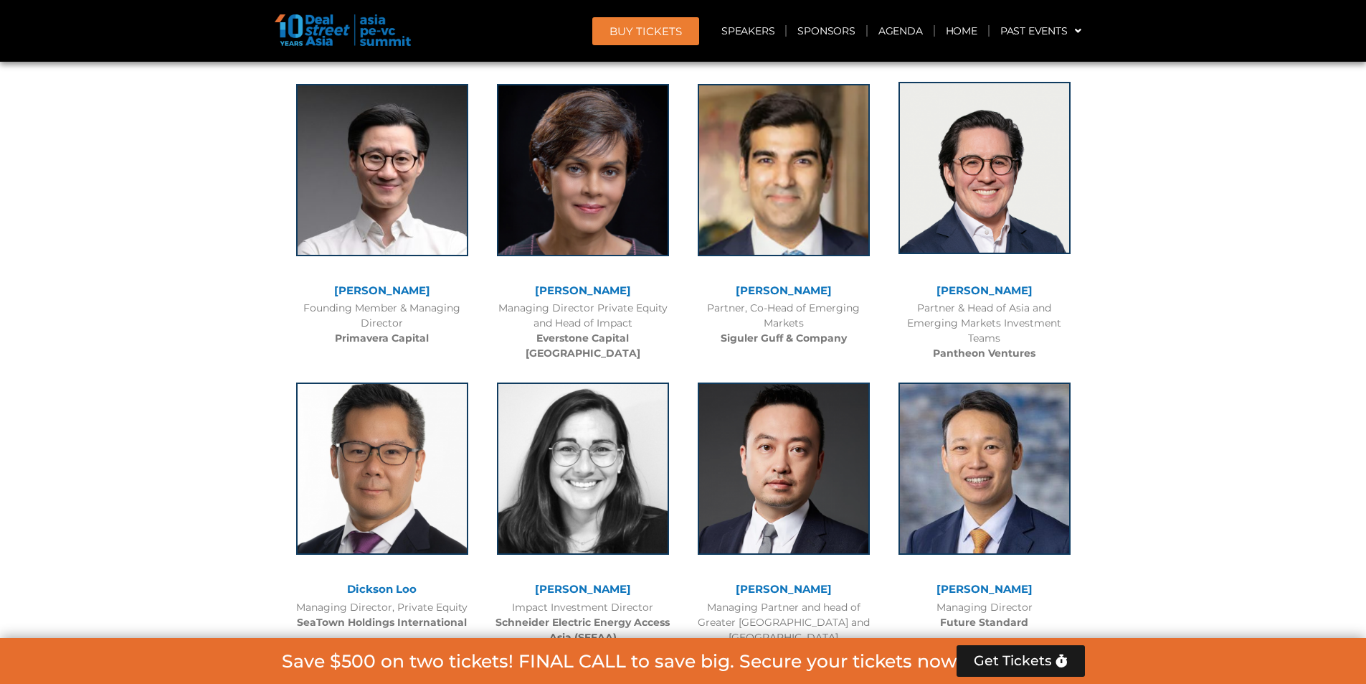
click at [1021, 212] on img at bounding box center [985, 168] width 172 height 172
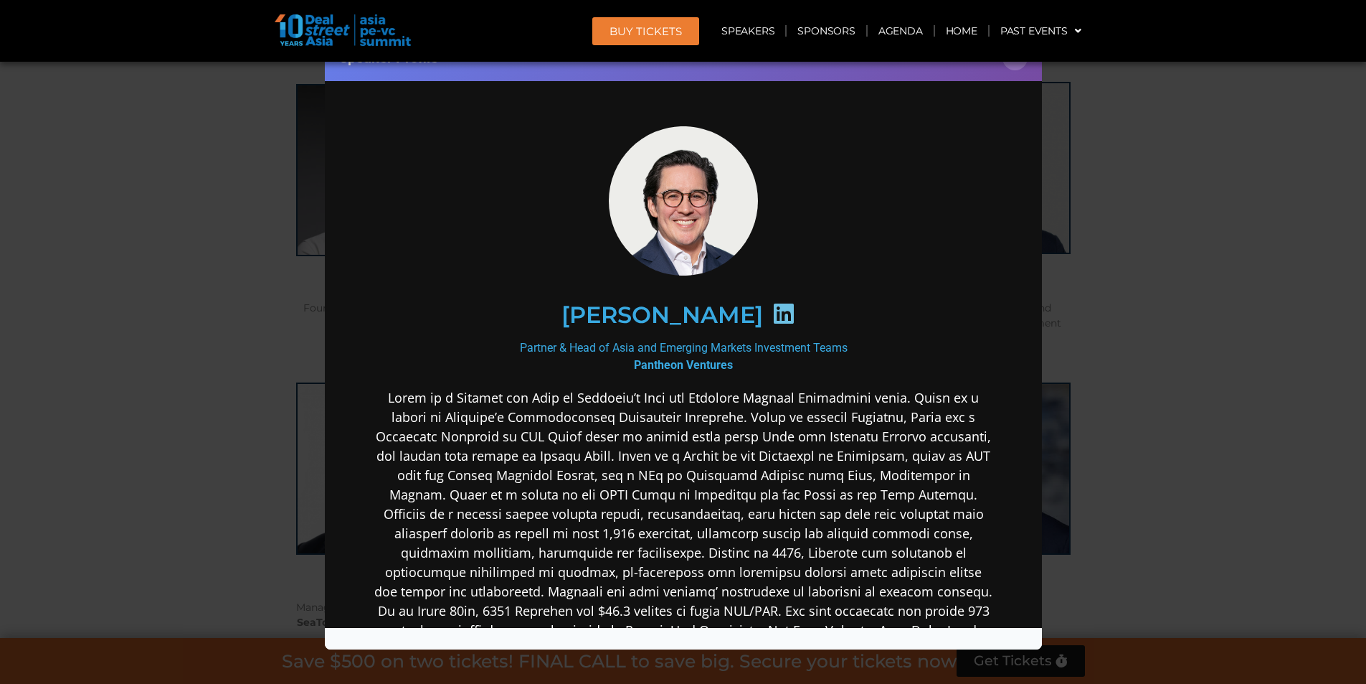
scroll to position [0, 0]
click at [1257, 262] on div "Speaker Profile ×" at bounding box center [683, 342] width 1366 height 684
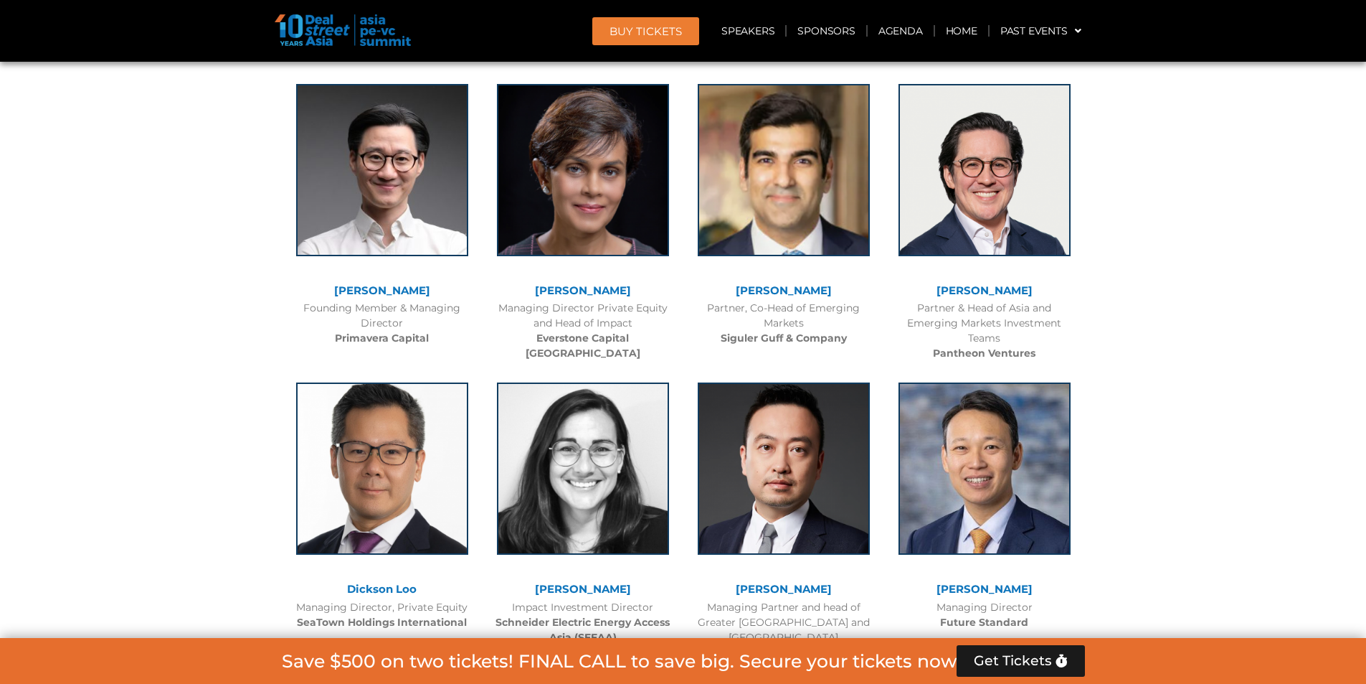
scroll to position [4343, 0]
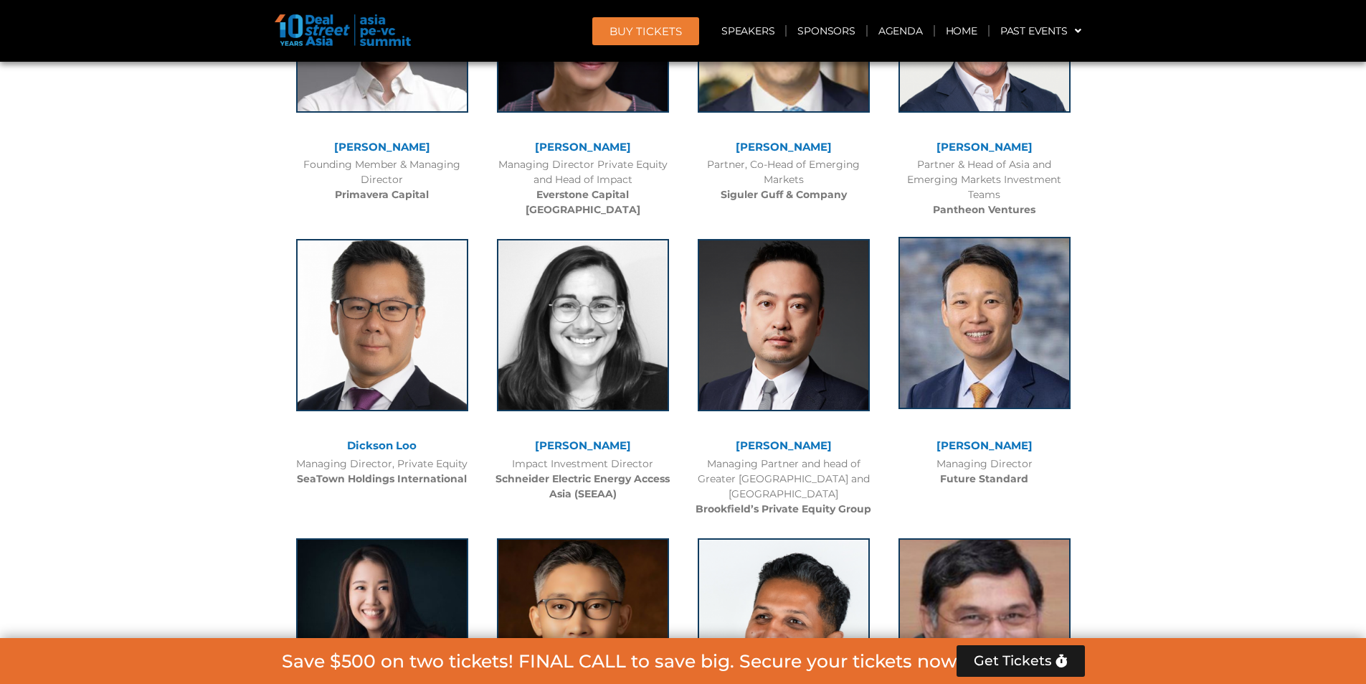
click at [1046, 318] on img at bounding box center [985, 323] width 172 height 172
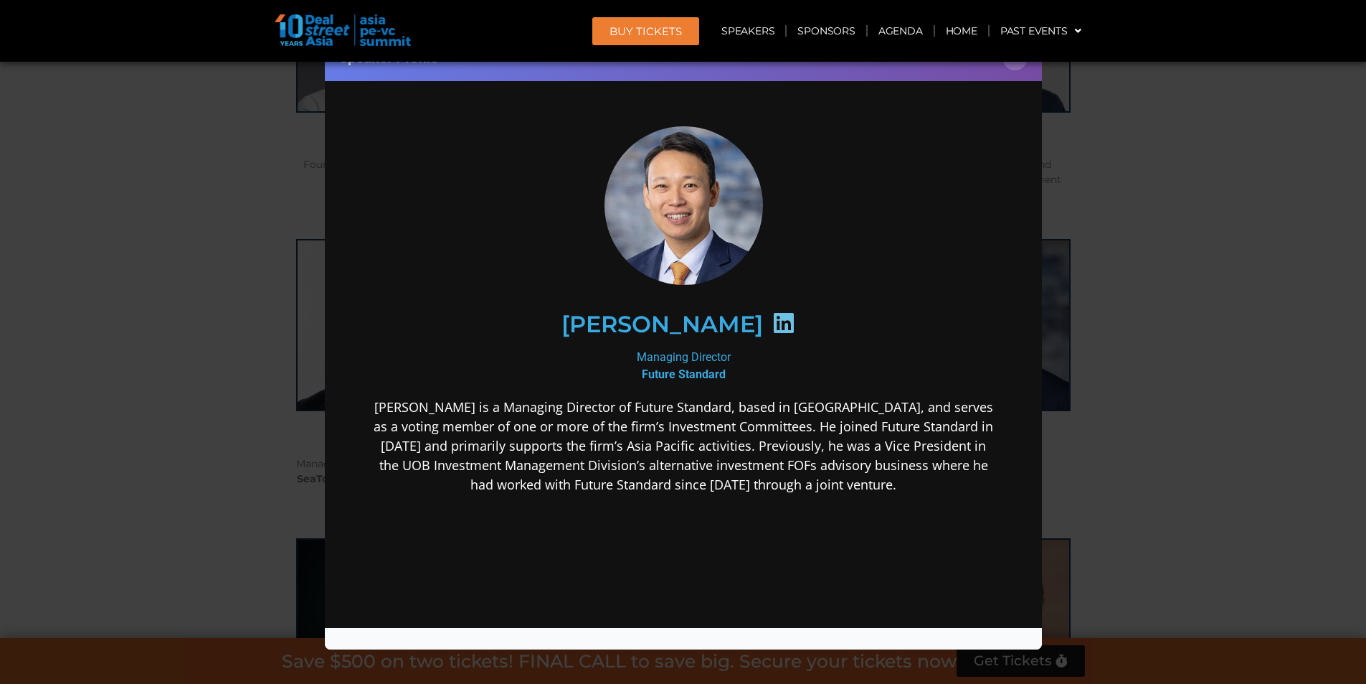
scroll to position [0, 0]
click at [1209, 306] on div "Speaker Profile ×" at bounding box center [683, 342] width 1366 height 684
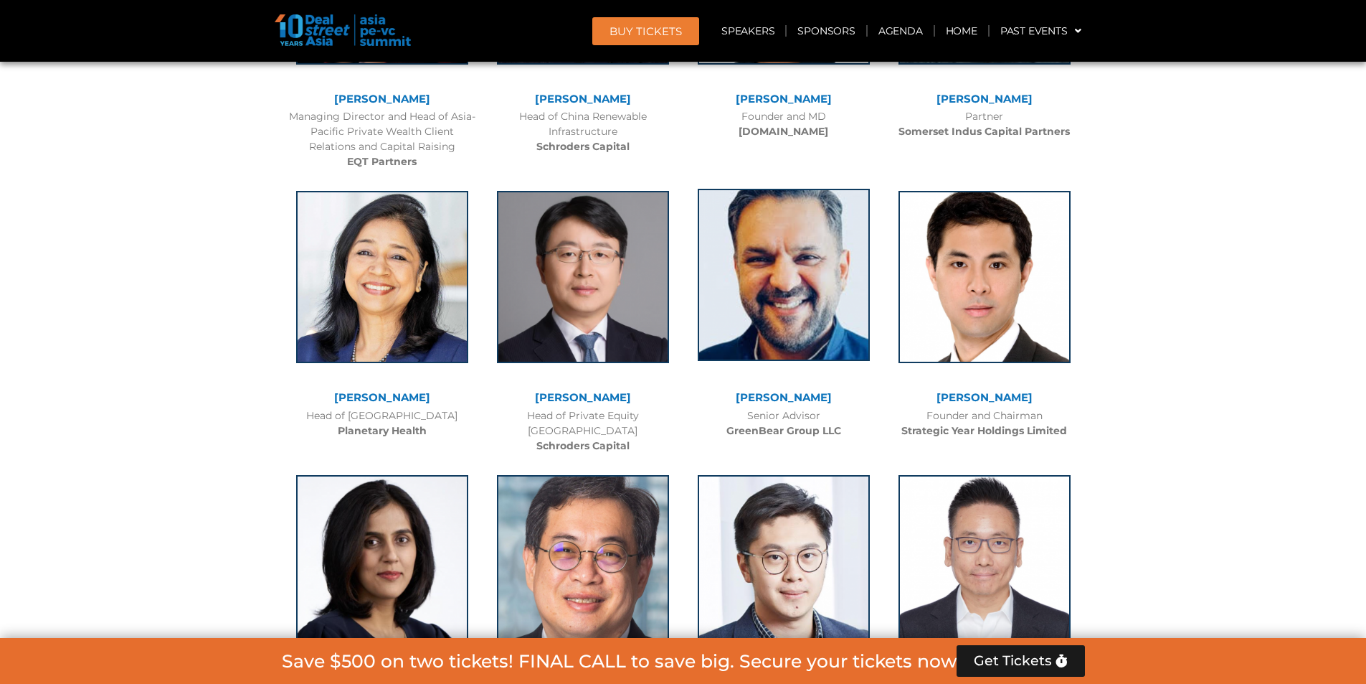
scroll to position [5275, 0]
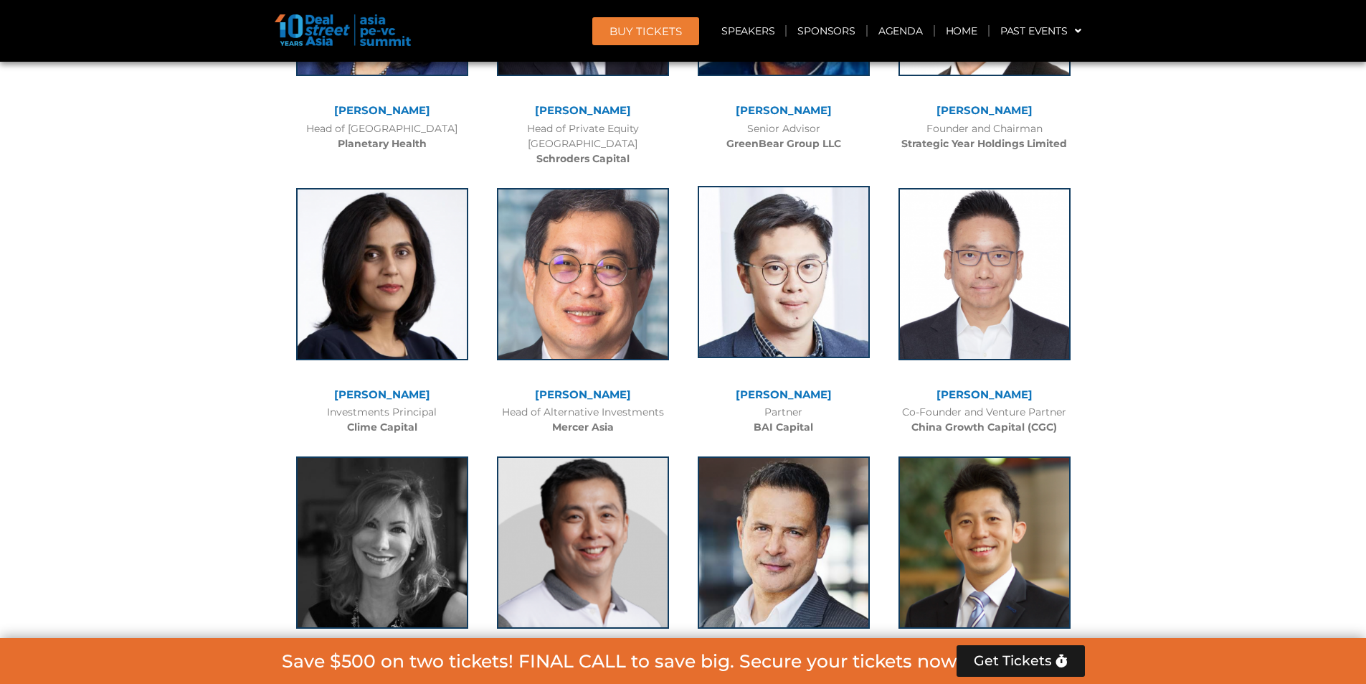
click at [791, 214] on img at bounding box center [784, 272] width 172 height 172
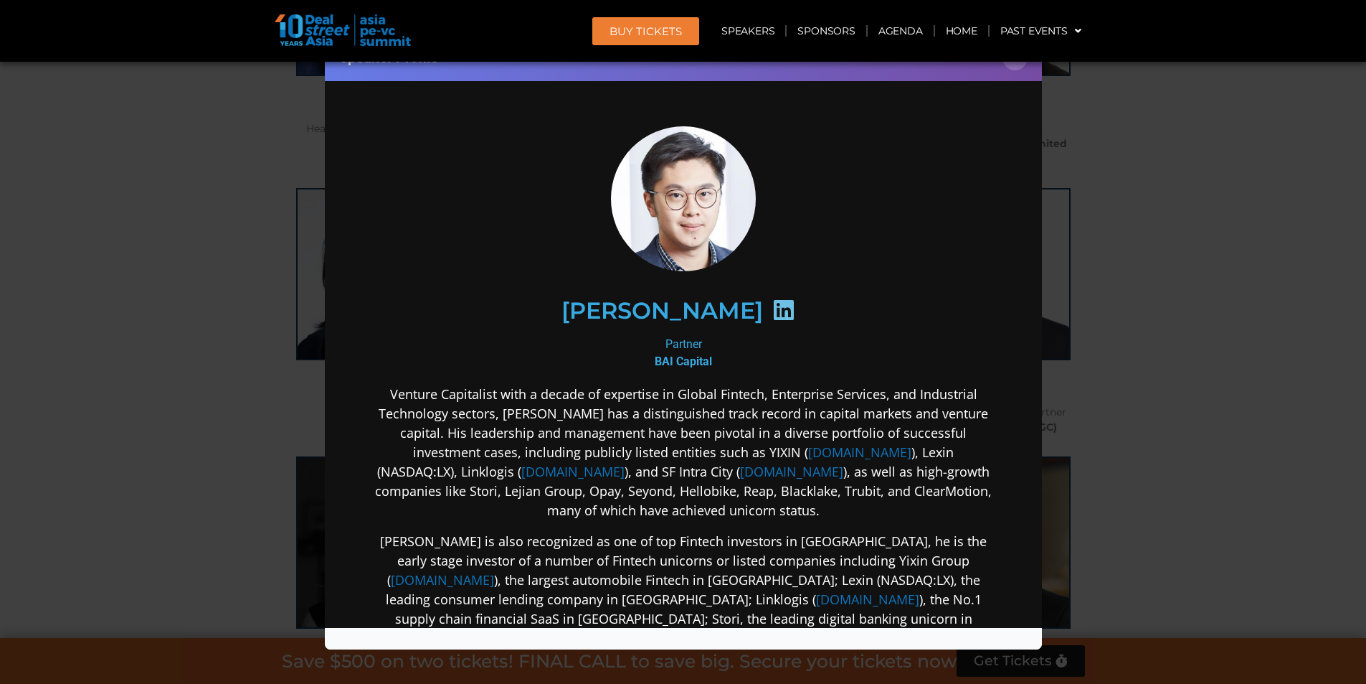
scroll to position [0, 0]
click at [1246, 231] on div "Speaker Profile ×" at bounding box center [683, 342] width 1366 height 684
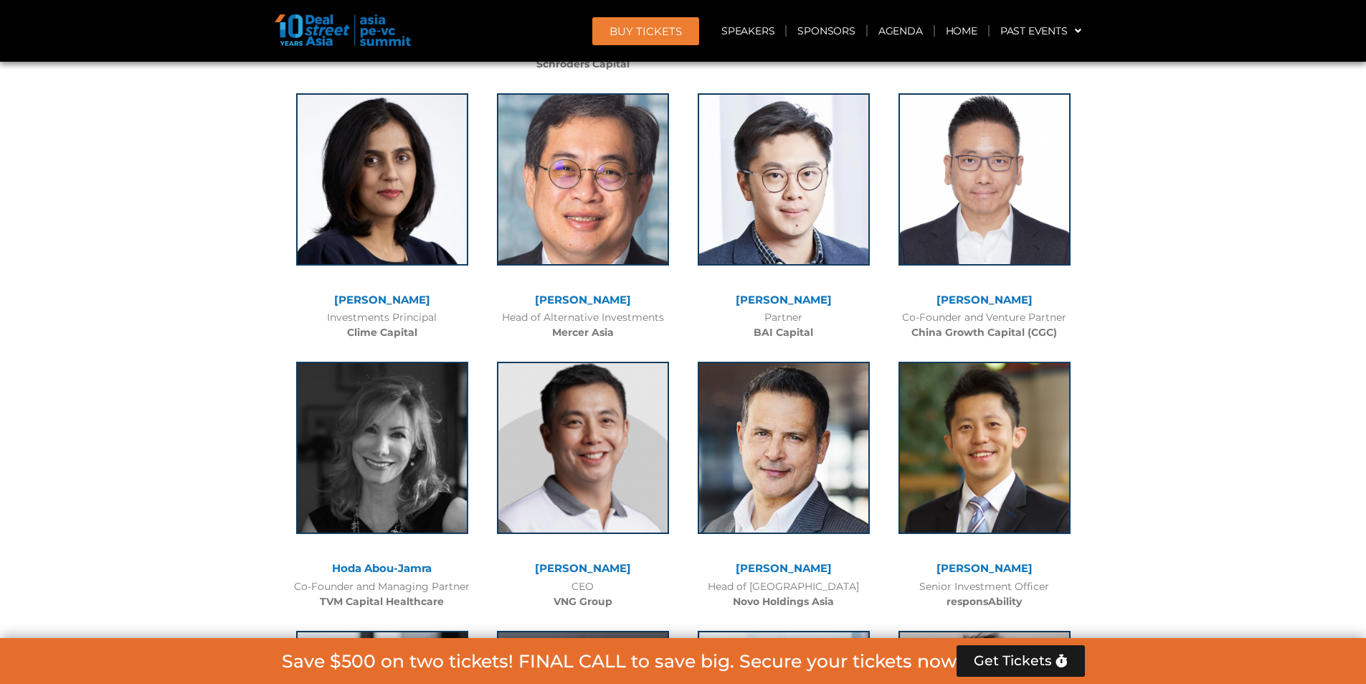
scroll to position [5347, 0]
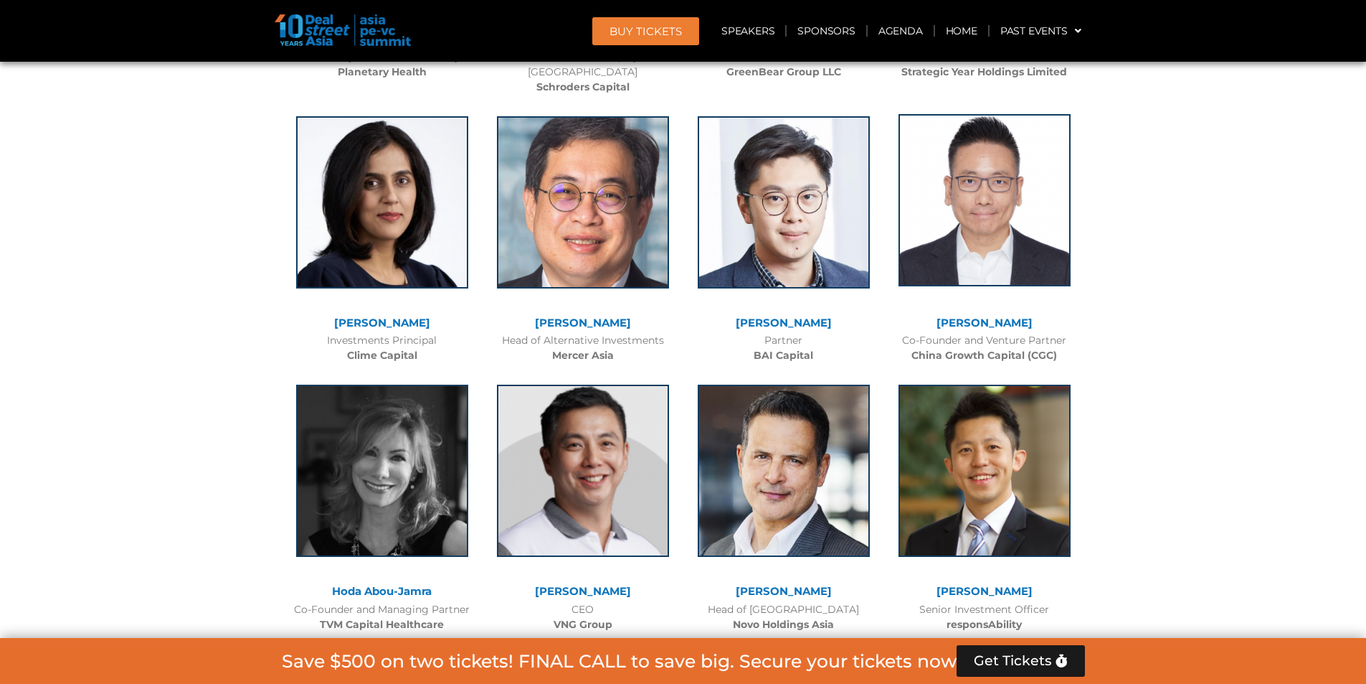
click at [998, 232] on img at bounding box center [985, 200] width 172 height 172
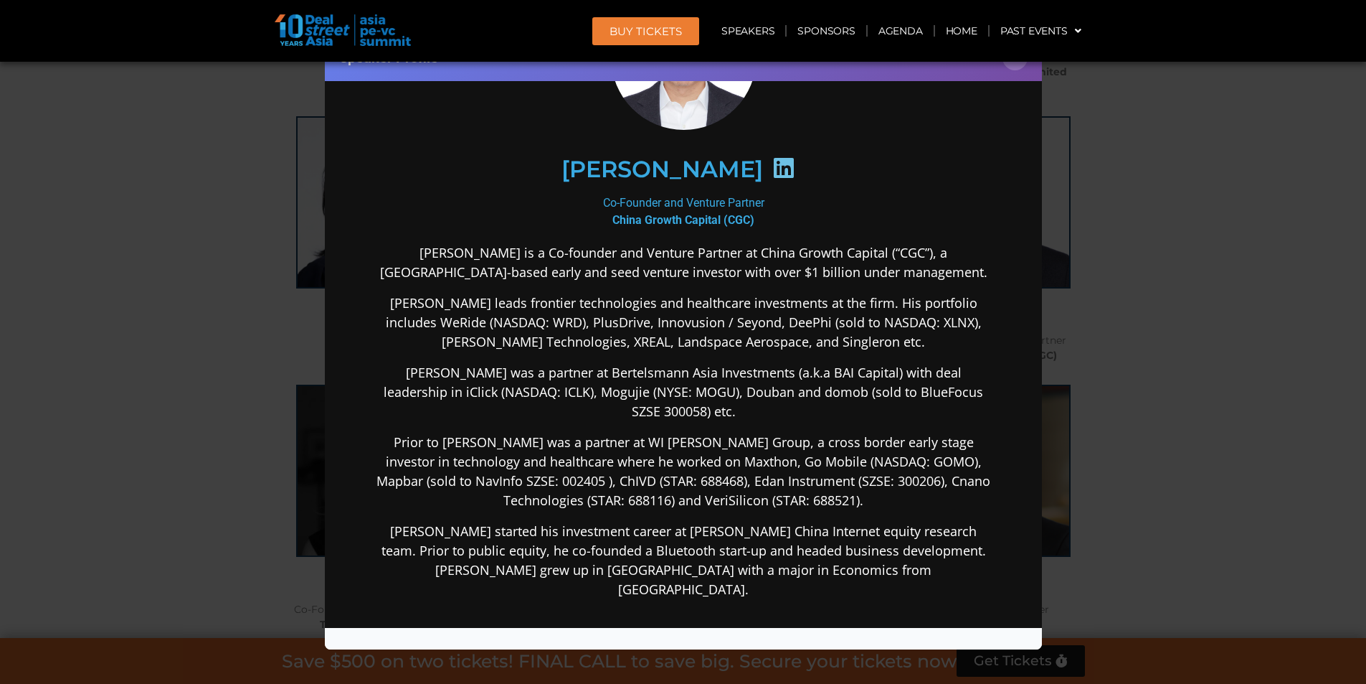
scroll to position [72, 0]
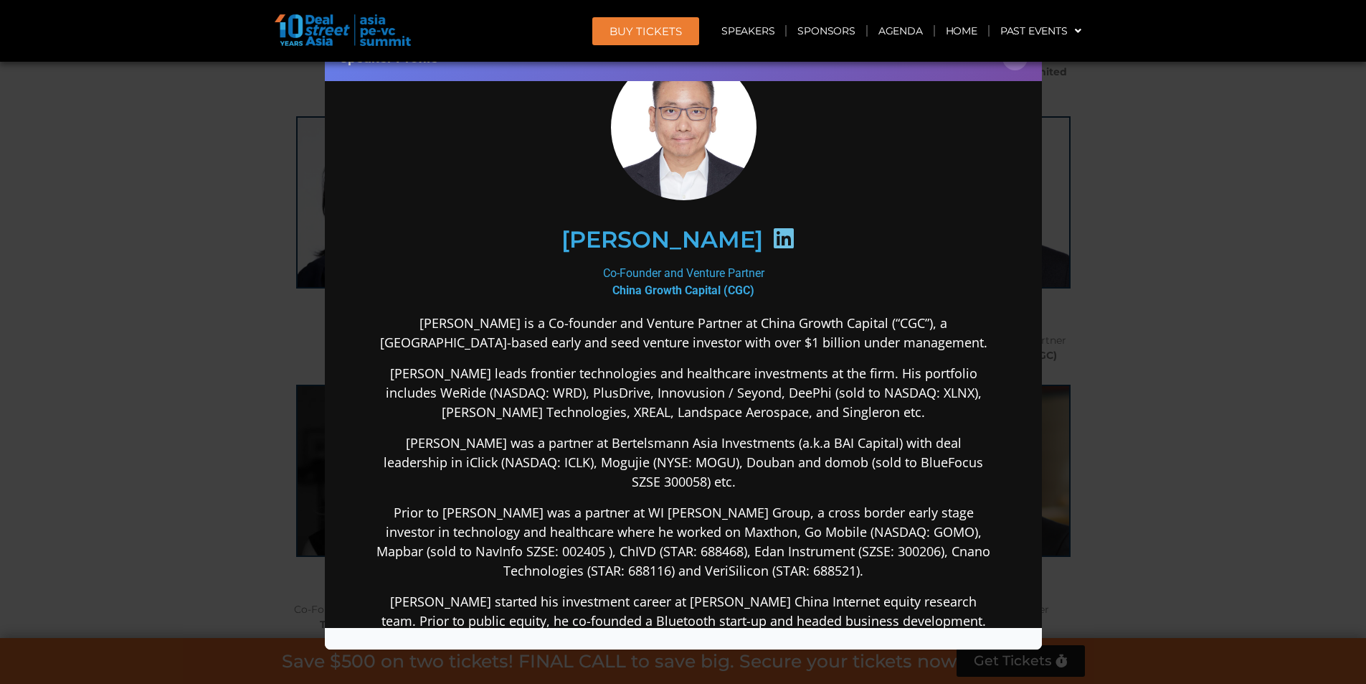
click at [1166, 337] on div "Speaker Profile ×" at bounding box center [683, 342] width 1366 height 684
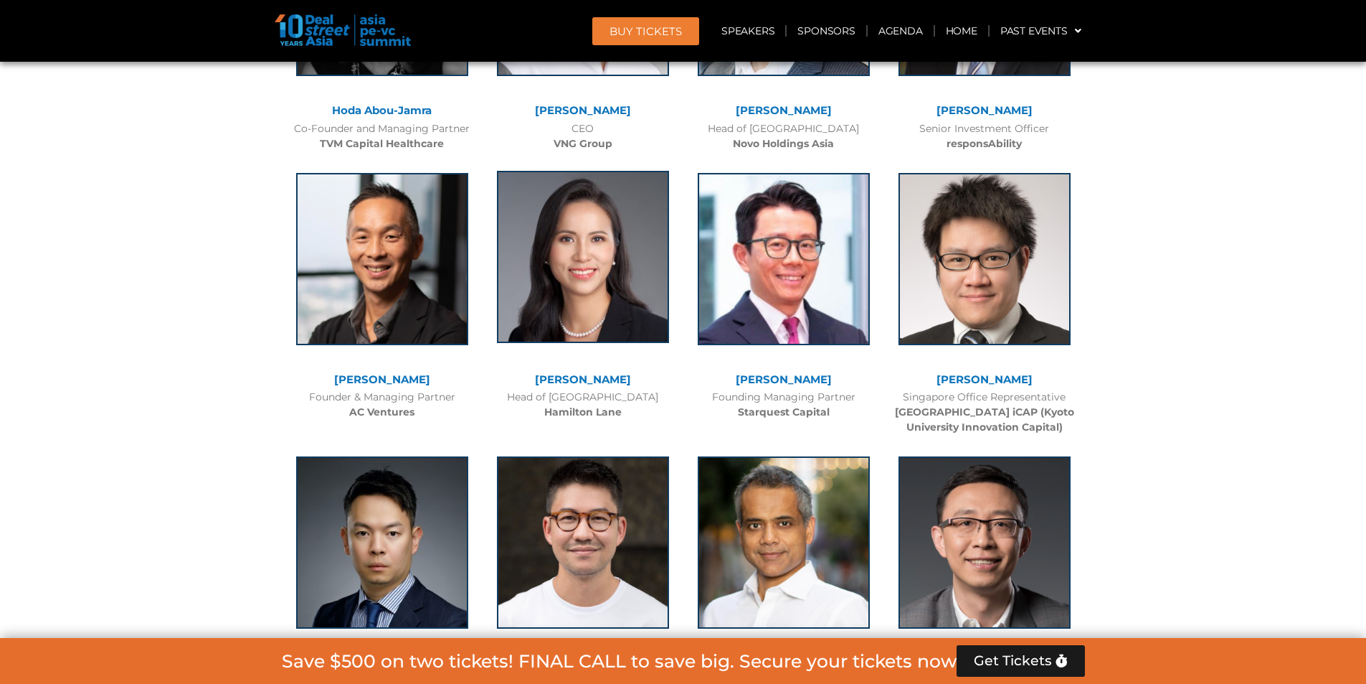
scroll to position [5828, 0]
click at [613, 237] on img at bounding box center [583, 256] width 172 height 172
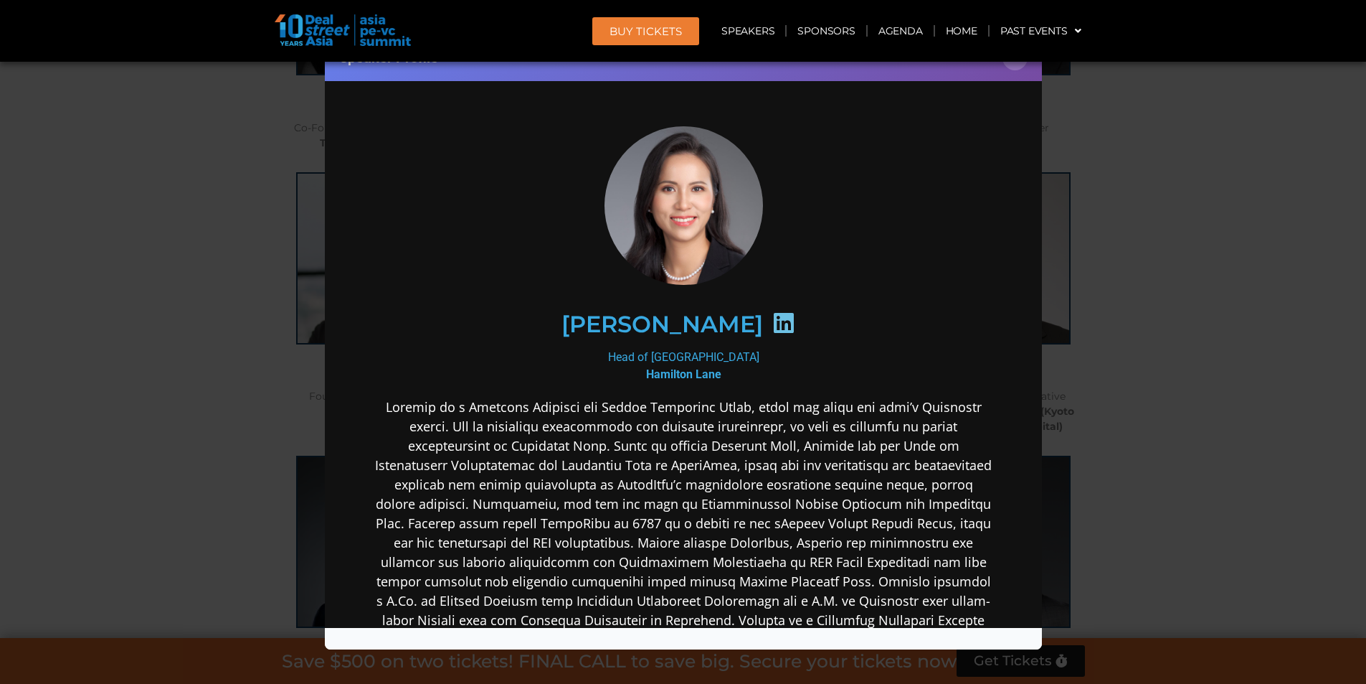
scroll to position [0, 0]
click at [1194, 433] on div "Speaker Profile ×" at bounding box center [683, 342] width 1366 height 684
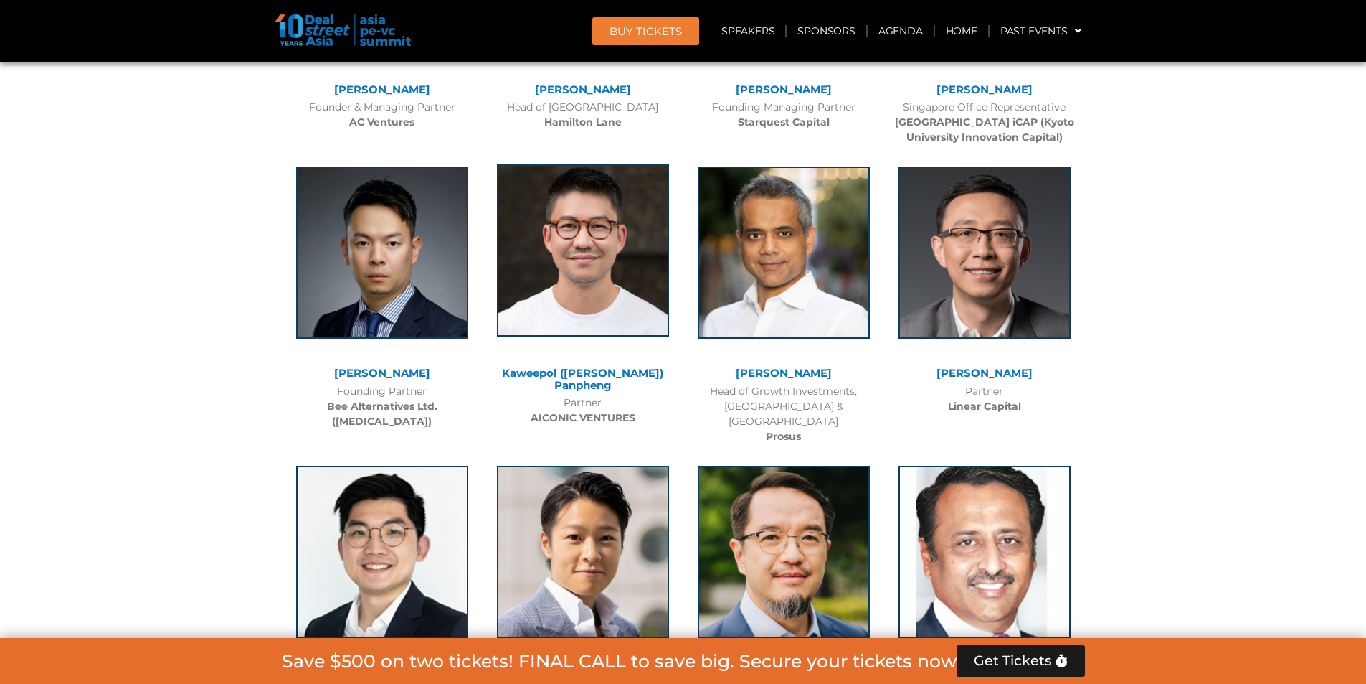
scroll to position [6118, 0]
click at [604, 253] on img at bounding box center [583, 250] width 172 height 172
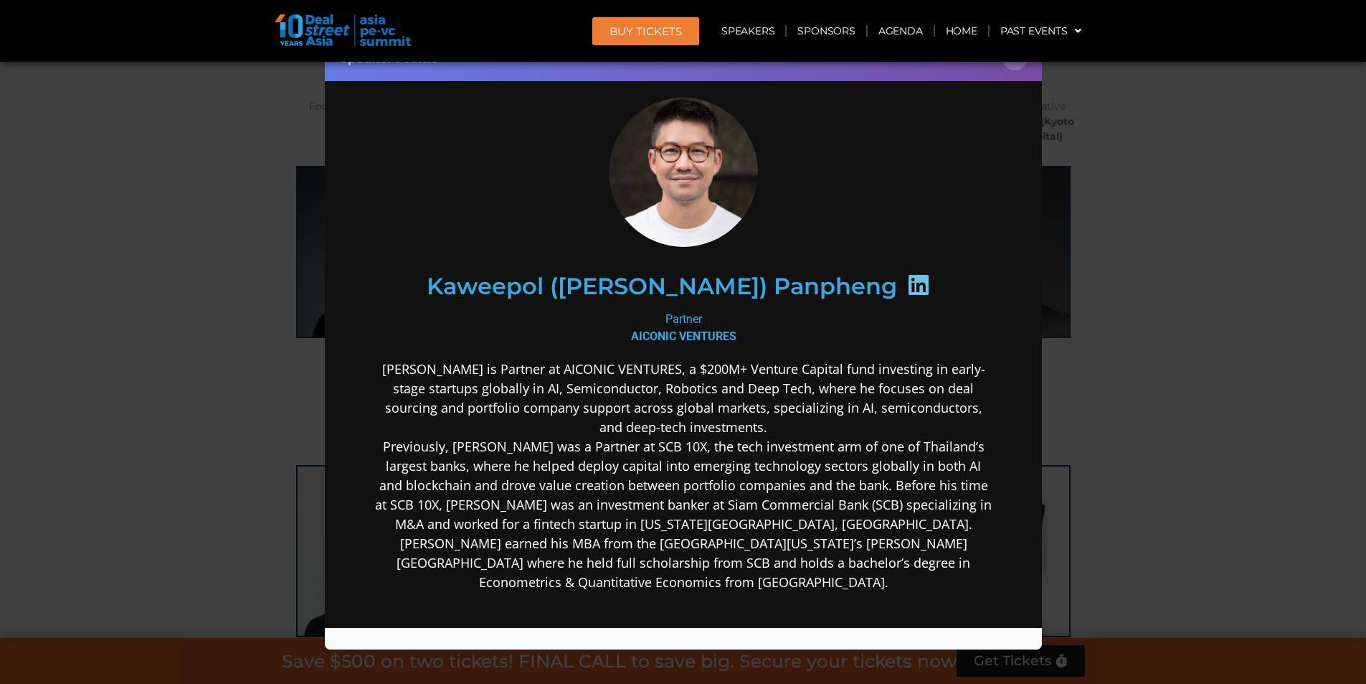
scroll to position [45, 0]
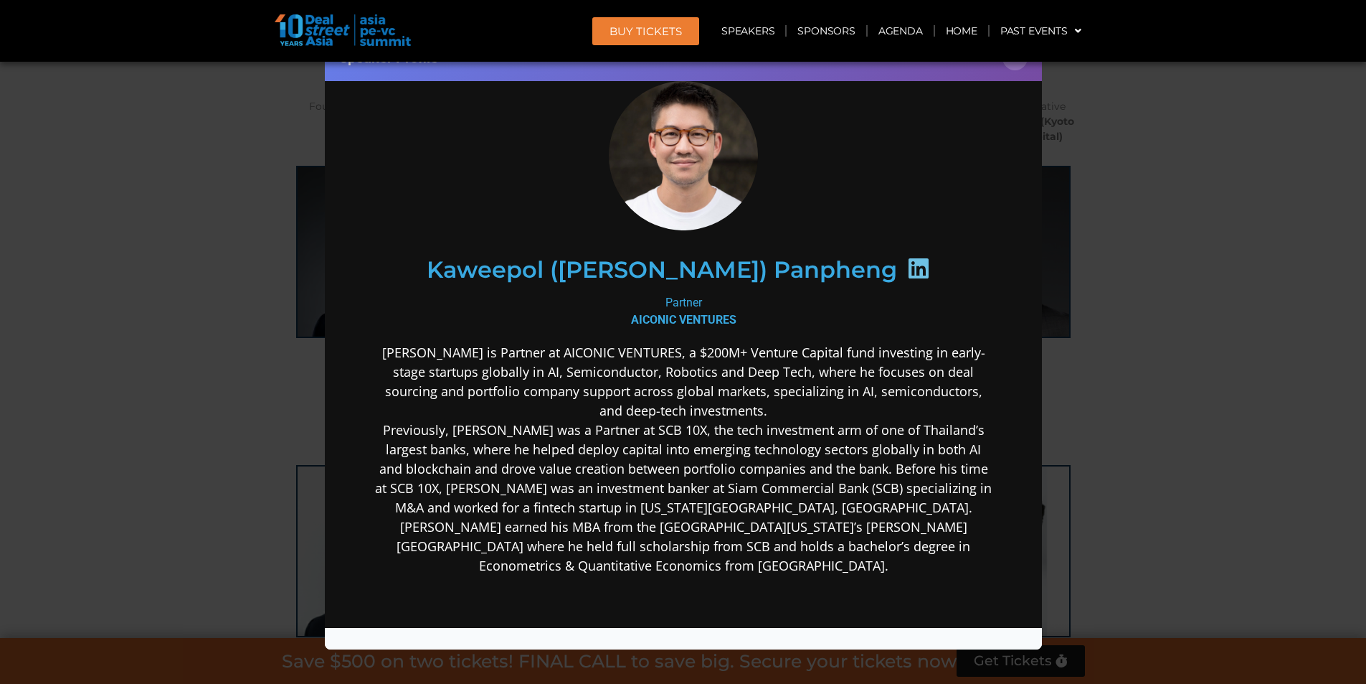
click at [1214, 373] on div "Speaker Profile ×" at bounding box center [683, 342] width 1366 height 684
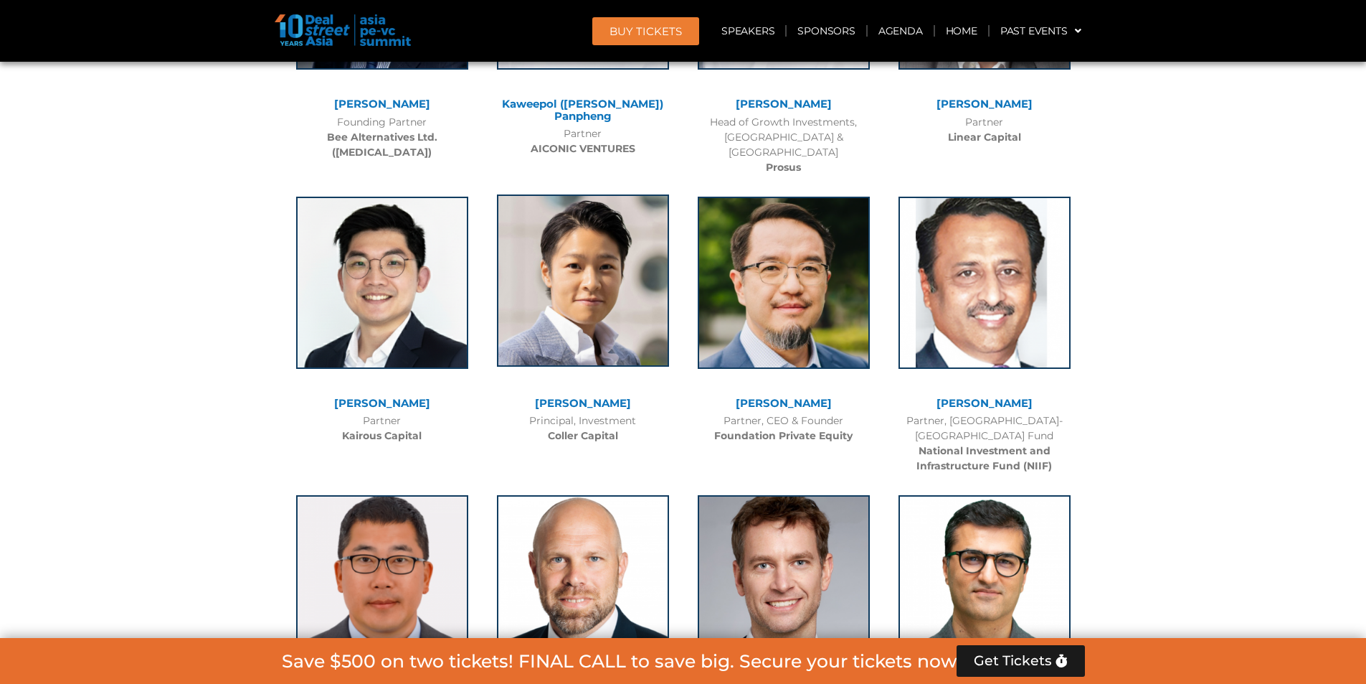
scroll to position [6397, 0]
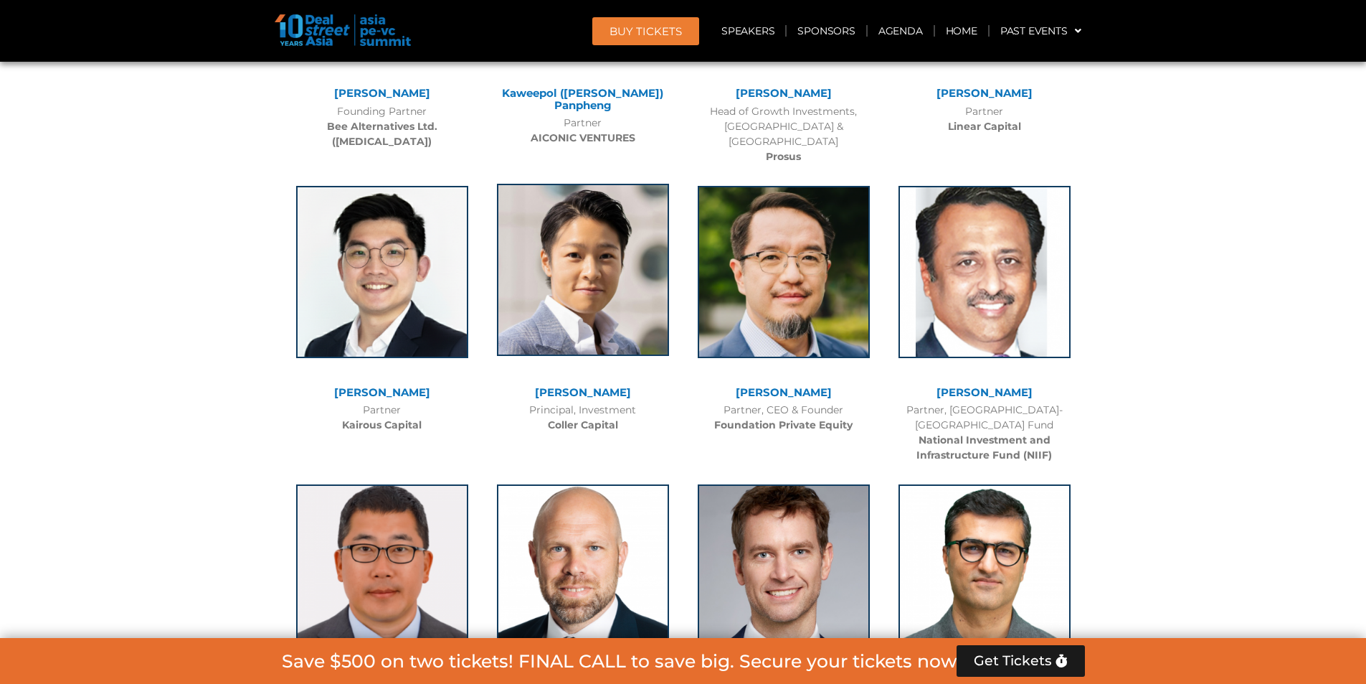
click at [629, 267] on img at bounding box center [583, 270] width 172 height 172
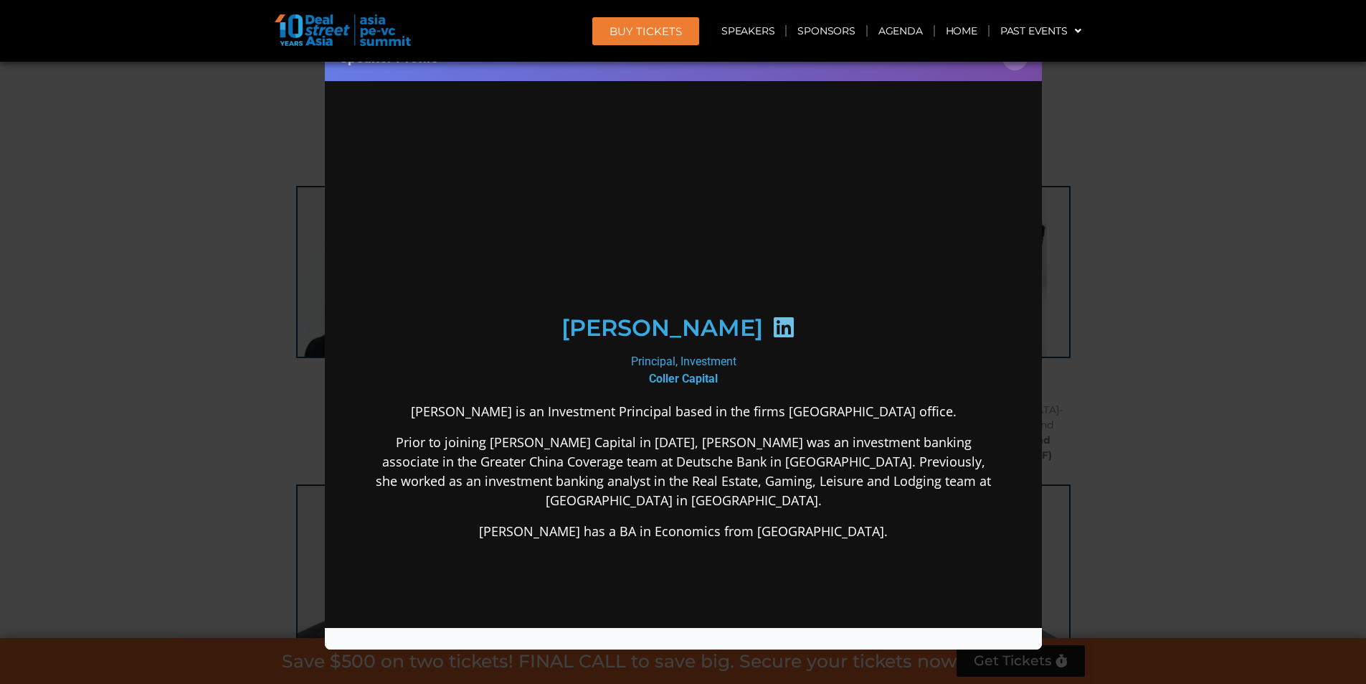
scroll to position [0, 0]
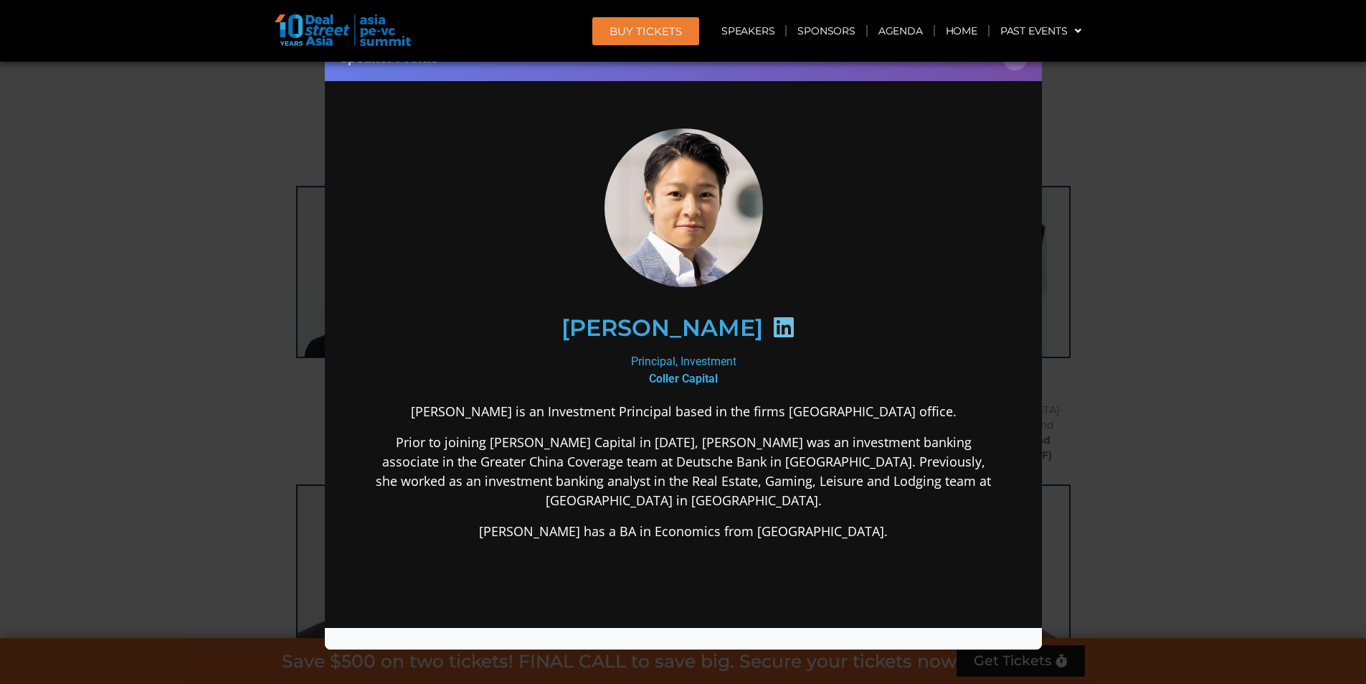
click at [1176, 383] on div "Speaker Profile ×" at bounding box center [683, 342] width 1366 height 684
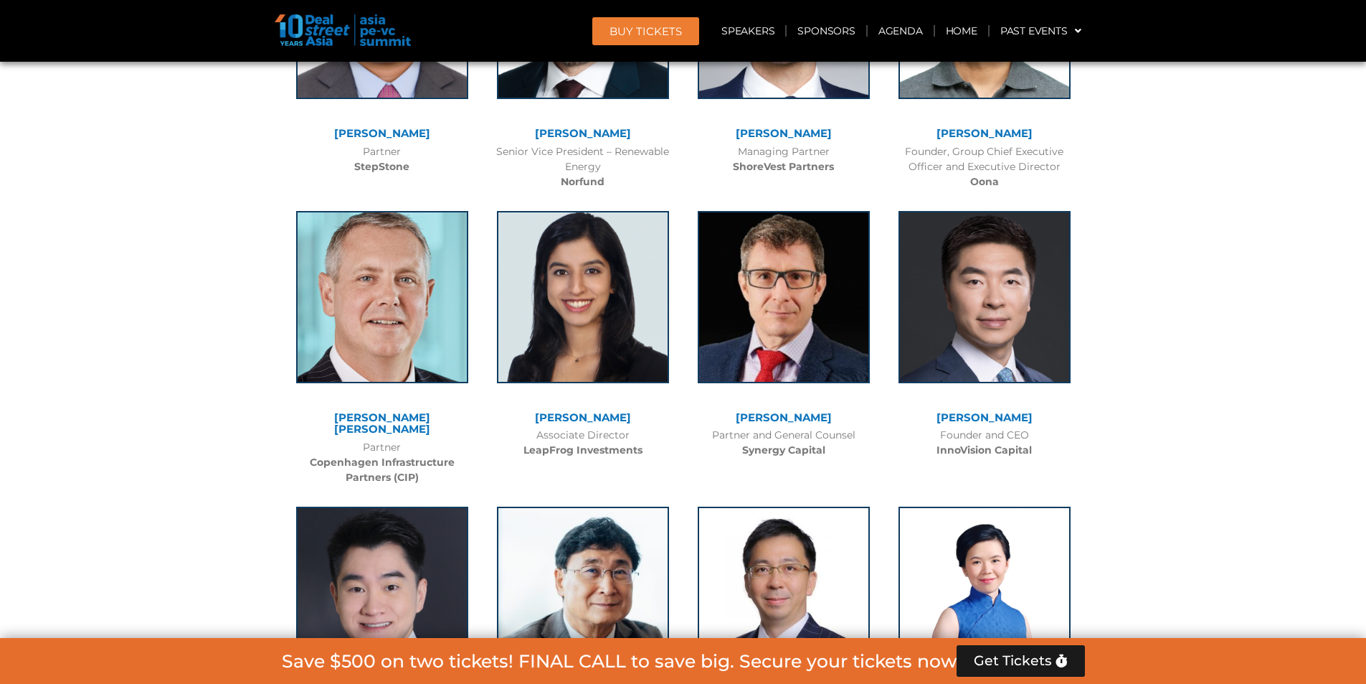
scroll to position [7008, 0]
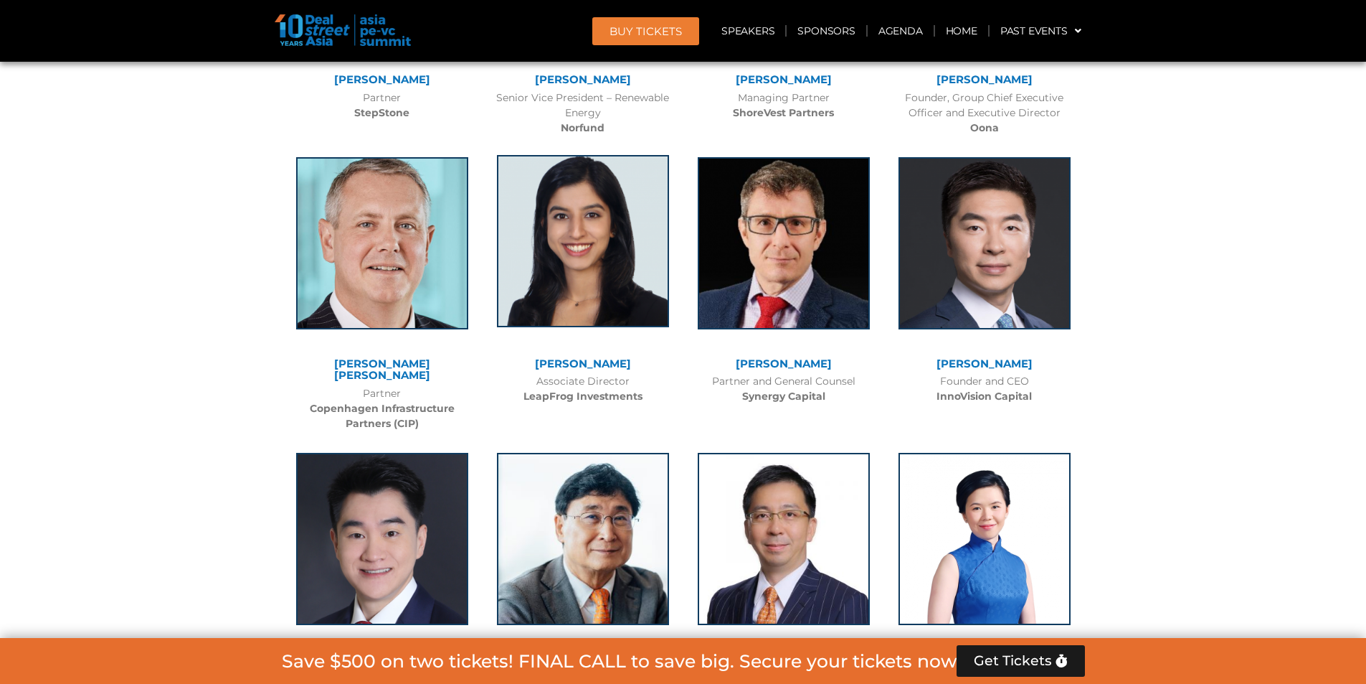
click at [607, 177] on img at bounding box center [583, 241] width 172 height 172
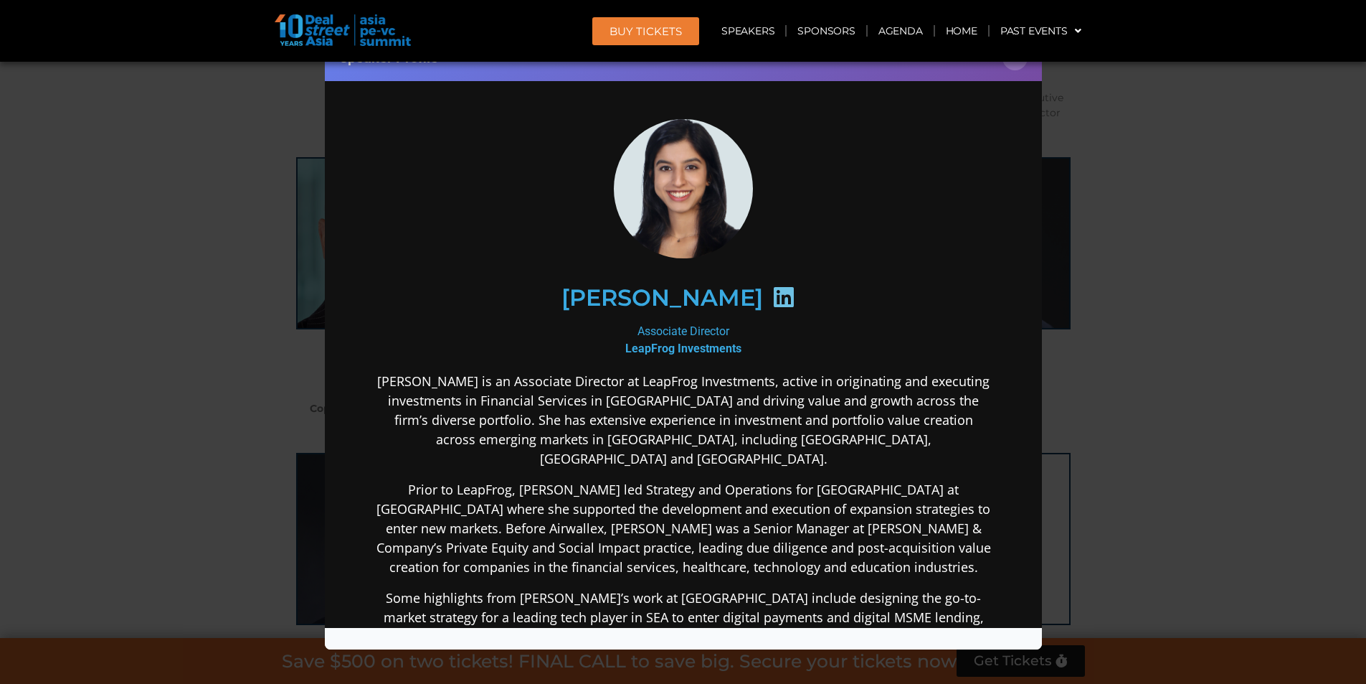
scroll to position [8, 0]
click at [1212, 457] on div "Speaker Profile ×" at bounding box center [683, 342] width 1366 height 684
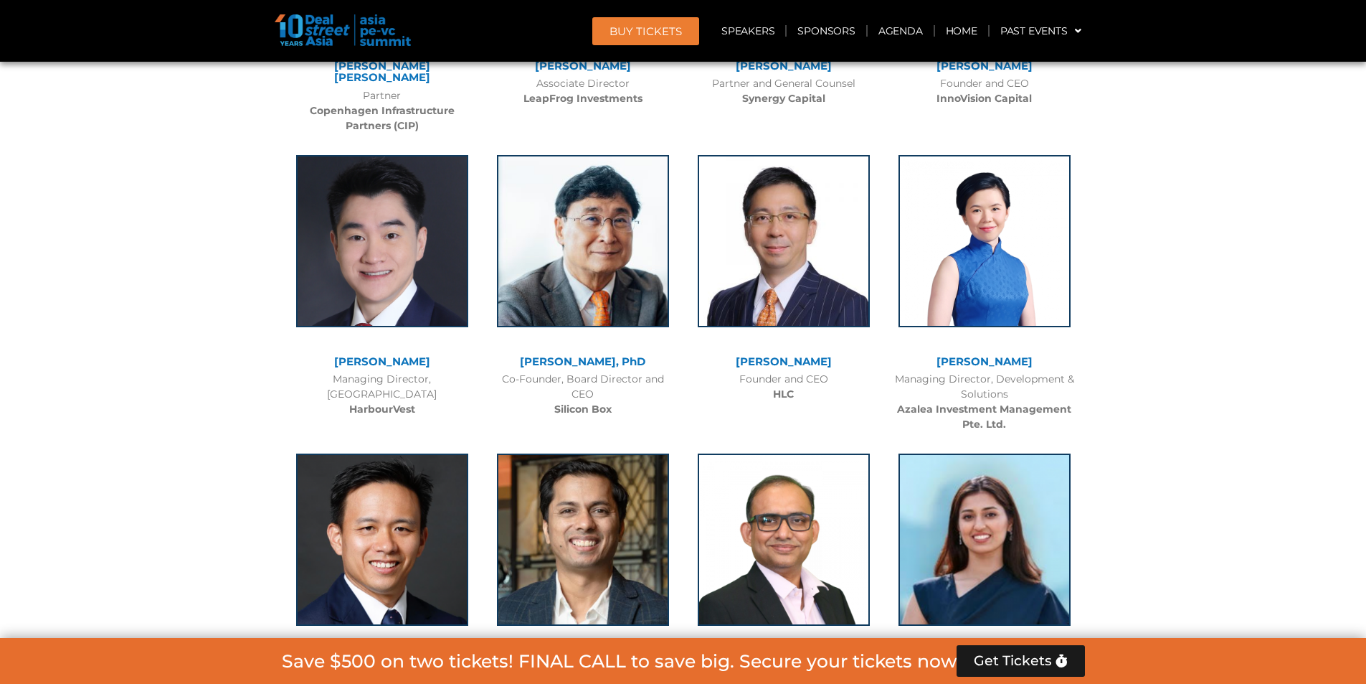
scroll to position [7305, 0]
click at [372, 206] on img at bounding box center [382, 240] width 172 height 172
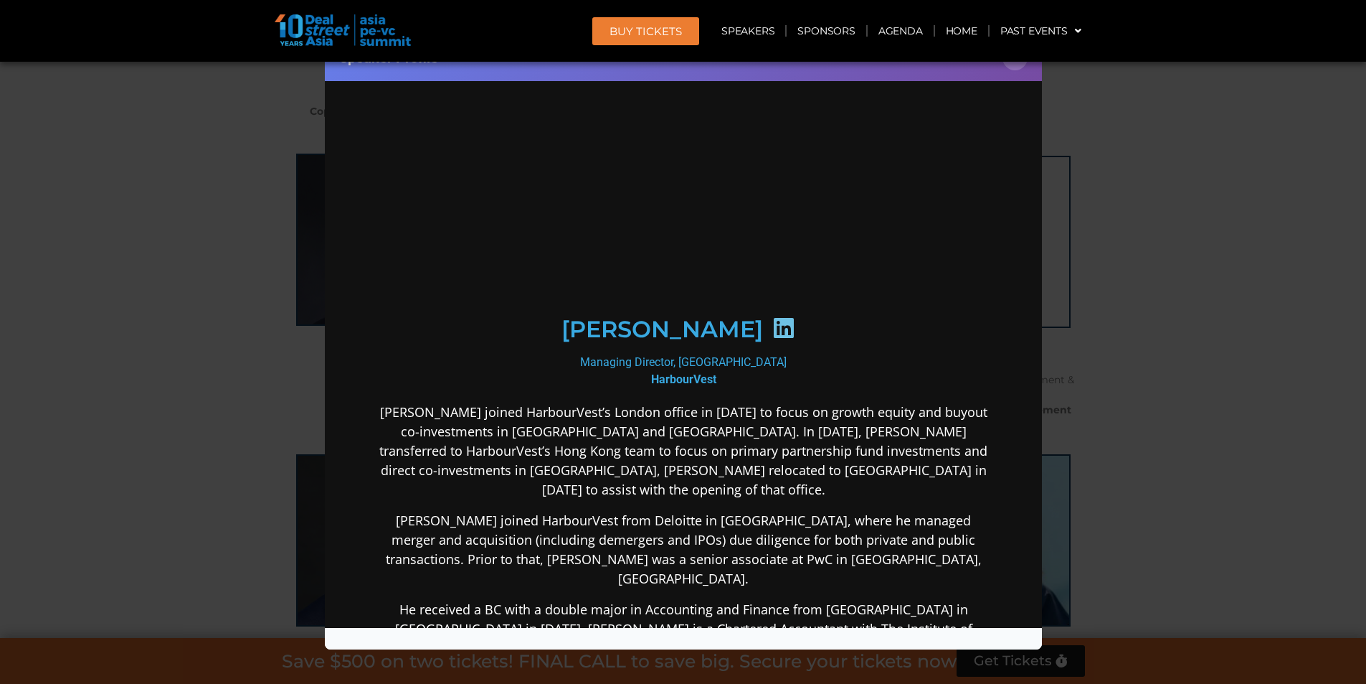
scroll to position [0, 0]
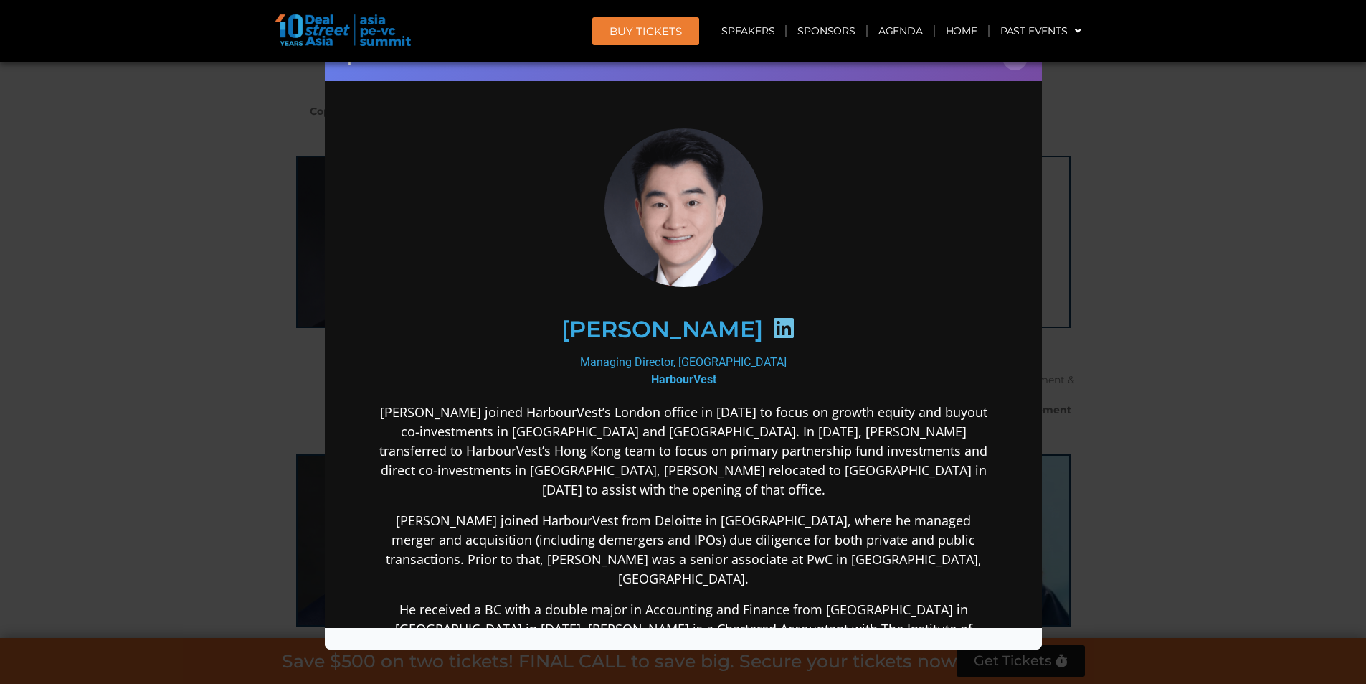
click at [772, 333] on icon at bounding box center [783, 327] width 23 height 23
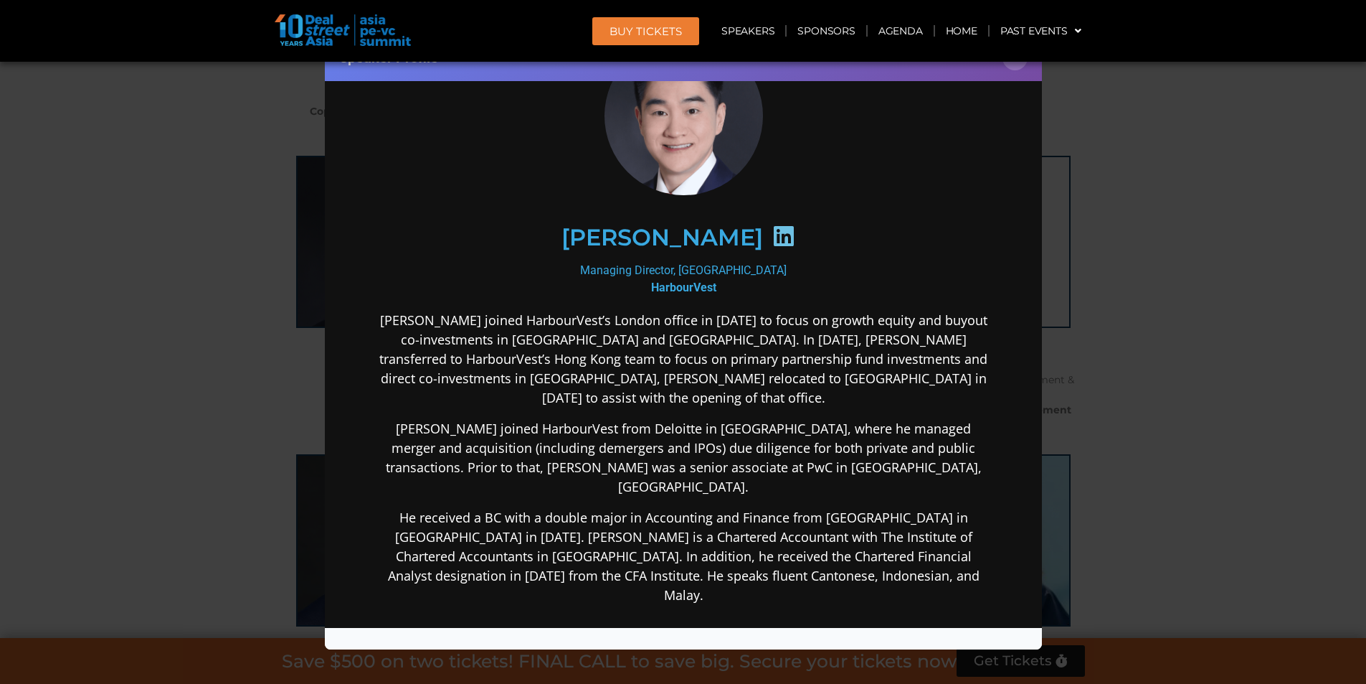
scroll to position [283, 0]
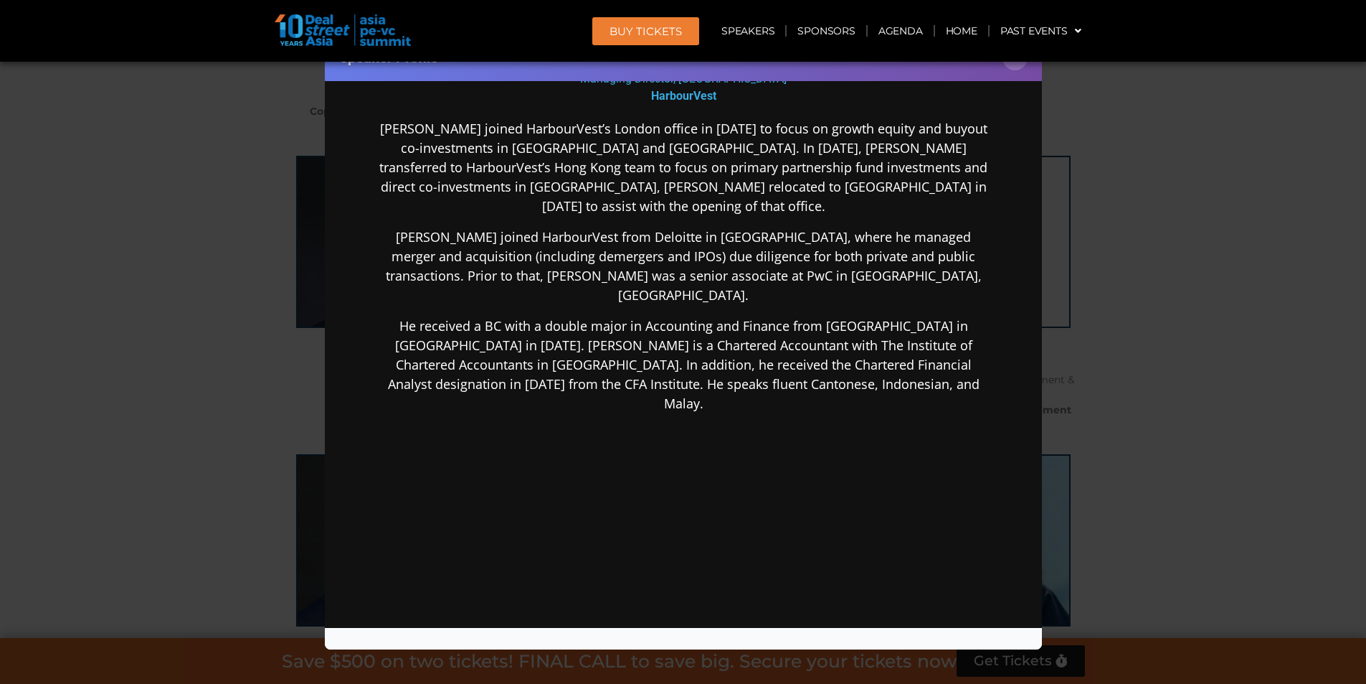
click at [1206, 382] on div "Speaker Profile ×" at bounding box center [683, 342] width 1366 height 684
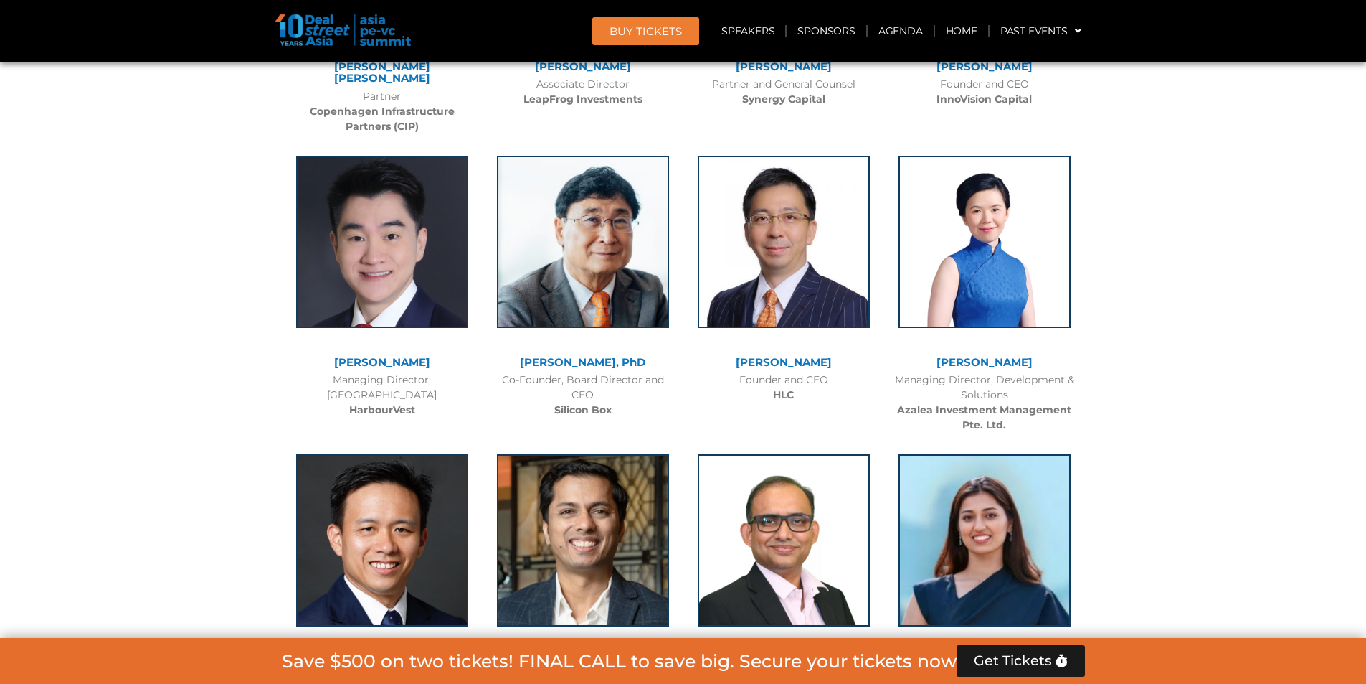
scroll to position [7487, 0]
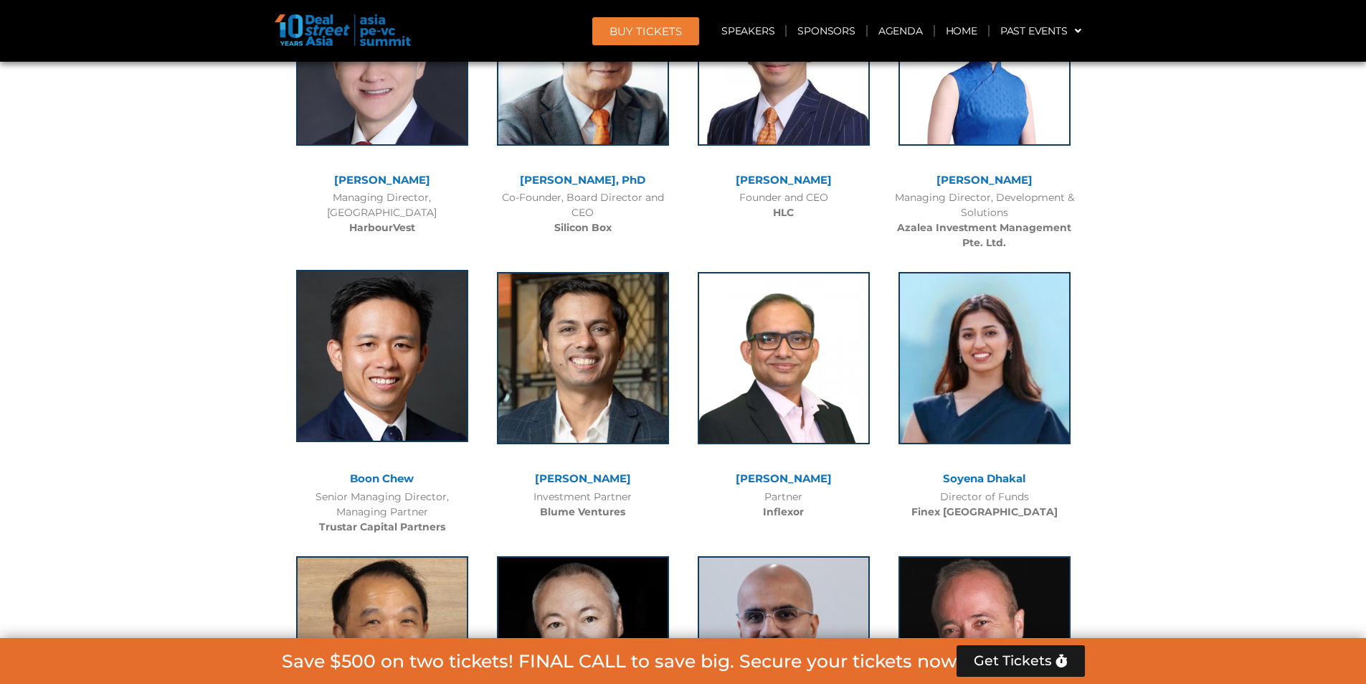
click at [359, 273] on img at bounding box center [382, 356] width 172 height 172
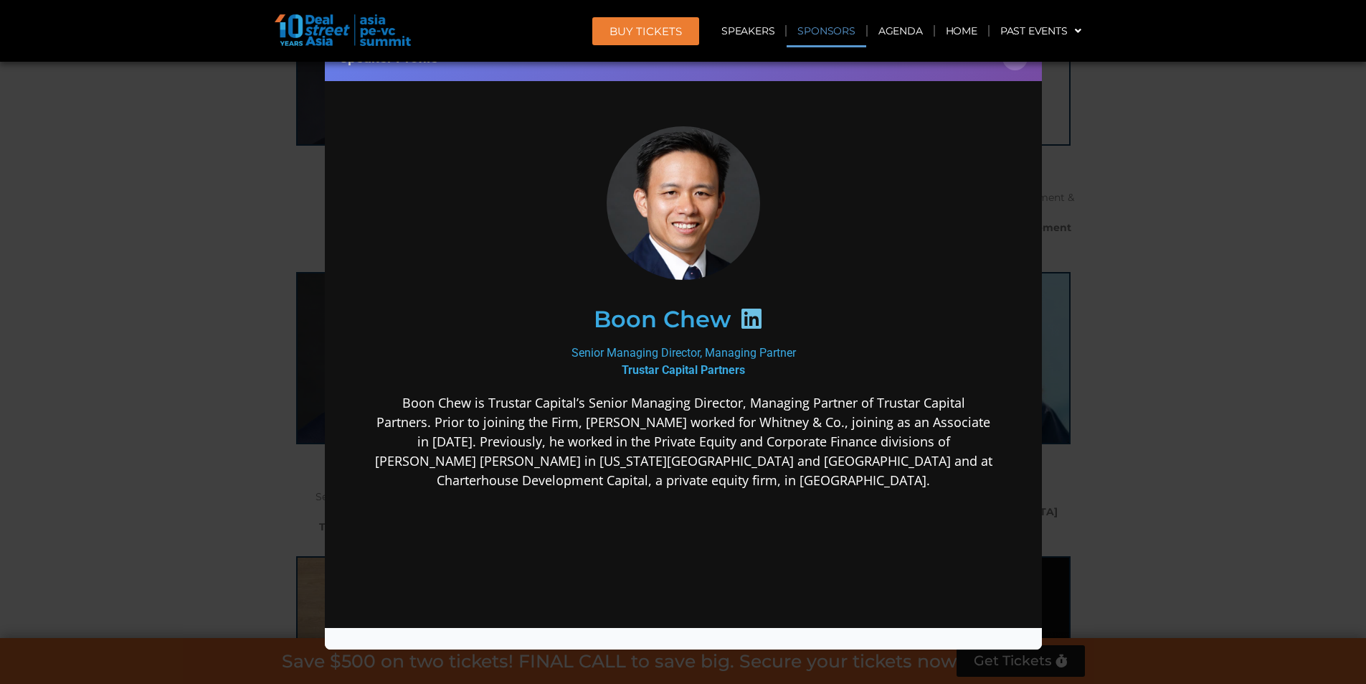
scroll to position [0, 0]
click at [1183, 318] on div "Speaker Profile ×" at bounding box center [683, 342] width 1366 height 684
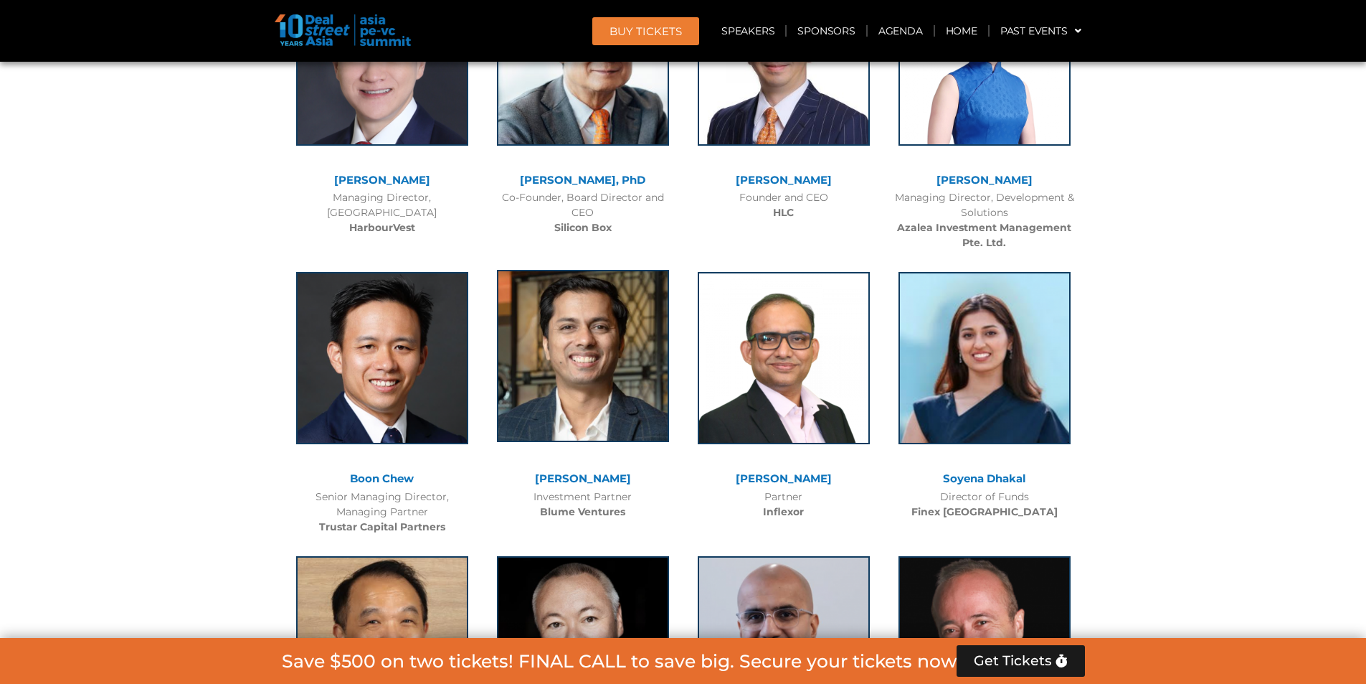
click at [580, 284] on img at bounding box center [583, 356] width 172 height 172
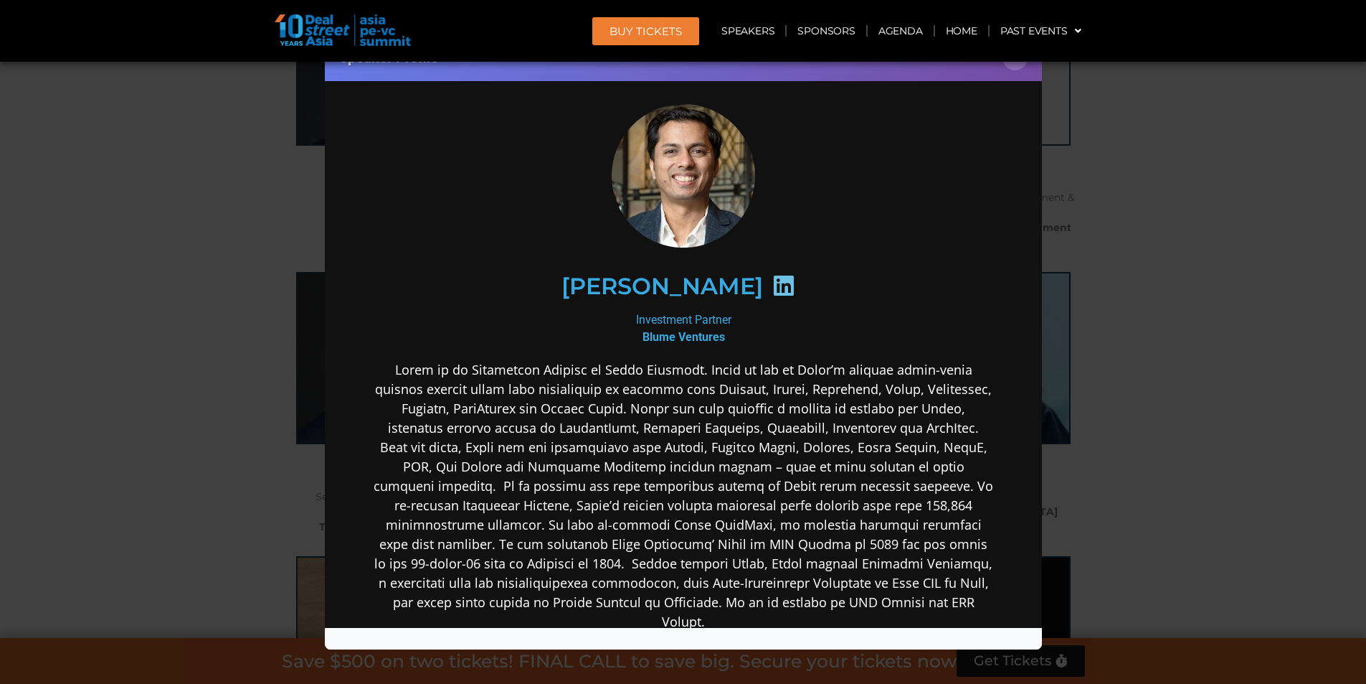
scroll to position [11, 0]
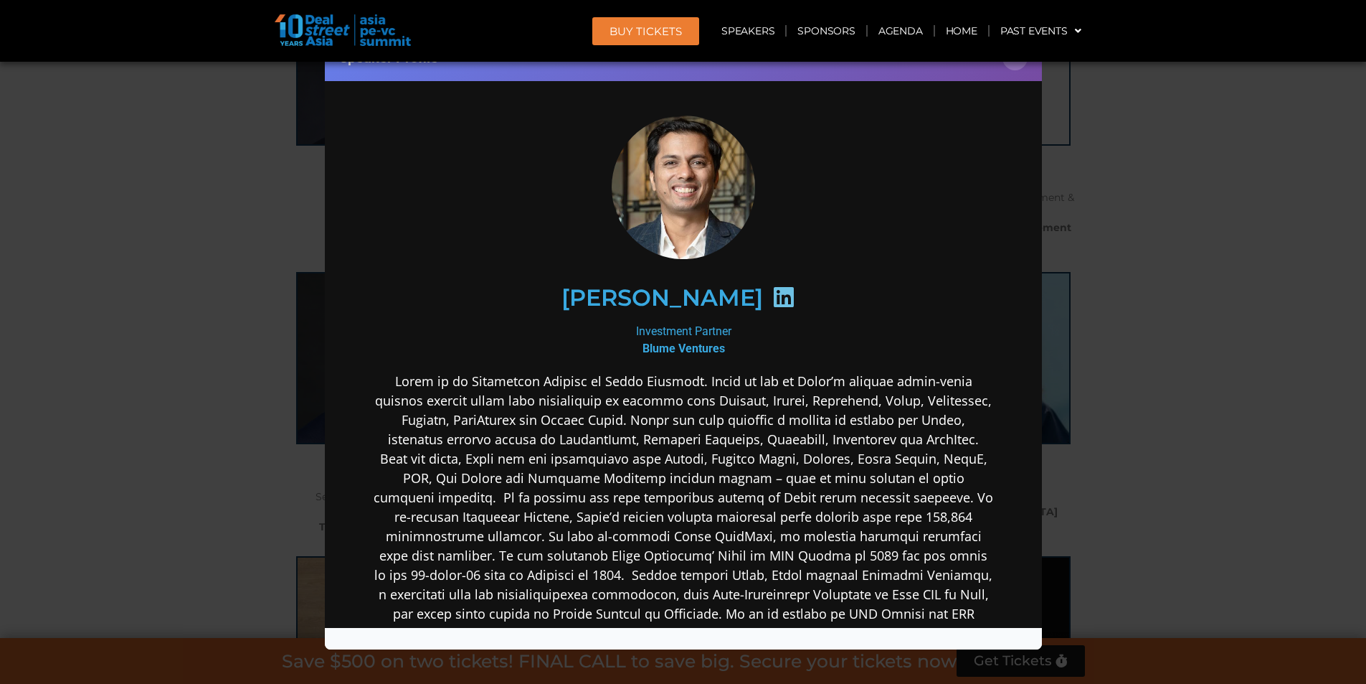
click at [772, 293] on icon at bounding box center [783, 296] width 23 height 23
click at [1146, 343] on div "Speaker Profile ×" at bounding box center [683, 342] width 1366 height 684
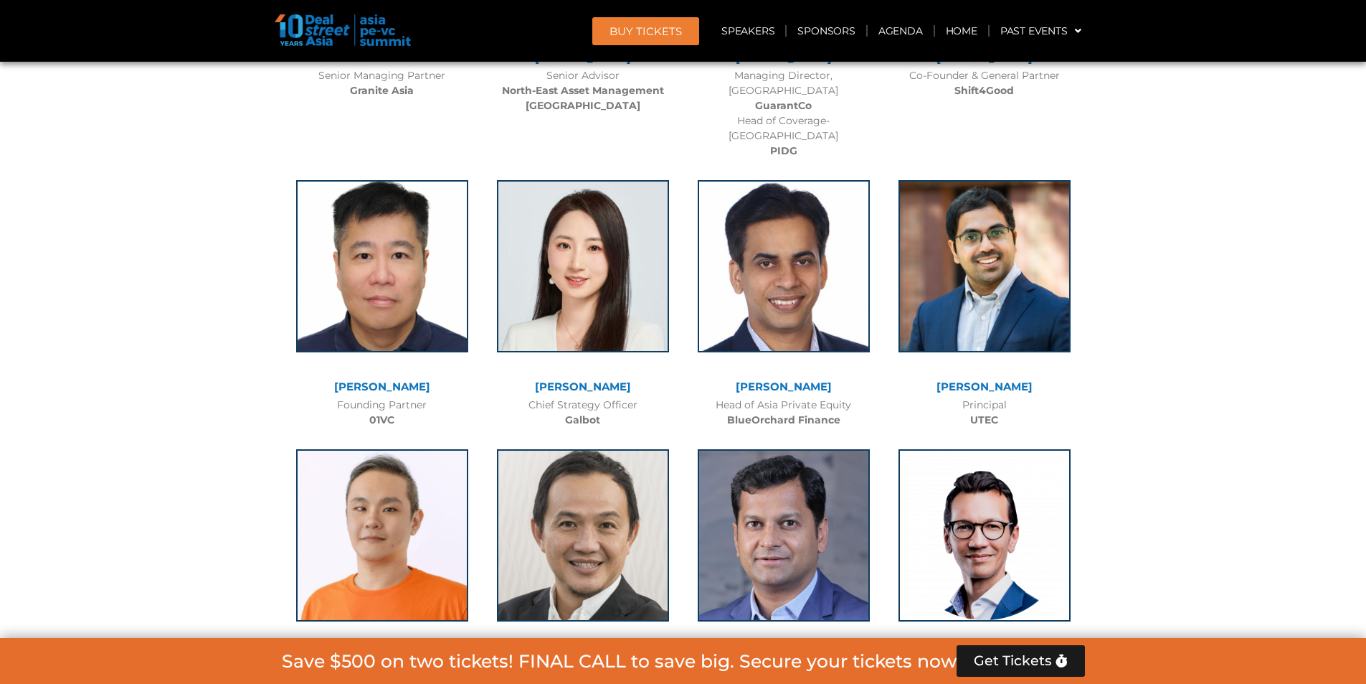
scroll to position [8193, 0]
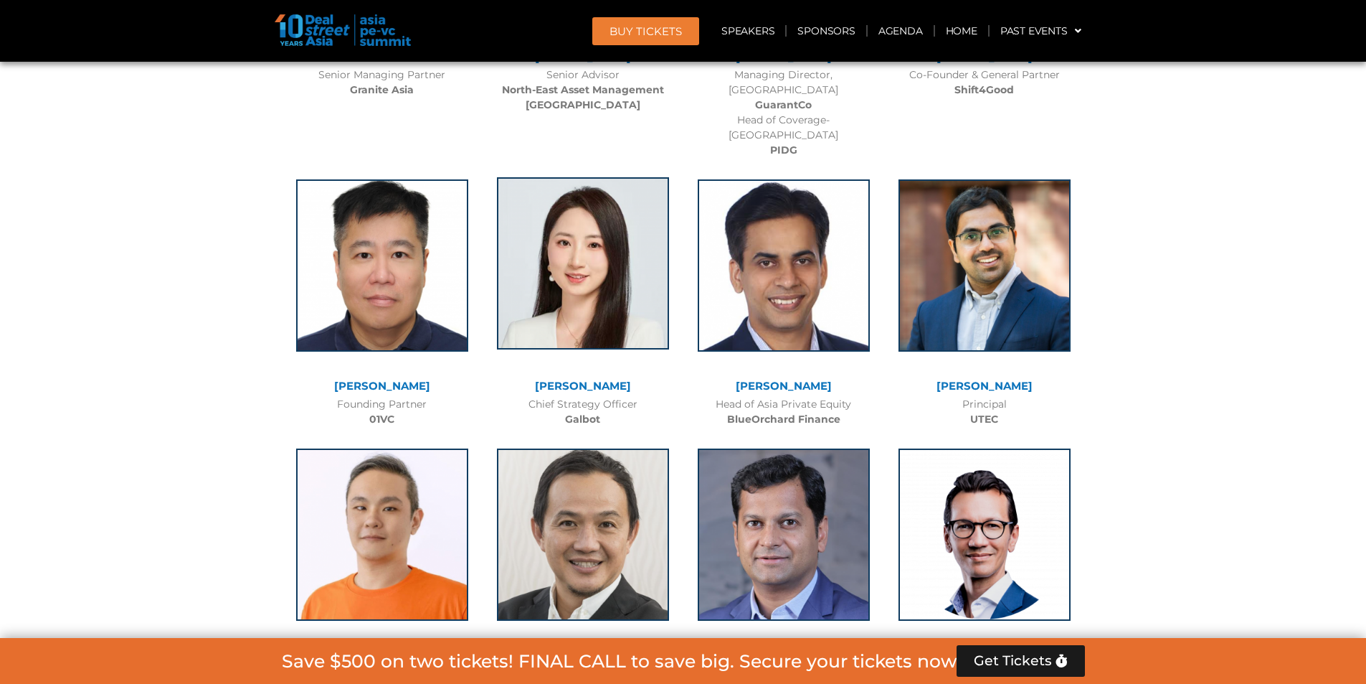
click at [560, 245] on img at bounding box center [583, 263] width 172 height 172
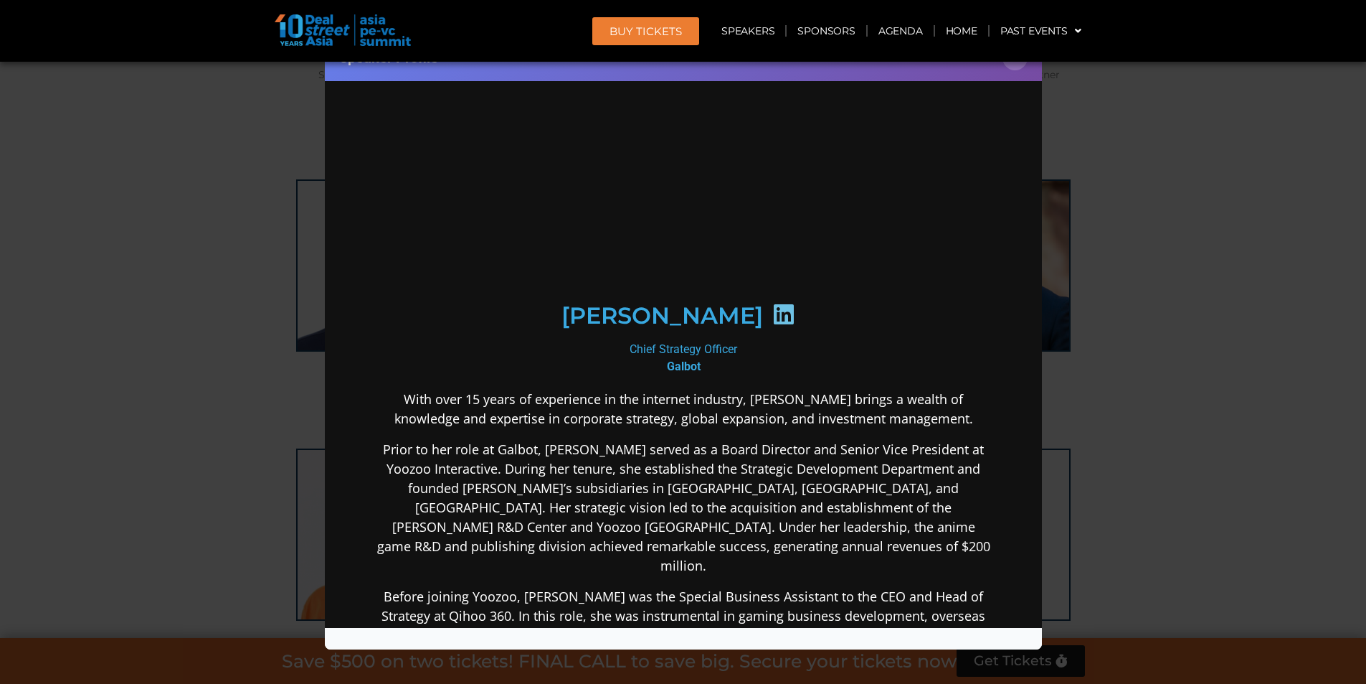
scroll to position [38, 0]
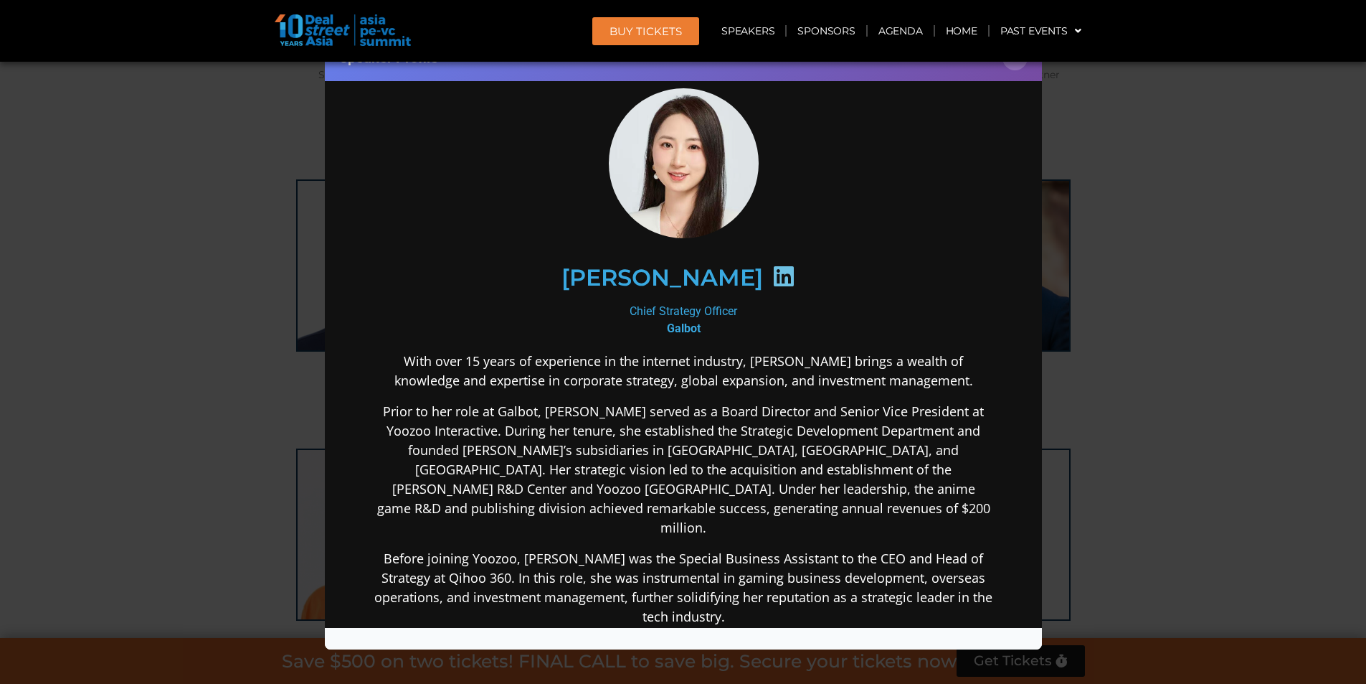
click at [1249, 270] on div "Speaker Profile ×" at bounding box center [683, 342] width 1366 height 684
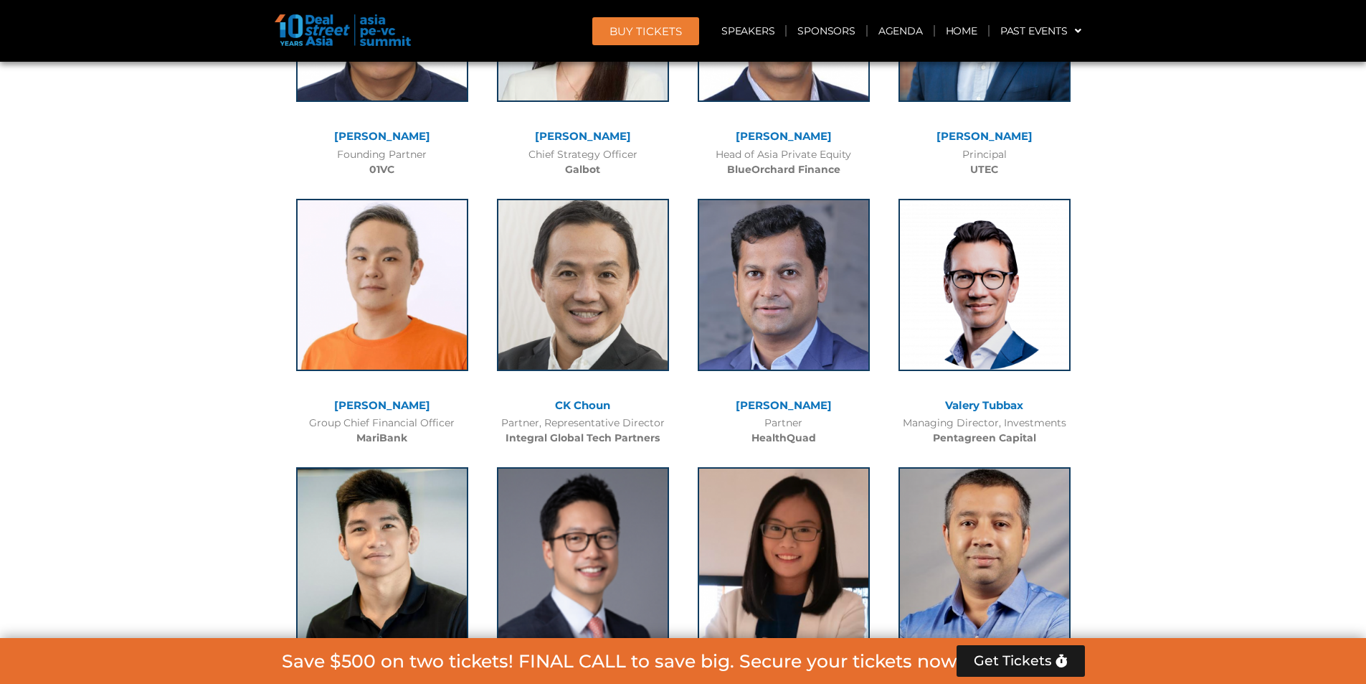
scroll to position [8551, 0]
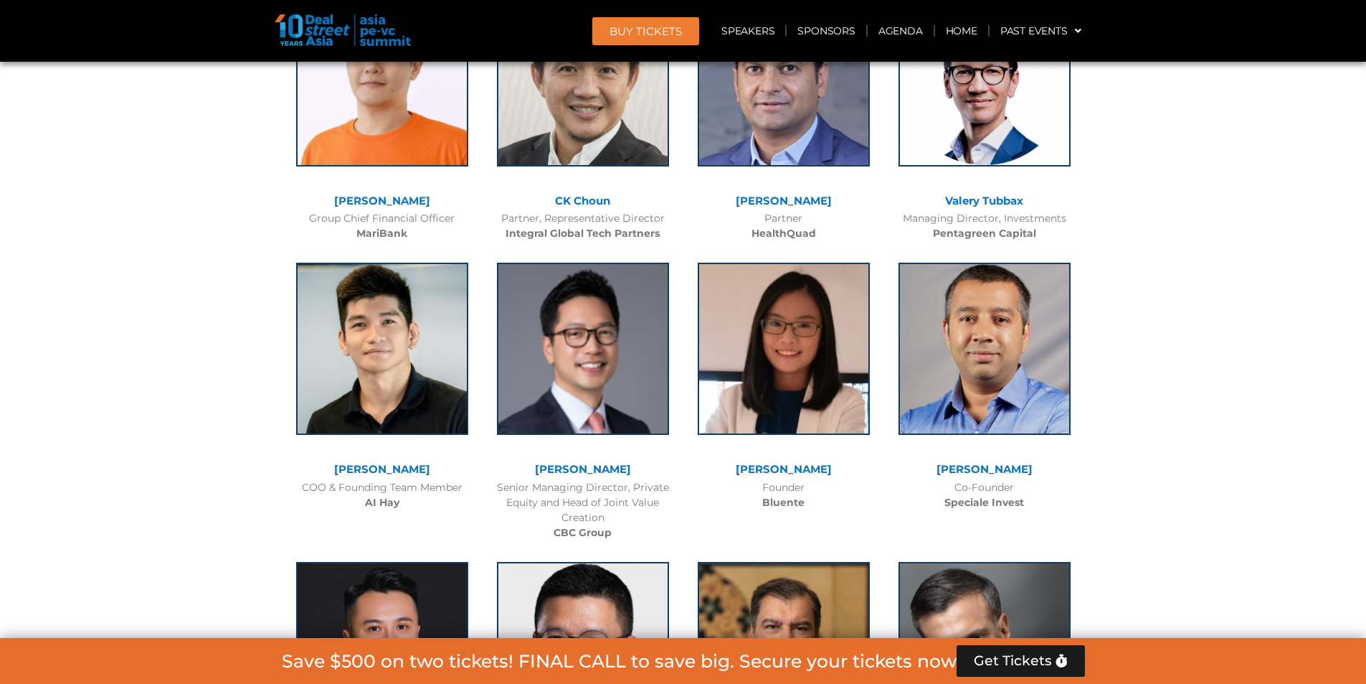
scroll to position [8695, 0]
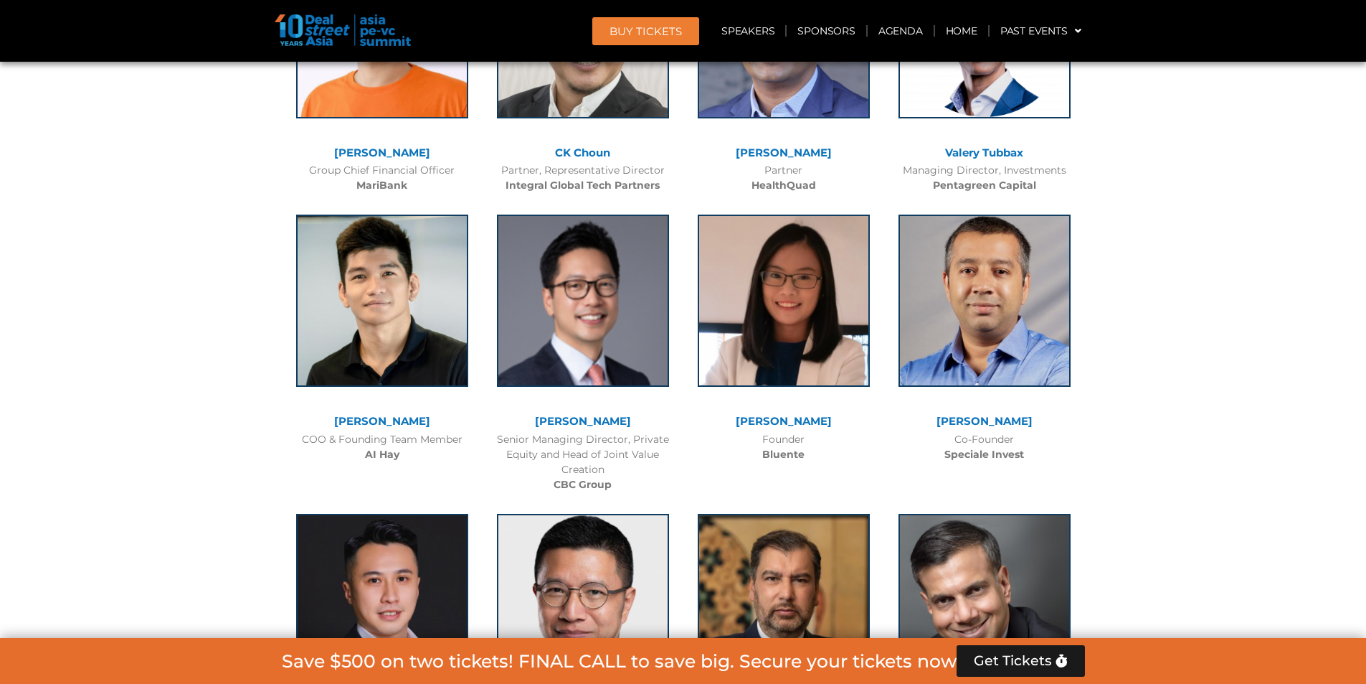
click at [600, 251] on img at bounding box center [583, 298] width 172 height 172
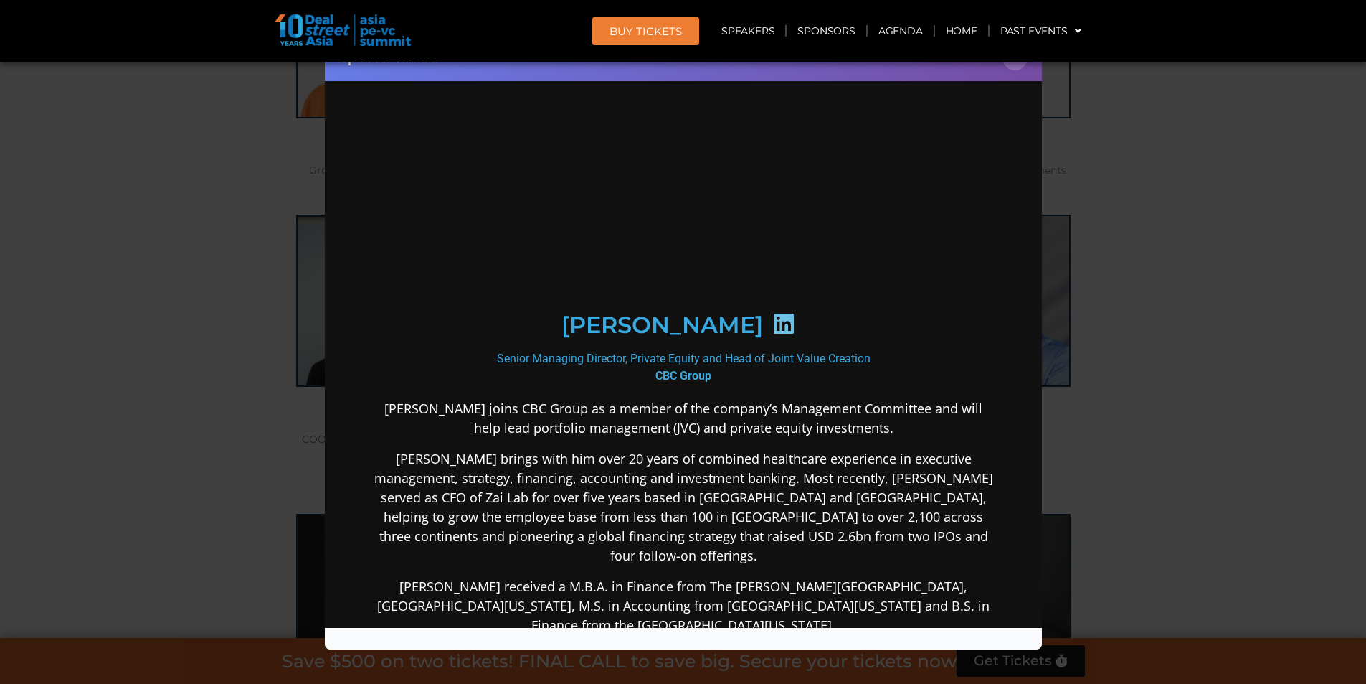
scroll to position [72, 0]
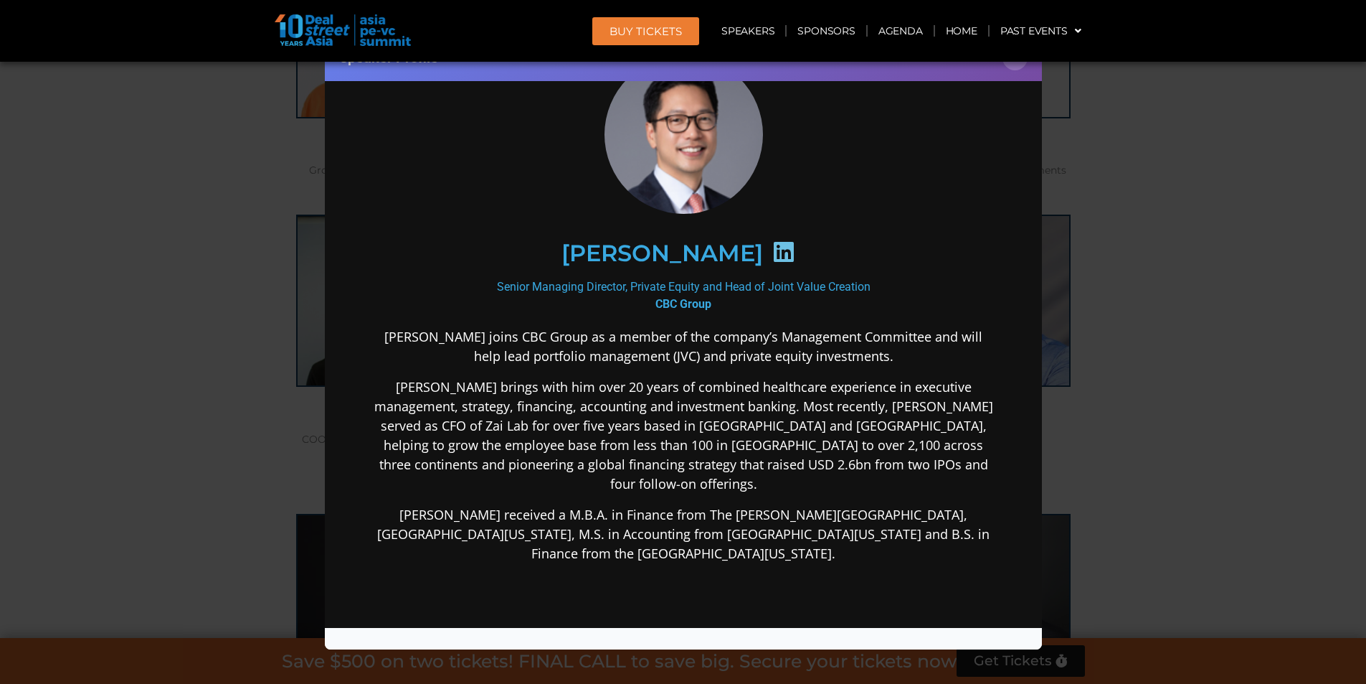
click at [1090, 155] on div "Speaker Profile ×" at bounding box center [683, 342] width 1366 height 684
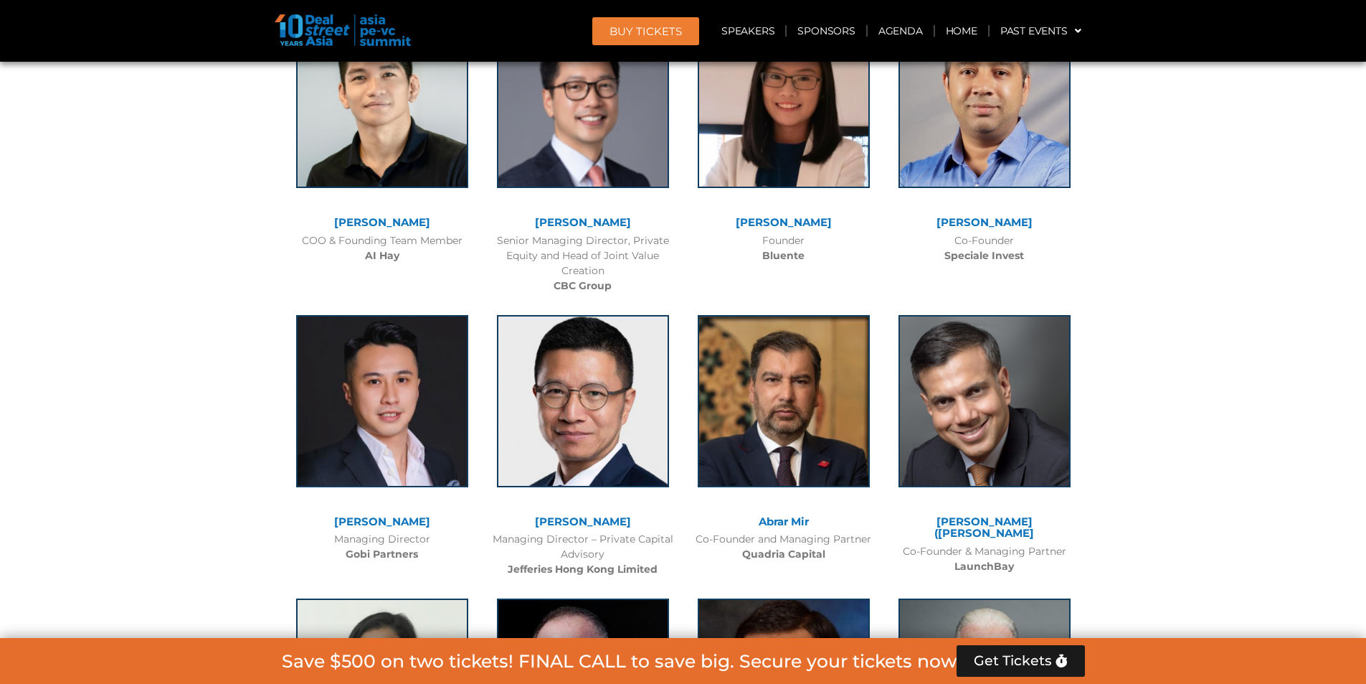
scroll to position [8921, 0]
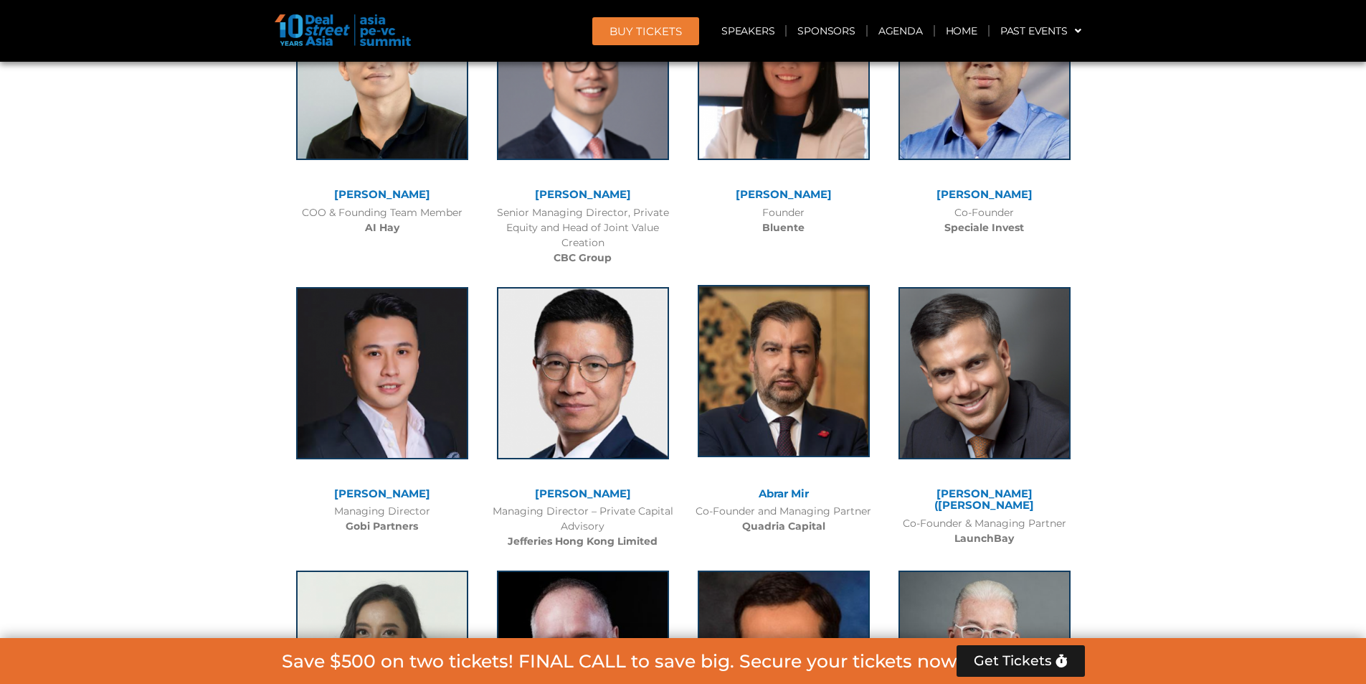
click at [790, 285] on img at bounding box center [784, 371] width 172 height 172
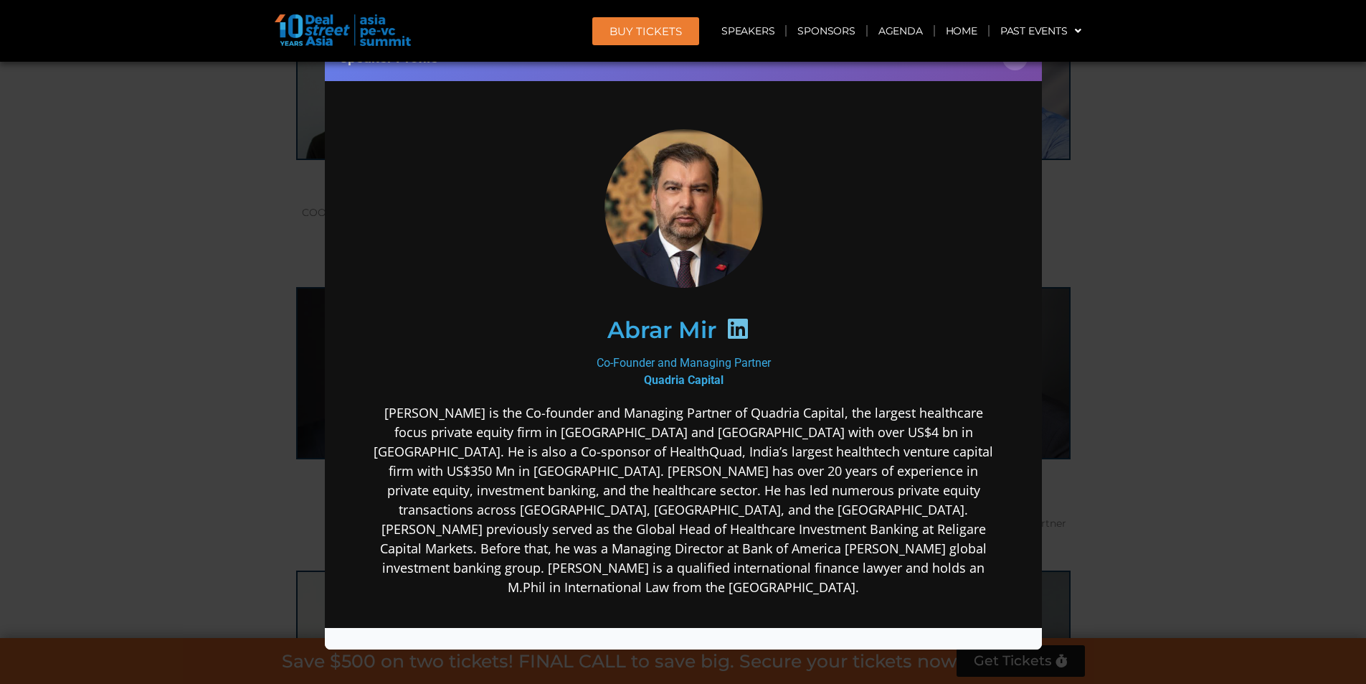
scroll to position [0, 0]
click at [737, 324] on icon at bounding box center [737, 327] width 23 height 23
click at [730, 327] on icon at bounding box center [737, 327] width 23 height 23
click at [1306, 318] on div "Speaker Profile ×" at bounding box center [683, 342] width 1366 height 684
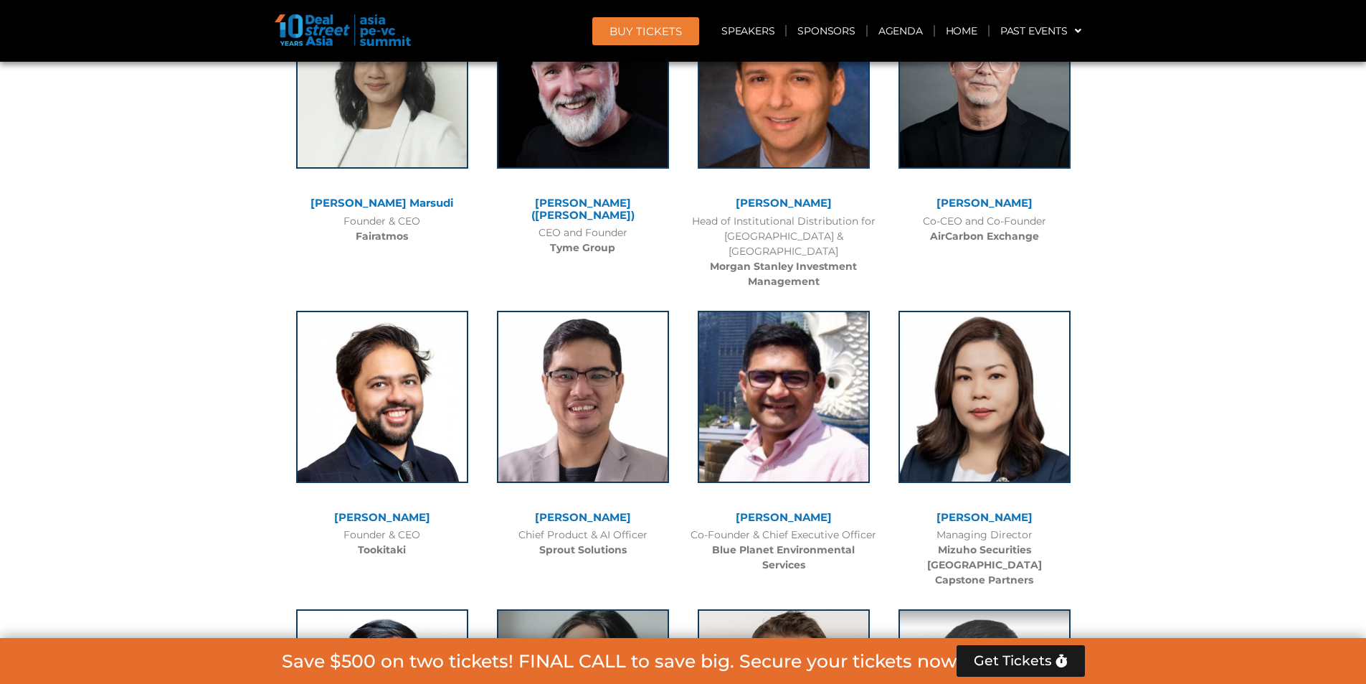
scroll to position [9567, 0]
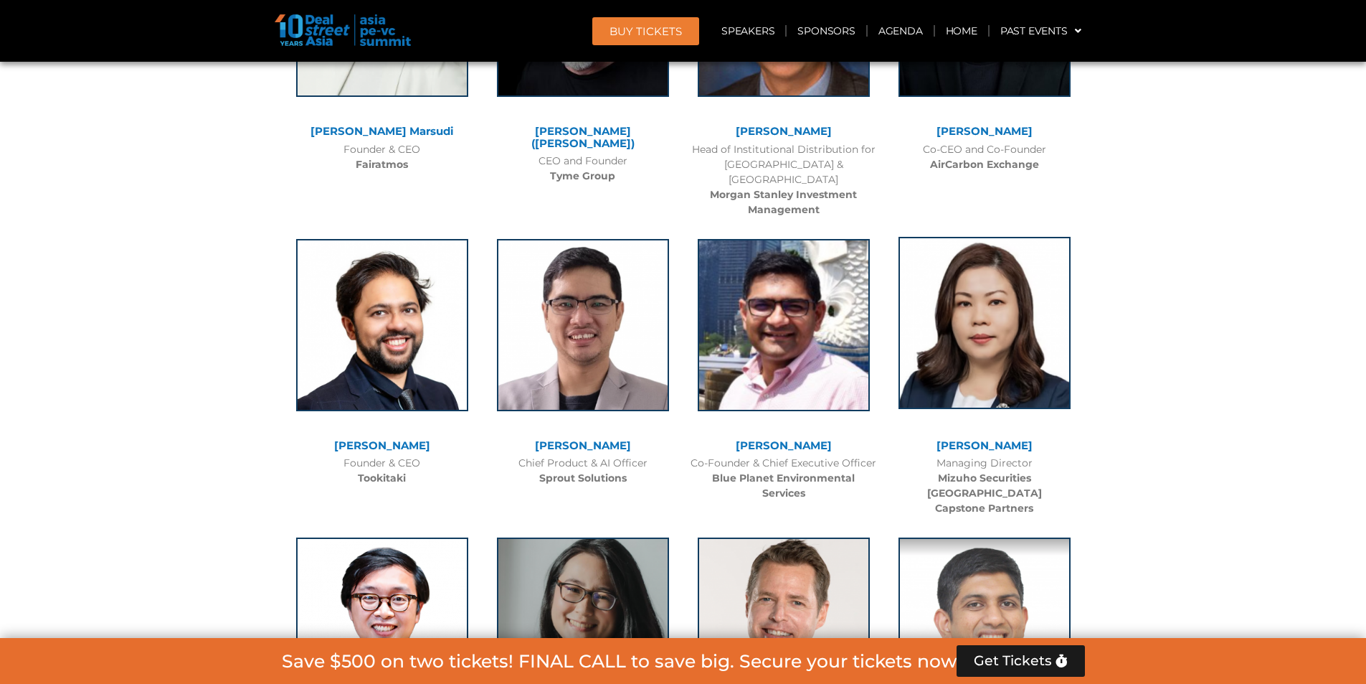
click at [1018, 244] on img at bounding box center [985, 323] width 172 height 172
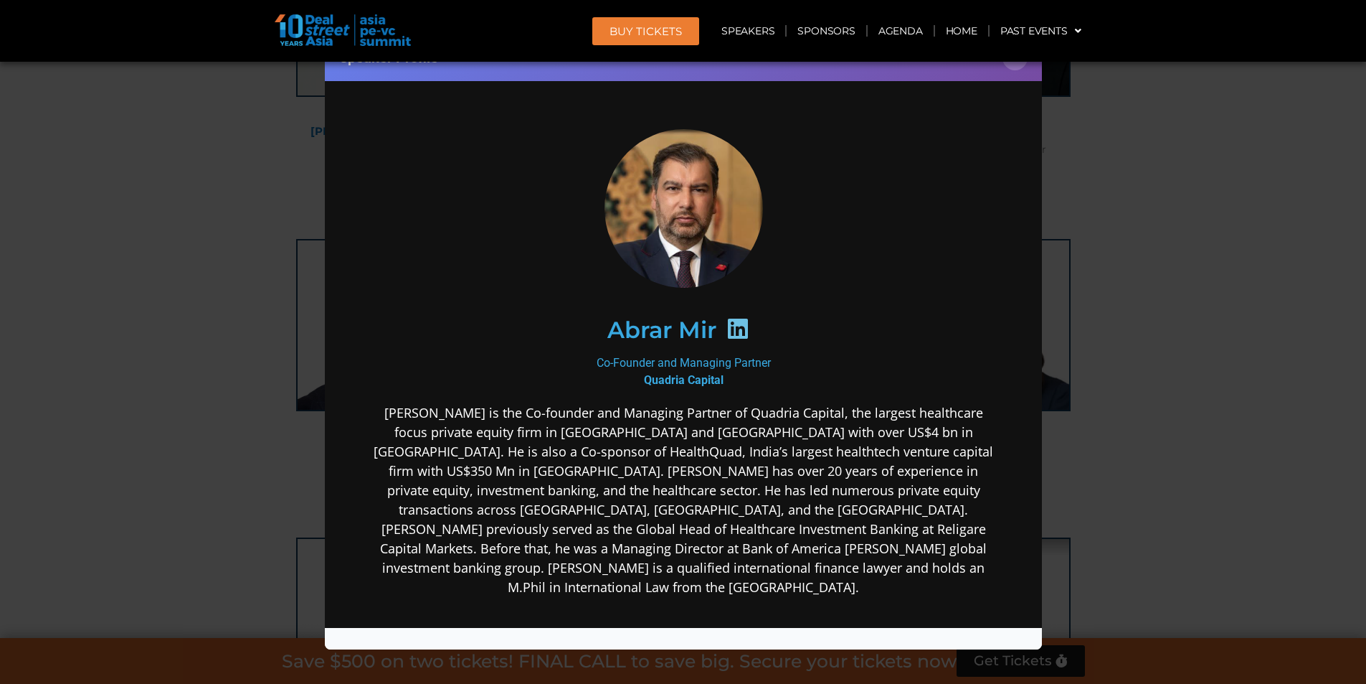
click at [1283, 328] on div "Speaker Profile ×" at bounding box center [683, 342] width 1366 height 684
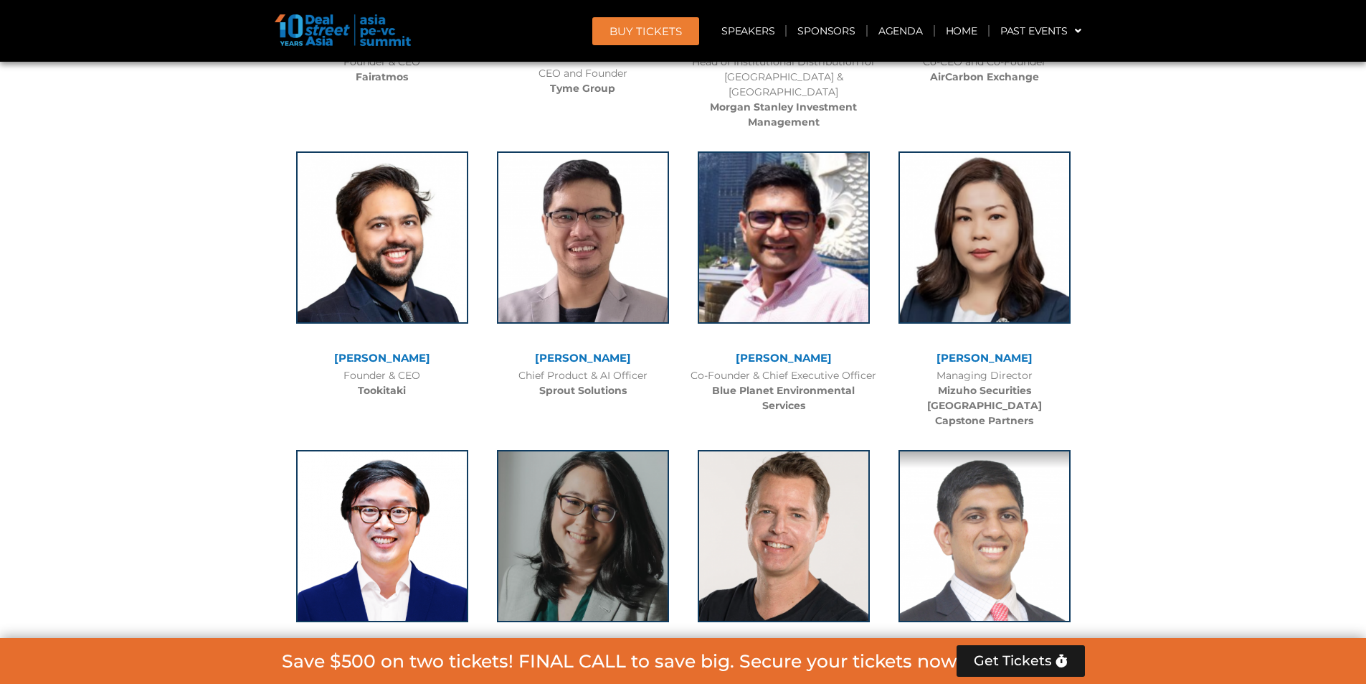
scroll to position [9710, 0]
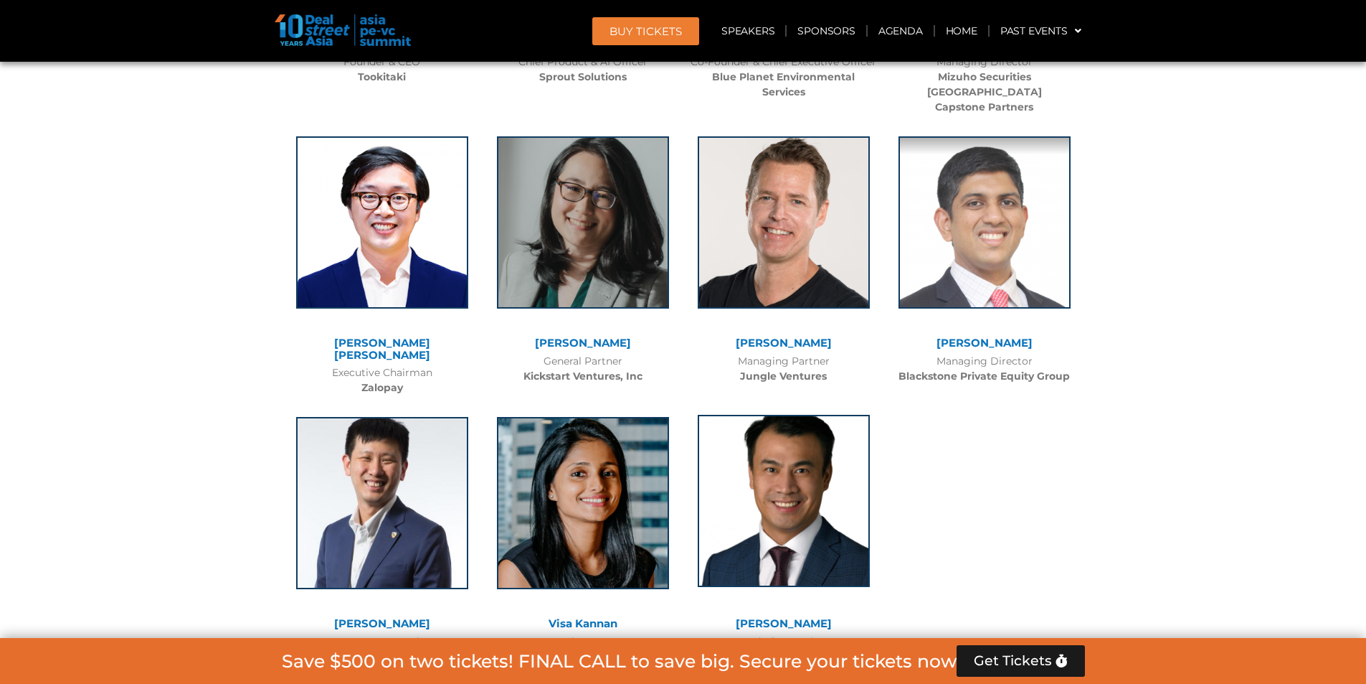
scroll to position [9971, 0]
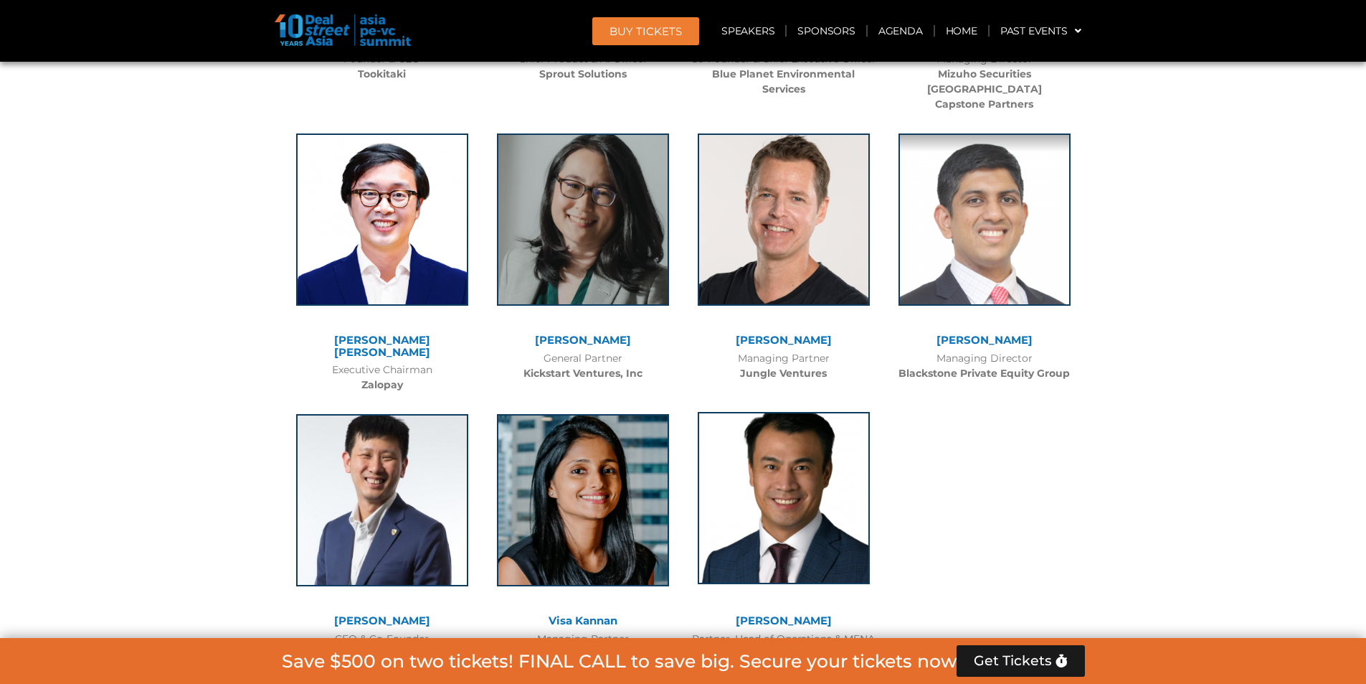
click at [835, 412] on img at bounding box center [784, 498] width 172 height 172
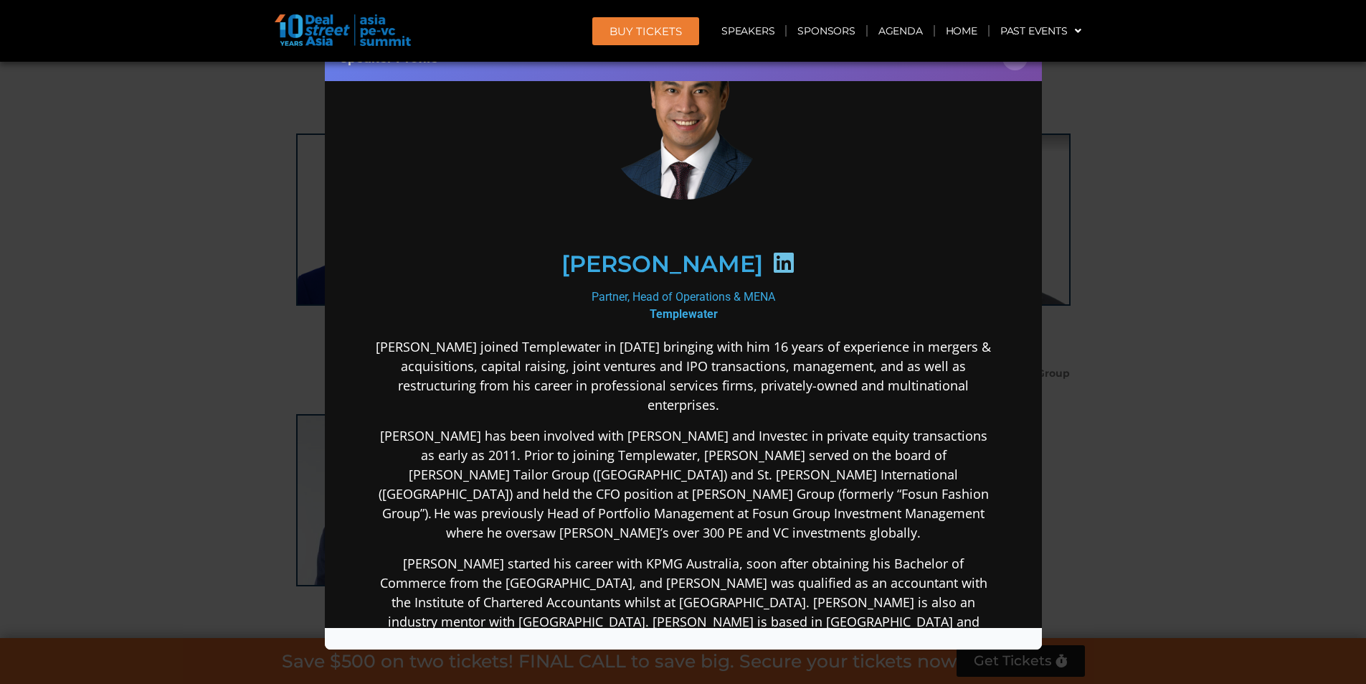
scroll to position [143, 0]
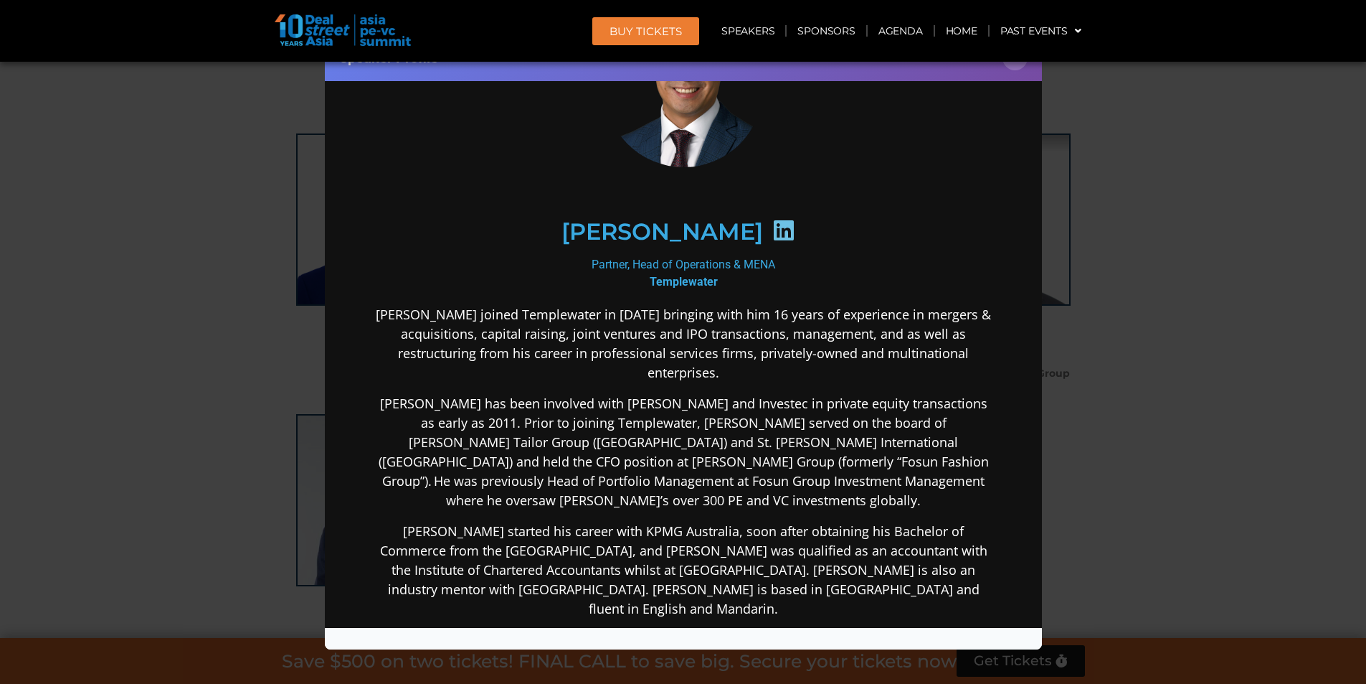
click at [1245, 382] on div "Speaker Profile ×" at bounding box center [683, 342] width 1366 height 684
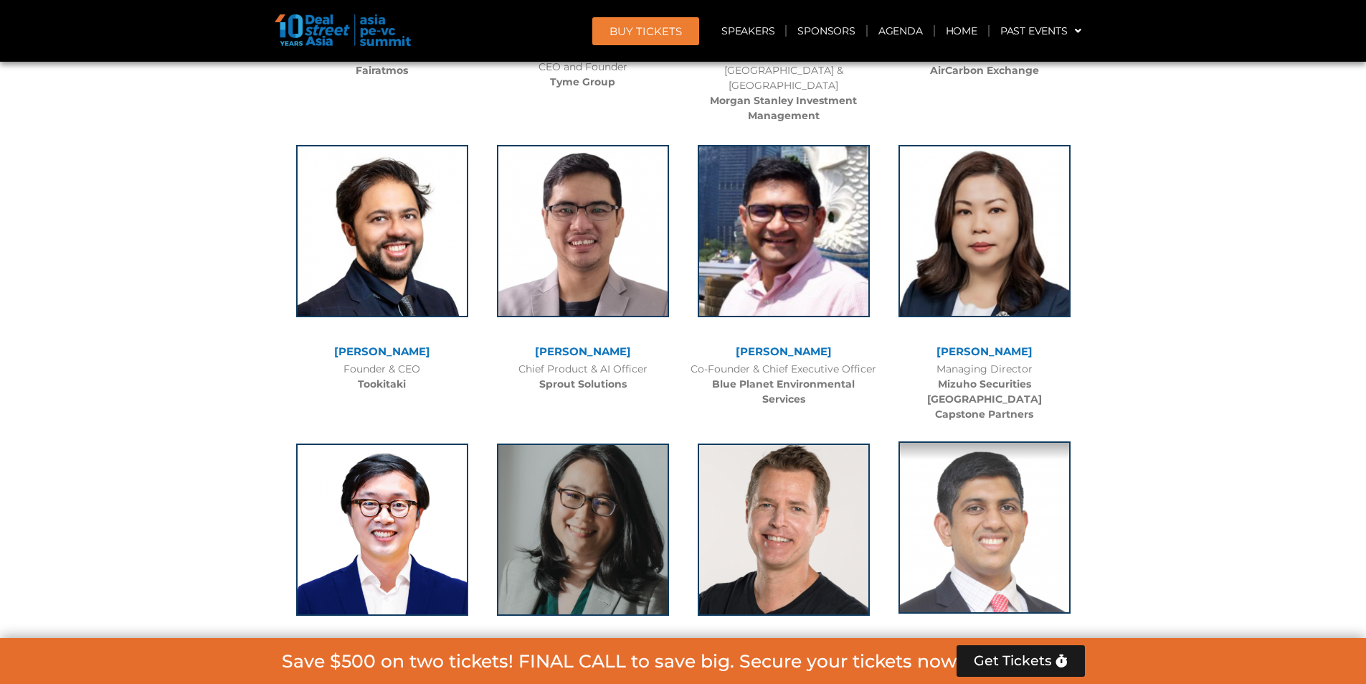
scroll to position [9684, 0]
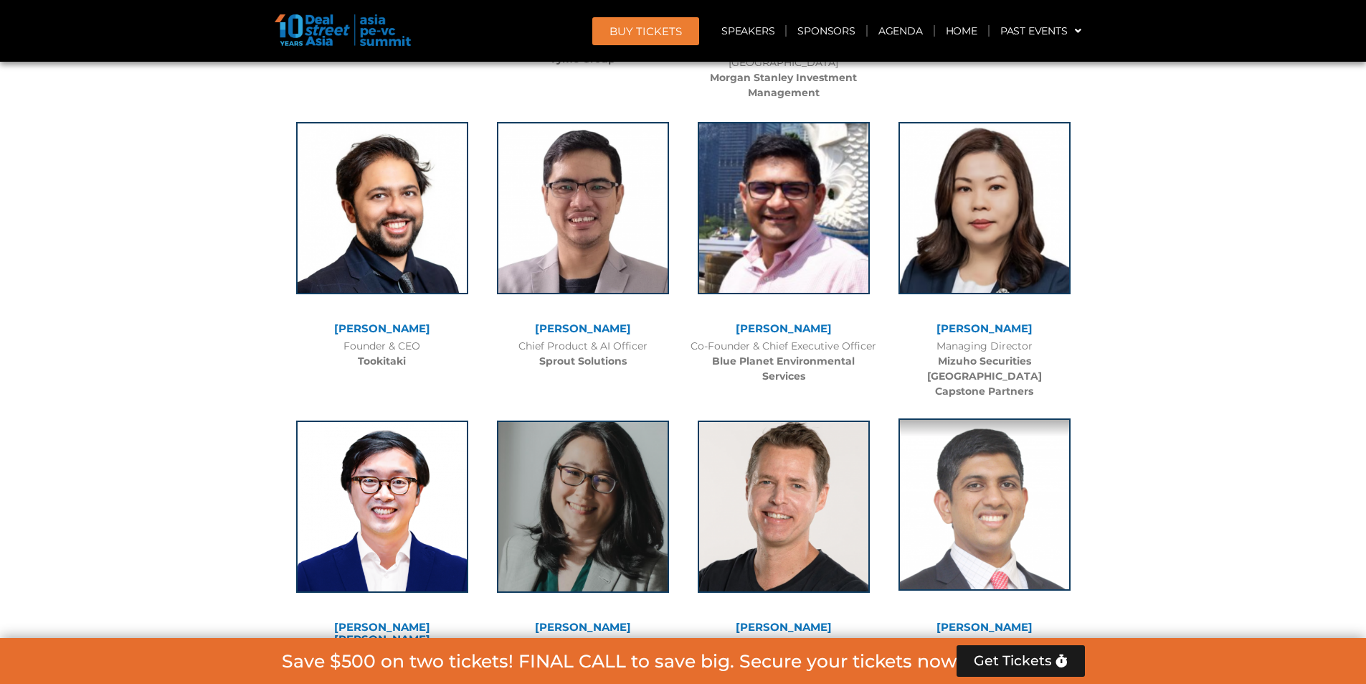
click at [1041, 418] on img at bounding box center [985, 504] width 172 height 172
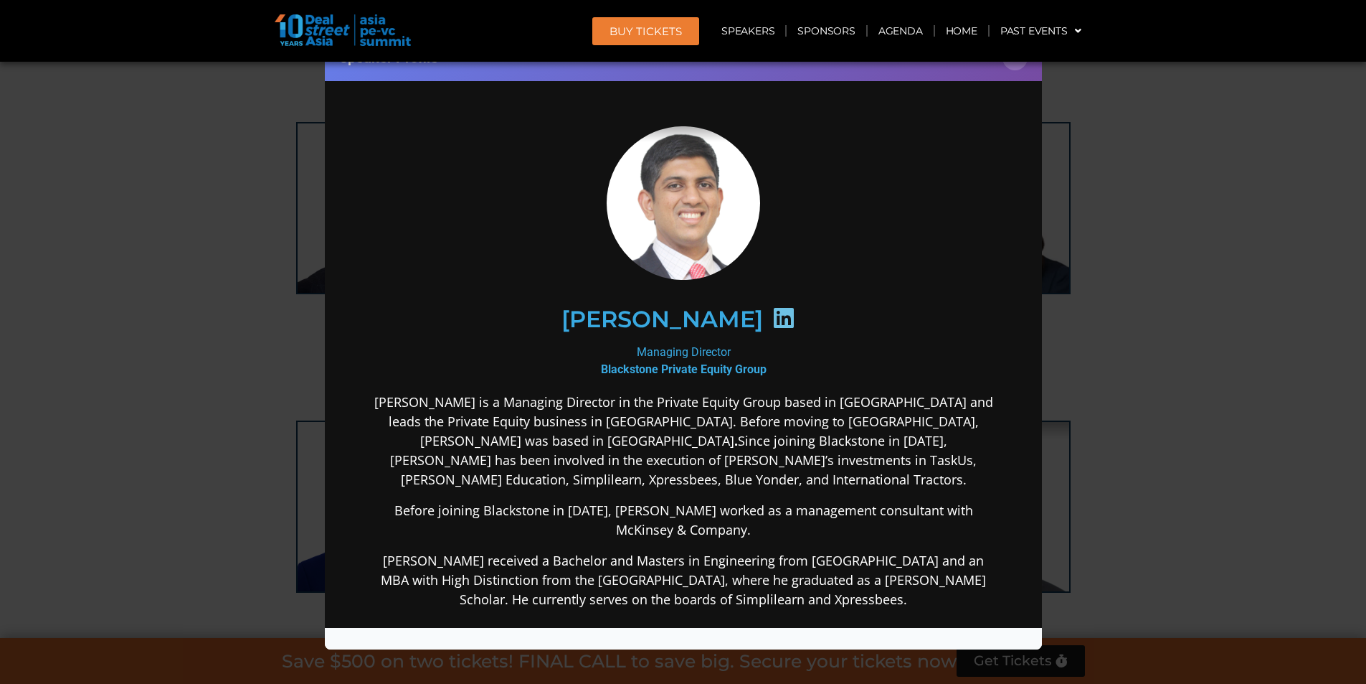
scroll to position [0, 0]
click at [1158, 270] on div "Speaker Profile ×" at bounding box center [683, 342] width 1366 height 684
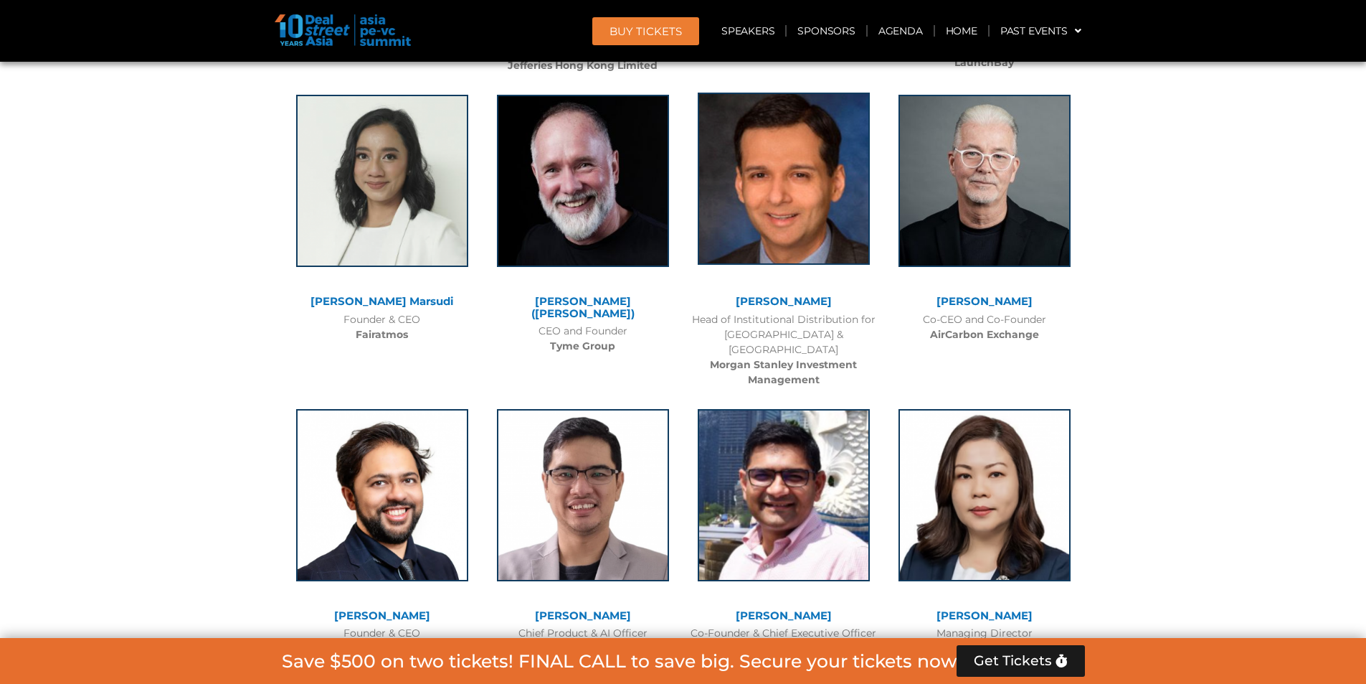
scroll to position [9038, 0]
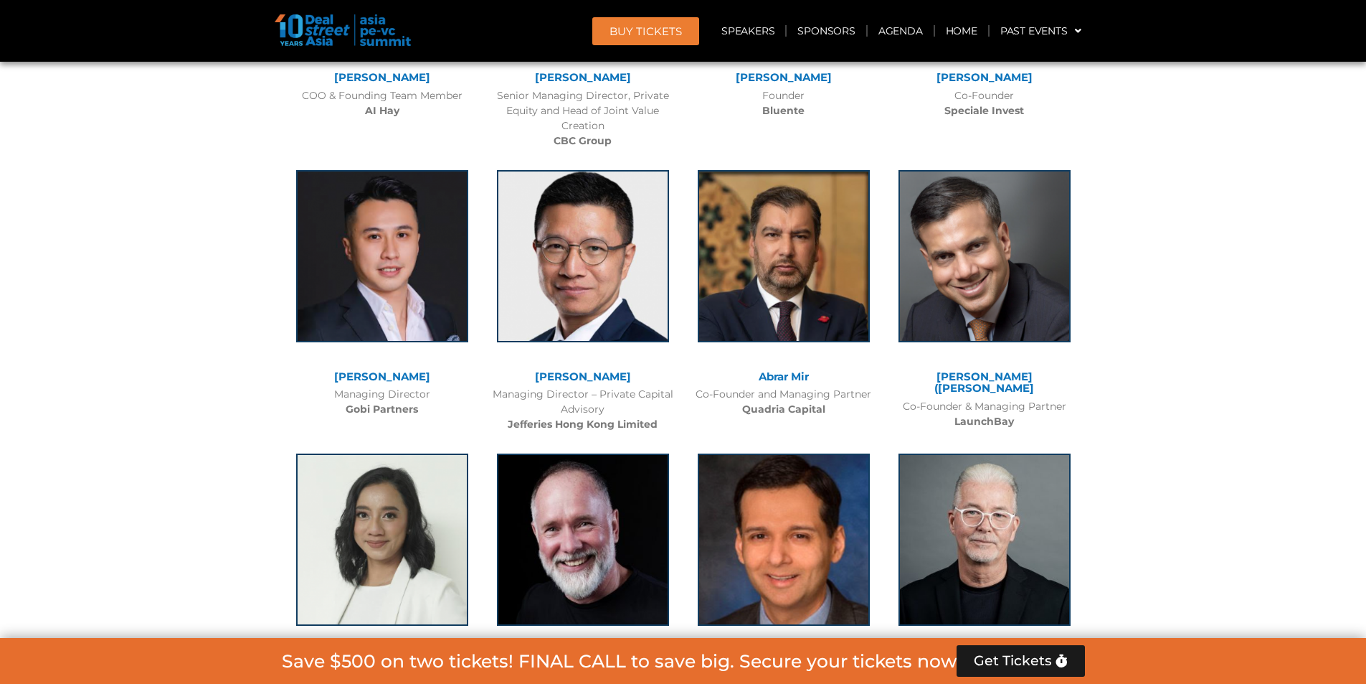
click at [577, 451] on img at bounding box center [583, 537] width 172 height 172
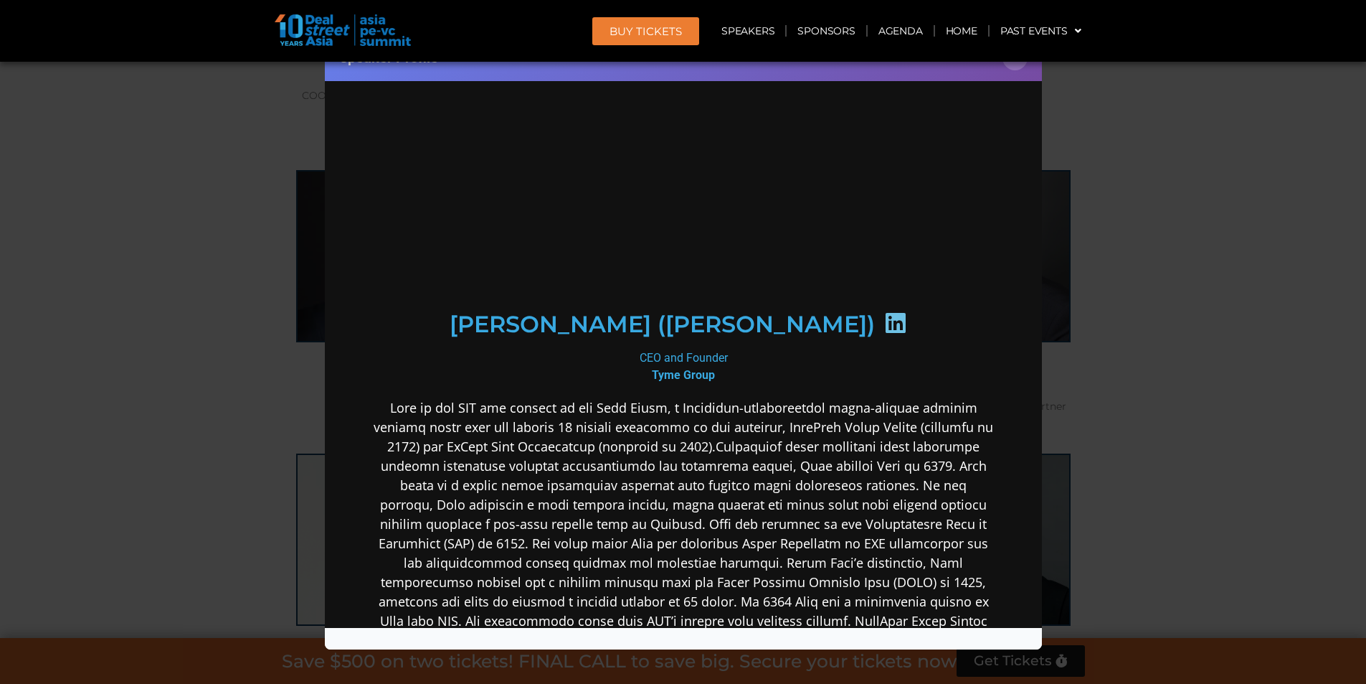
scroll to position [0, 0]
click at [1206, 287] on div "Speaker Profile ×" at bounding box center [683, 342] width 1366 height 684
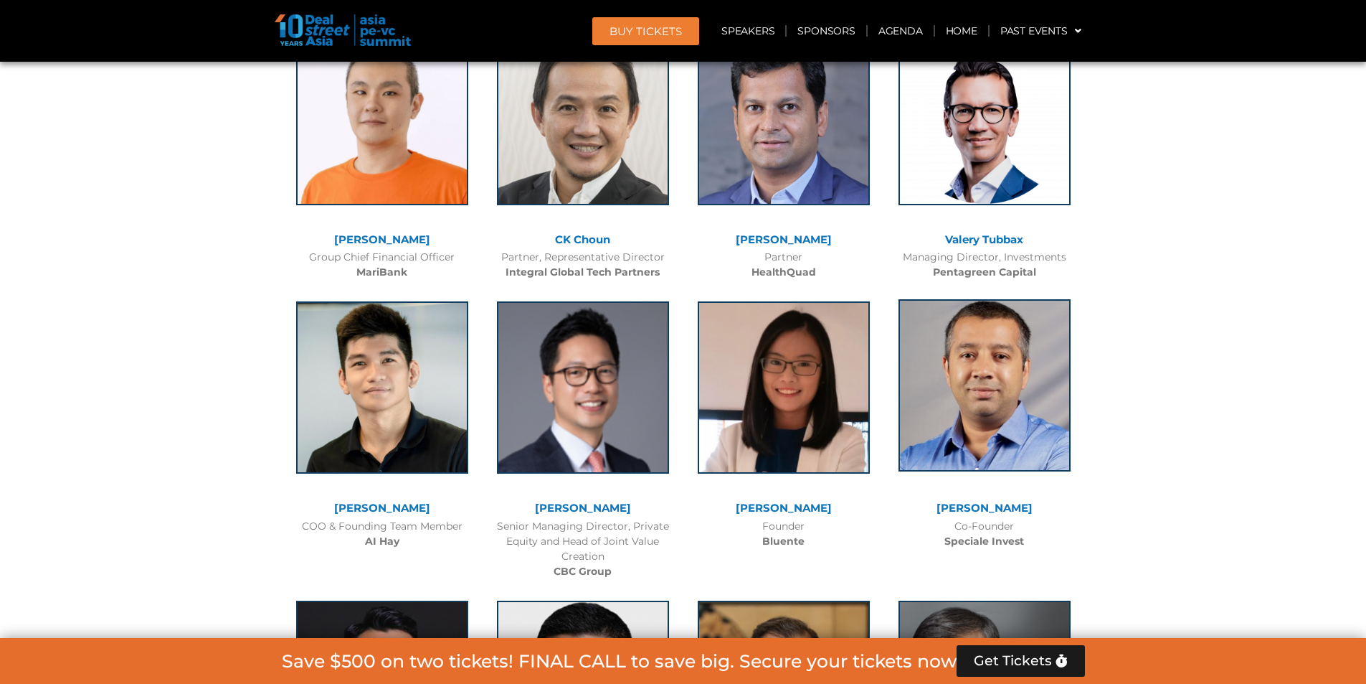
scroll to position [8536, 0]
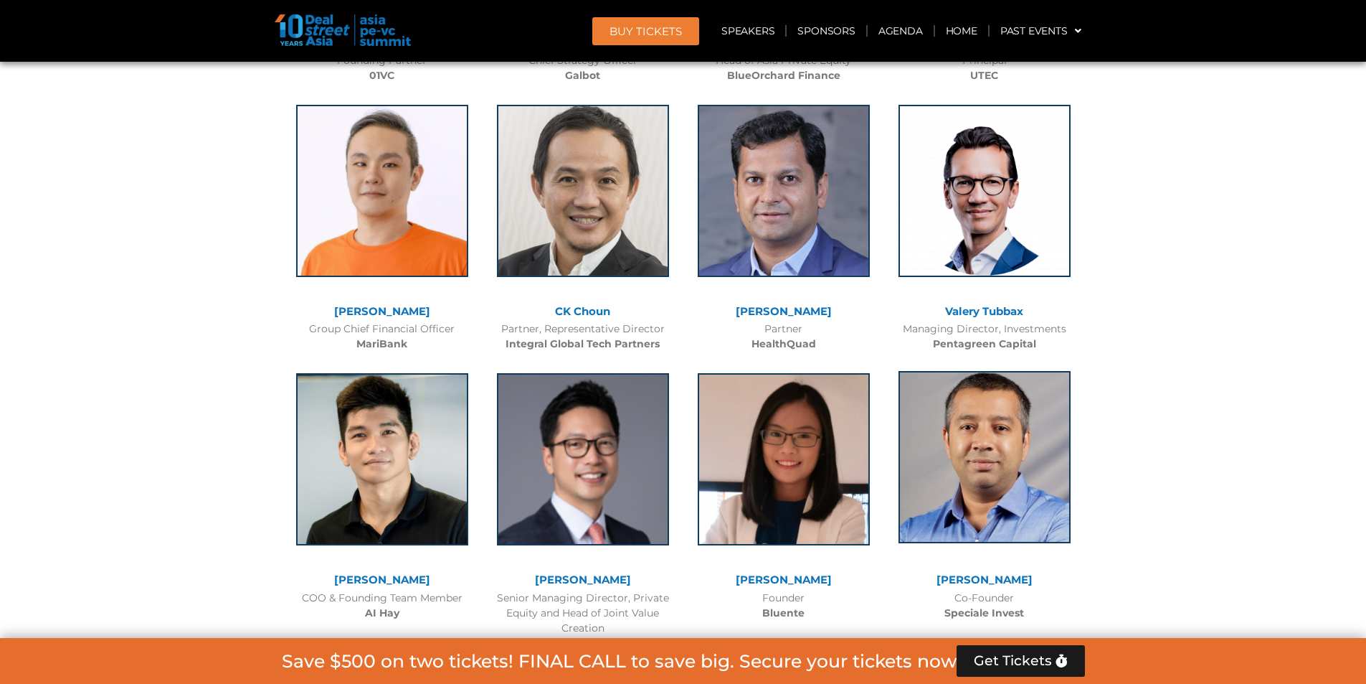
click at [1002, 387] on img at bounding box center [985, 457] width 172 height 172
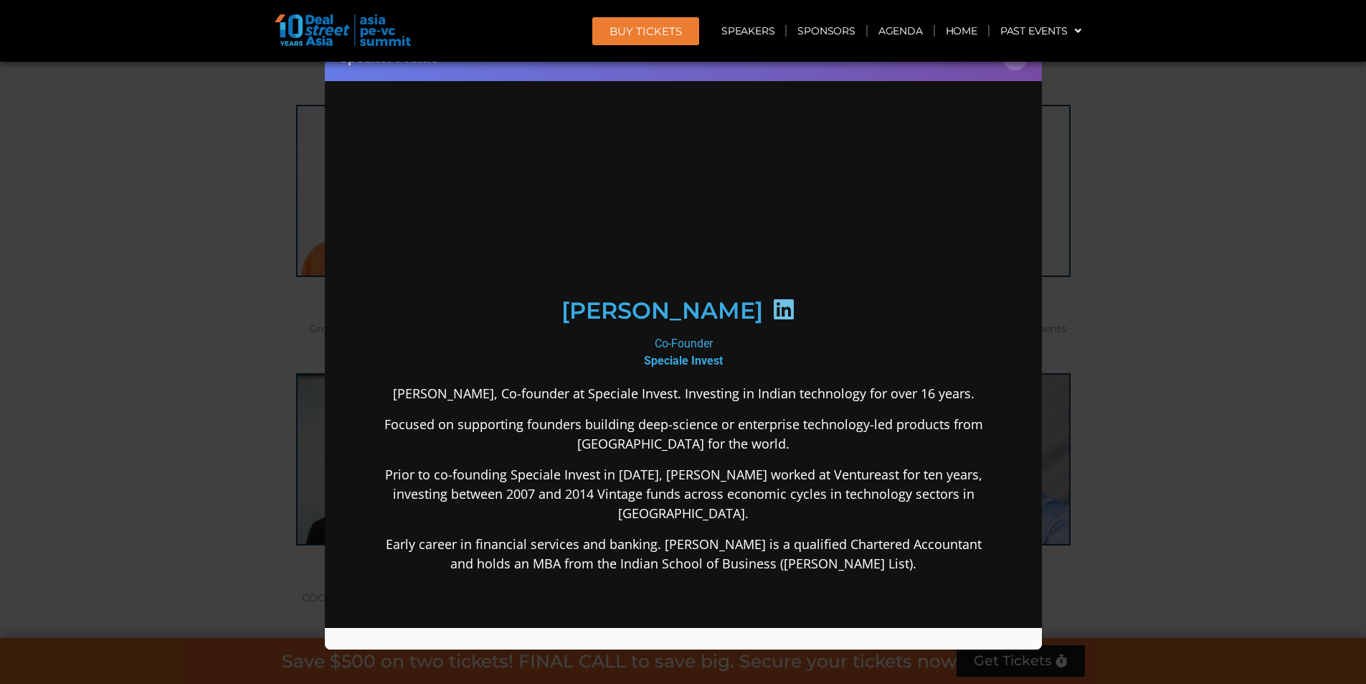
scroll to position [0, 0]
click at [723, 402] on p "[PERSON_NAME], Co-founder at Speciale Invest. Investing in Indian technology fo…" at bounding box center [683, 392] width 620 height 19
click at [1182, 291] on div "Speaker Profile ×" at bounding box center [683, 342] width 1366 height 684
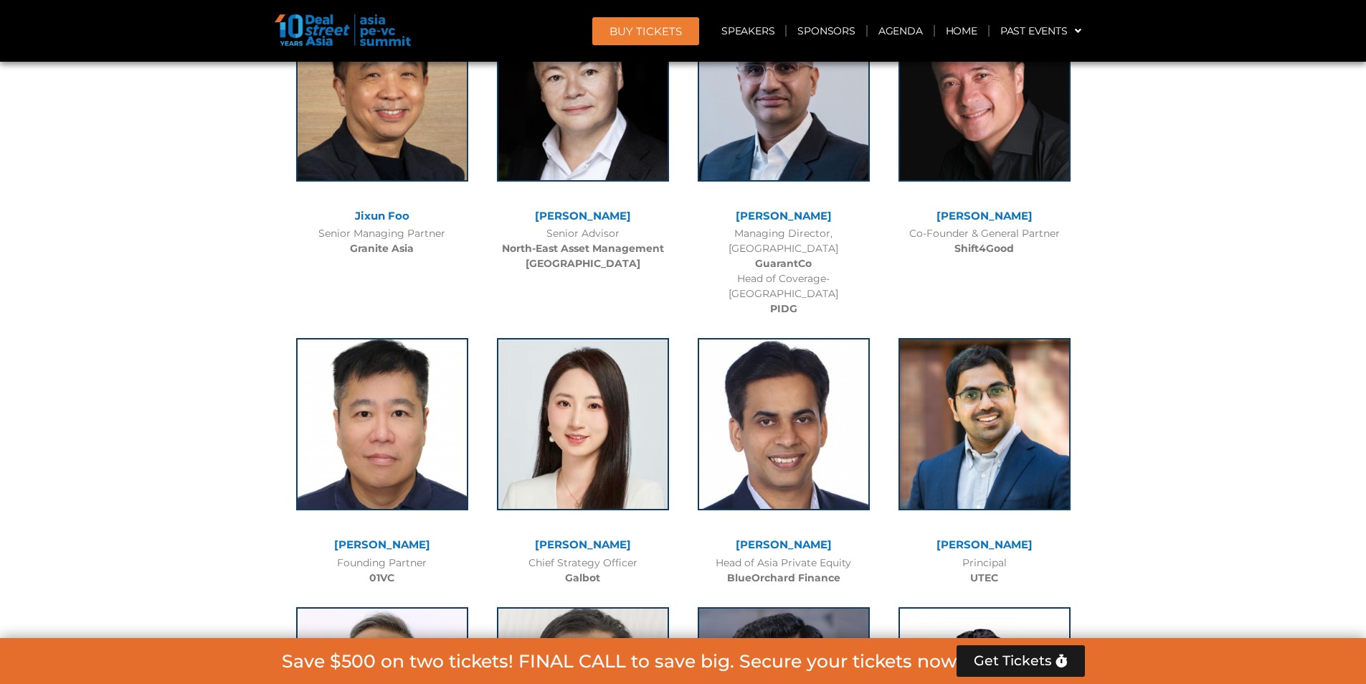
scroll to position [7819, 0]
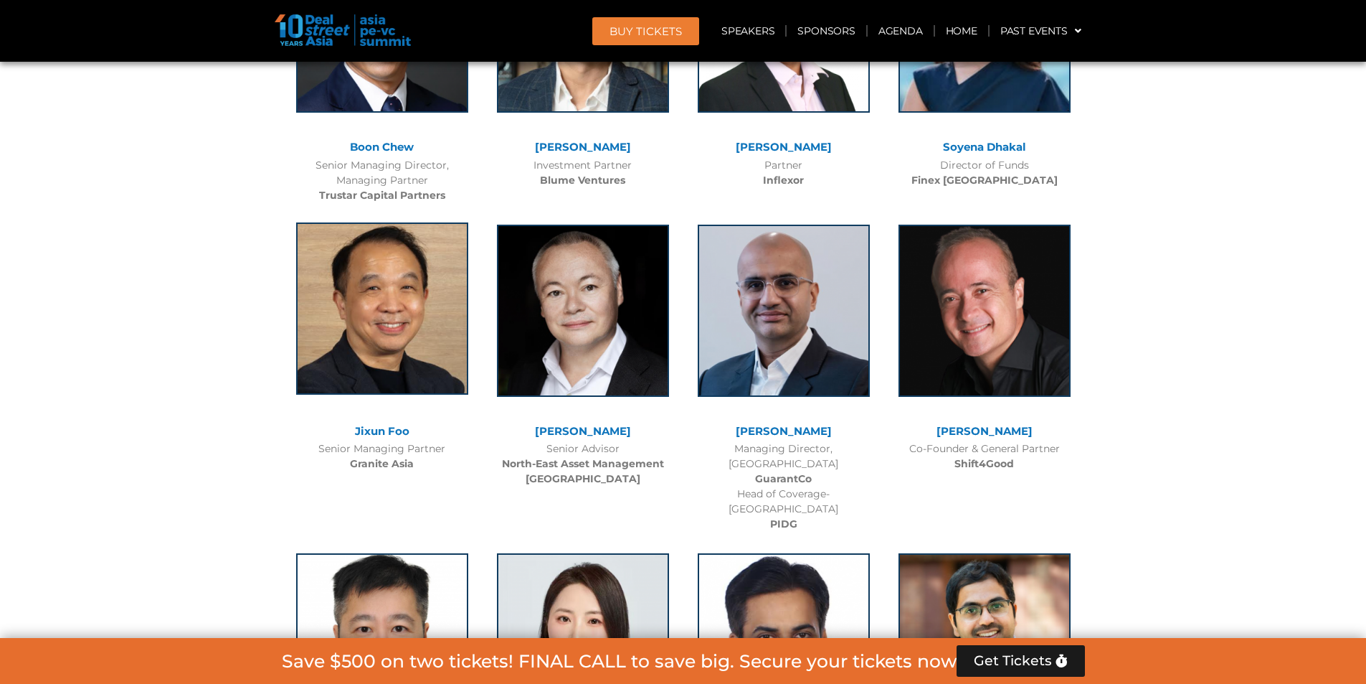
click at [369, 266] on img at bounding box center [382, 308] width 172 height 172
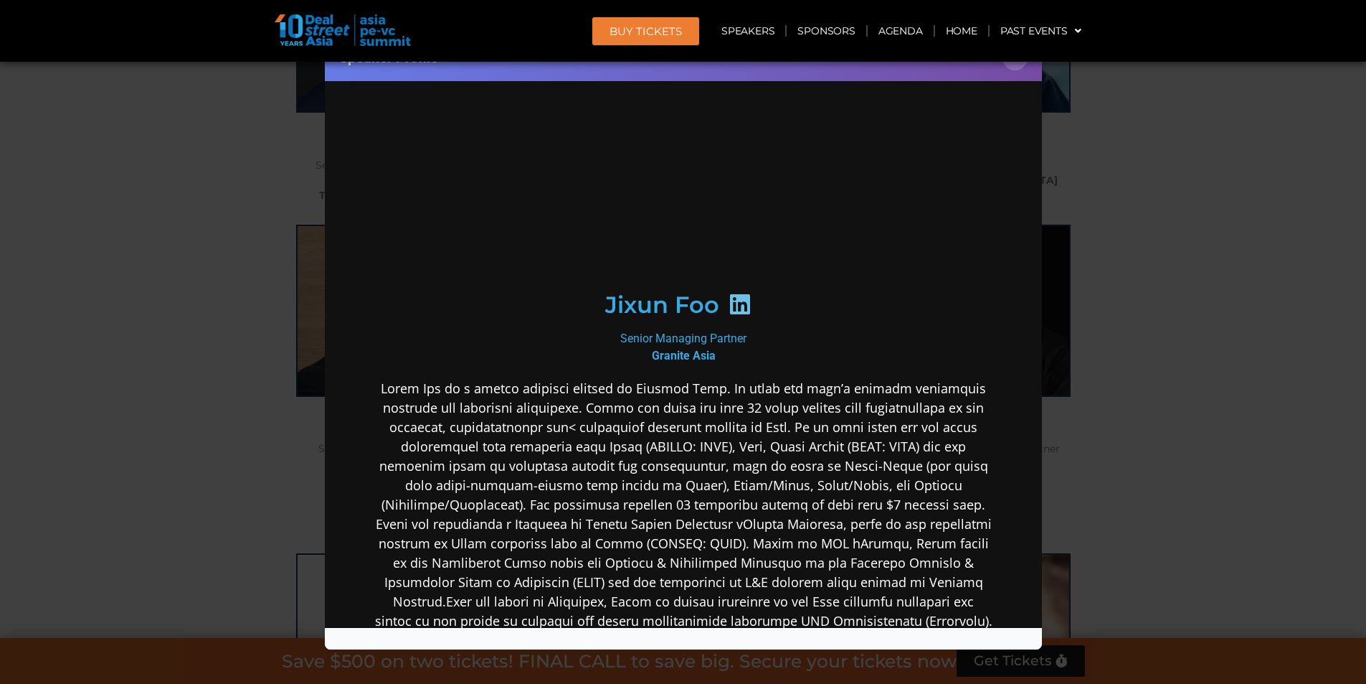
scroll to position [0, 0]
click at [732, 315] on icon at bounding box center [739, 303] width 23 height 23
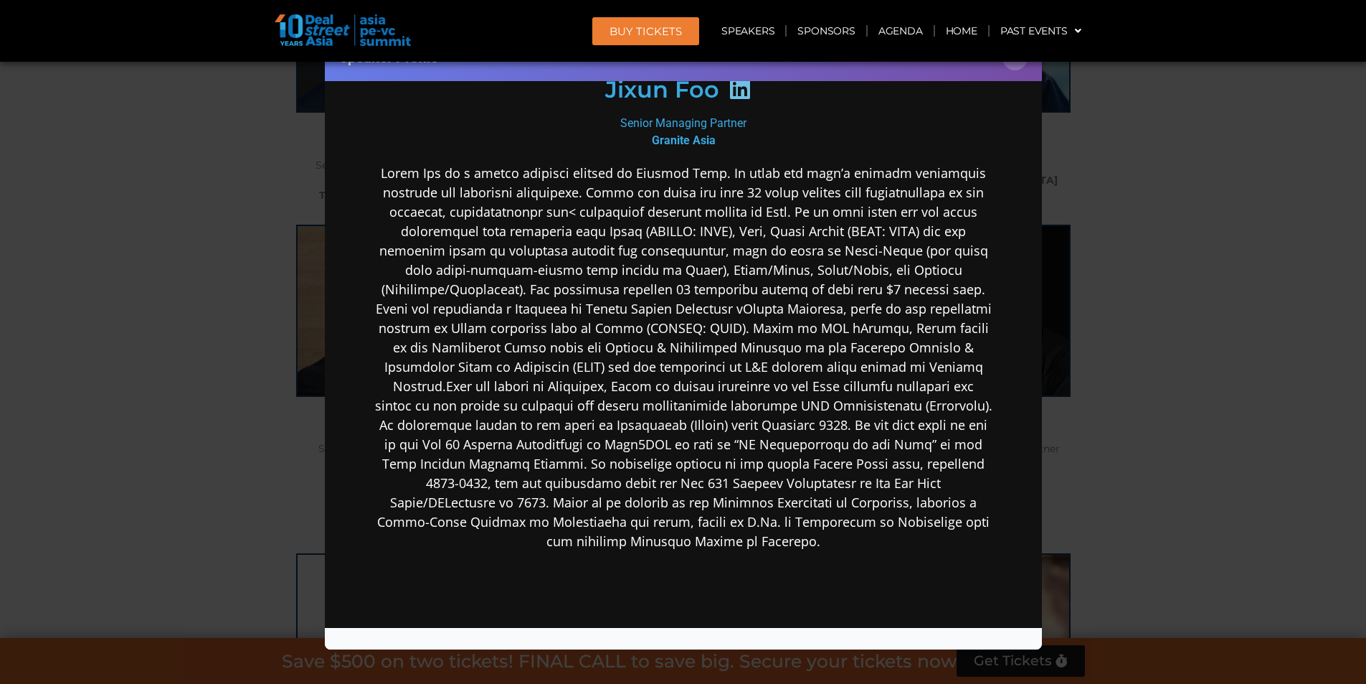
scroll to position [197, 0]
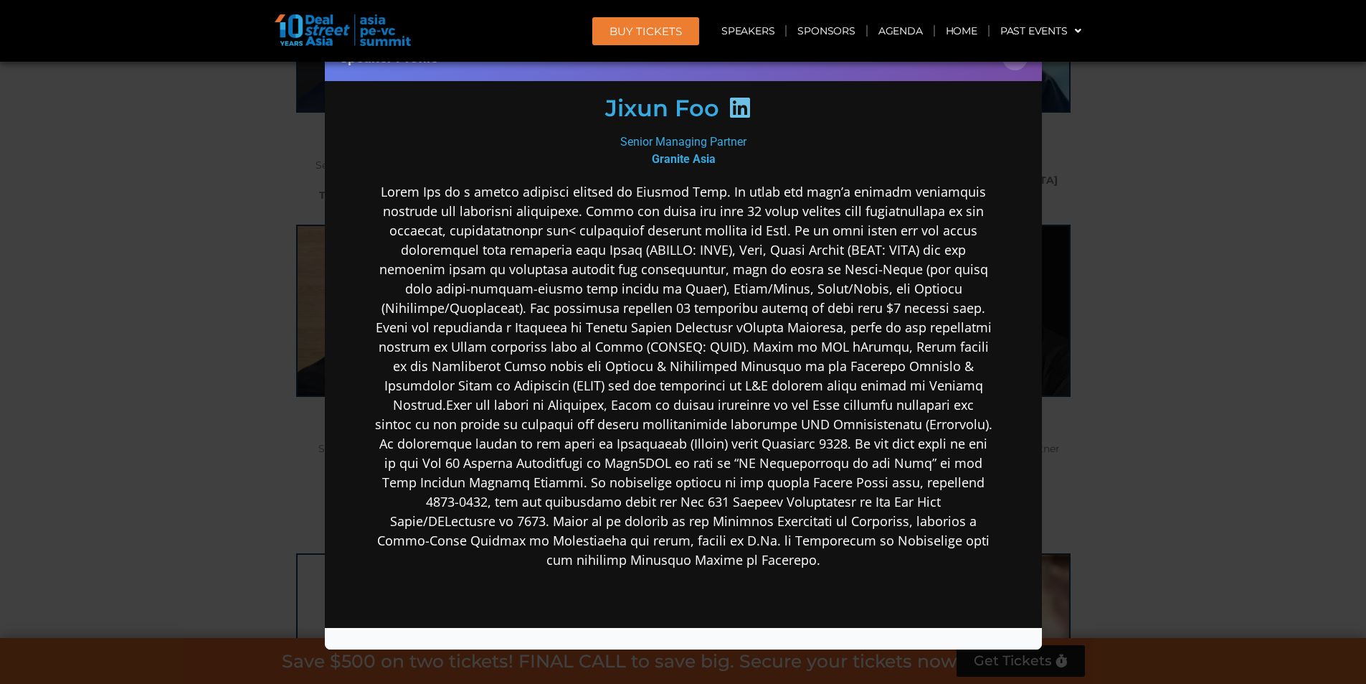
click at [1186, 382] on div "Speaker Profile ×" at bounding box center [683, 342] width 1366 height 684
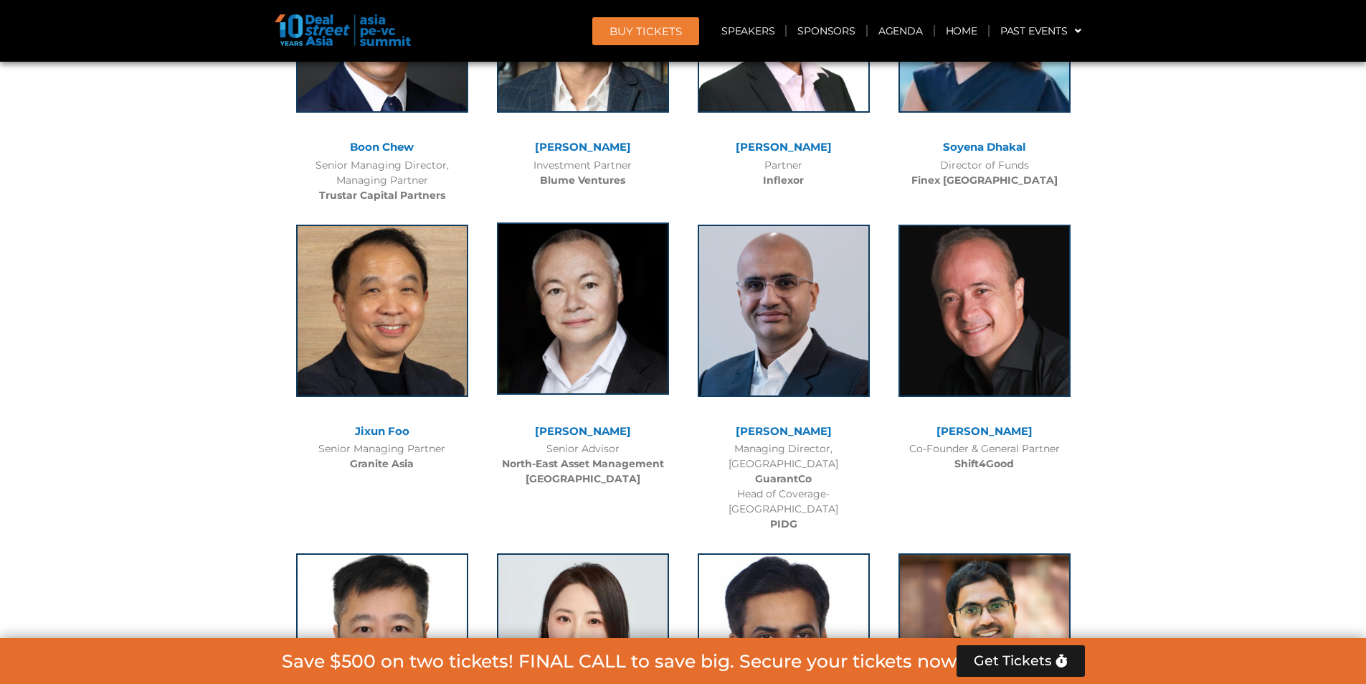
click at [636, 271] on img at bounding box center [583, 308] width 172 height 172
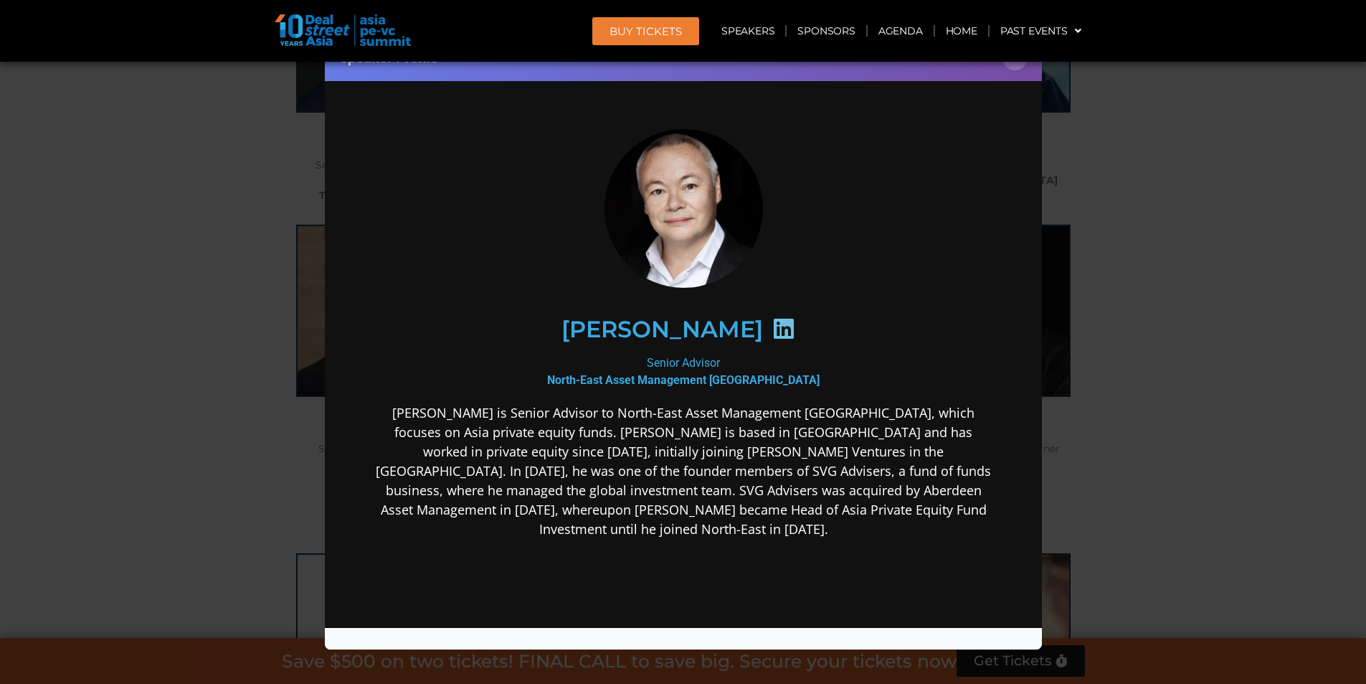
scroll to position [0, 0]
click at [1167, 384] on div "Speaker Profile ×" at bounding box center [683, 342] width 1366 height 684
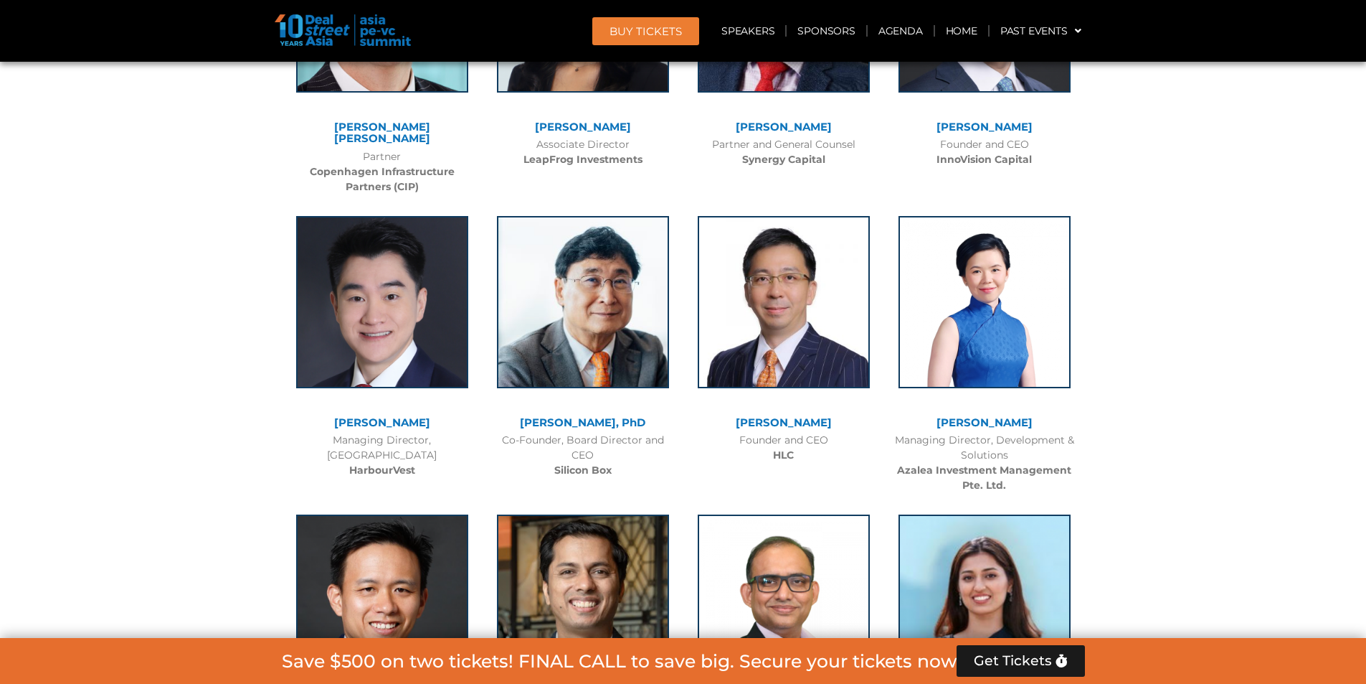
scroll to position [7173, 0]
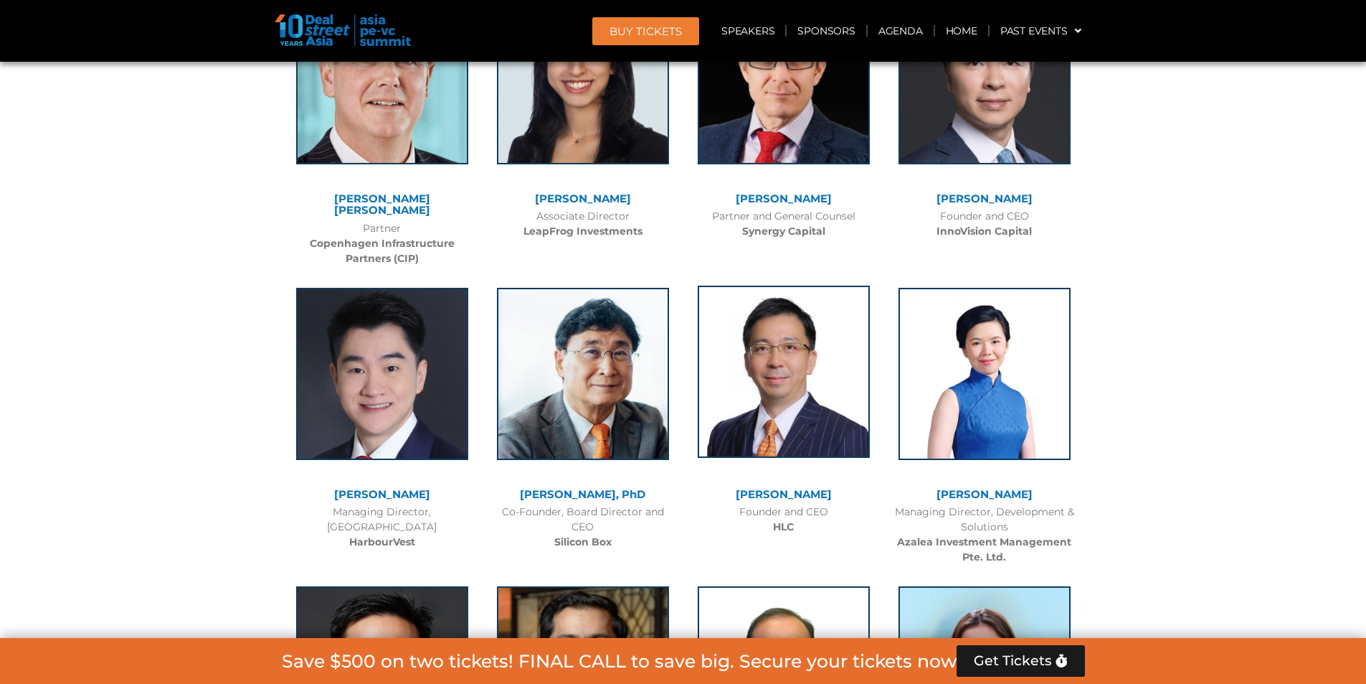
click at [839, 348] on img at bounding box center [784, 371] width 172 height 172
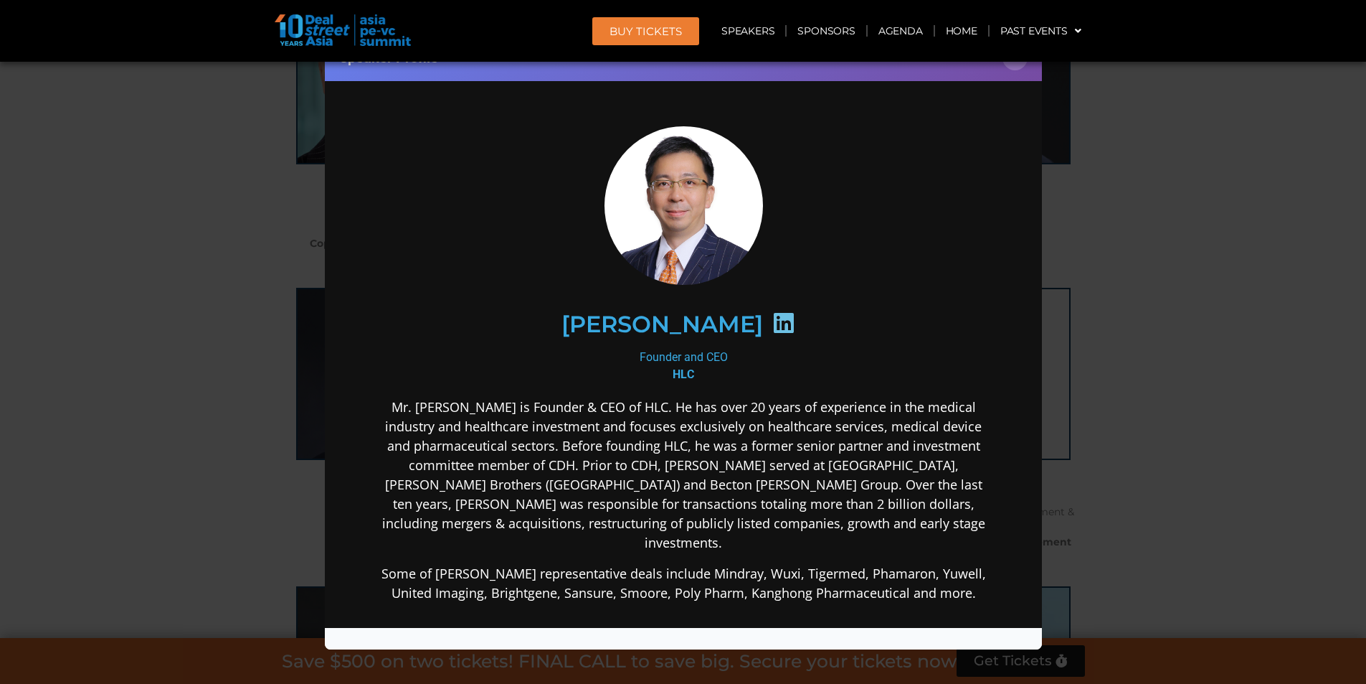
scroll to position [0, 0]
click at [772, 313] on icon at bounding box center [783, 322] width 23 height 23
click at [686, 312] on h2 "[PERSON_NAME]" at bounding box center [662, 323] width 202 height 23
click at [772, 329] on icon at bounding box center [783, 322] width 23 height 23
click at [772, 325] on icon at bounding box center [783, 322] width 23 height 23
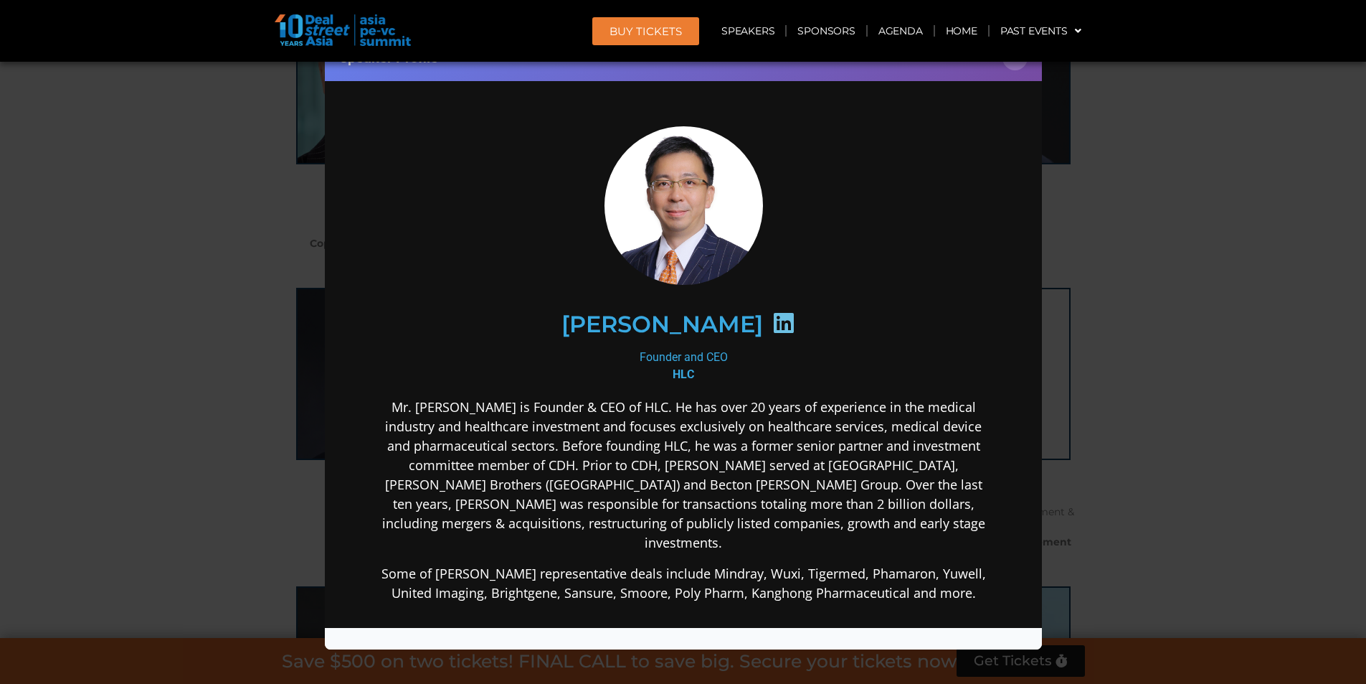
click at [1233, 293] on div "Speaker Profile ×" at bounding box center [683, 342] width 1366 height 684
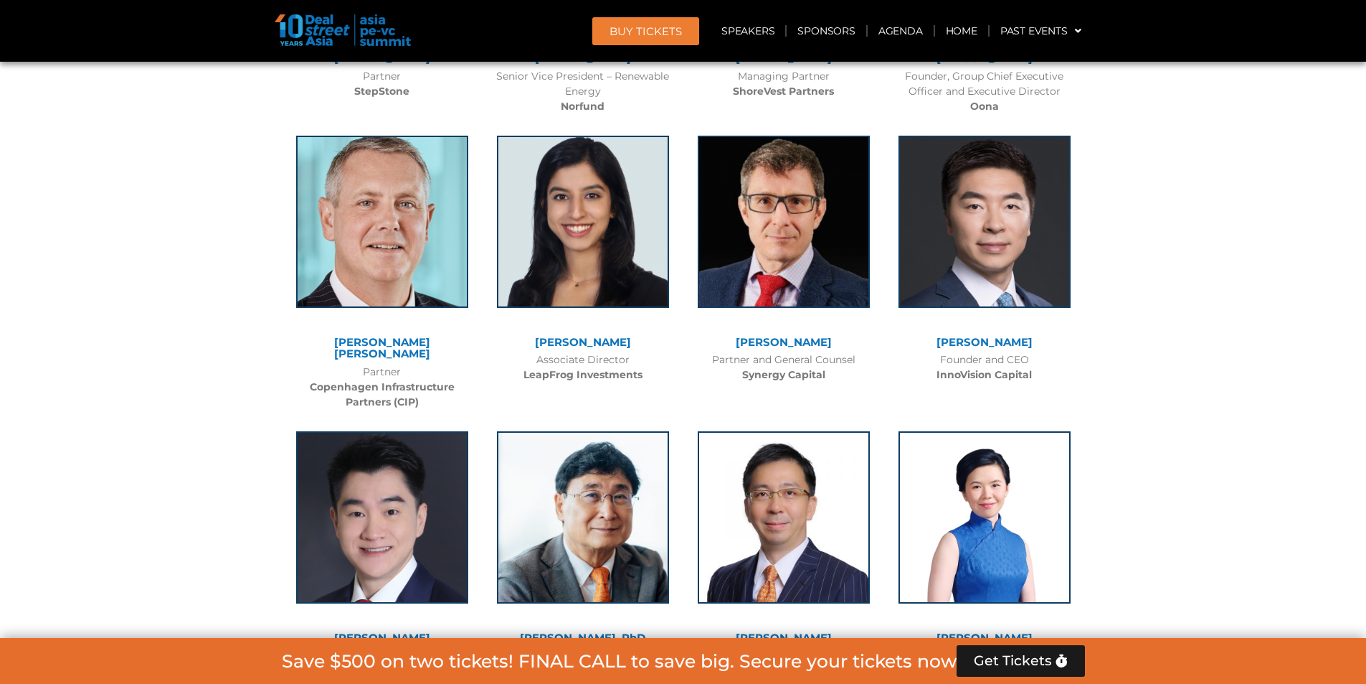
scroll to position [6958, 0]
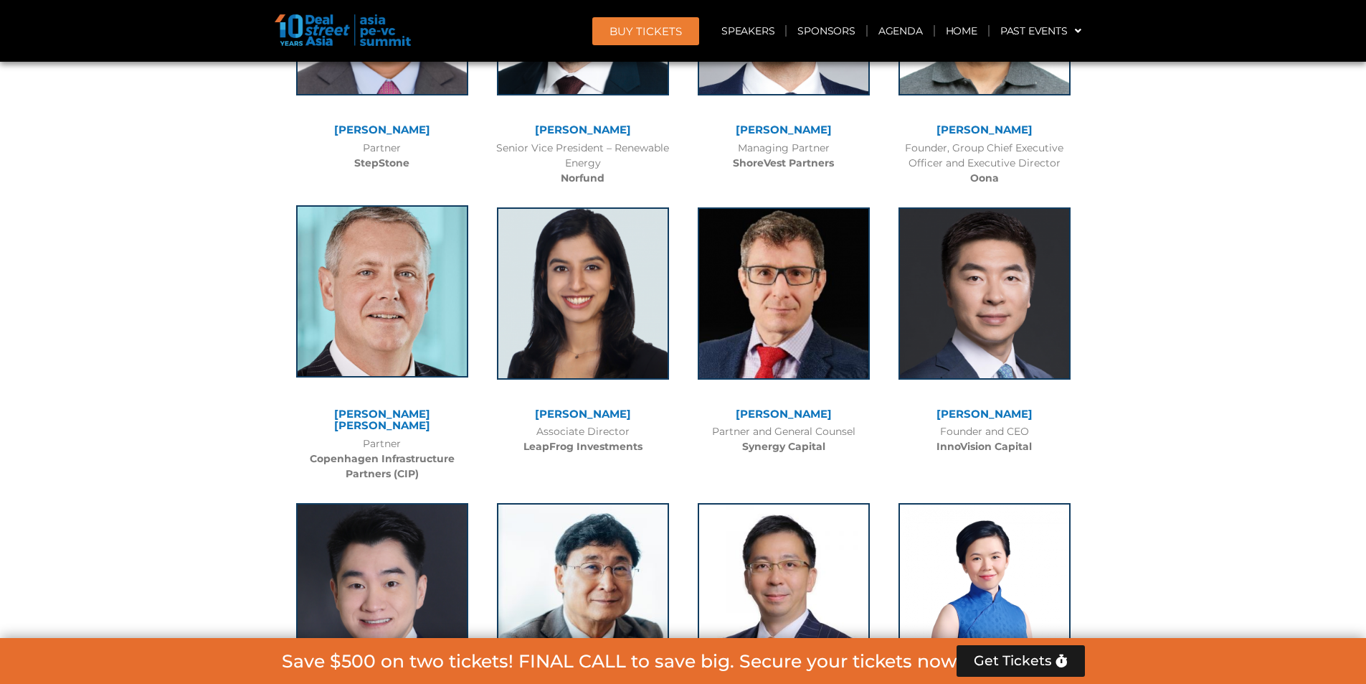
click at [372, 240] on img at bounding box center [382, 291] width 172 height 172
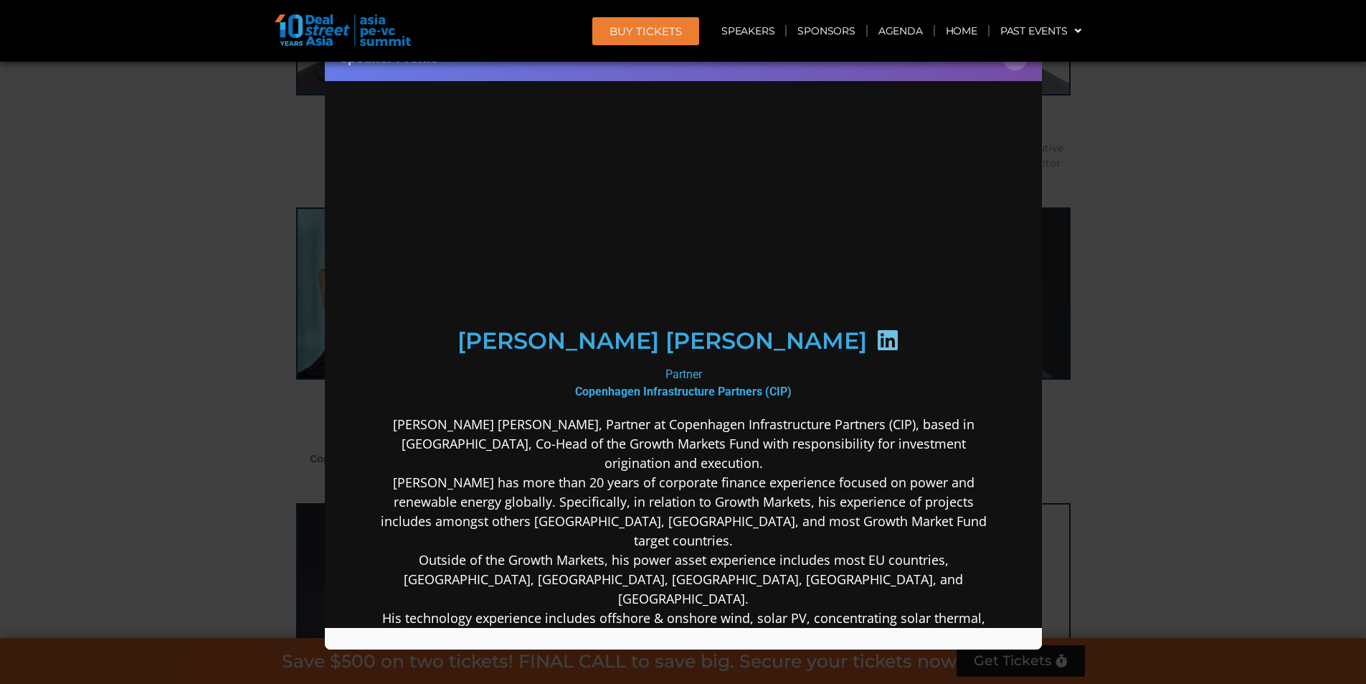
scroll to position [0, 0]
click at [657, 414] on p "[PERSON_NAME] [PERSON_NAME], Partner at Copenhagen Infrastructure Partners (CIP…" at bounding box center [683, 559] width 620 height 291
click at [1218, 454] on div "Speaker Profile ×" at bounding box center [683, 342] width 1366 height 684
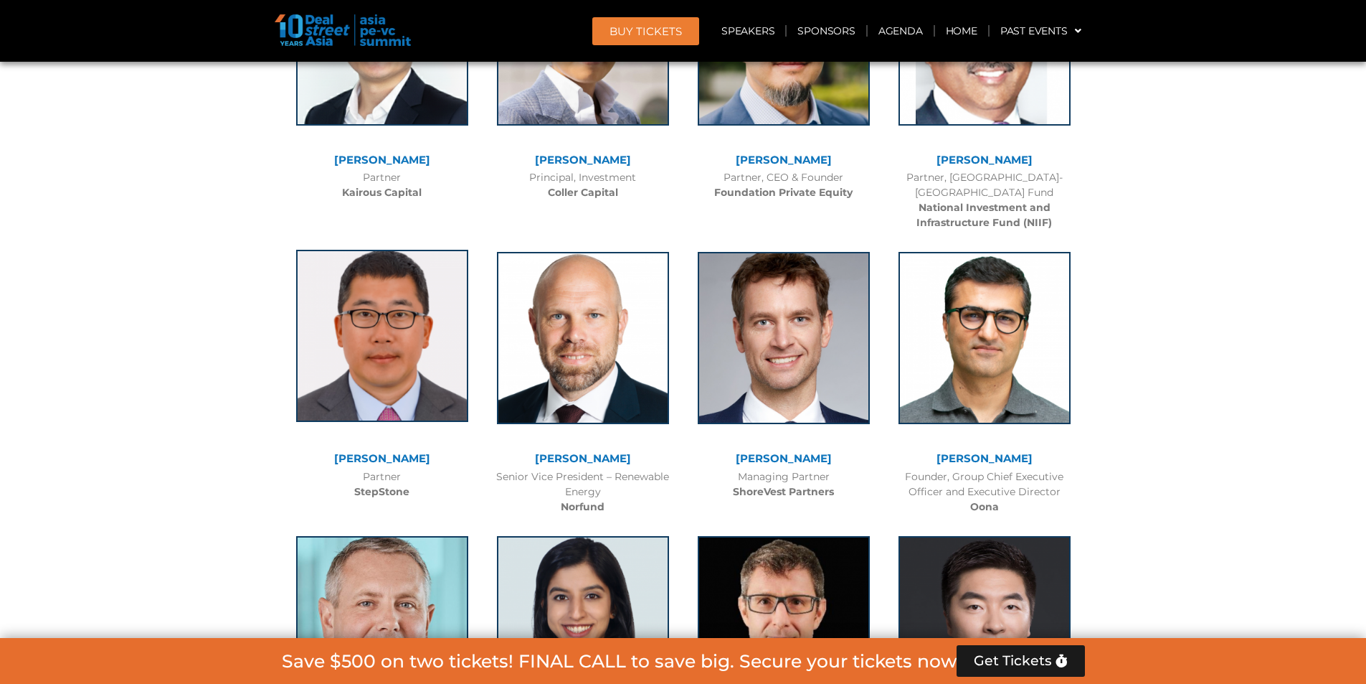
scroll to position [6528, 0]
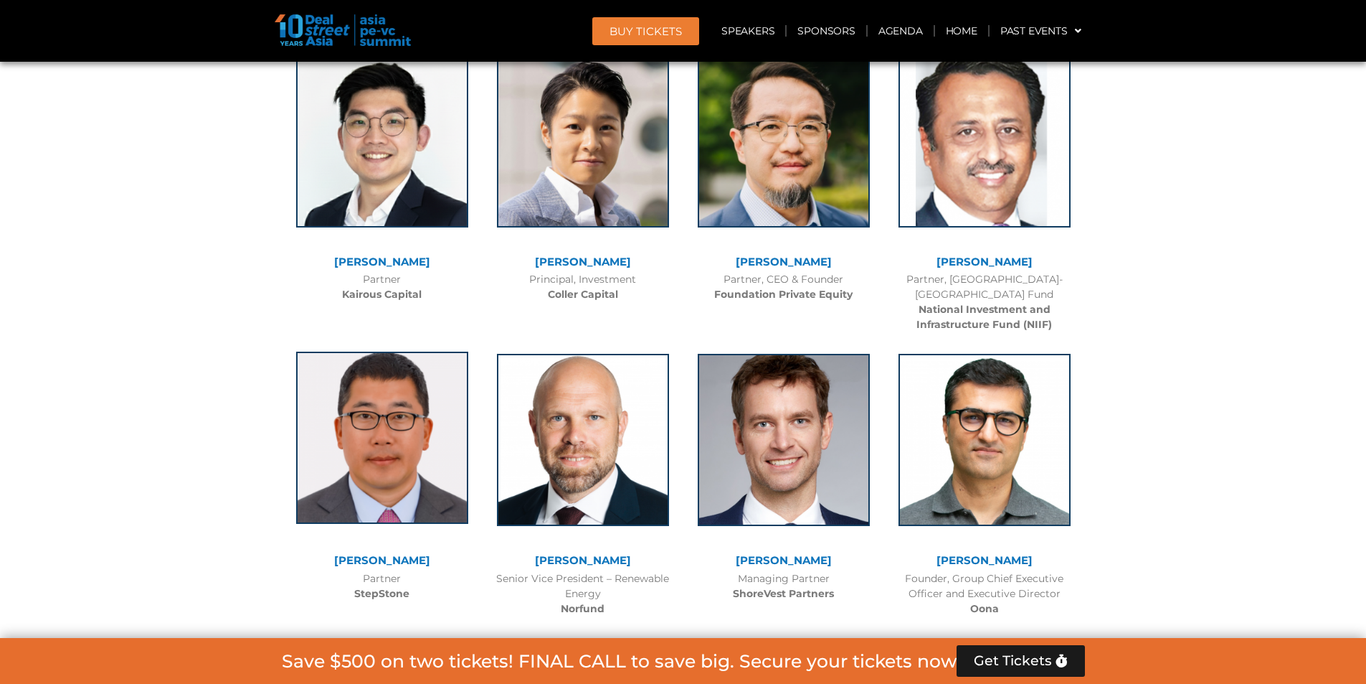
click at [420, 368] on img at bounding box center [382, 437] width 172 height 172
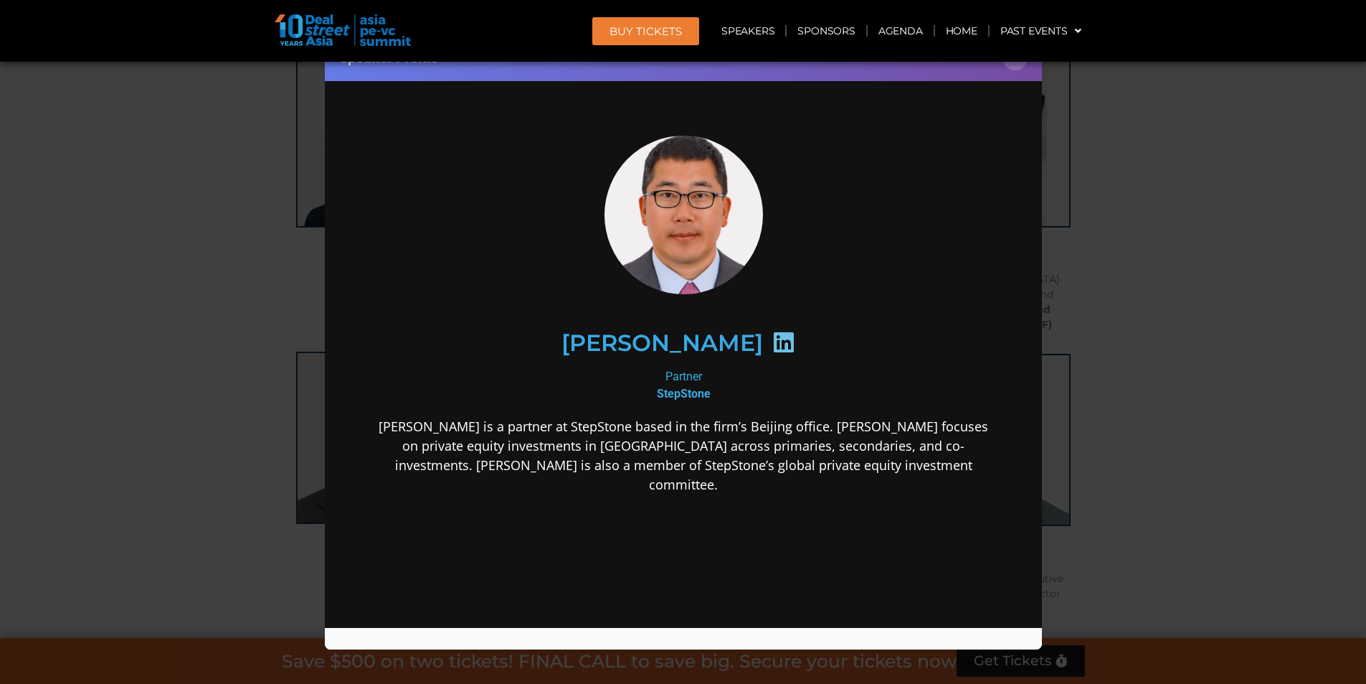
scroll to position [0, 0]
click at [1235, 365] on div "Speaker Profile ×" at bounding box center [683, 342] width 1366 height 684
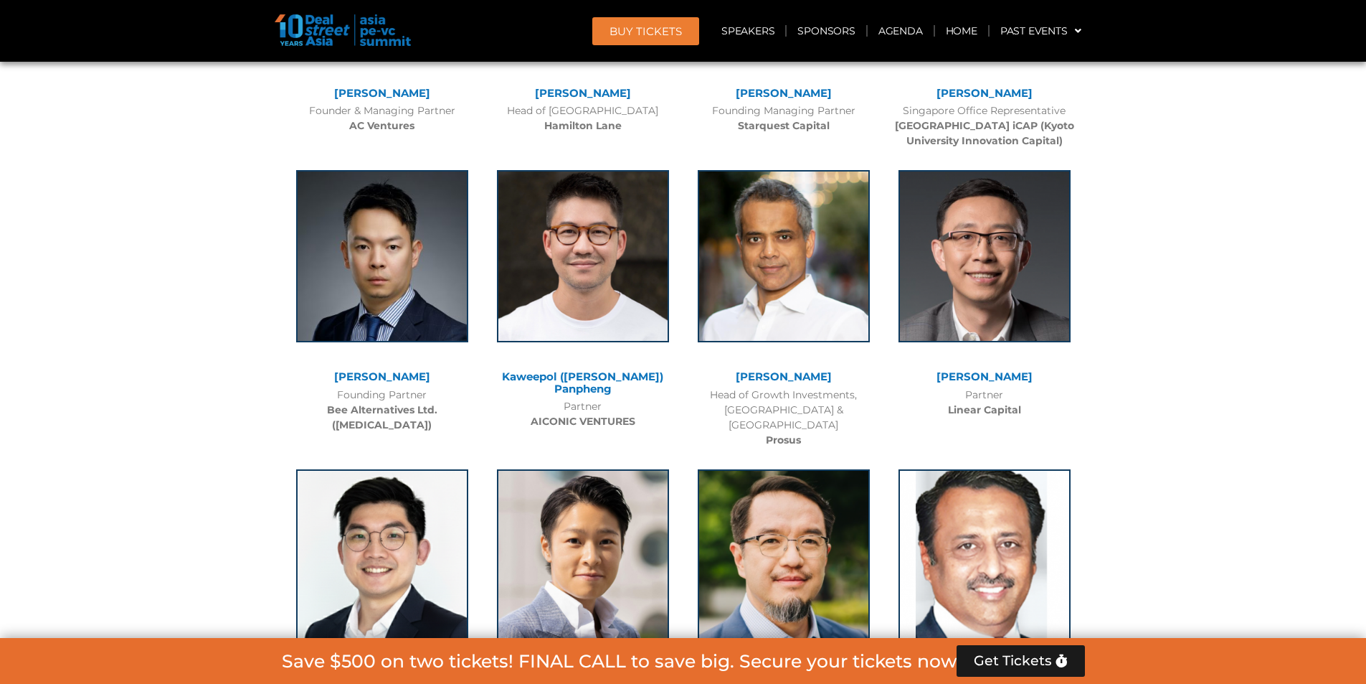
scroll to position [5954, 0]
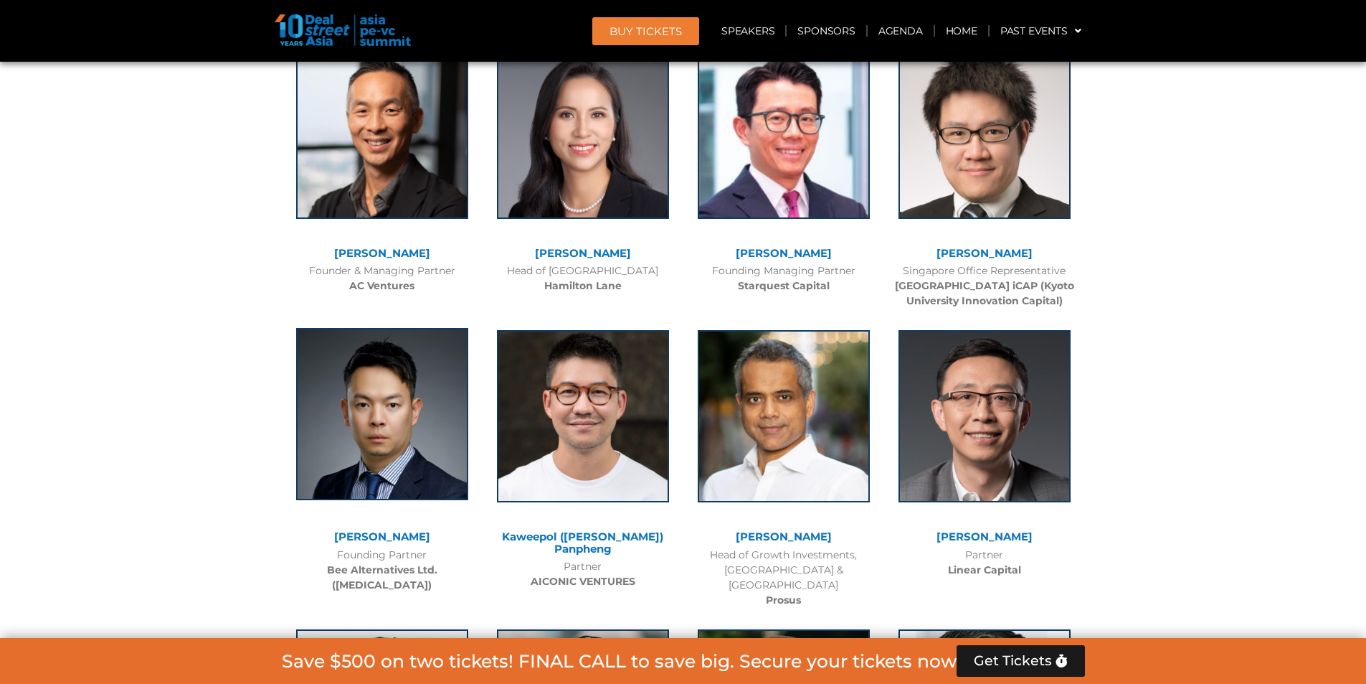
click at [451, 431] on img at bounding box center [382, 414] width 172 height 172
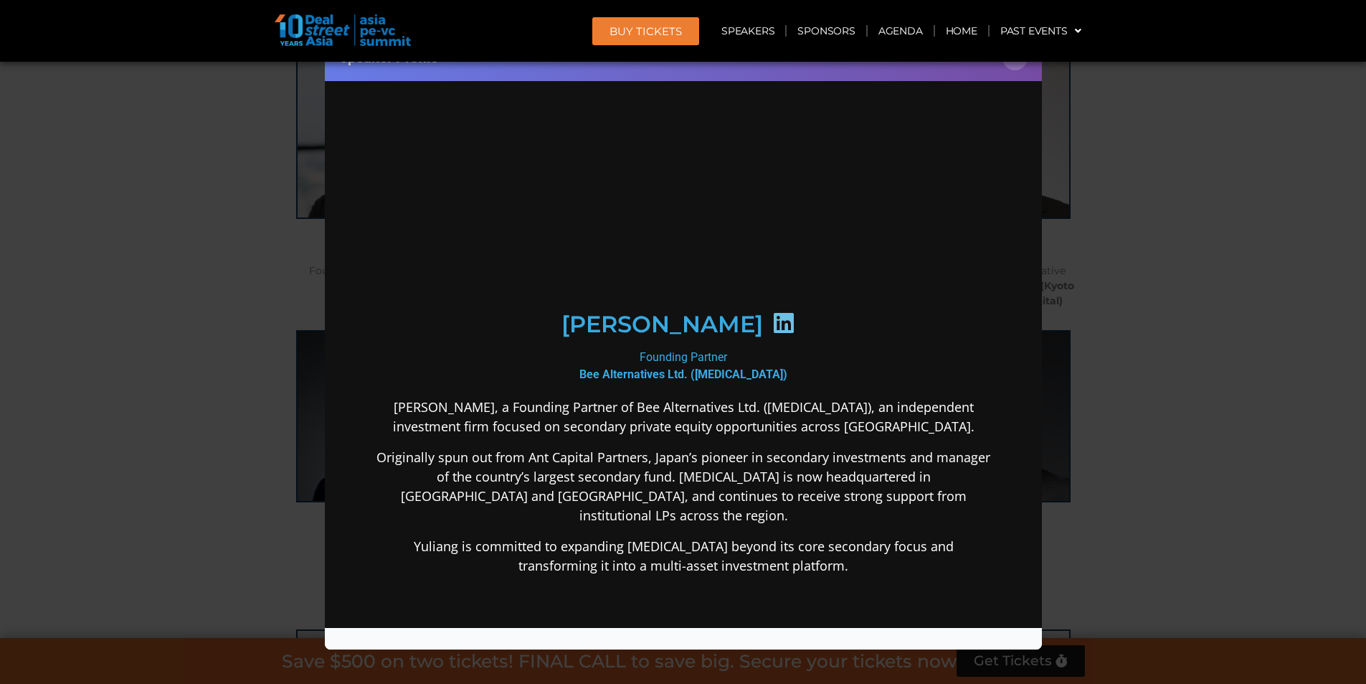
scroll to position [0, 0]
click at [1229, 232] on div "Speaker Profile ×" at bounding box center [683, 342] width 1366 height 684
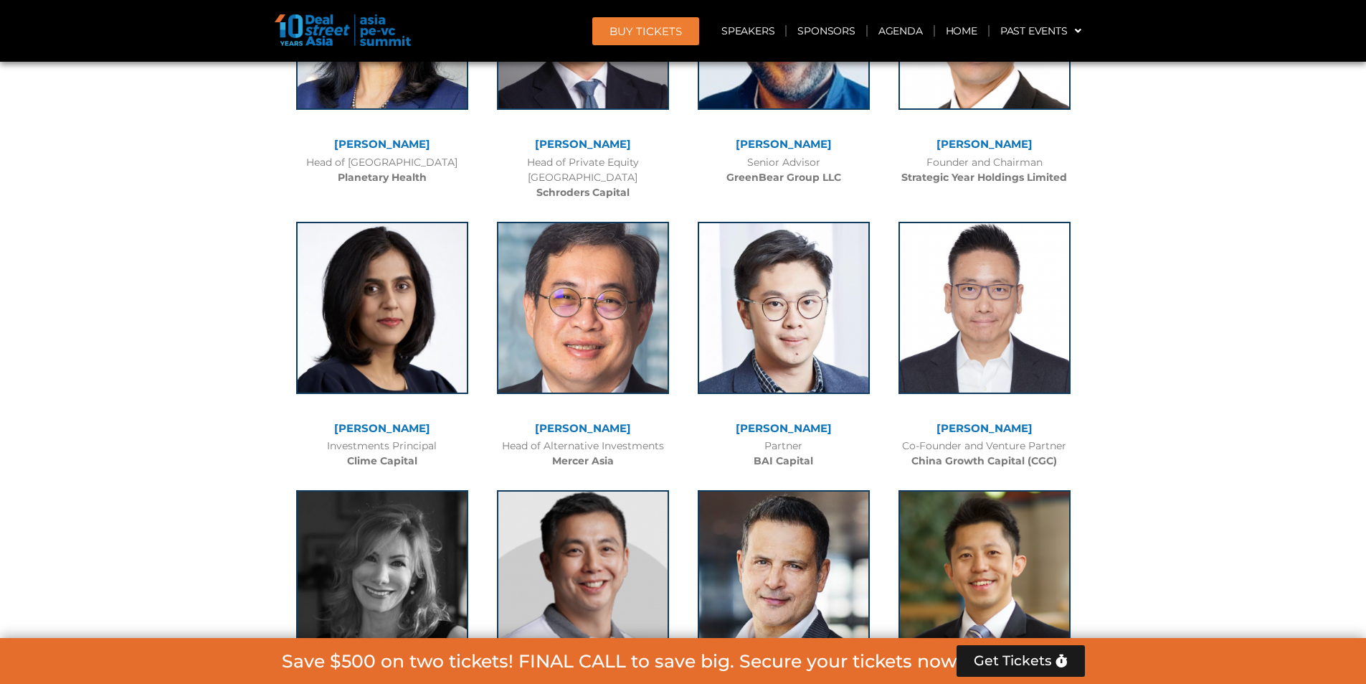
scroll to position [5165, 0]
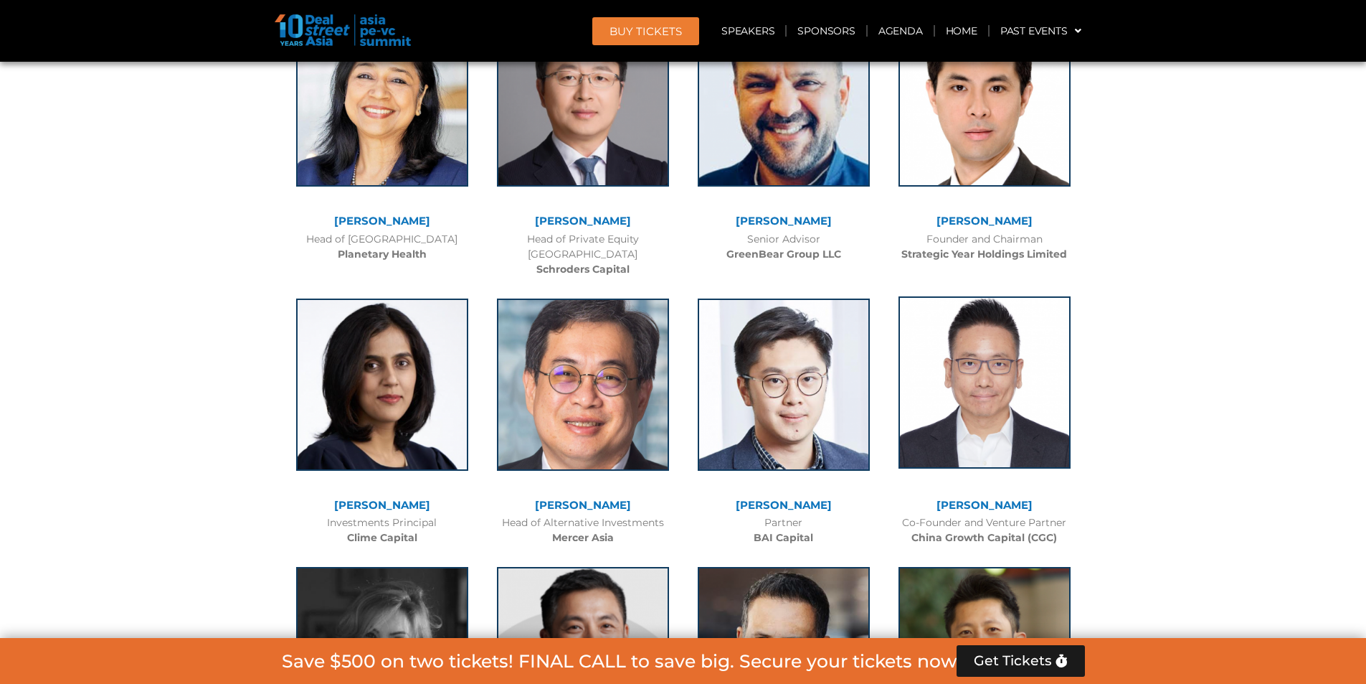
click at [1016, 358] on img at bounding box center [985, 382] width 172 height 172
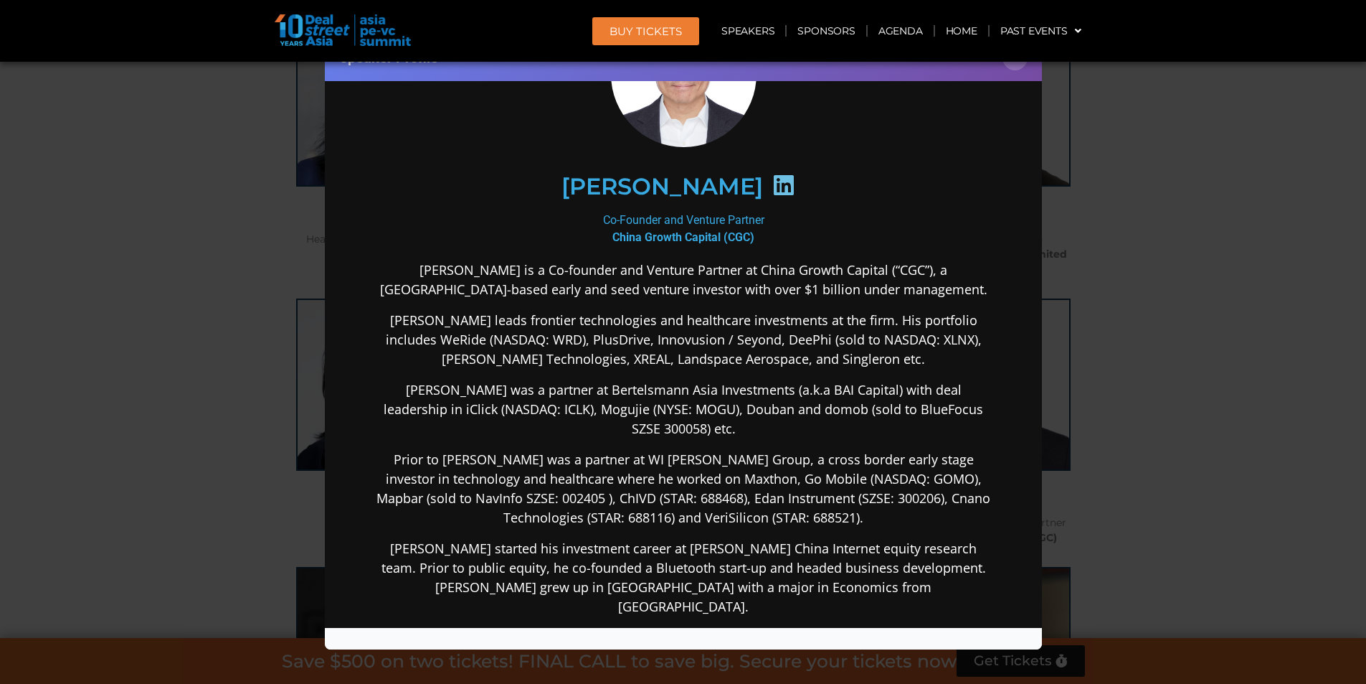
scroll to position [215, 0]
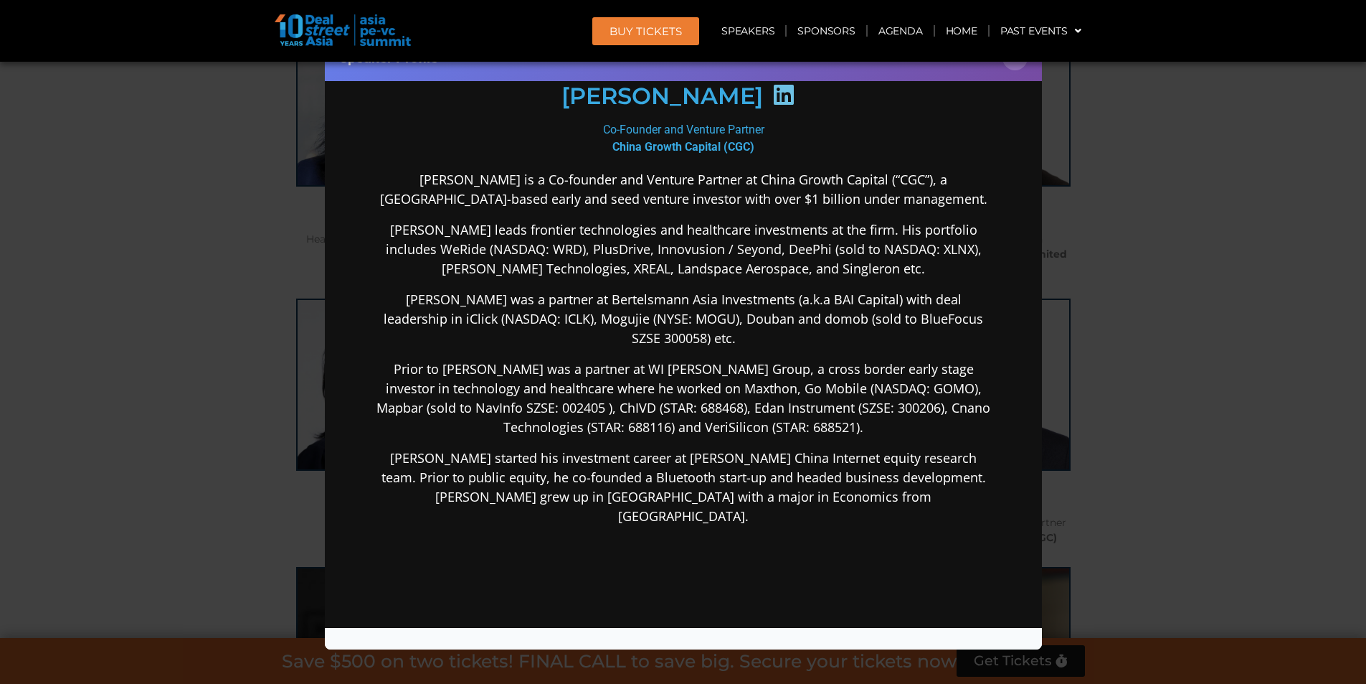
click at [1158, 474] on div "Speaker Profile ×" at bounding box center [683, 342] width 1366 height 684
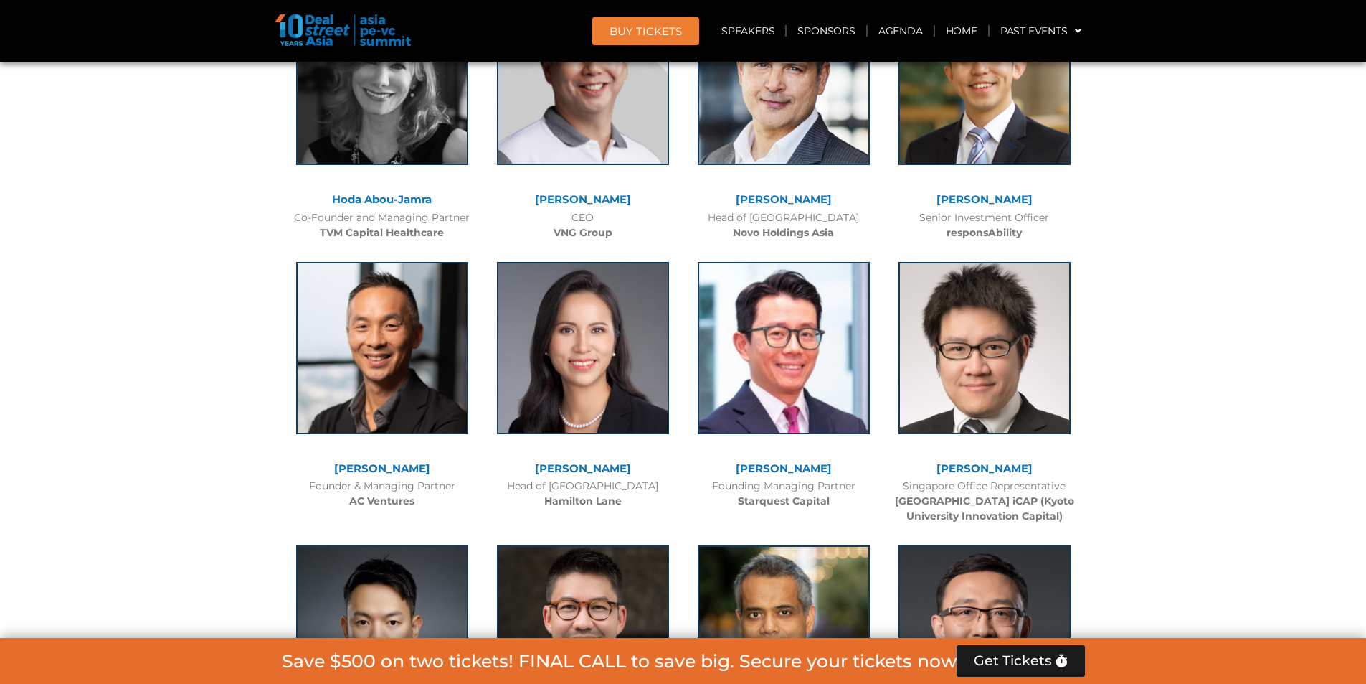
scroll to position [5821, 0]
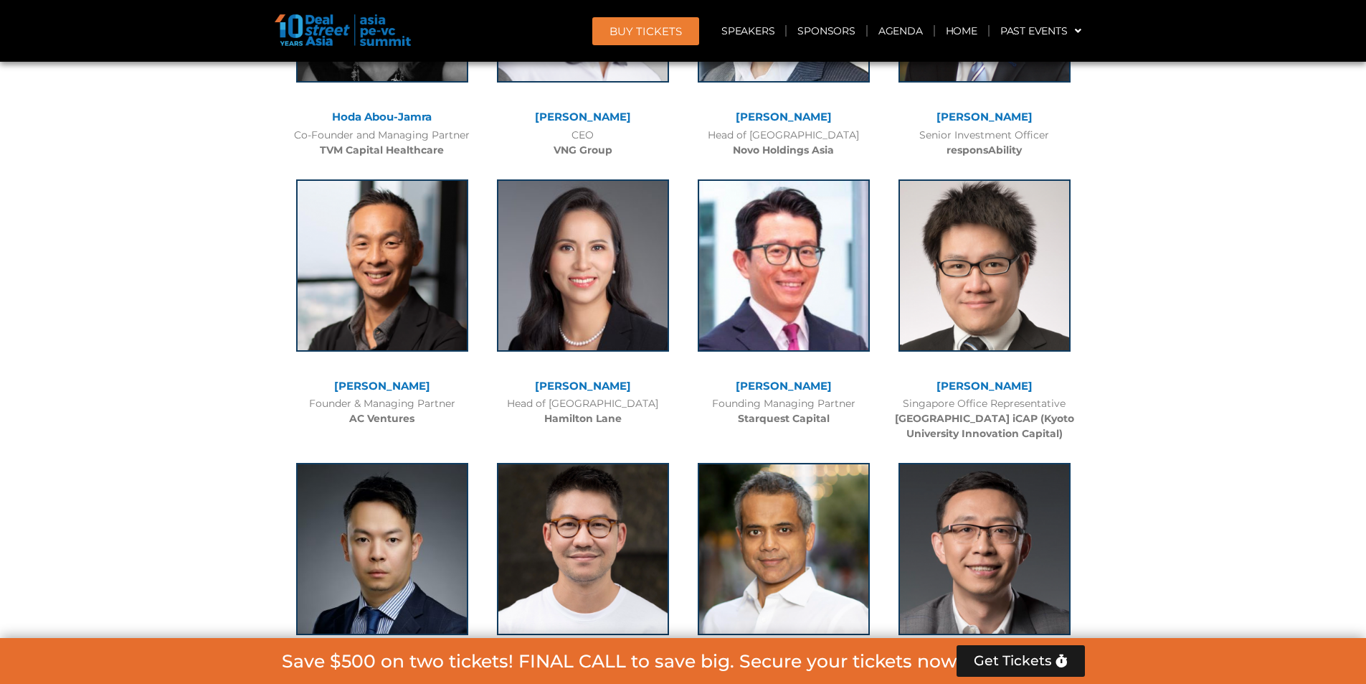
click at [790, 172] on div at bounding box center [784, 276] width 187 height 208
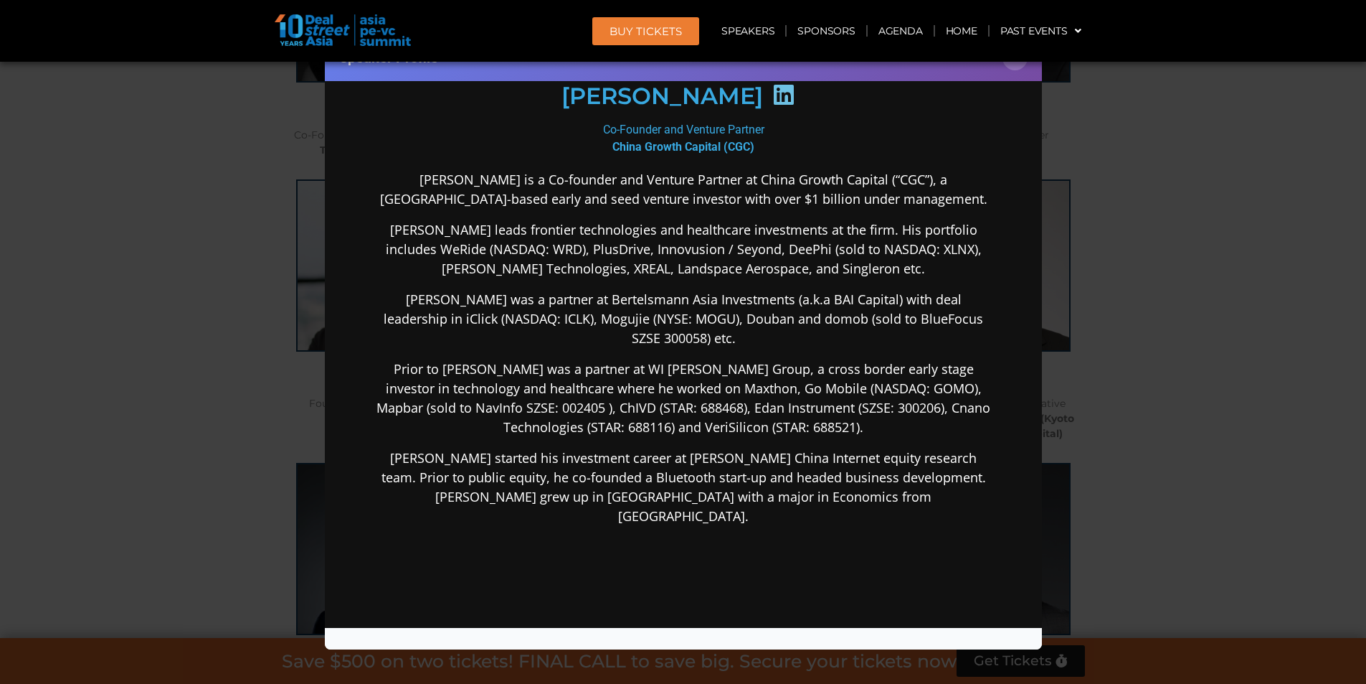
click at [1019, 61] on header "BUY Tickets Speakers Sponsors Agenda Home Past Events JKT 2025 SG 2024 JKT 2024…" at bounding box center [683, 31] width 1366 height 62
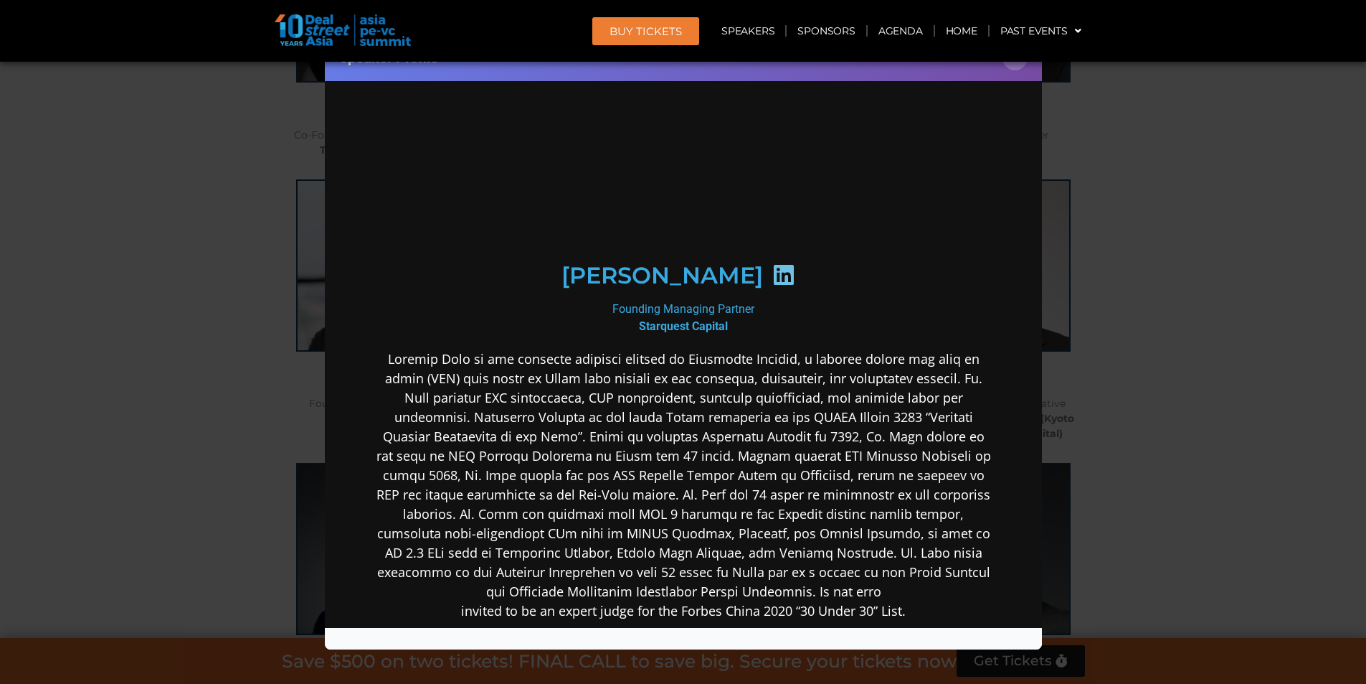
scroll to position [72, 0]
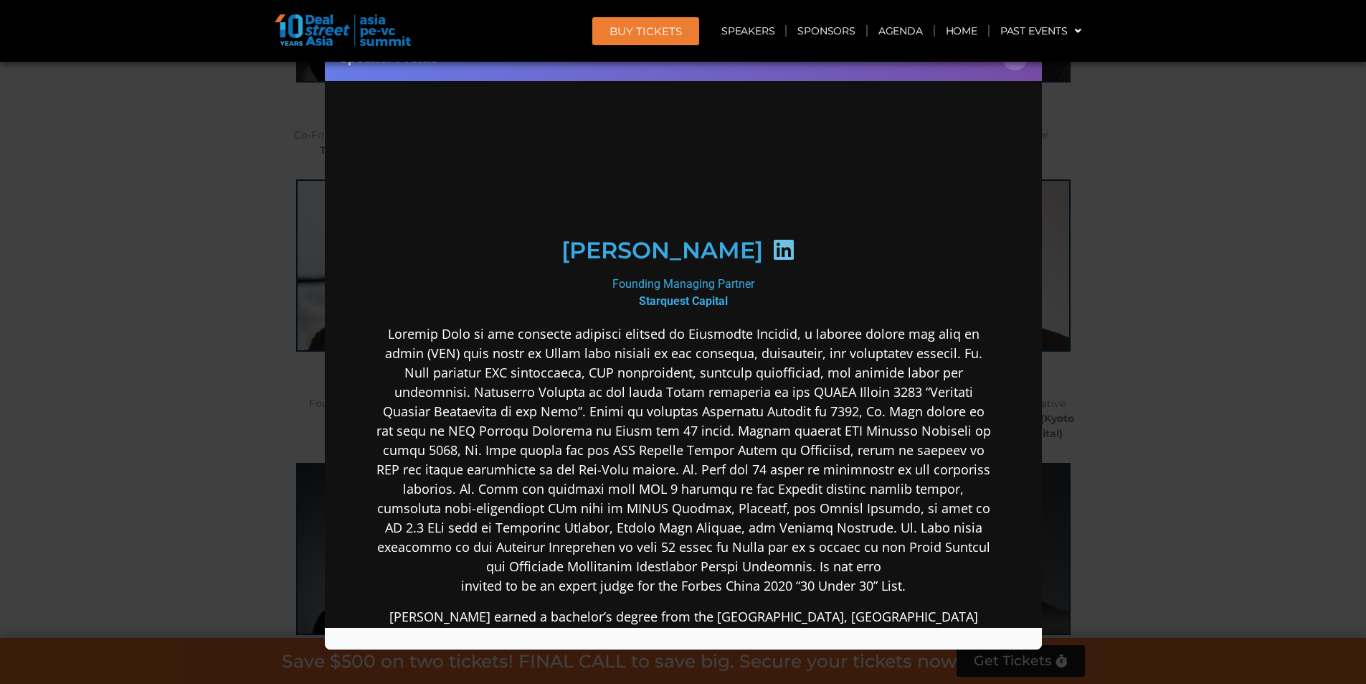
click at [772, 253] on icon at bounding box center [783, 248] width 23 height 23
